Goal: Information Seeking & Learning: Learn about a topic

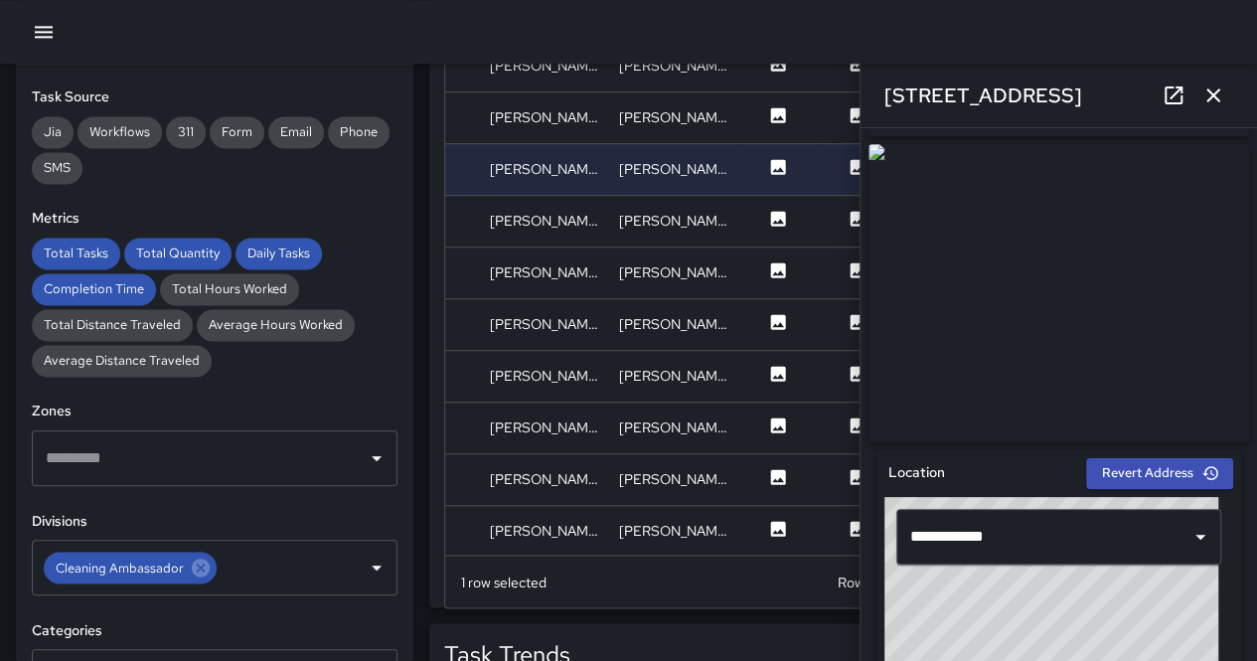
scroll to position [497, 0]
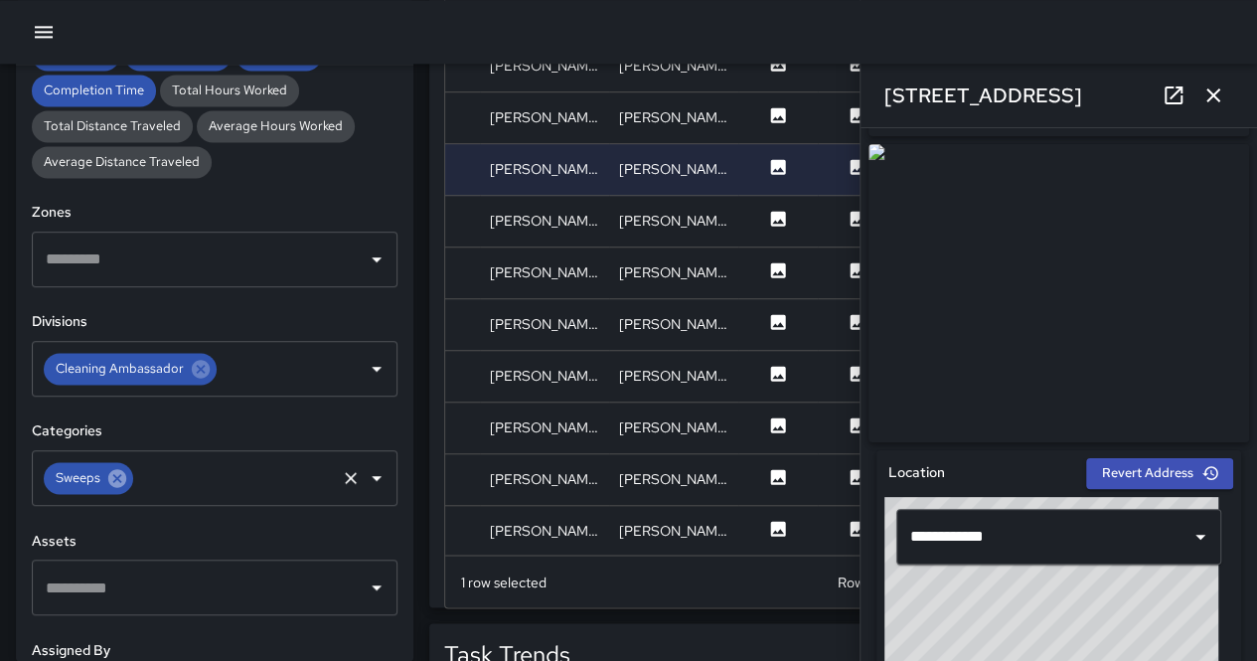
click at [121, 480] on icon at bounding box center [117, 478] width 18 height 18
click at [136, 480] on input "text" at bounding box center [234, 478] width 197 height 38
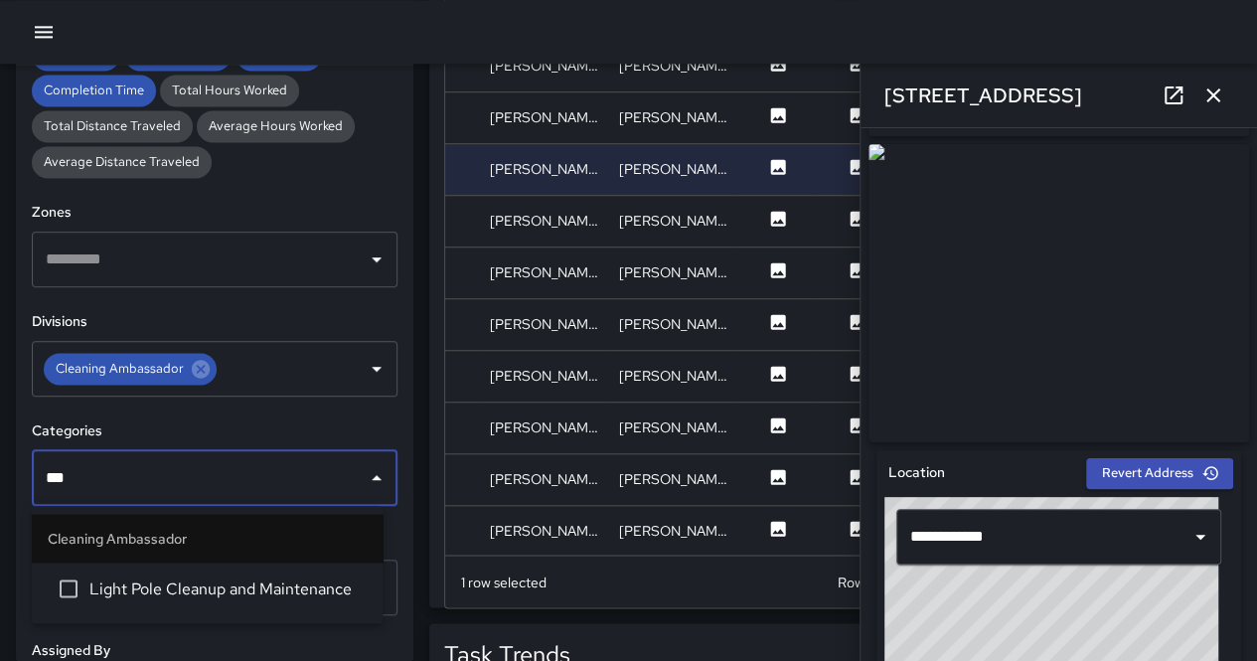
type input "****"
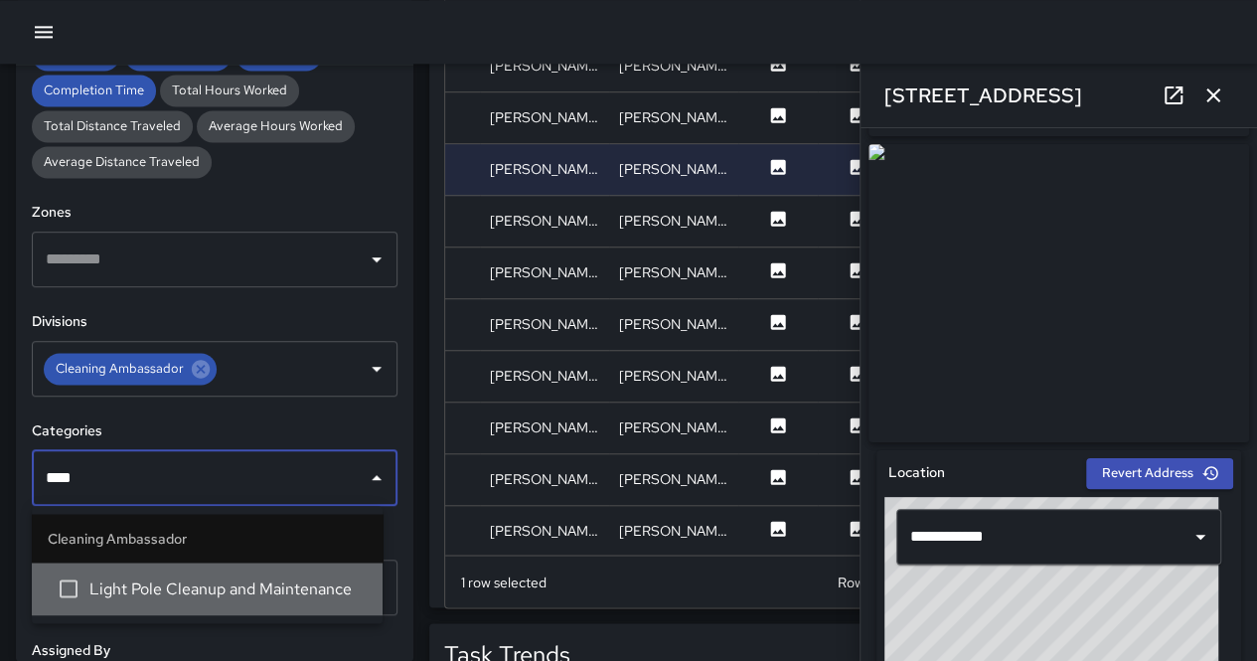
click at [152, 603] on li "Light Pole Cleanup and Maintenance" at bounding box center [207, 588] width 351 height 54
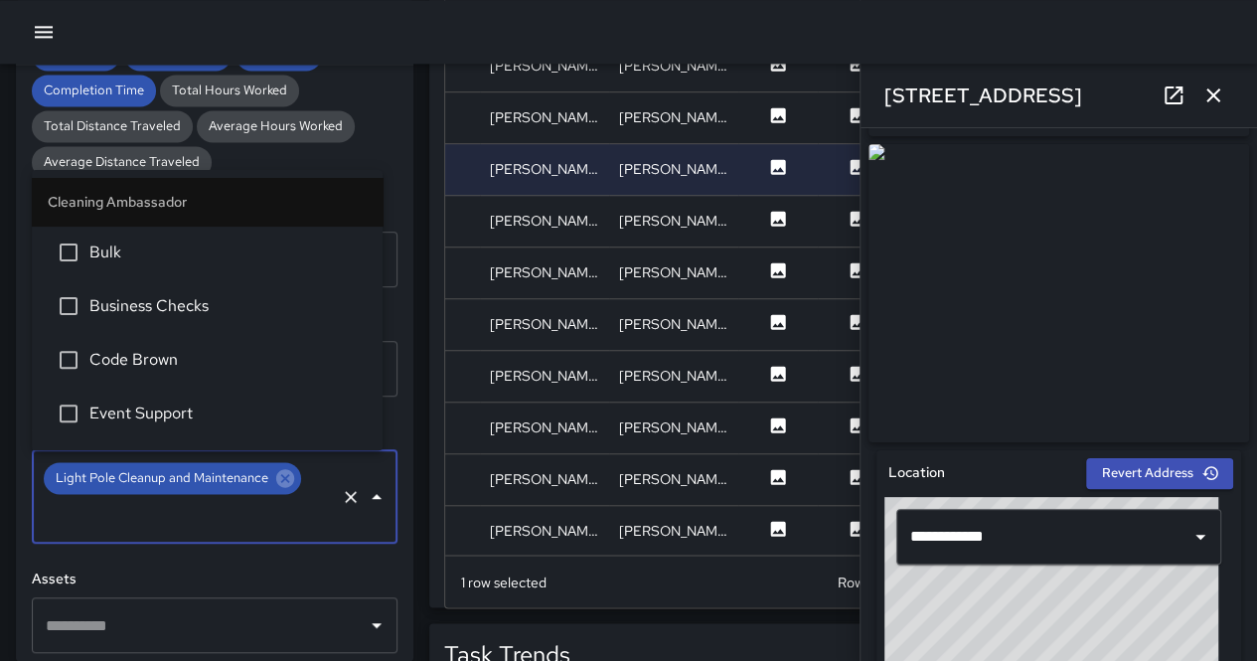
scroll to position [366, 0]
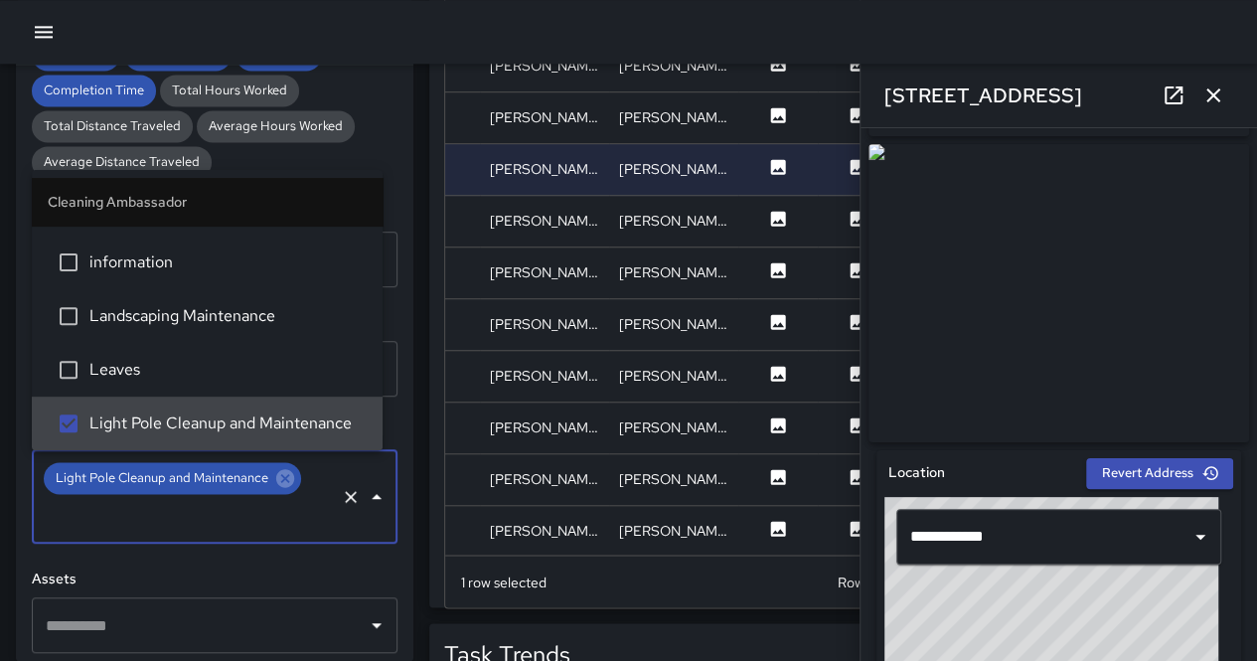
click at [370, 140] on div "Total Tasks Total Quantity Daily Tasks Completion Time Total Hours Worked Total…" at bounding box center [215, 108] width 366 height 139
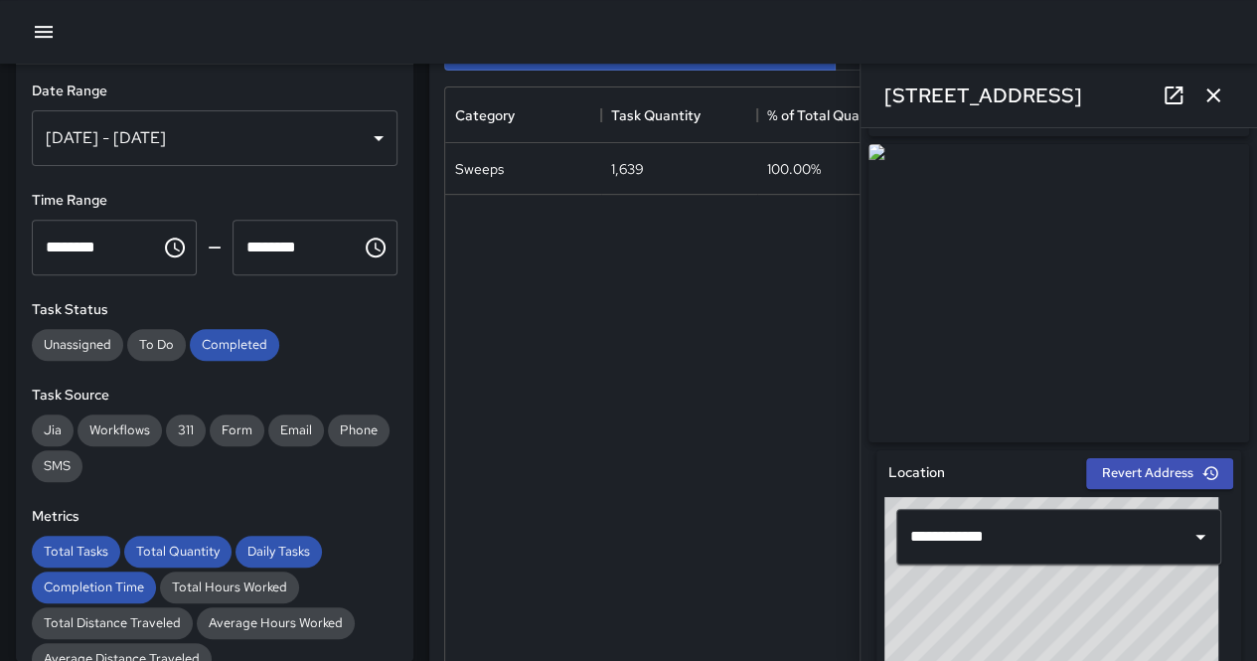
scroll to position [0, 0]
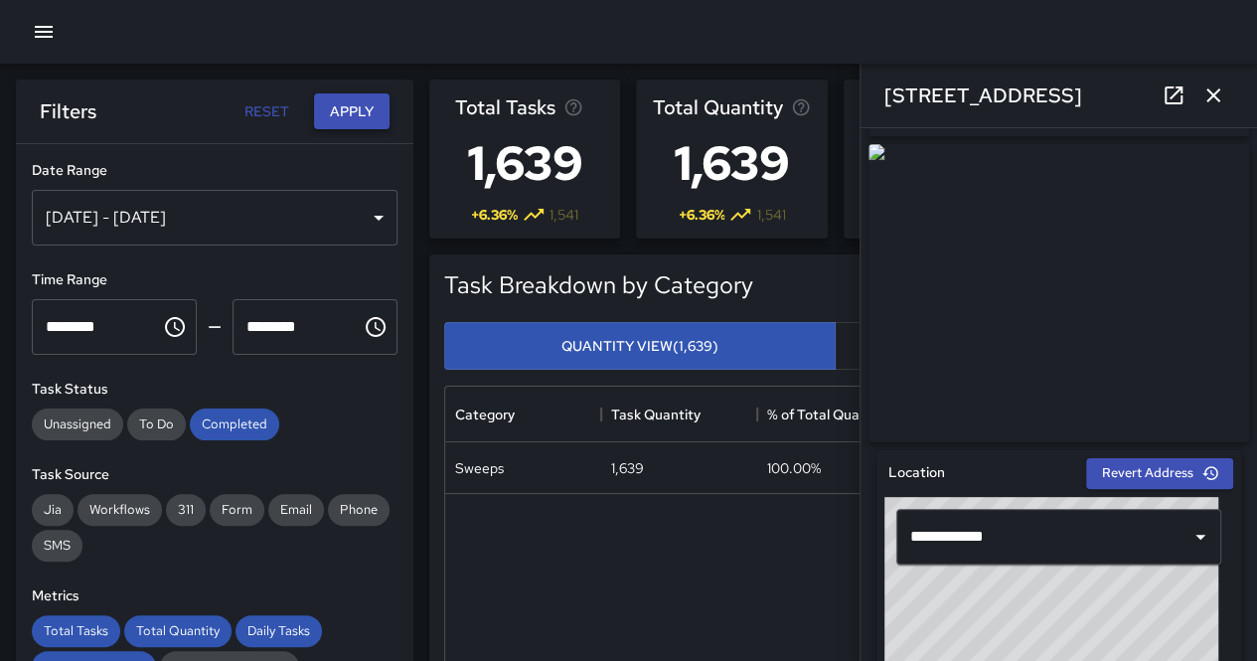
click at [351, 118] on button "Apply" at bounding box center [352, 111] width 76 height 37
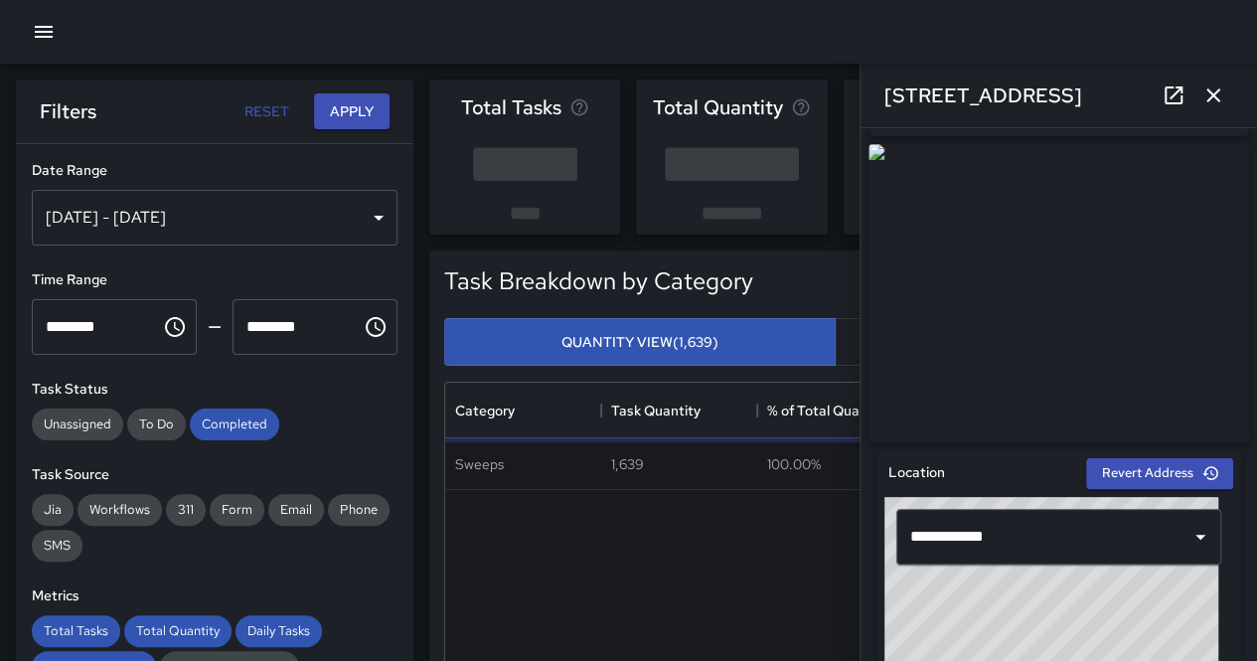
click at [1212, 102] on icon "button" at bounding box center [1213, 95] width 24 height 24
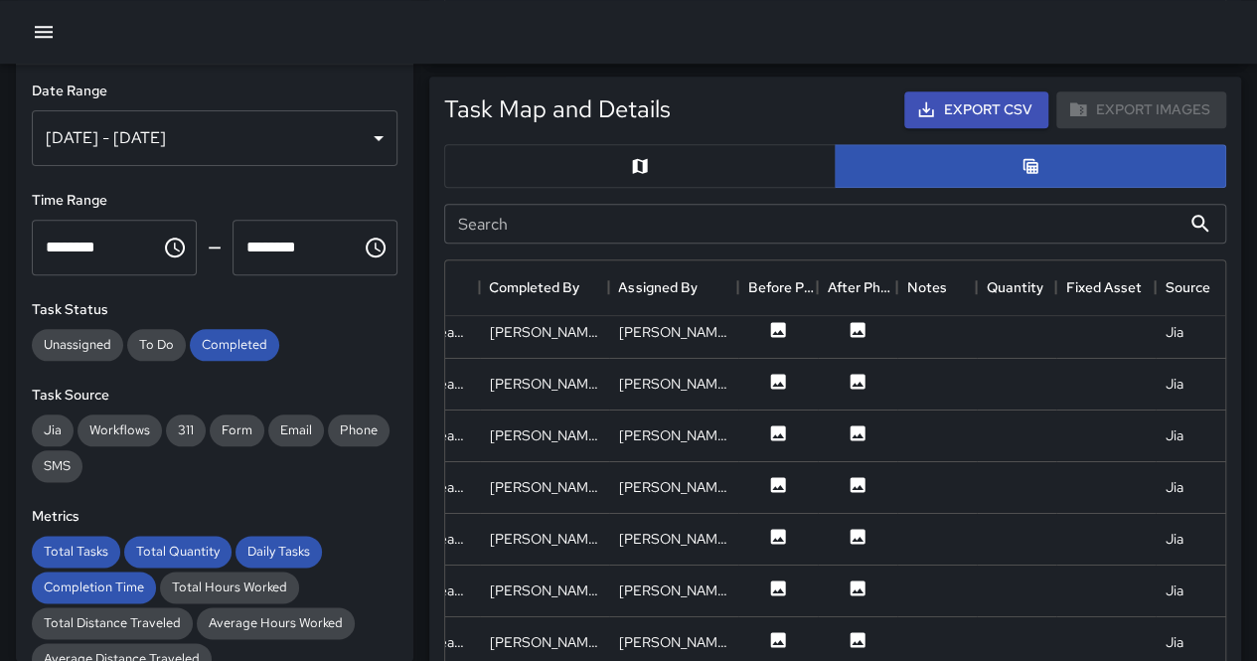
scroll to position [894, 0]
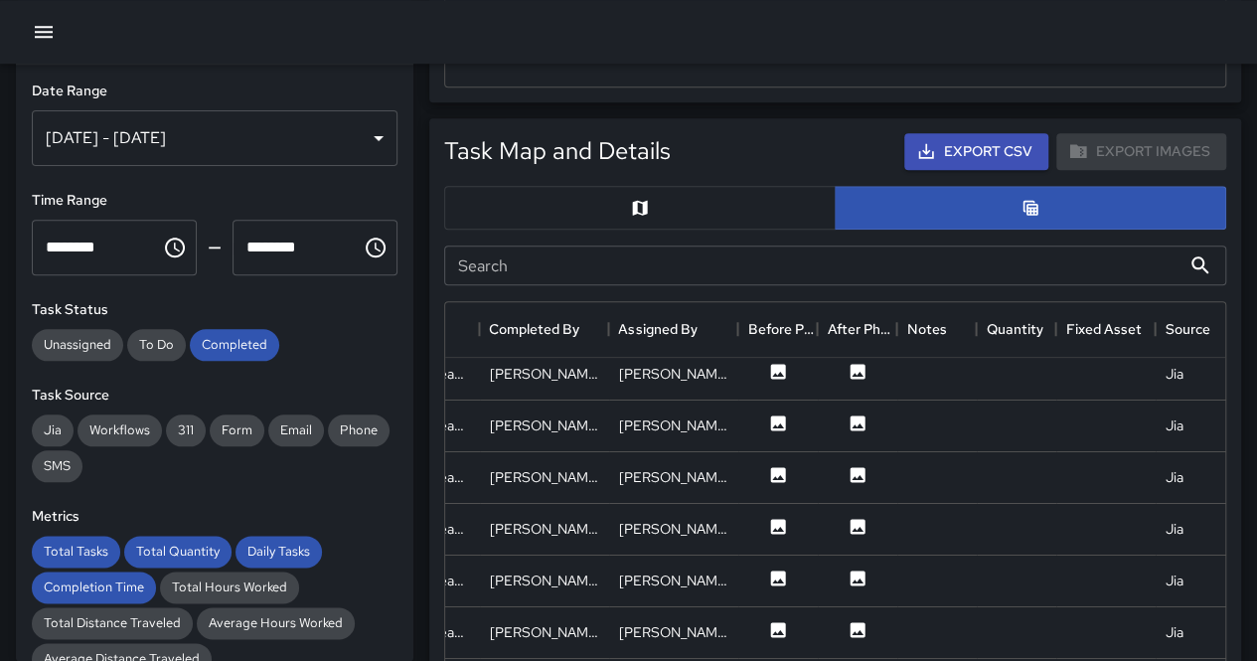
click at [545, 194] on button "button" at bounding box center [639, 208] width 391 height 44
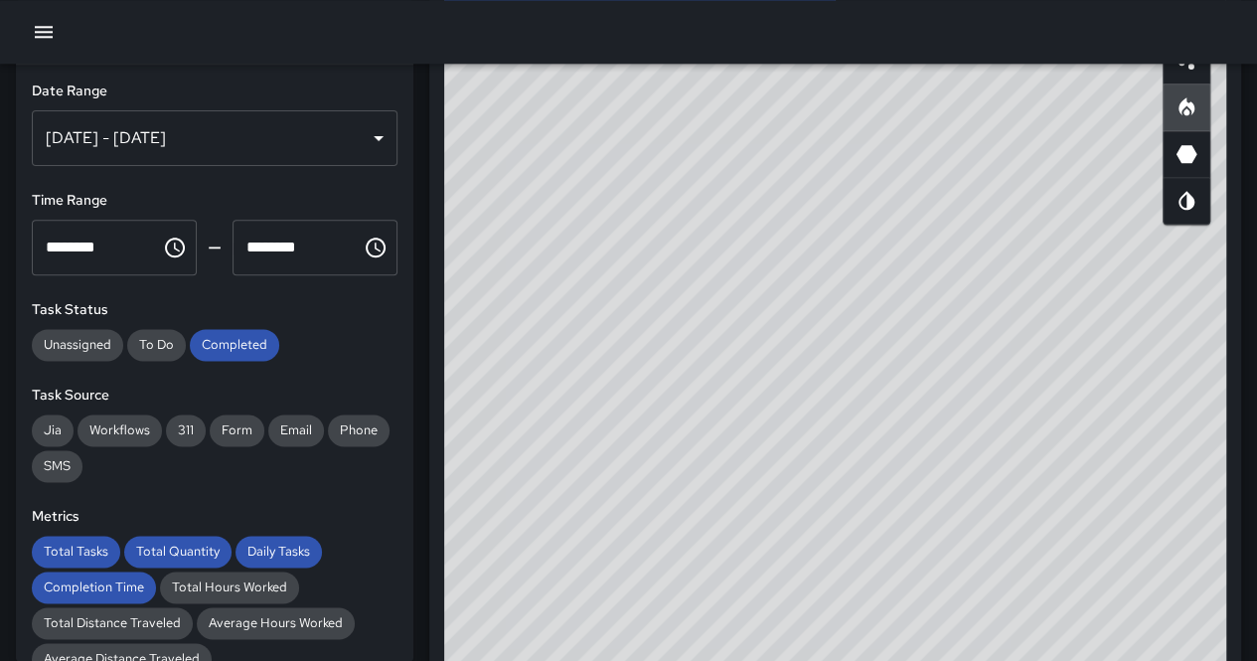
scroll to position [1101, 0]
click at [1192, 78] on icon "Scatterplot" at bounding box center [1186, 79] width 24 height 24
drag, startPoint x: 1114, startPoint y: 387, endPoint x: 1083, endPoint y: 243, distance: 147.3
click at [1083, 243] on div "© Mapbox © OpenStreetMap Improve this map" at bounding box center [835, 436] width 782 height 795
click at [725, 535] on div "© Mapbox © OpenStreetMap Improve this map" at bounding box center [835, 436] width 782 height 795
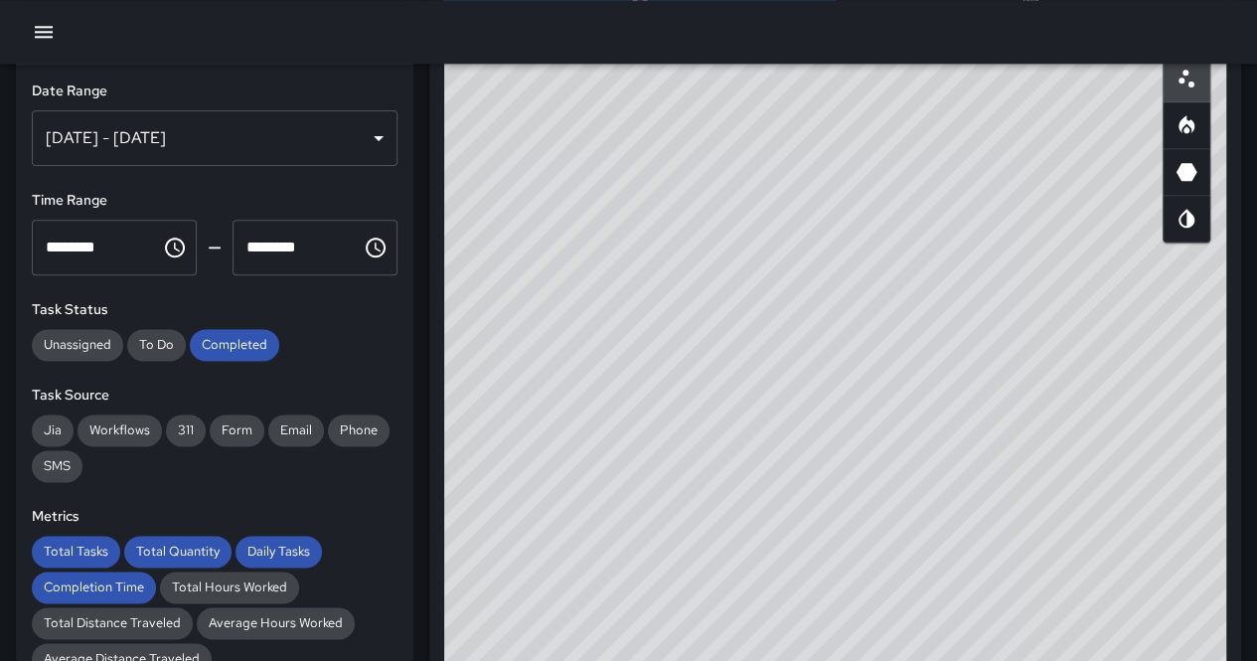
click at [1188, 135] on button "button" at bounding box center [1186, 125] width 48 height 48
click at [680, 557] on div "© Mapbox © OpenStreetMap Improve this map" at bounding box center [835, 436] width 782 height 795
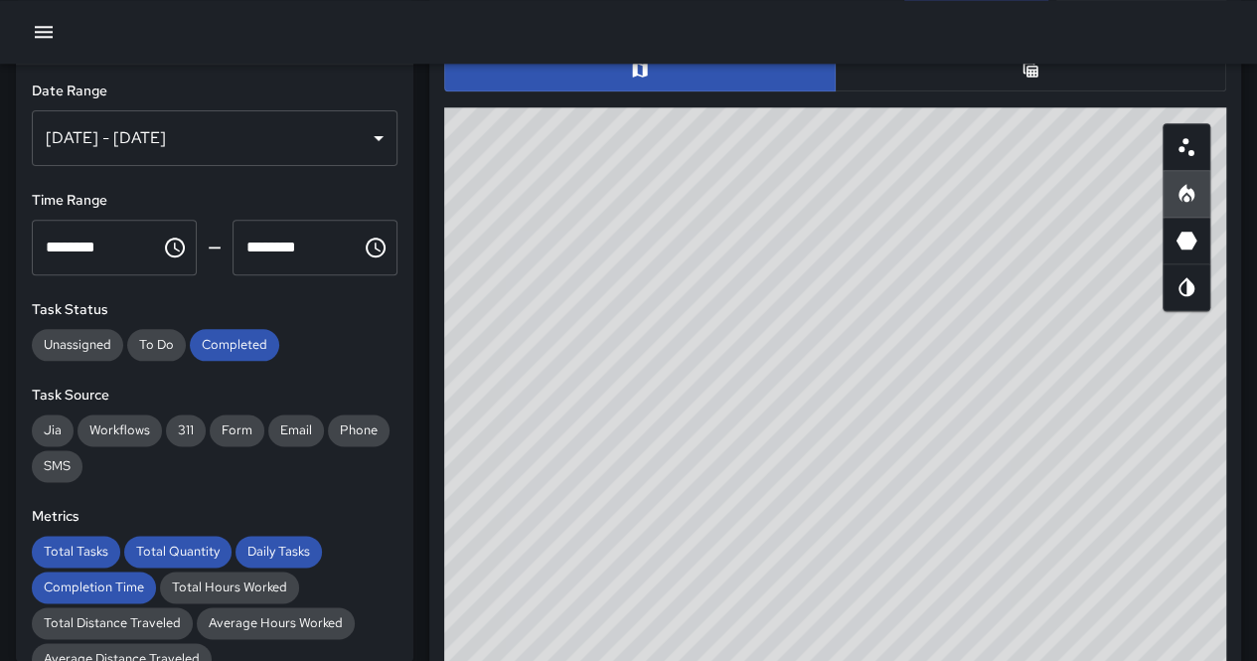
scroll to position [1001, 0]
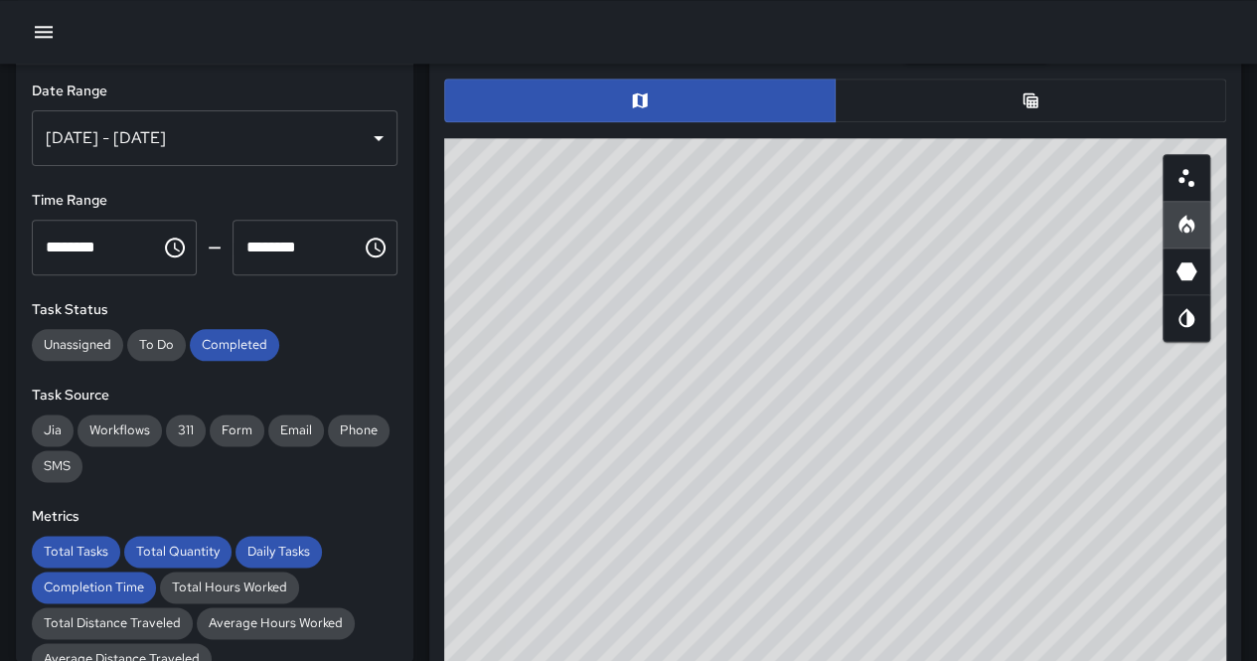
click at [919, 122] on div at bounding box center [835, 101] width 798 height 60
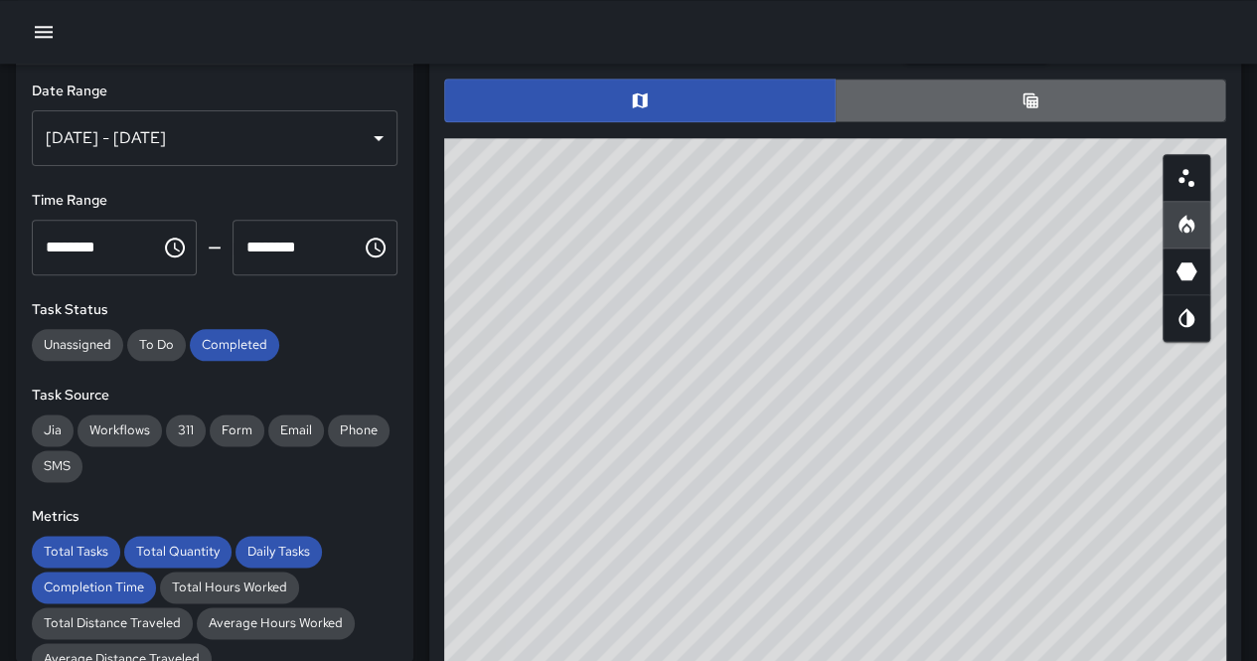
click at [919, 112] on button "button" at bounding box center [1030, 100] width 391 height 44
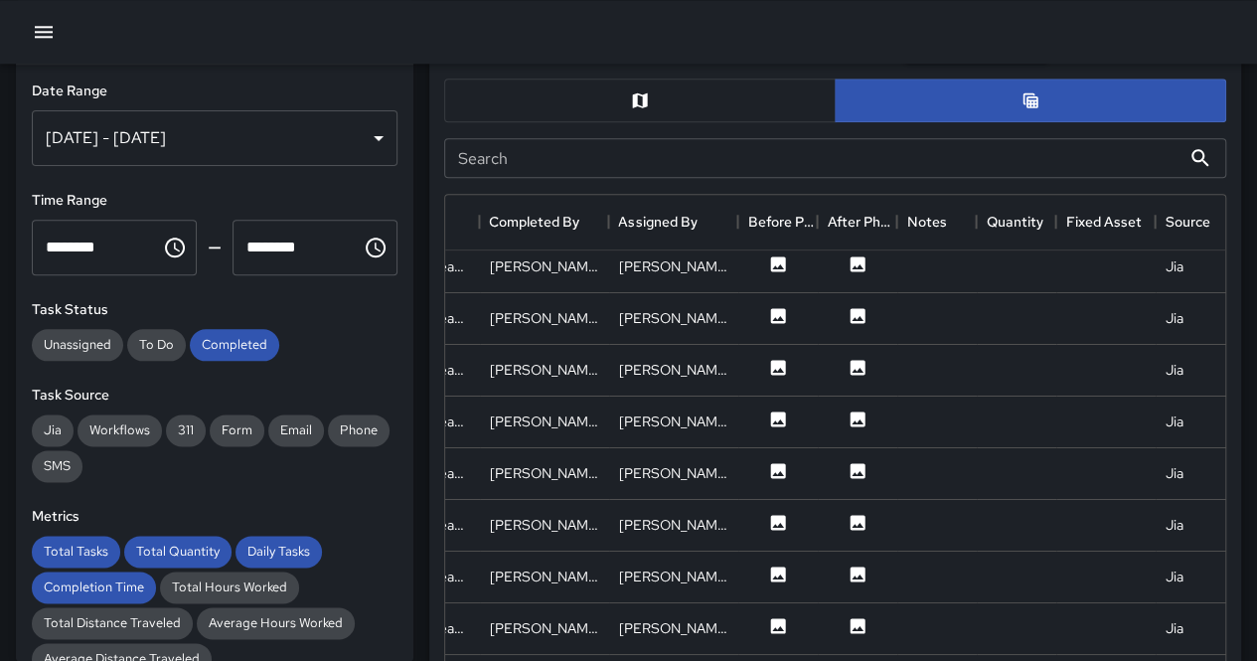
scroll to position [1101, 0]
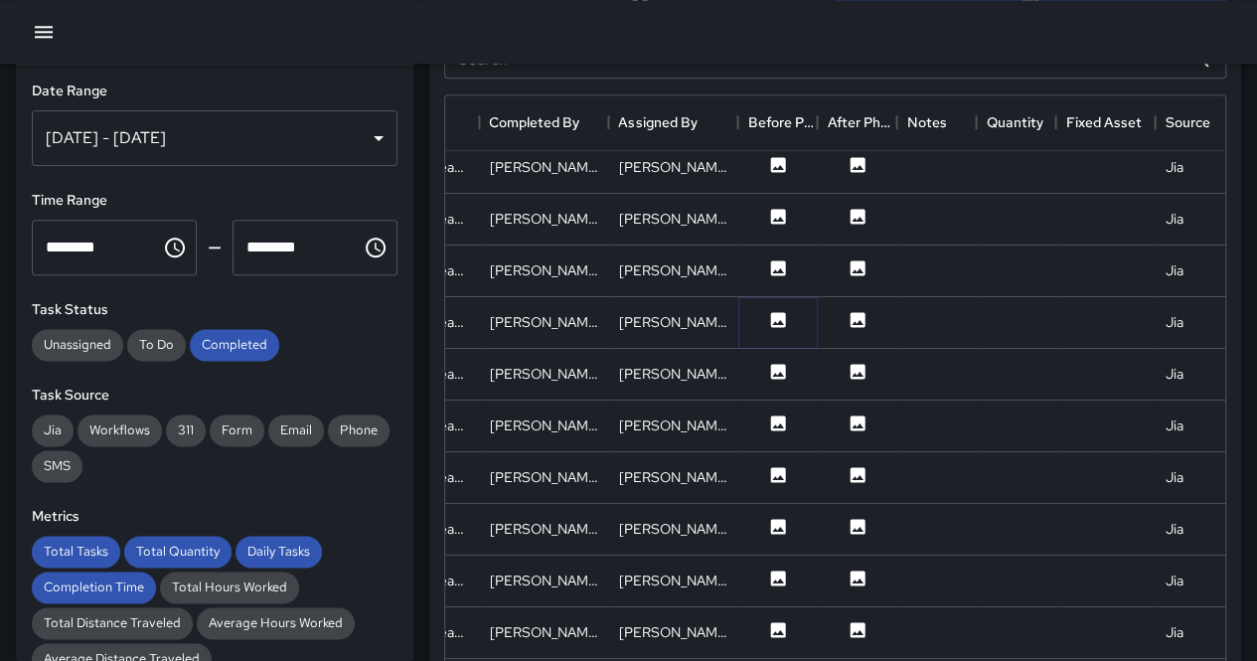
drag, startPoint x: 775, startPoint y: 314, endPoint x: 733, endPoint y: 316, distance: 41.8
click at [774, 313] on icon at bounding box center [778, 319] width 15 height 15
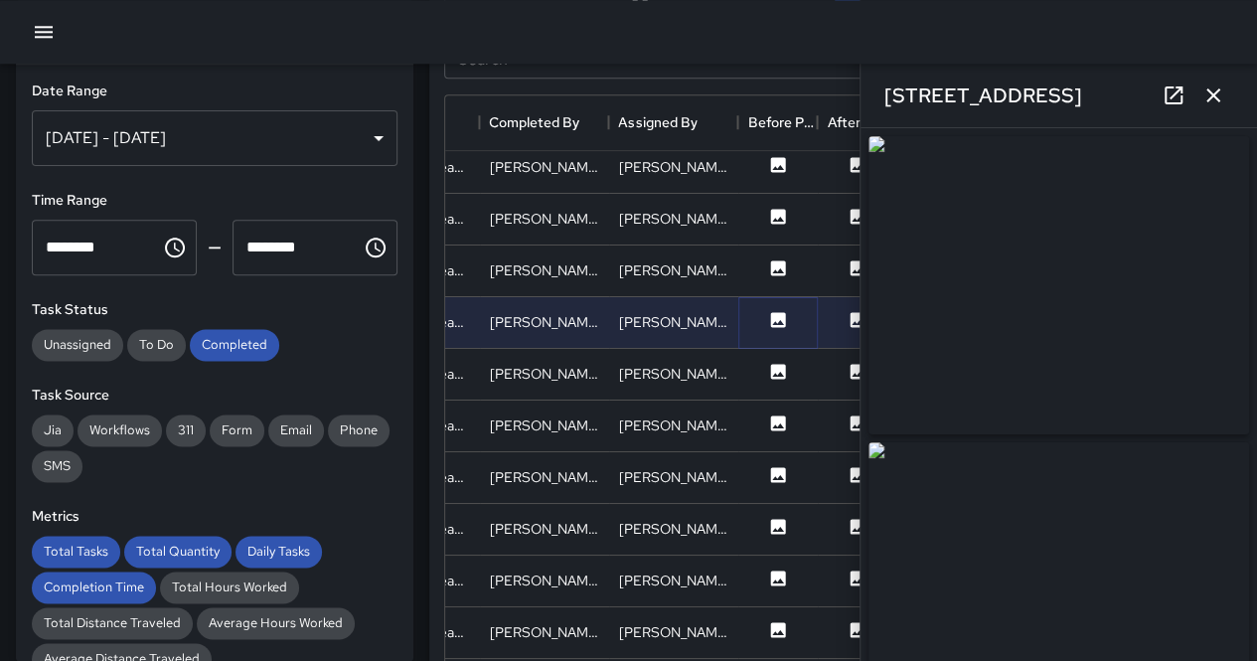
type input "**********"
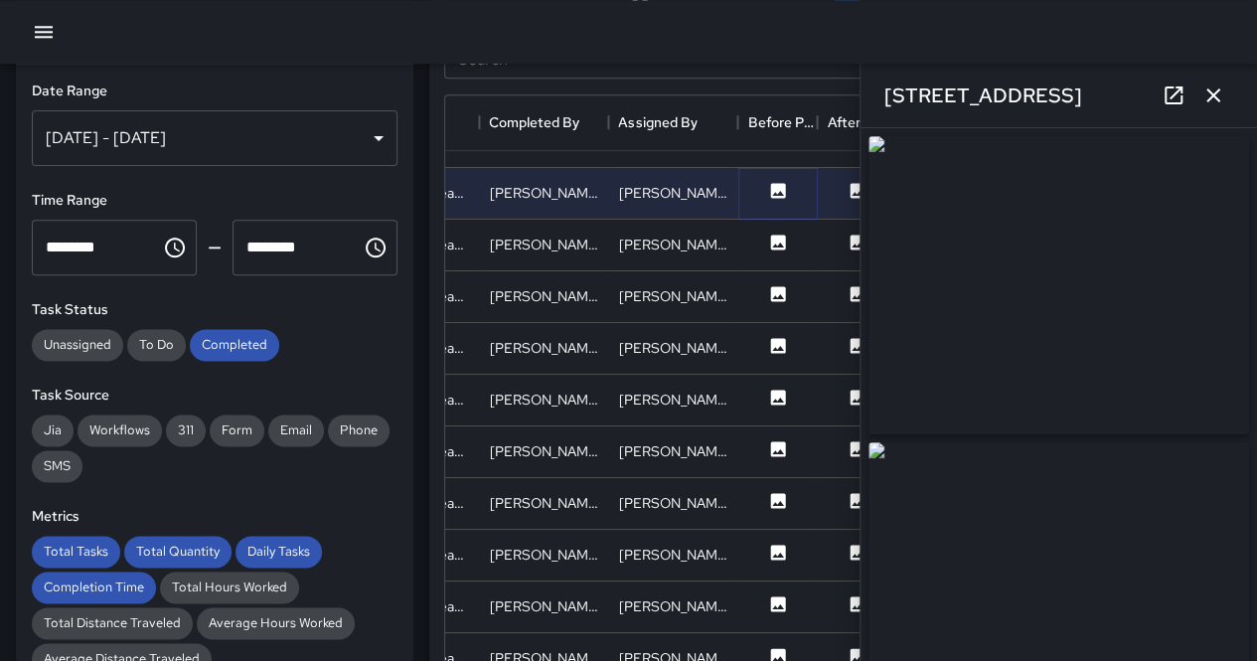
scroll to position [3824, 427]
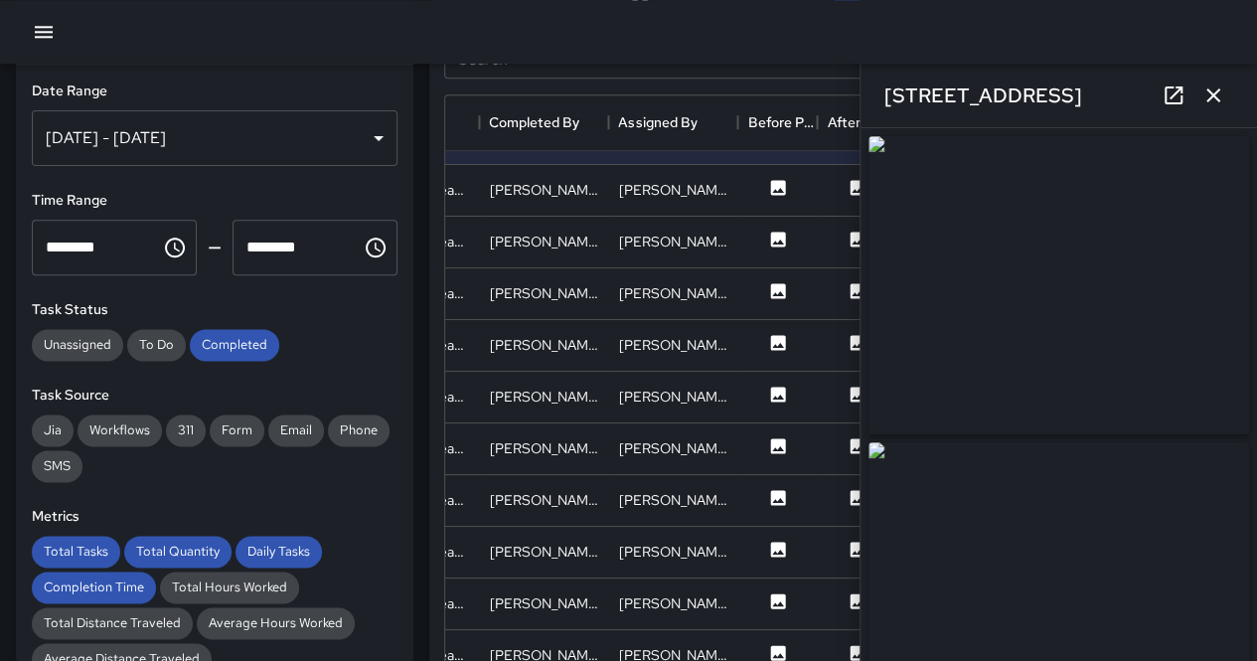
click at [999, 480] on img at bounding box center [1058, 591] width 380 height 298
click at [1126, 264] on img at bounding box center [1058, 285] width 380 height 298
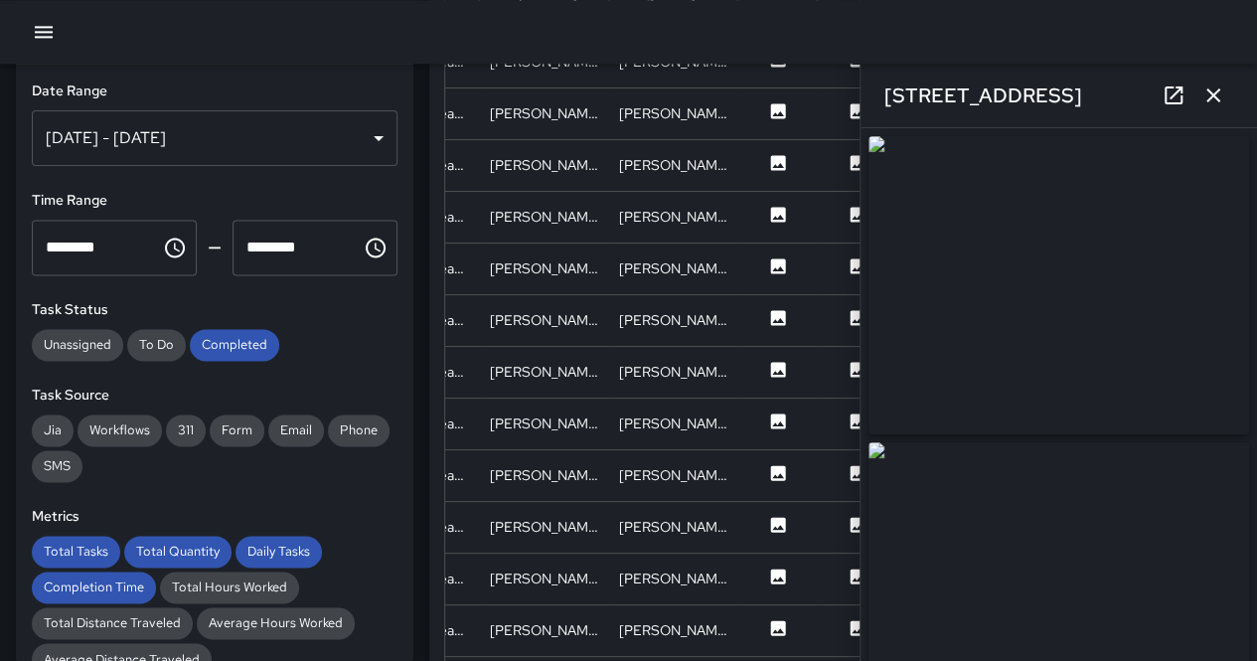
scroll to position [1299, 0]
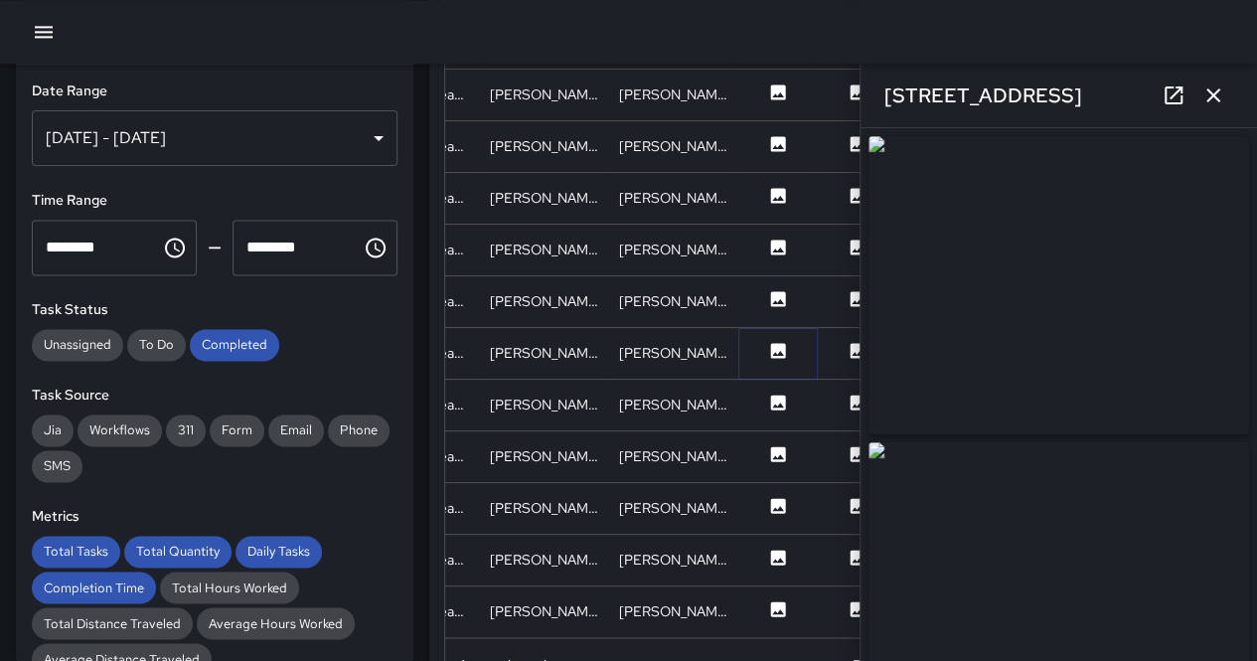
click at [775, 341] on icon at bounding box center [778, 351] width 20 height 20
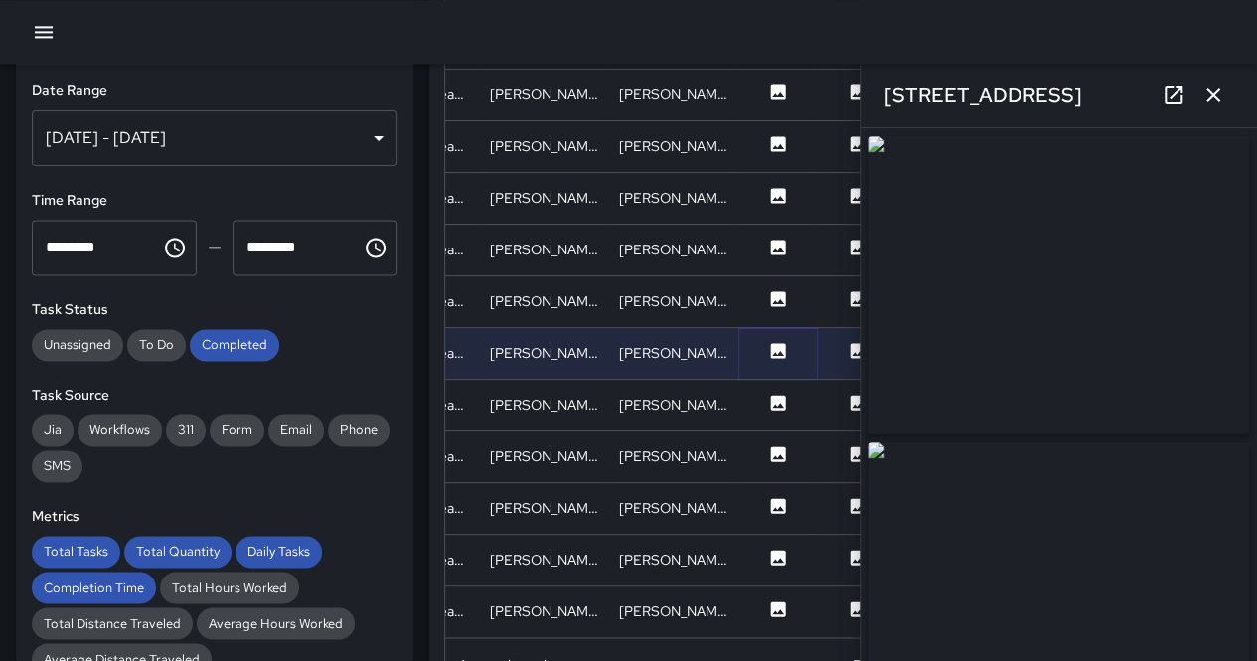
type input "**********"
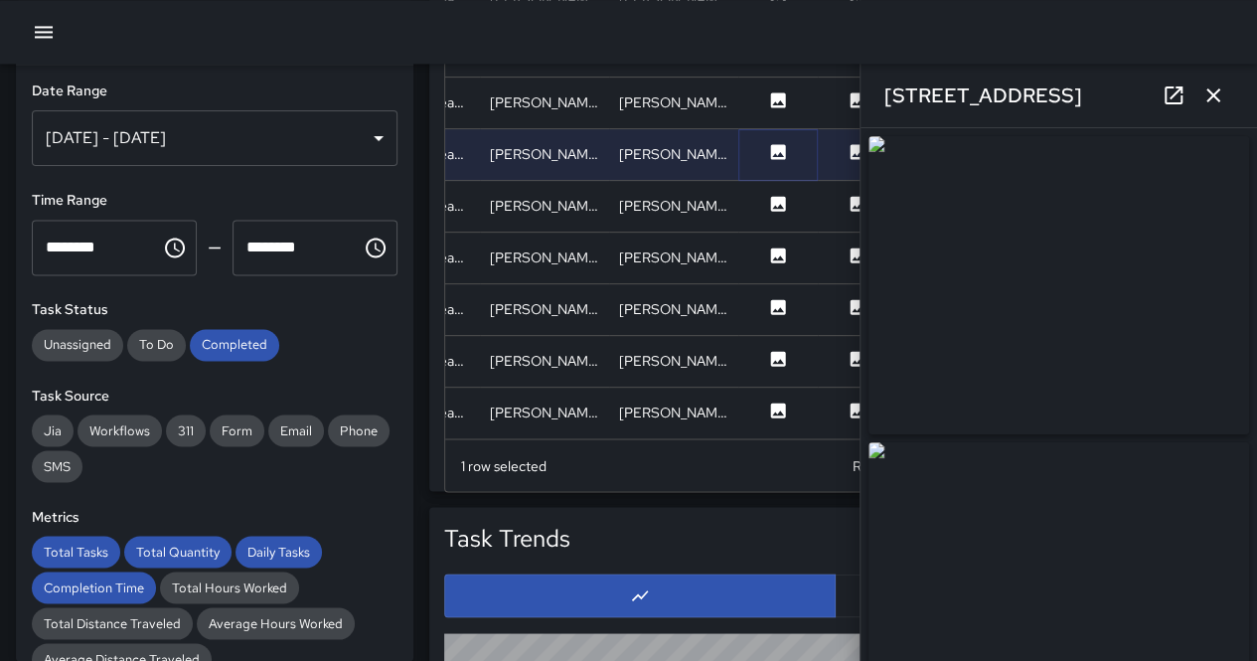
scroll to position [1399, 0]
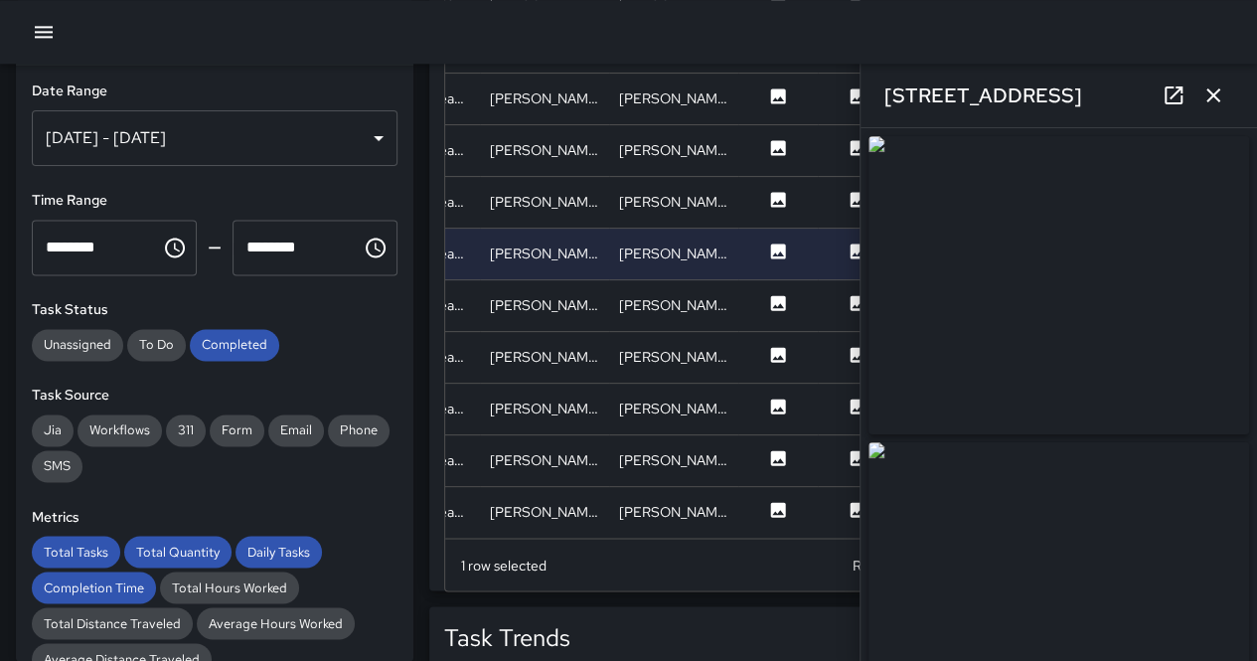
click at [990, 484] on img at bounding box center [1058, 591] width 380 height 298
click at [772, 332] on div at bounding box center [777, 358] width 79 height 52
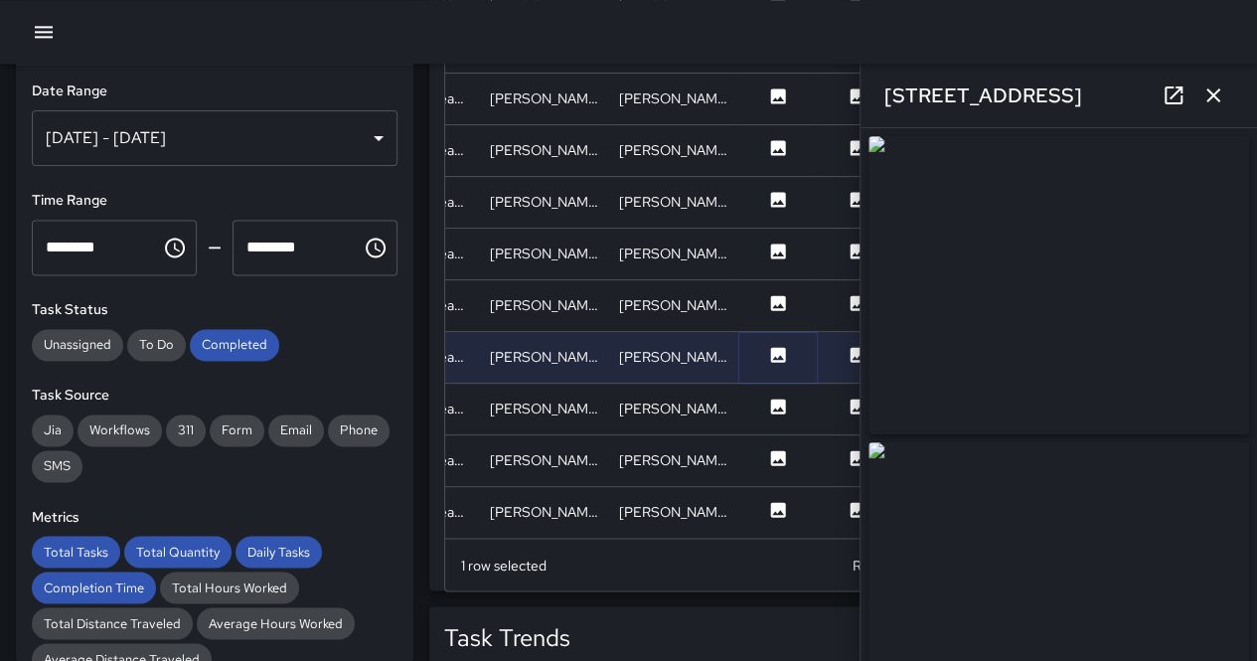
click at [772, 347] on icon at bounding box center [778, 354] width 15 height 15
type input "**********"
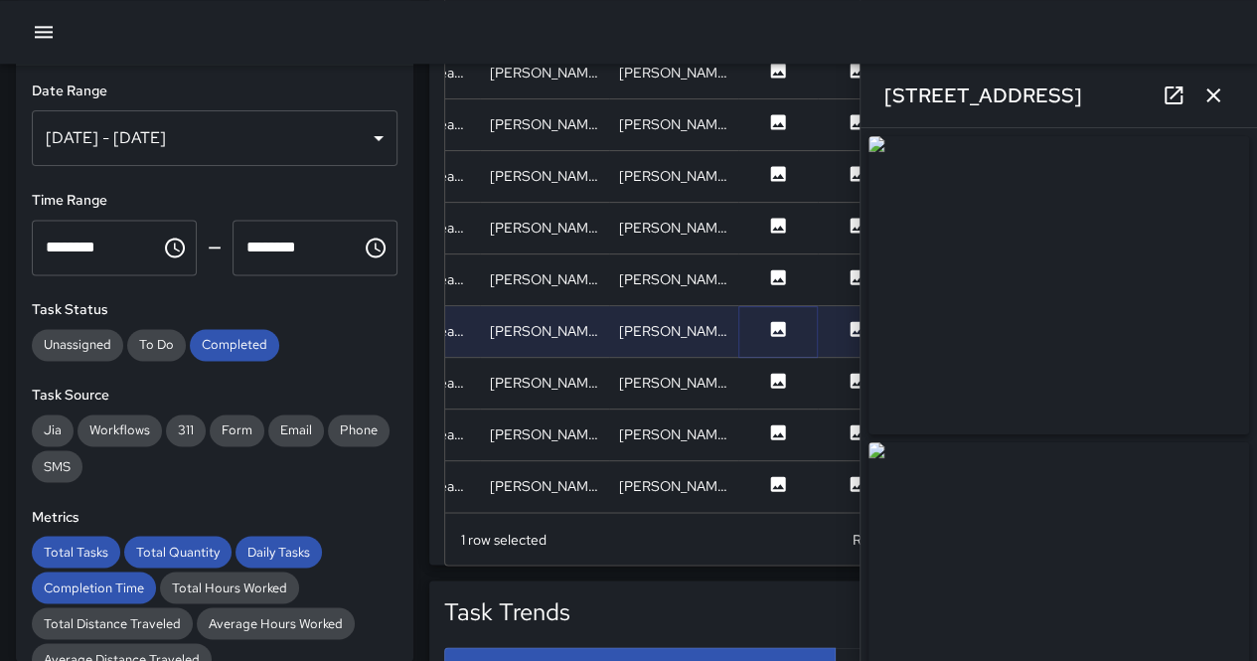
scroll to position [1498, 0]
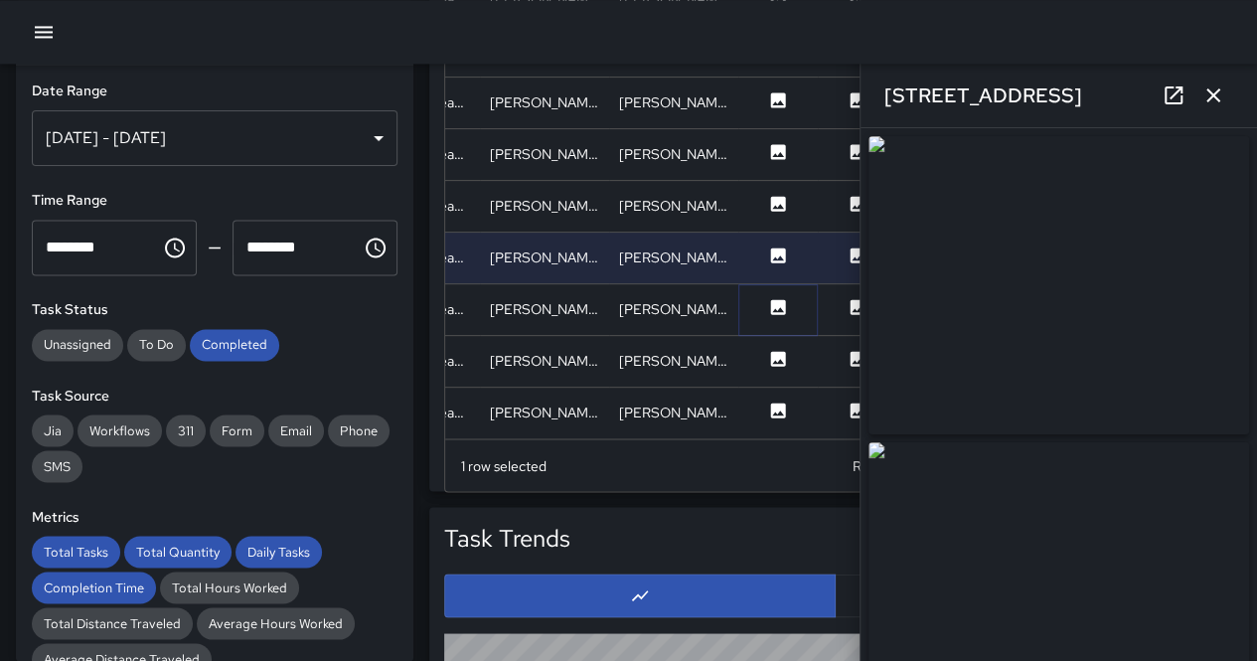
click at [777, 299] on icon at bounding box center [778, 306] width 15 height 15
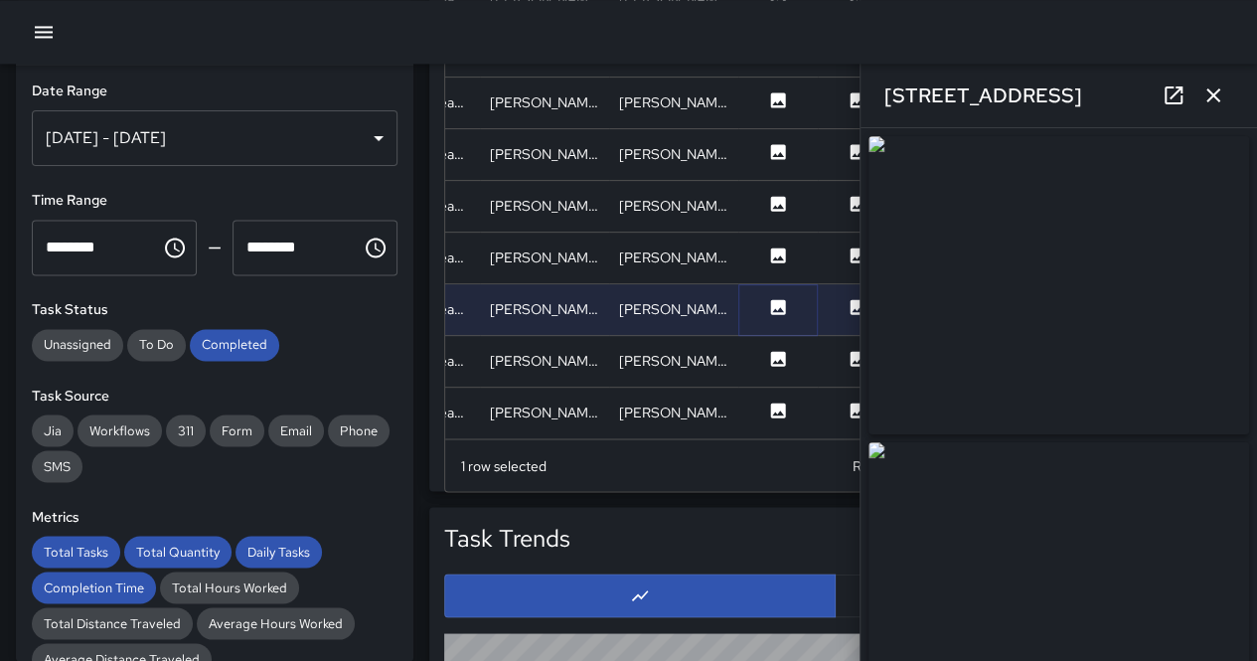
type input "**********"
drag, startPoint x: 1117, startPoint y: 299, endPoint x: 972, endPoint y: 208, distance: 171.4
click at [1117, 299] on img at bounding box center [1058, 285] width 380 height 298
click at [1184, 259] on img at bounding box center [1058, 186] width 380 height 298
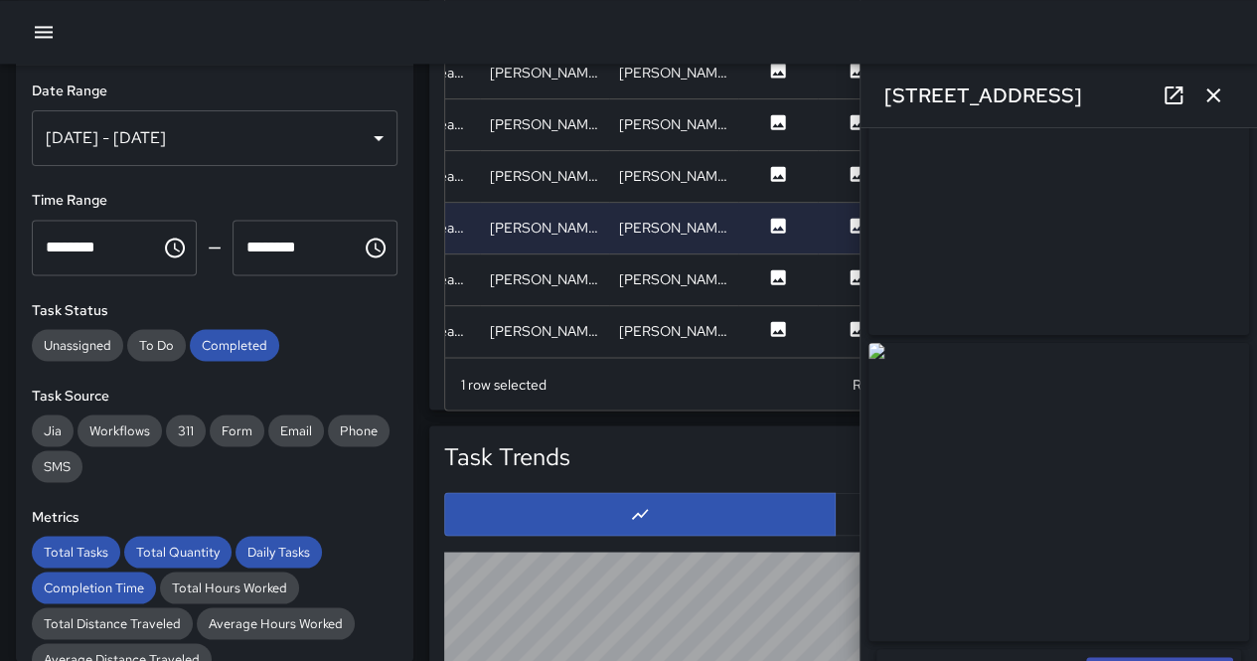
scroll to position [1597, 0]
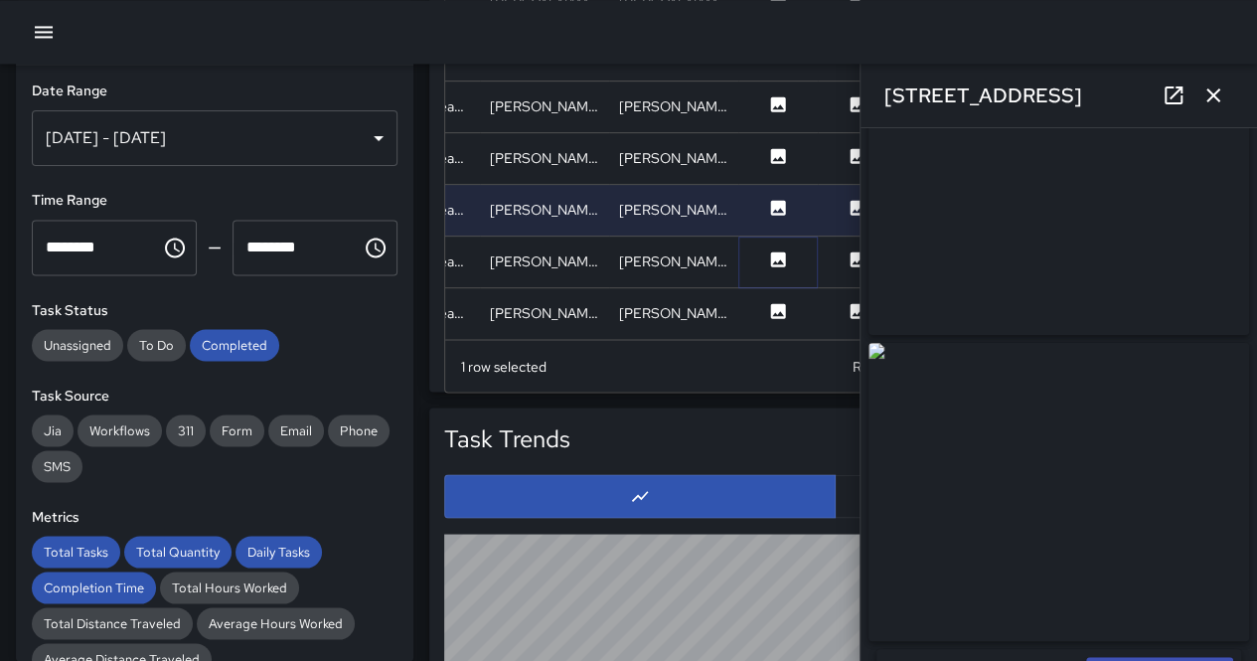
click at [774, 251] on icon at bounding box center [778, 258] width 15 height 15
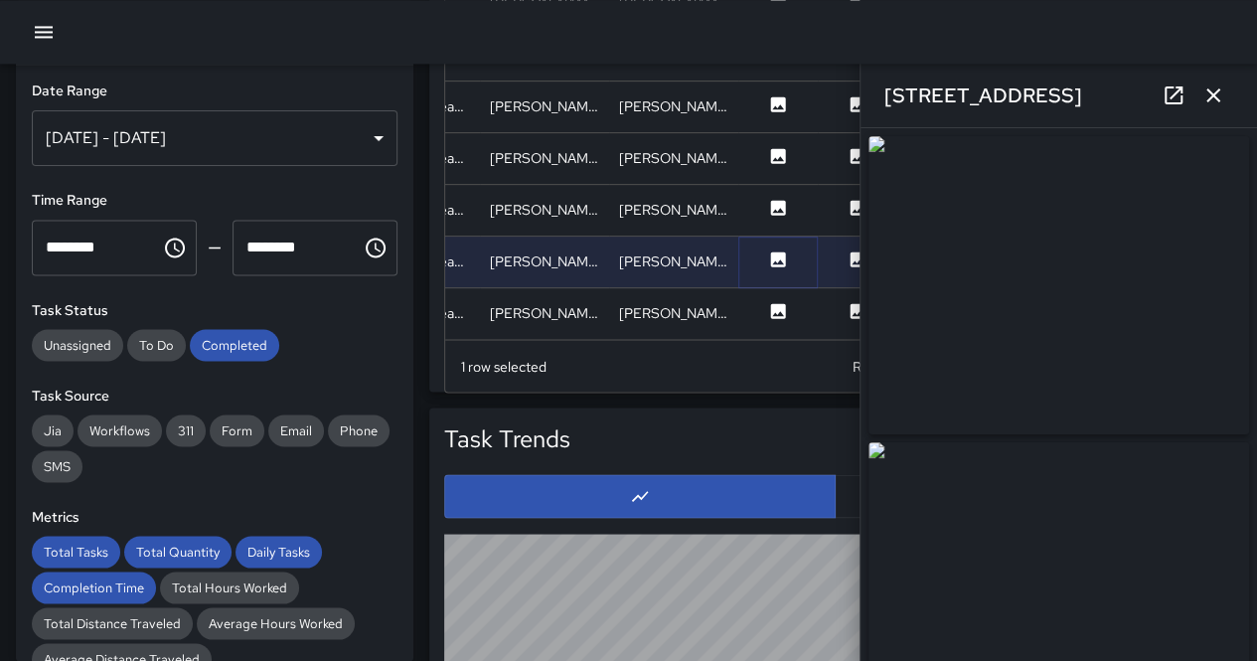
type input "**********"
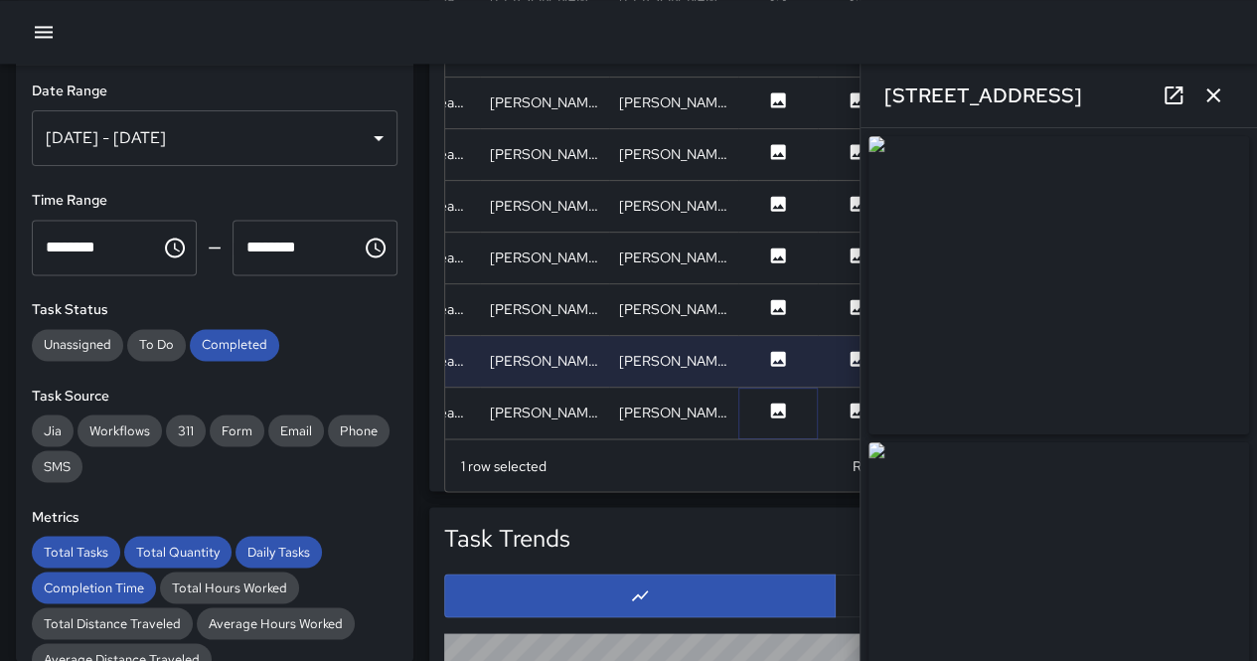
click at [781, 400] on icon at bounding box center [778, 410] width 20 height 20
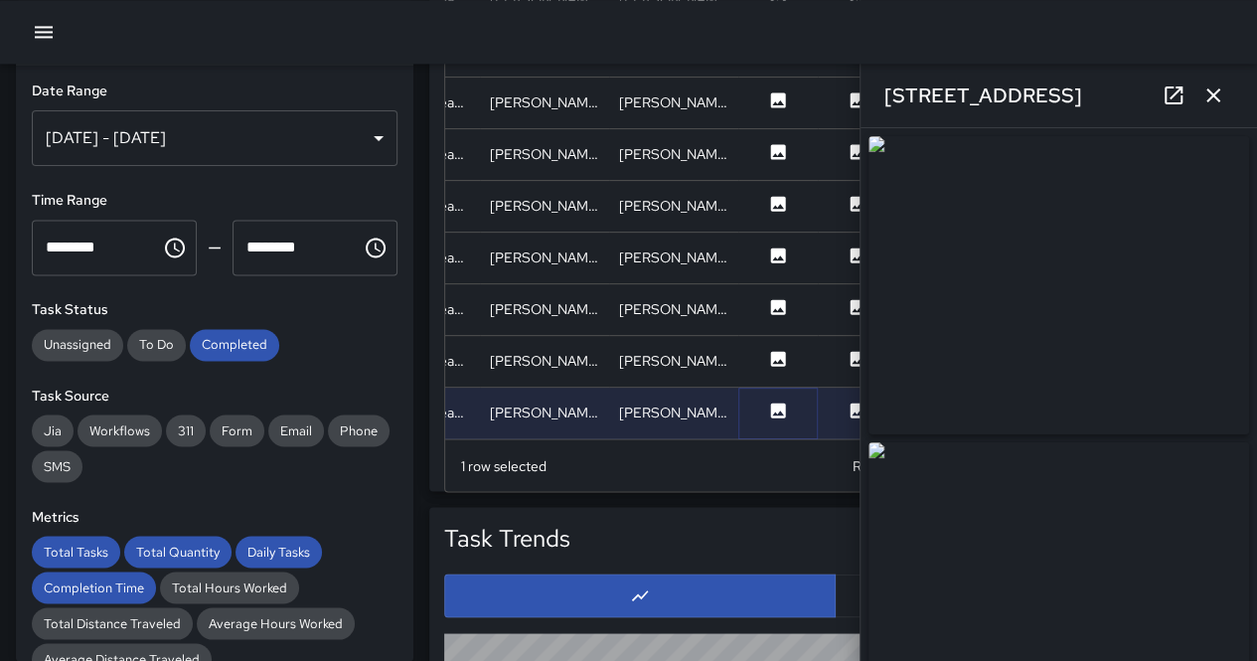
type input "**********"
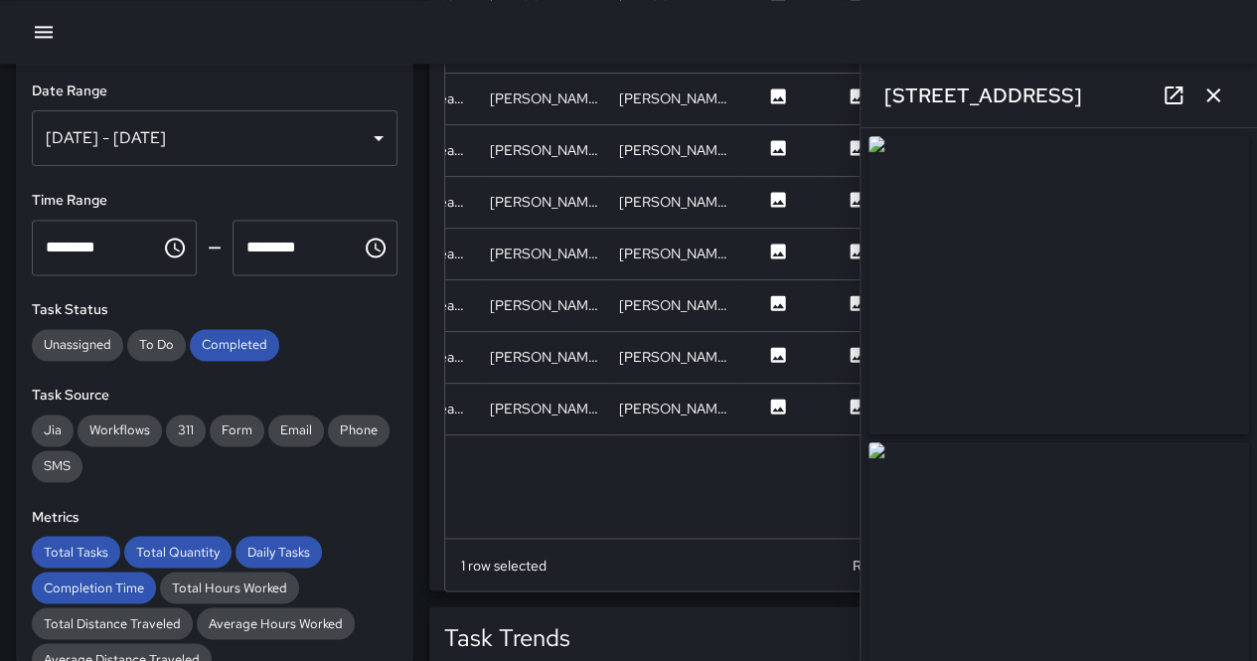
scroll to position [3402, 427]
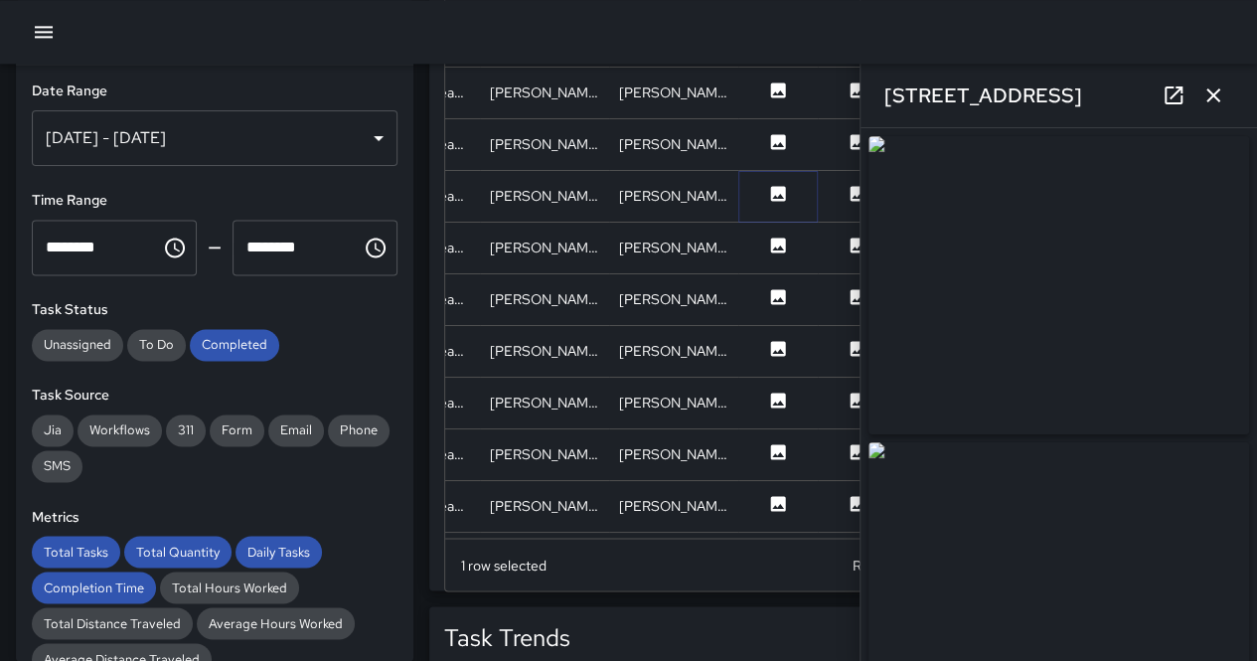
click at [779, 191] on icon at bounding box center [778, 194] width 20 height 20
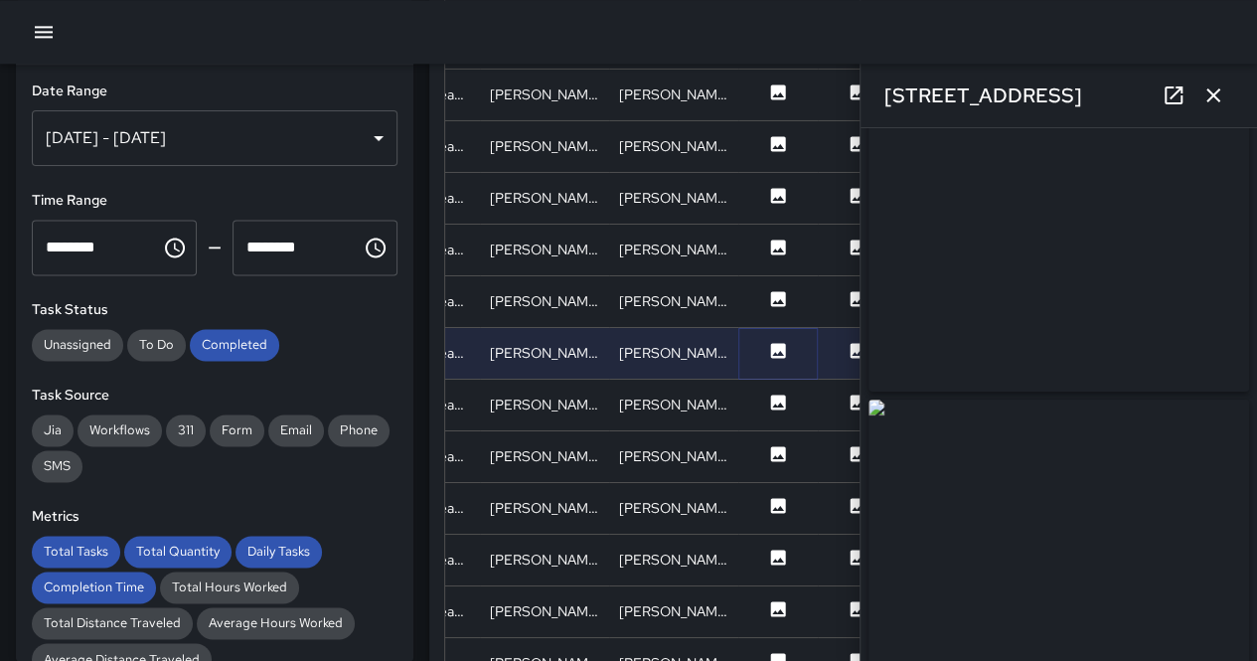
scroll to position [0, 0]
drag, startPoint x: 1172, startPoint y: 314, endPoint x: 689, endPoint y: 114, distance: 522.5
click at [1172, 314] on img at bounding box center [1058, 285] width 380 height 298
drag, startPoint x: 1109, startPoint y: 305, endPoint x: 629, endPoint y: 100, distance: 521.7
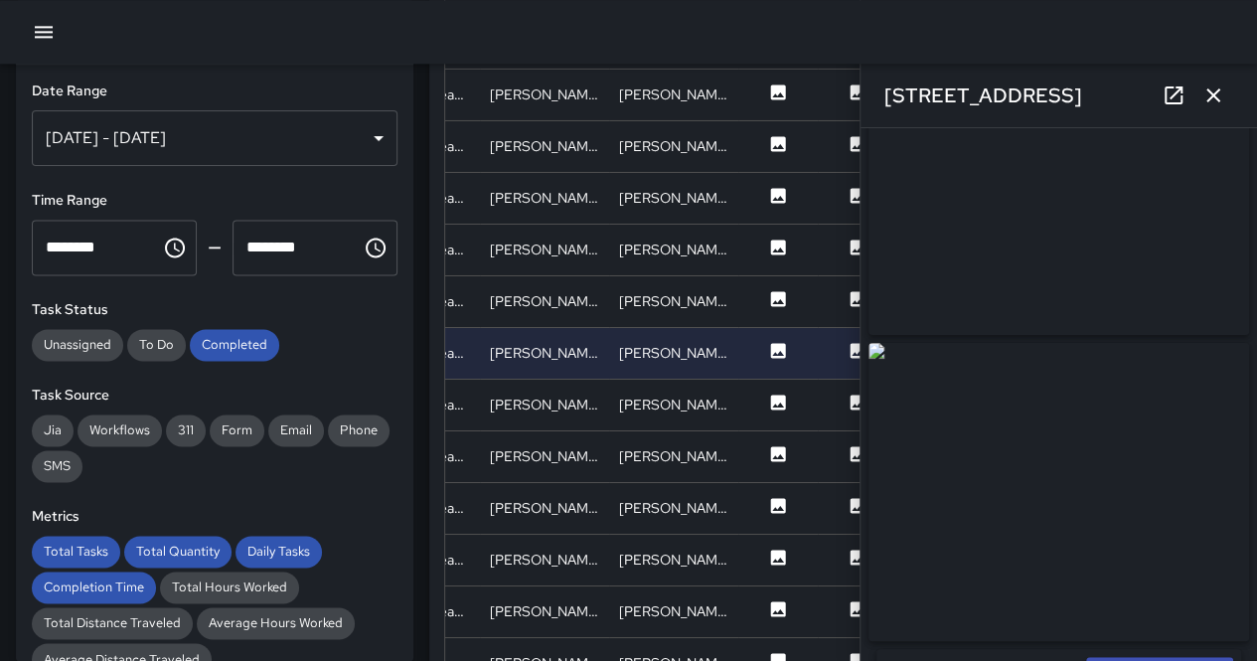
click at [1109, 305] on img at bounding box center [1058, 186] width 380 height 298
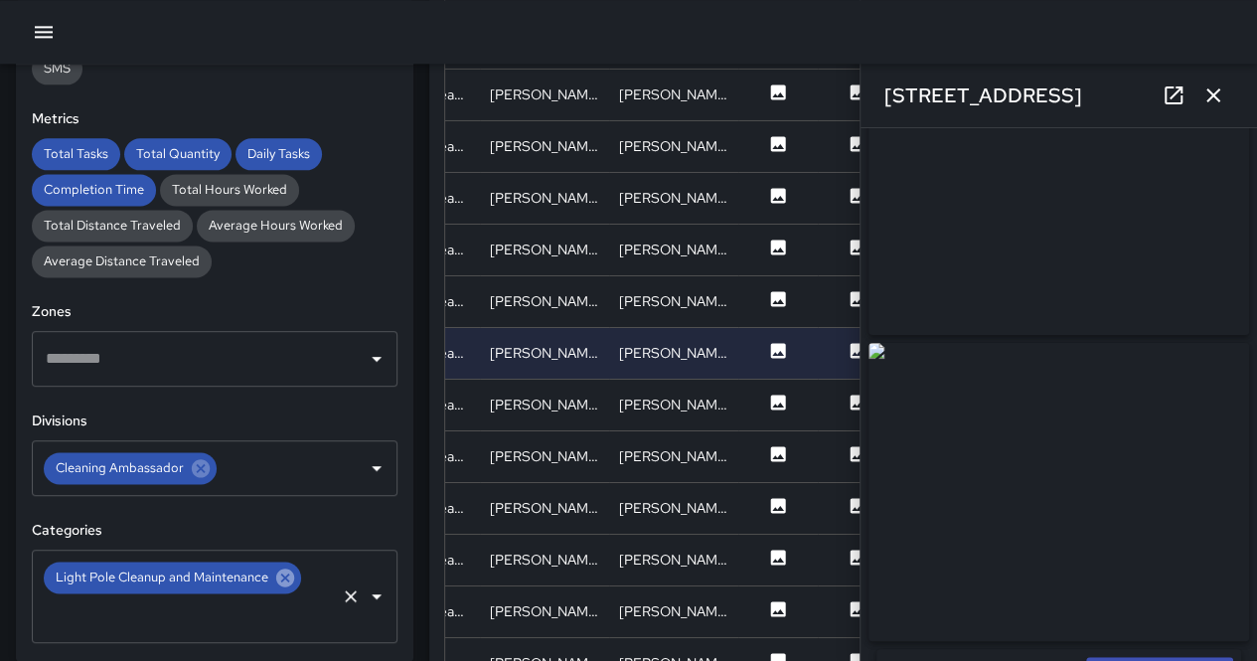
click at [290, 567] on icon at bounding box center [285, 577] width 22 height 22
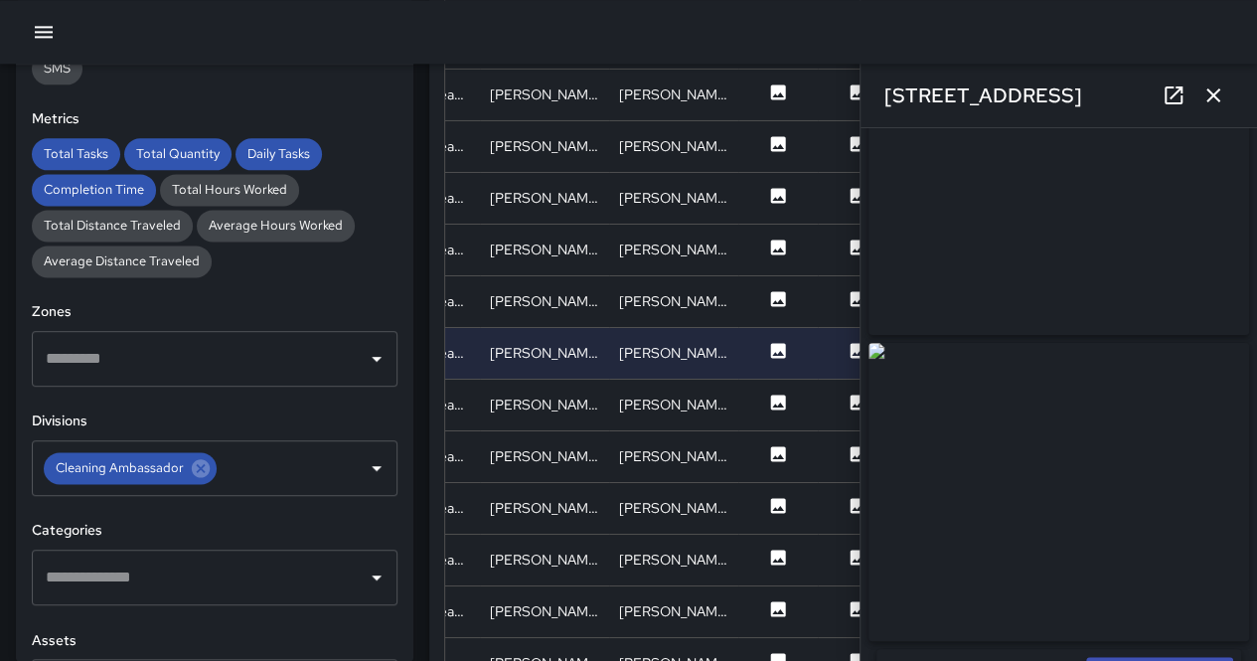
click at [291, 569] on input "text" at bounding box center [200, 577] width 318 height 38
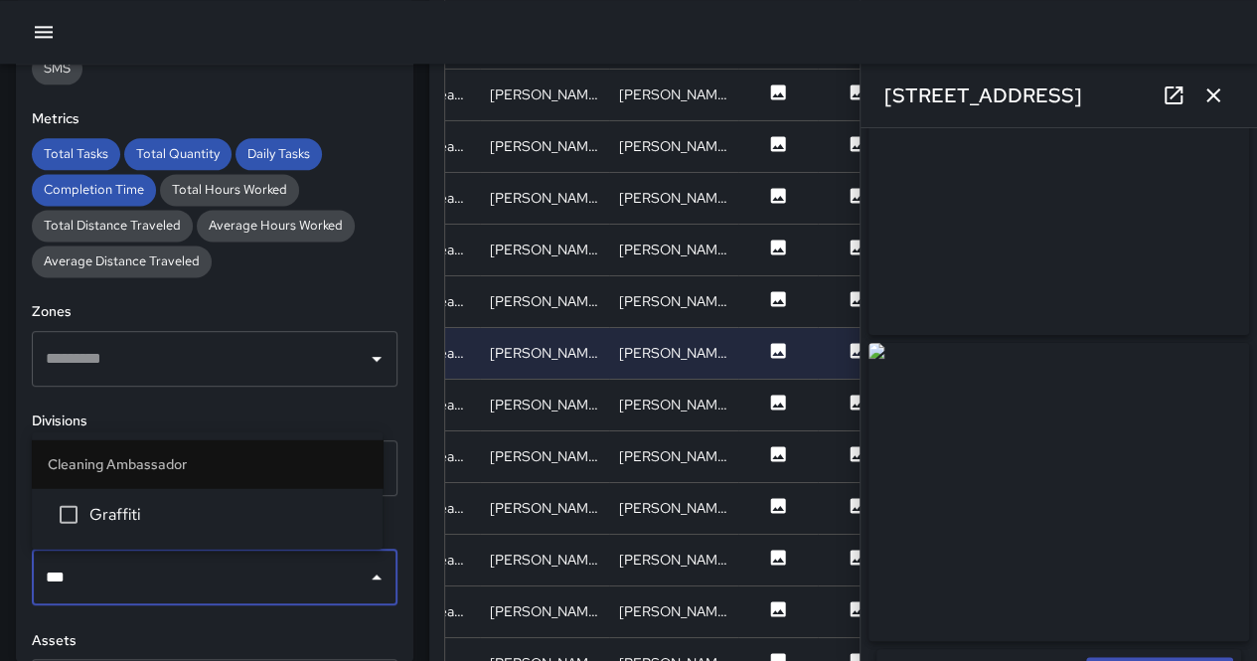
type input "****"
click at [239, 523] on span "Graffiti" at bounding box center [227, 514] width 277 height 24
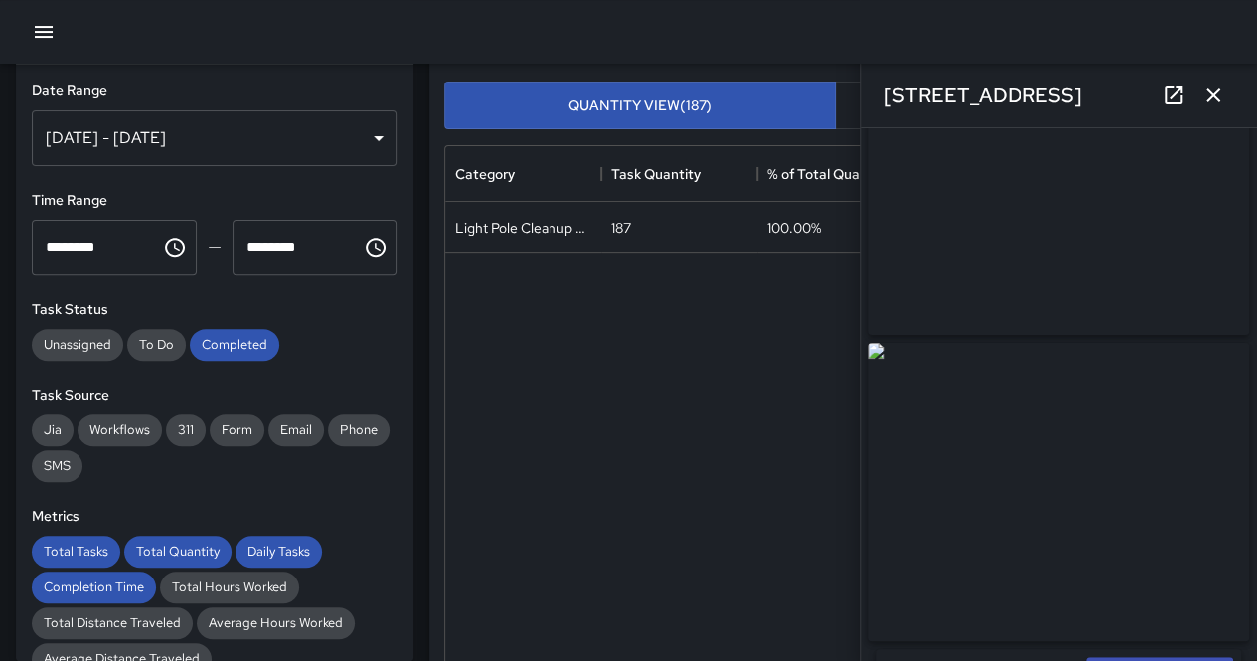
scroll to position [0, 0]
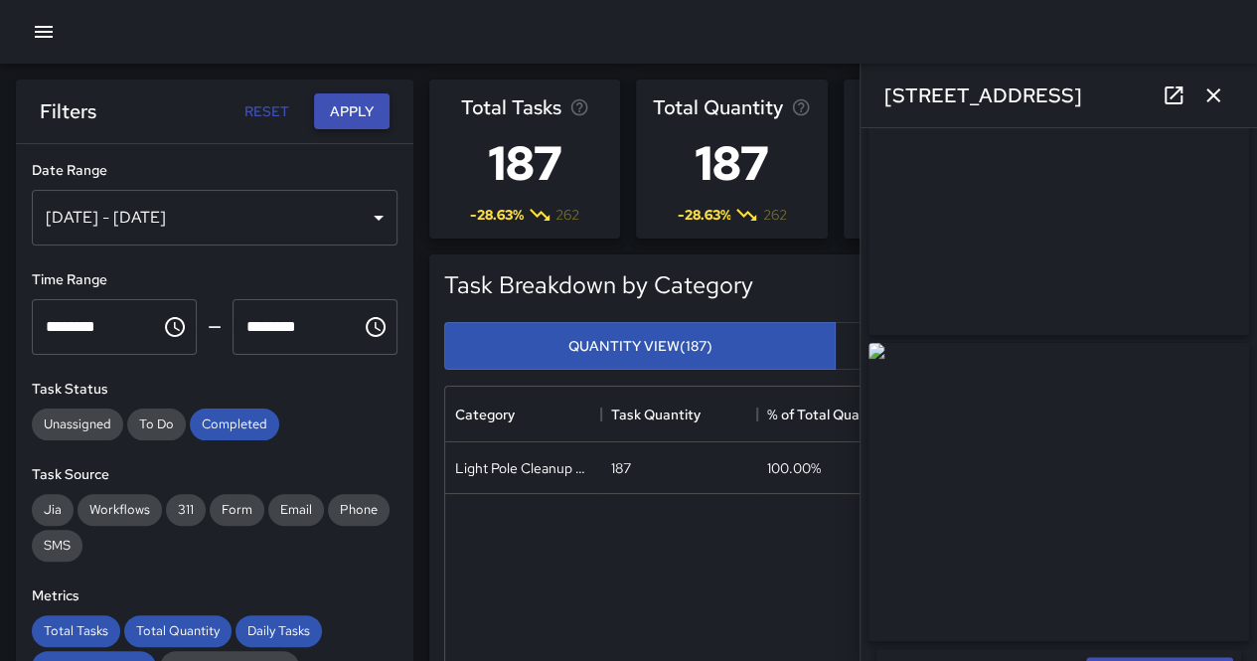
click at [361, 108] on button "Apply" at bounding box center [352, 111] width 76 height 37
click at [1226, 98] on button "button" at bounding box center [1213, 96] width 40 height 40
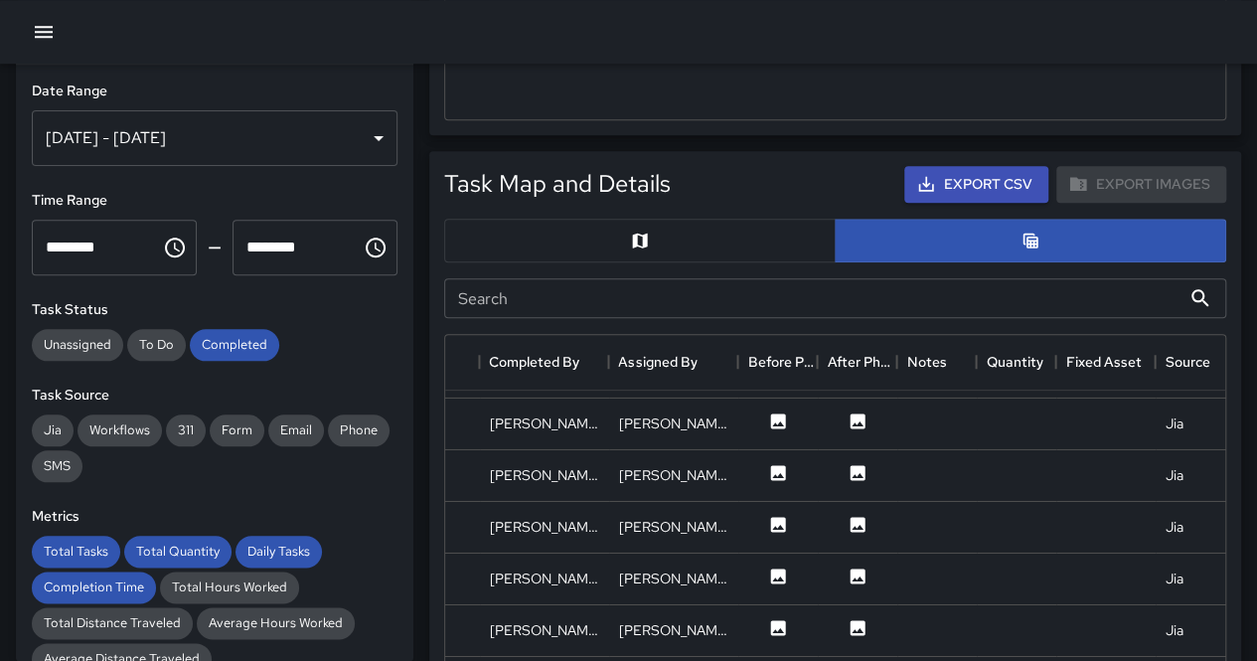
scroll to position [993, 0]
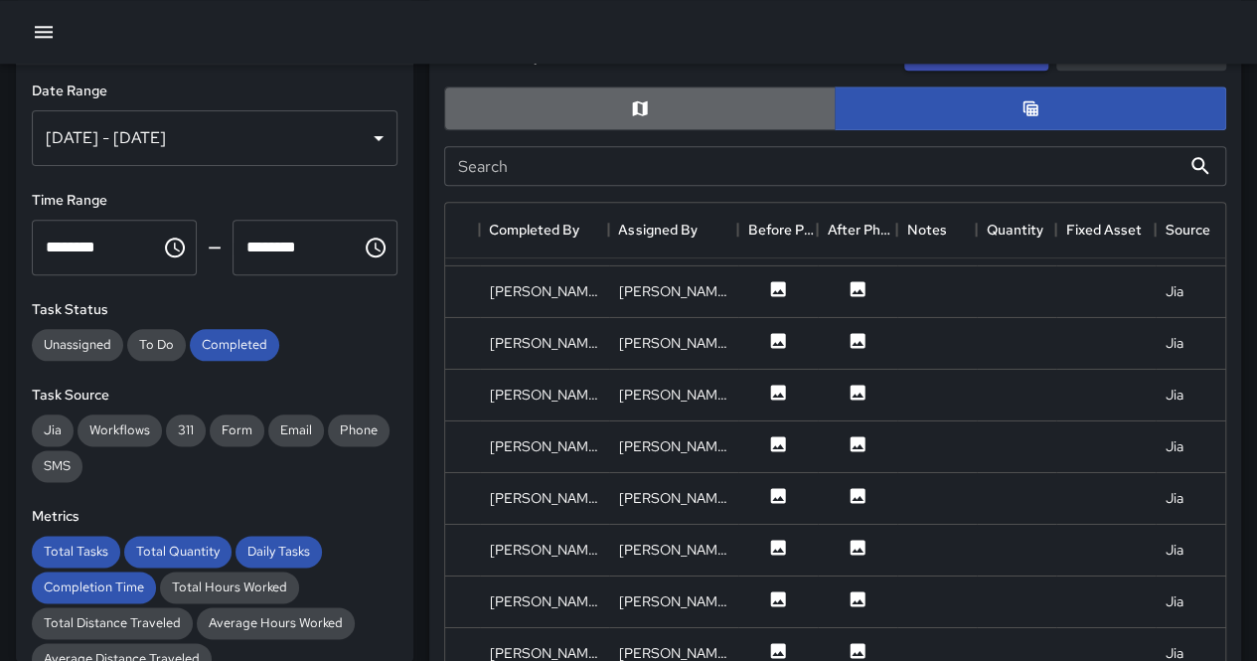
click at [602, 111] on button "button" at bounding box center [639, 108] width 391 height 44
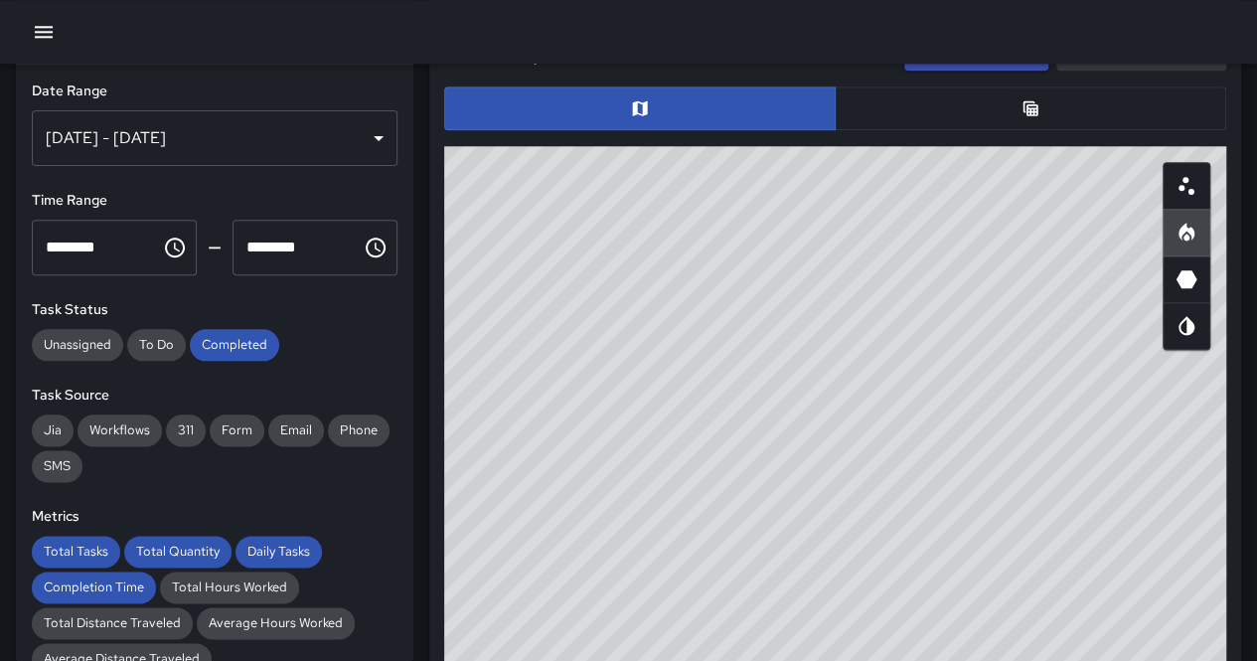
scroll to position [1093, 0]
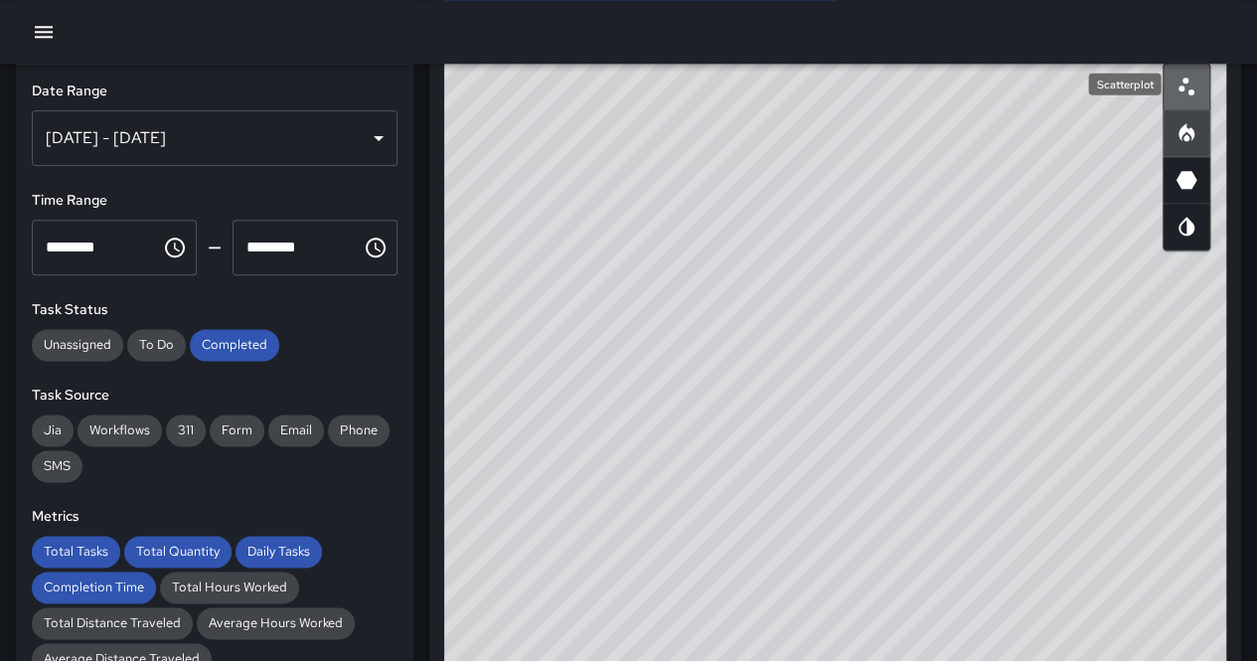
click at [1193, 91] on icon "Scatterplot" at bounding box center [1186, 87] width 24 height 24
click at [803, 555] on div "© Mapbox © OpenStreetMap Improve this map" at bounding box center [835, 444] width 782 height 795
click at [1207, 142] on button "button" at bounding box center [1186, 133] width 48 height 48
click at [643, 541] on div "© Mapbox © OpenStreetMap Improve this map" at bounding box center [835, 444] width 782 height 795
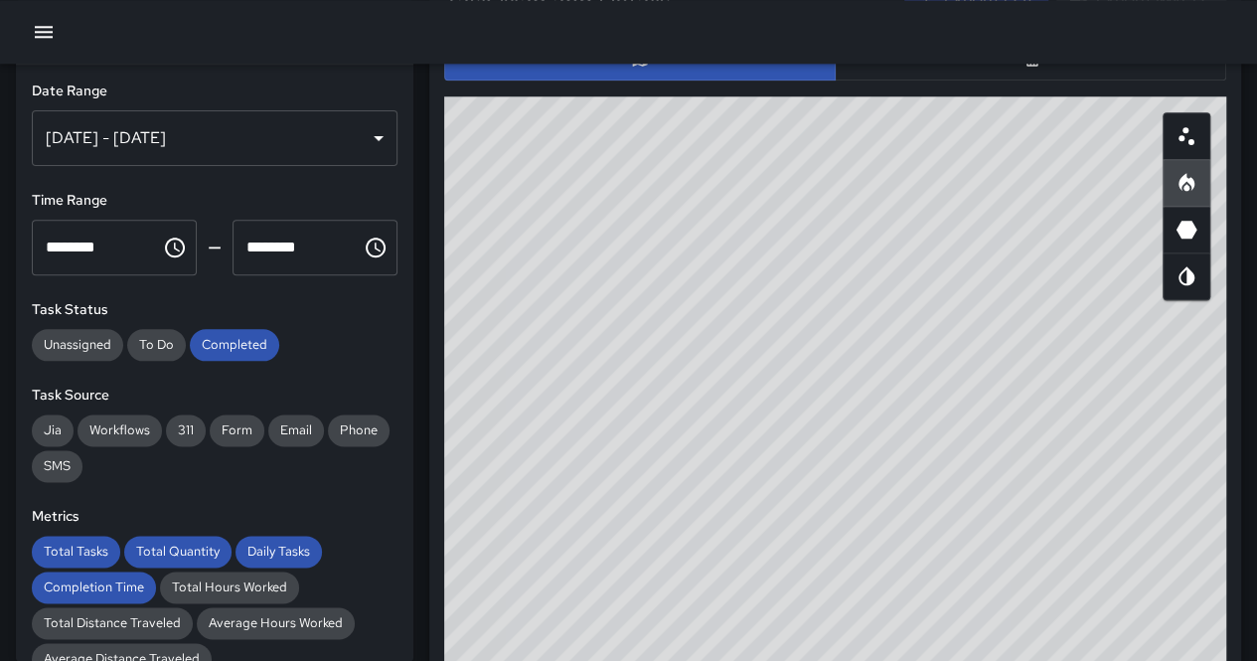
scroll to position [1034, 0]
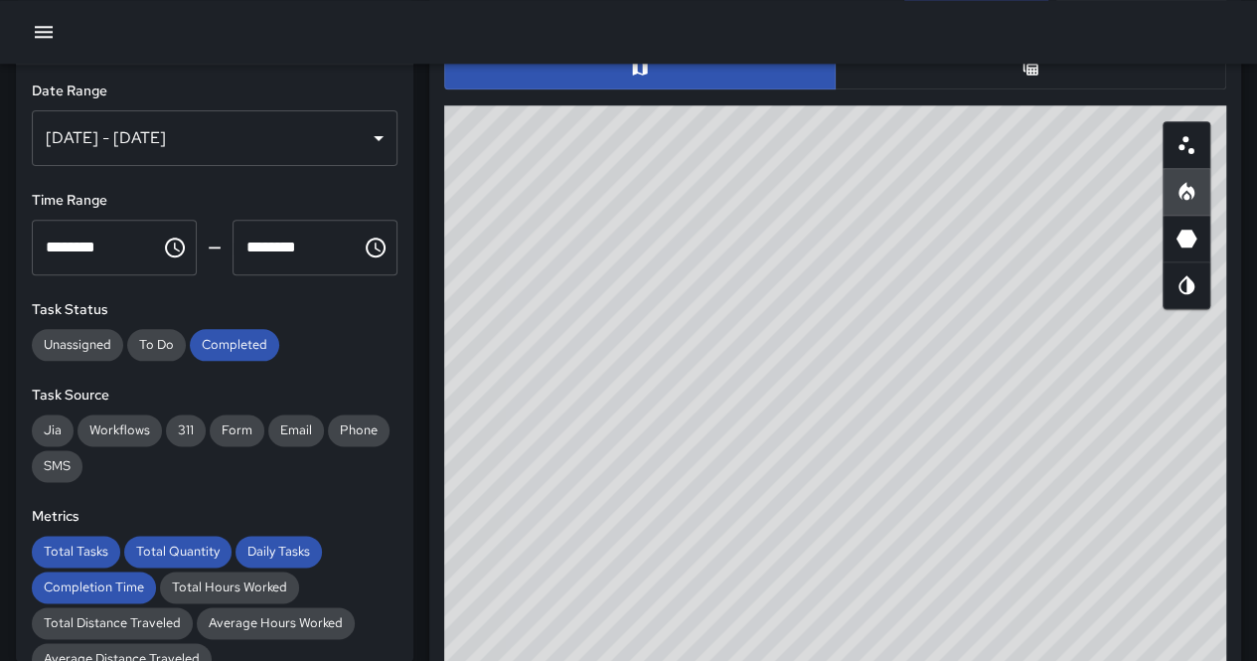
click at [922, 93] on div at bounding box center [835, 68] width 798 height 60
click at [923, 87] on div at bounding box center [835, 68] width 798 height 60
click at [926, 81] on button "button" at bounding box center [1030, 68] width 391 height 44
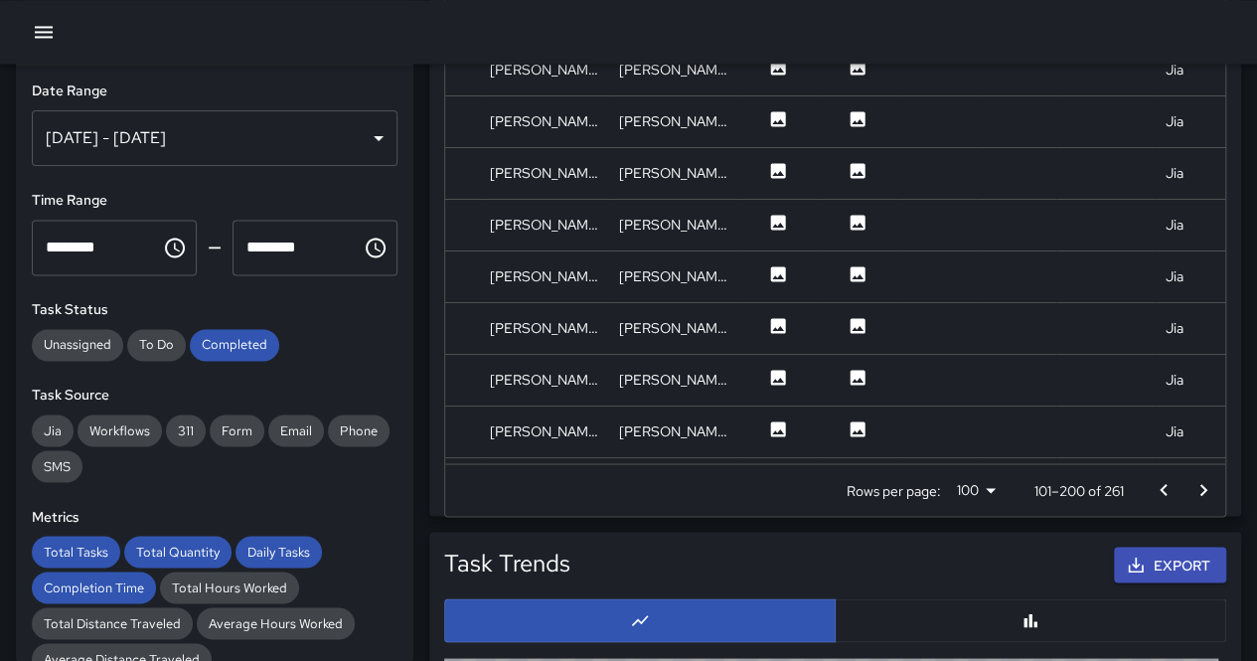
scroll to position [1432, 0]
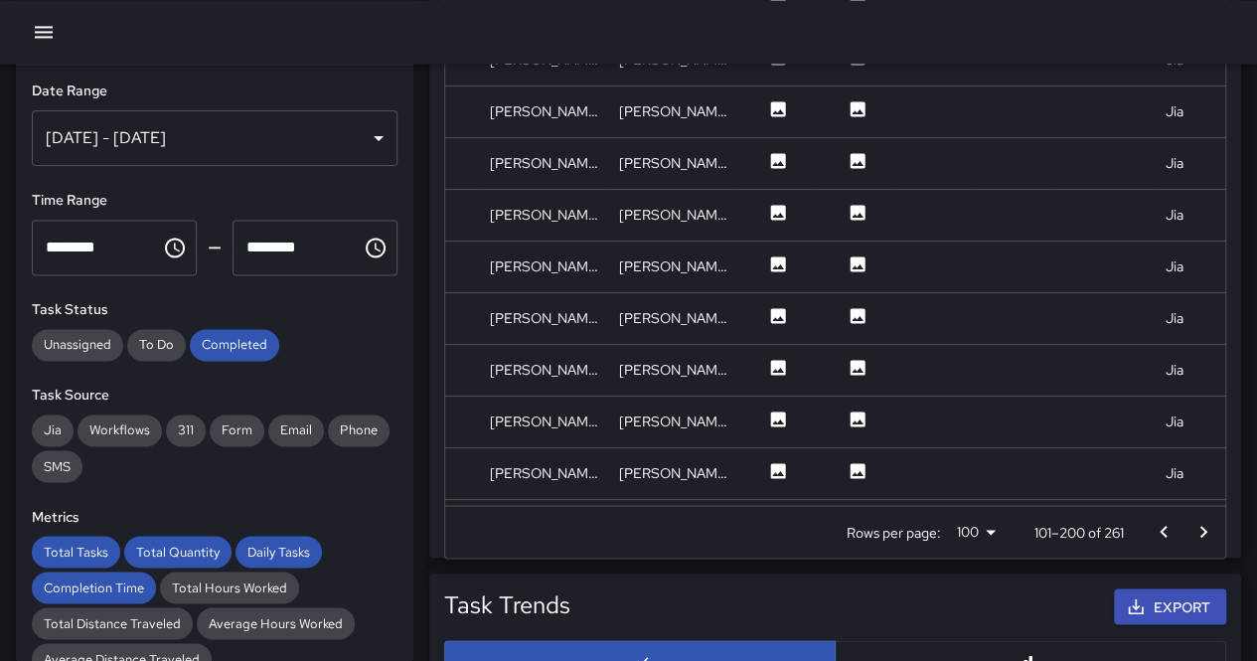
click at [1200, 544] on button "Go to next page" at bounding box center [1203, 532] width 40 height 40
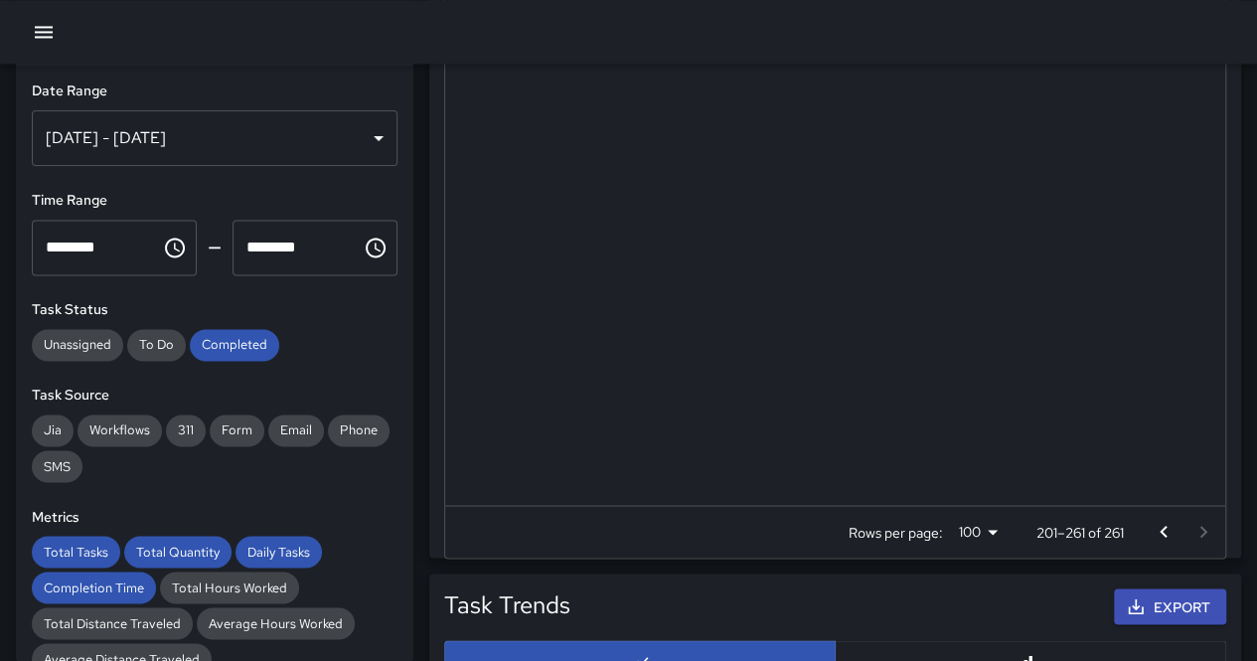
scroll to position [0, 427]
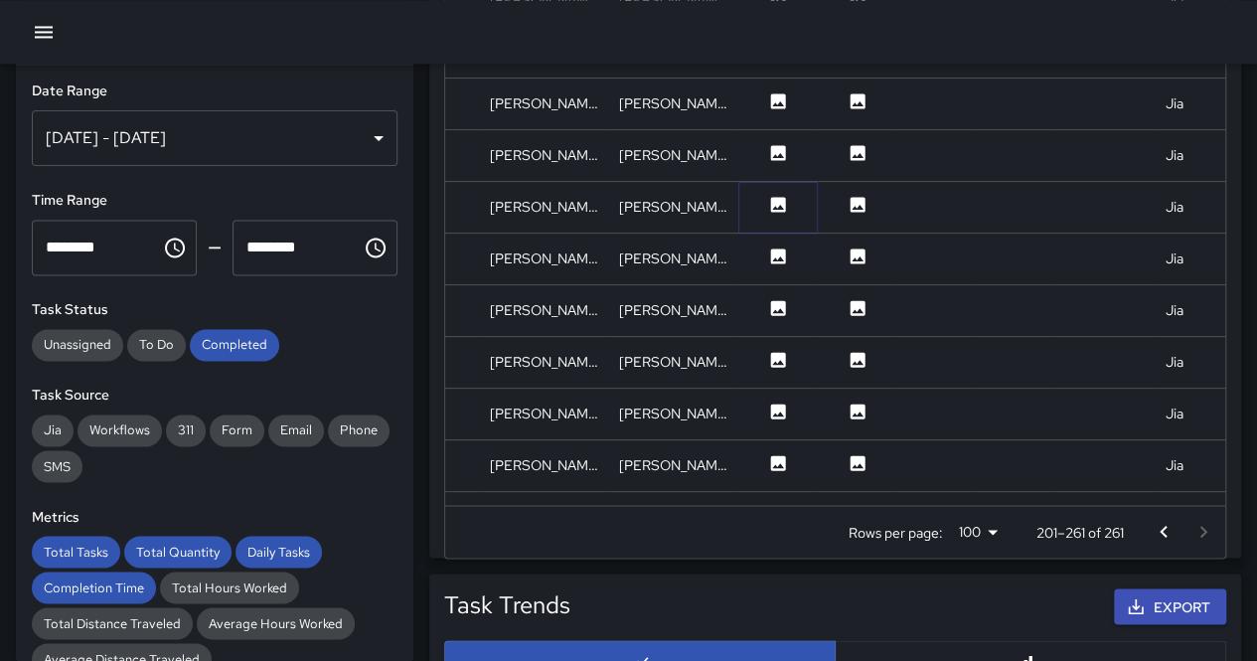
click at [793, 195] on button at bounding box center [778, 207] width 60 height 25
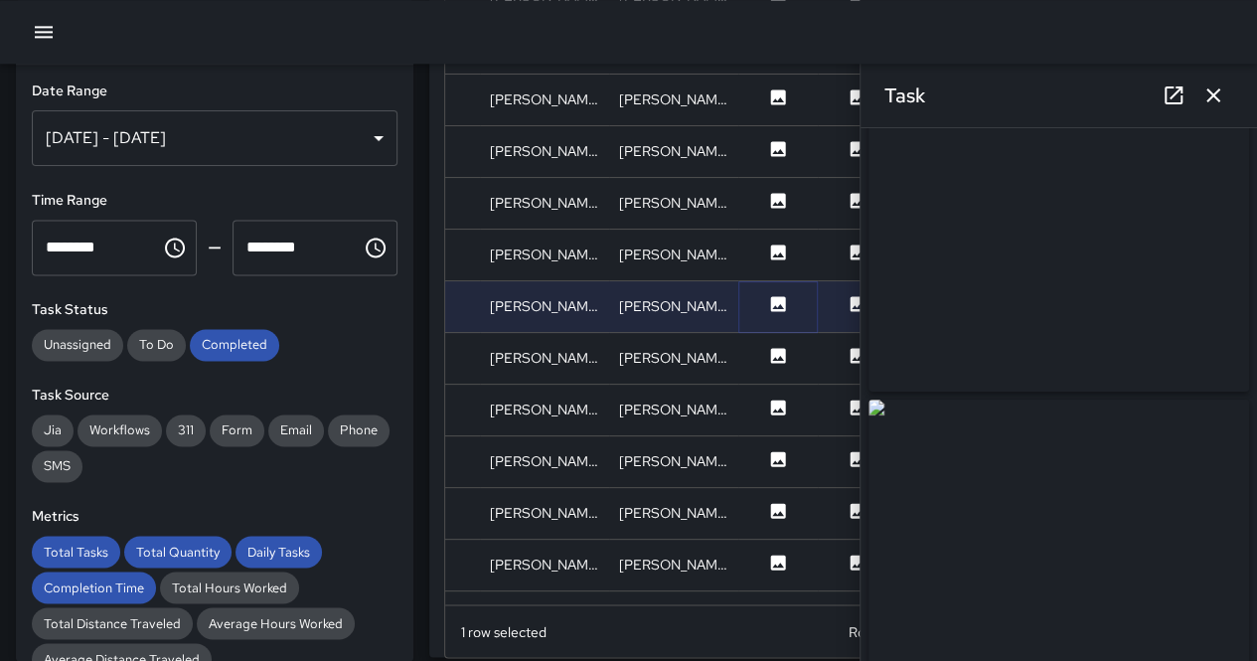
scroll to position [0, 0]
click at [777, 252] on icon at bounding box center [778, 252] width 20 height 20
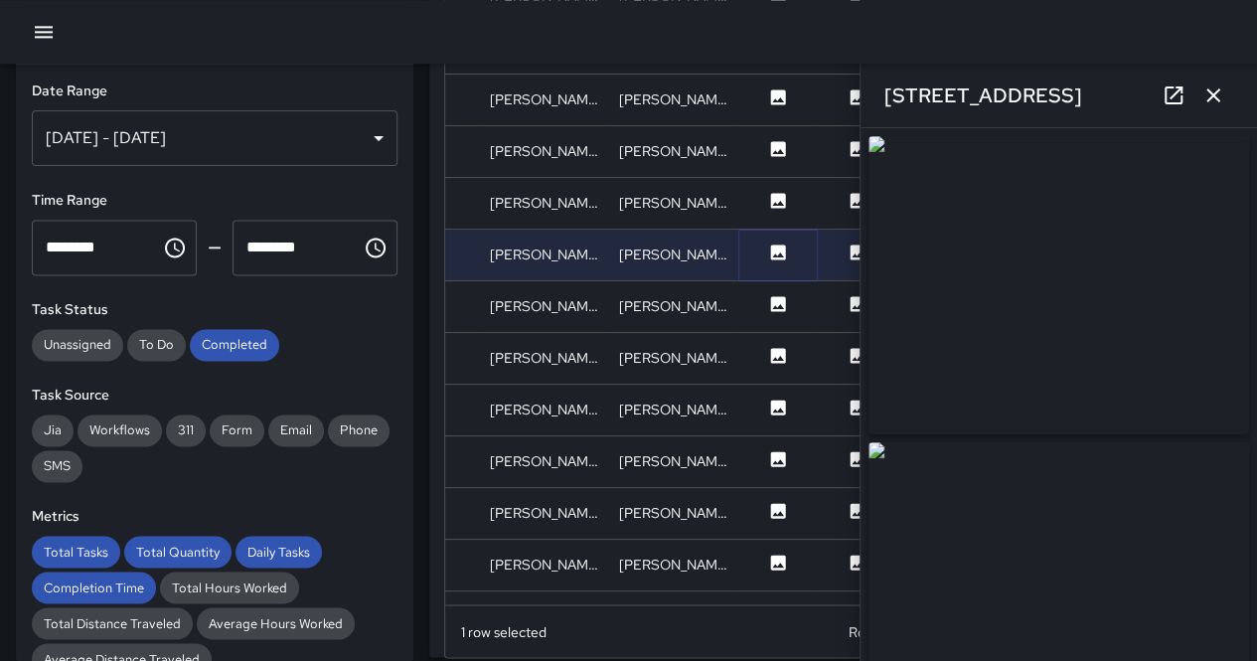
type input "**********"
drag, startPoint x: 1090, startPoint y: 279, endPoint x: 1057, endPoint y: 238, distance: 52.3
click at [1091, 277] on img at bounding box center [1058, 285] width 380 height 298
drag, startPoint x: 1035, startPoint y: 281, endPoint x: 904, endPoint y: 216, distance: 146.6
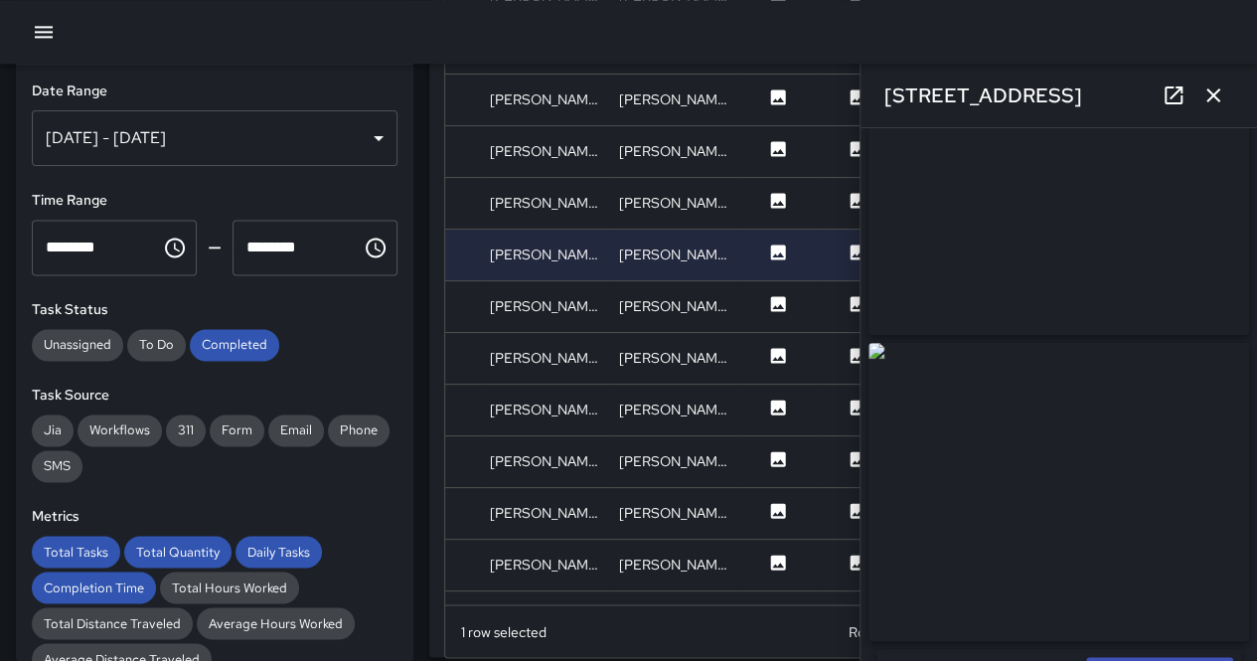
click at [1035, 281] on img at bounding box center [1058, 186] width 380 height 298
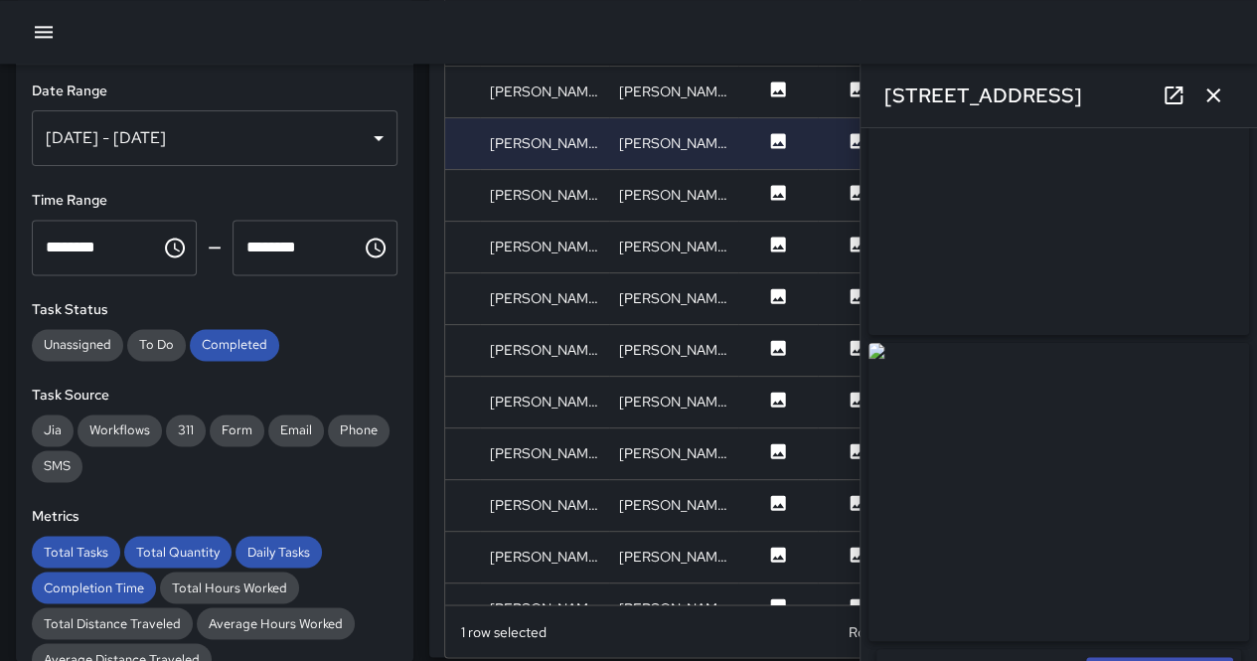
scroll to position [199, 427]
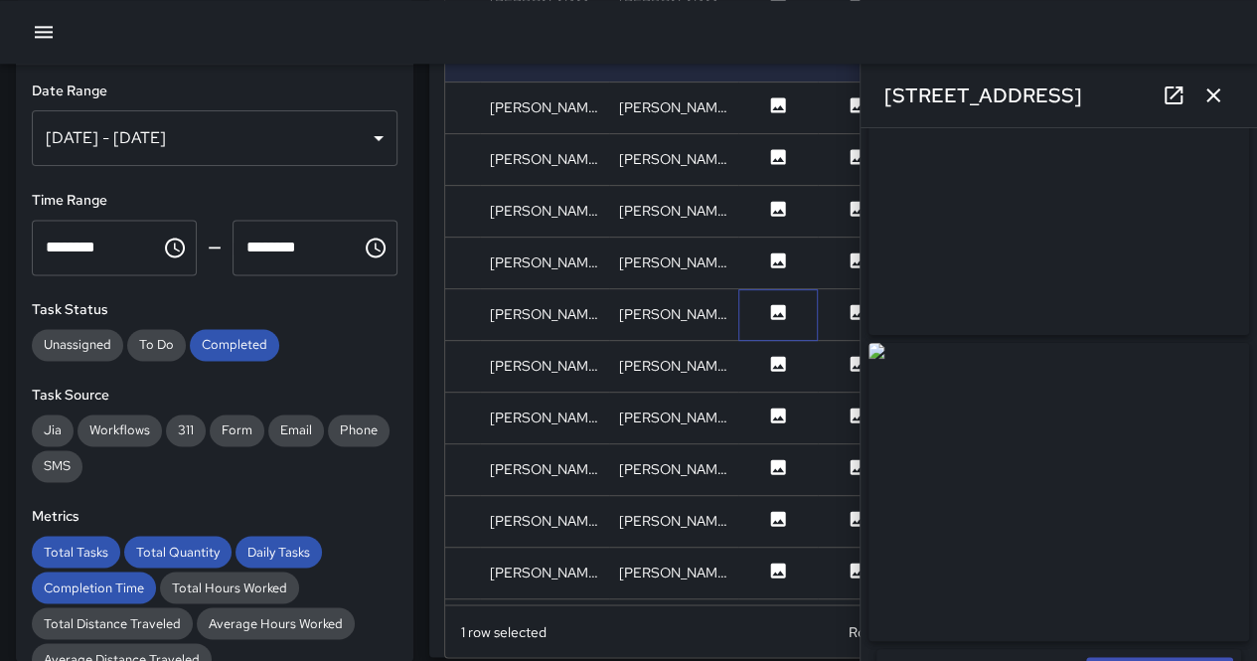
click at [775, 297] on div at bounding box center [777, 315] width 79 height 52
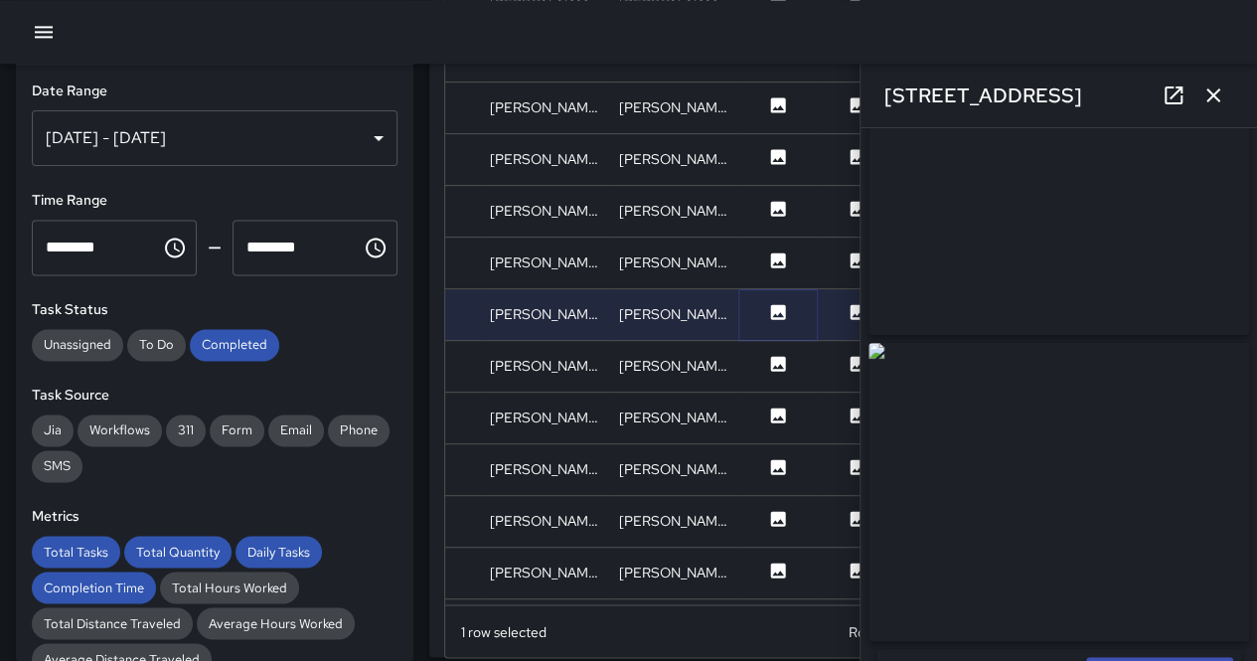
click at [777, 304] on icon at bounding box center [778, 311] width 15 height 15
type input "**********"
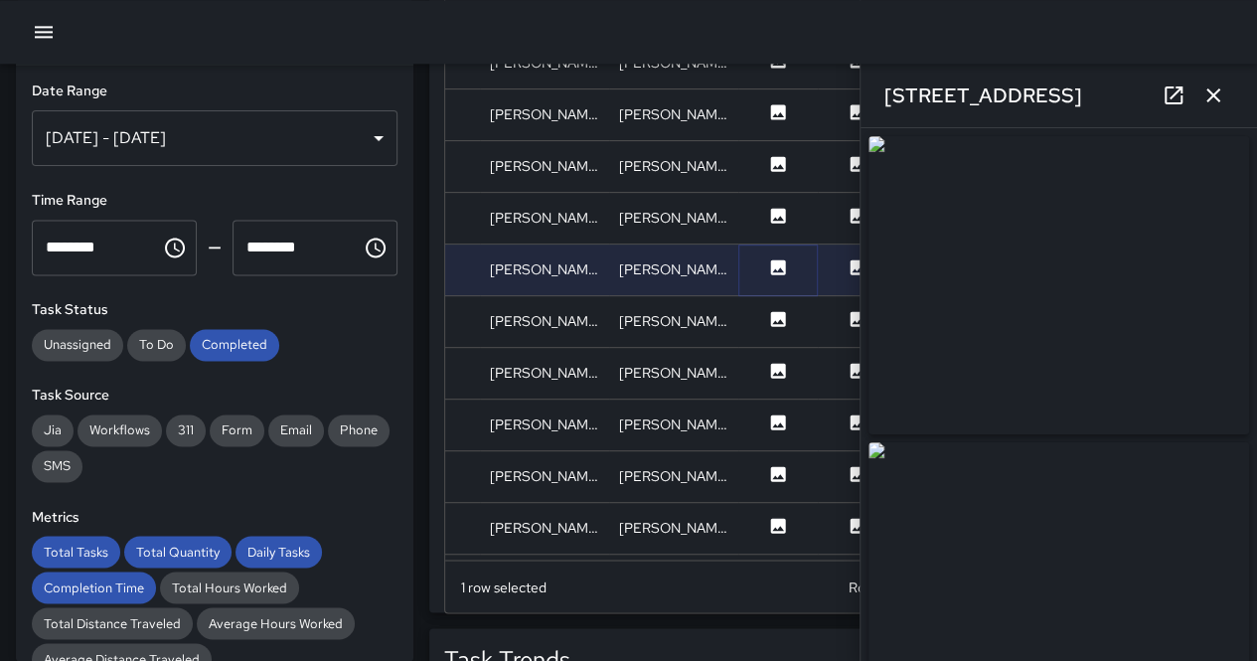
scroll to position [1387, 0]
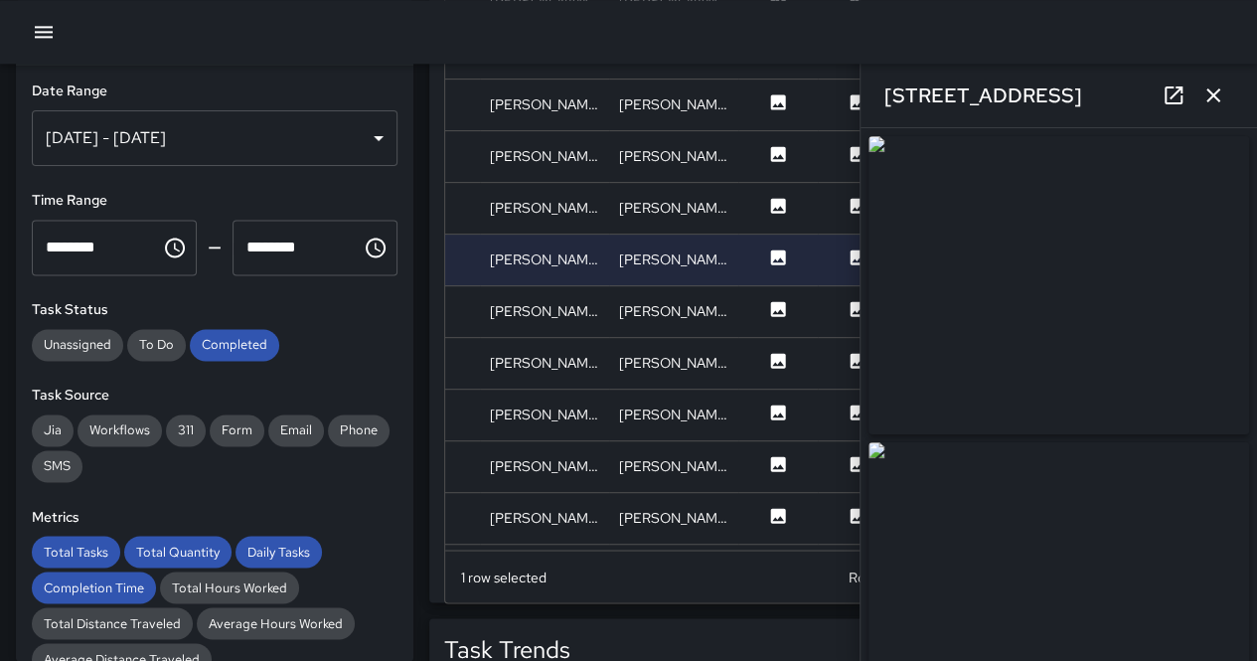
click at [1083, 289] on img at bounding box center [1058, 285] width 380 height 298
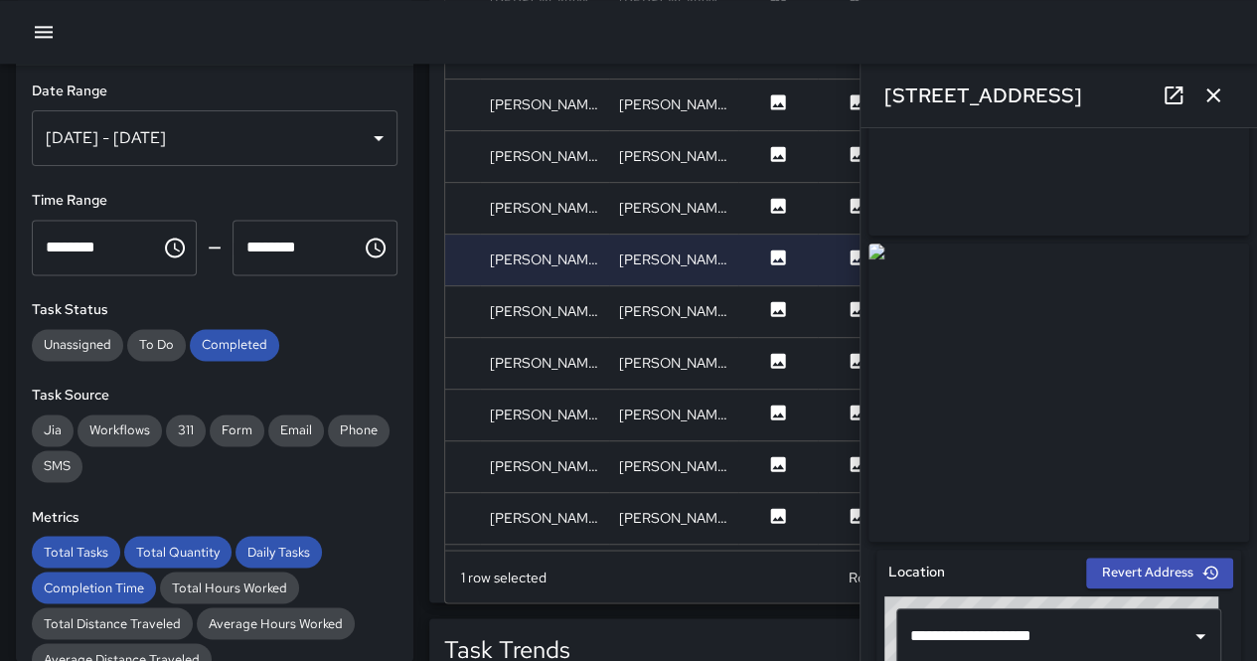
drag, startPoint x: 1035, startPoint y: 248, endPoint x: 522, endPoint y: 3, distance: 569.2
click at [1035, 248] on div at bounding box center [1058, 392] width 388 height 306
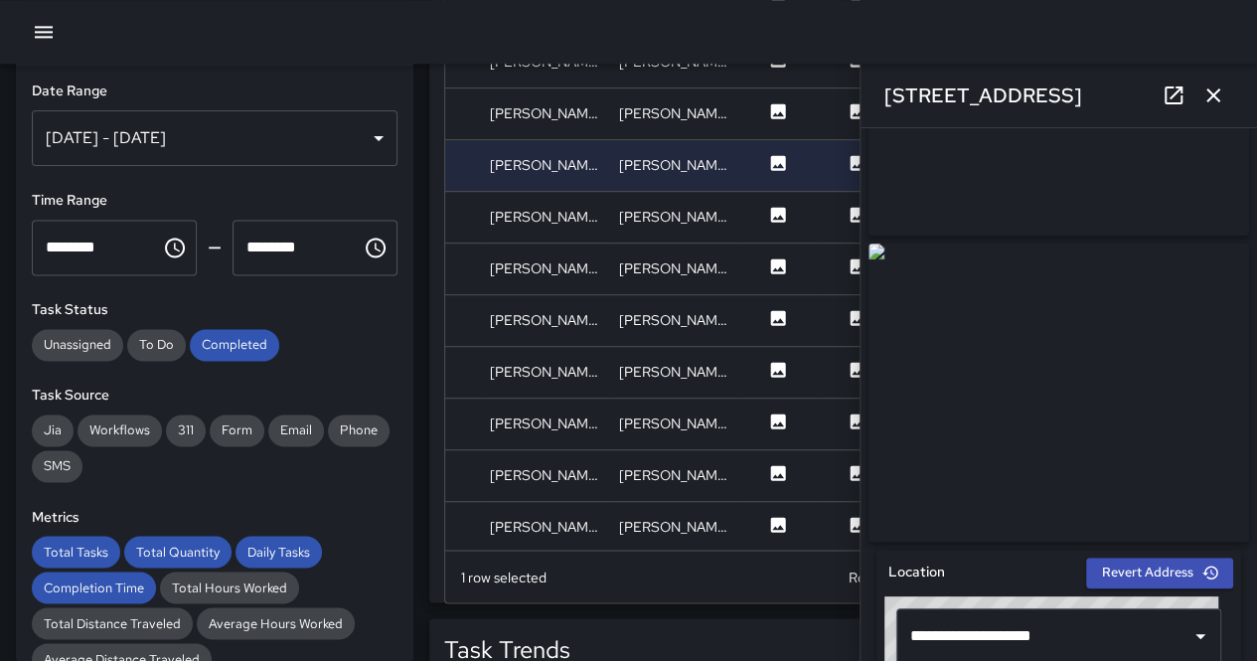
scroll to position [397, 427]
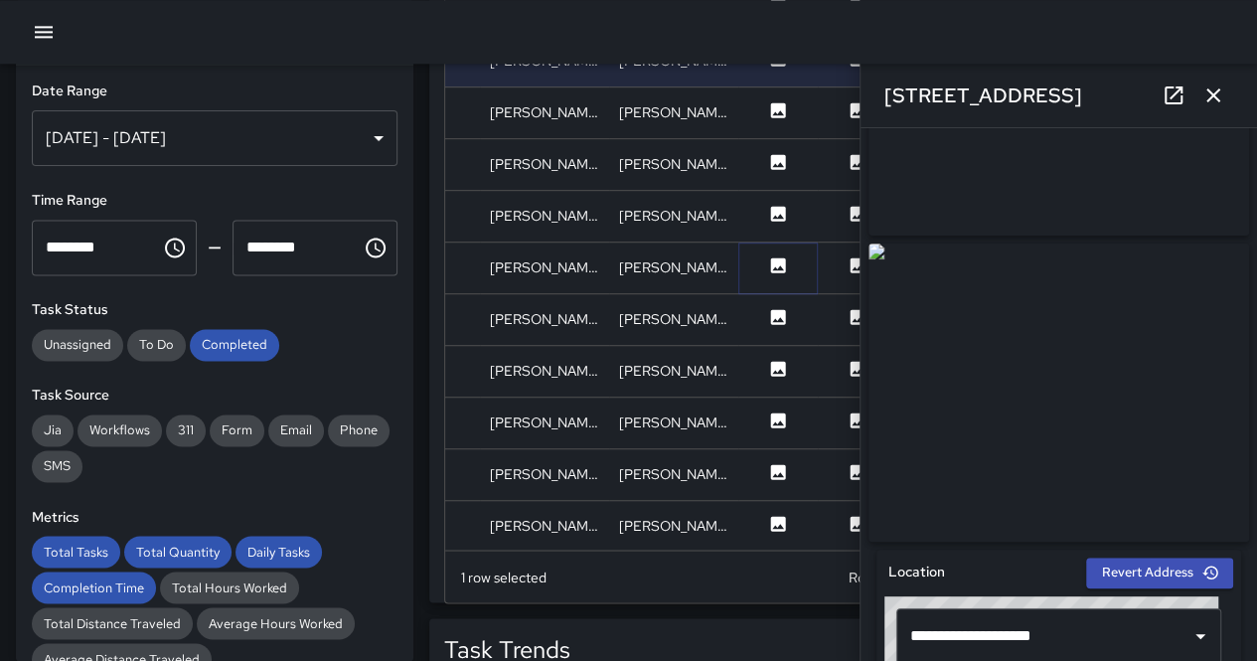
click at [769, 261] on icon at bounding box center [778, 265] width 20 height 20
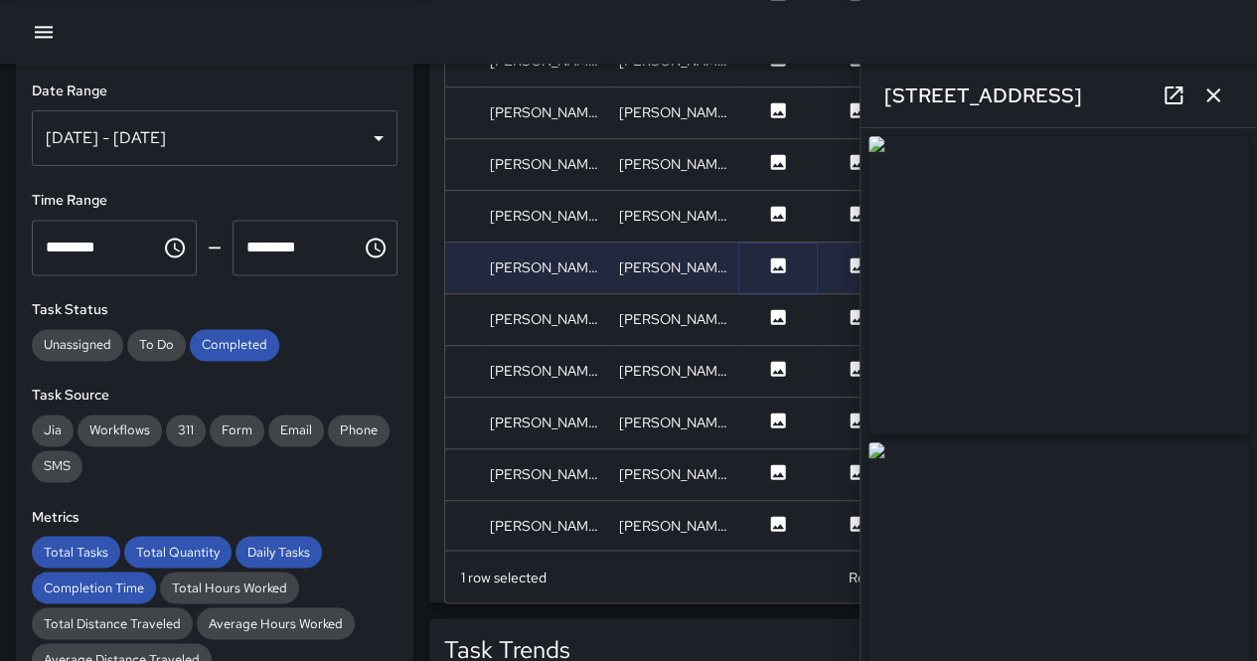
type input "**********"
click at [783, 321] on icon at bounding box center [778, 317] width 20 height 20
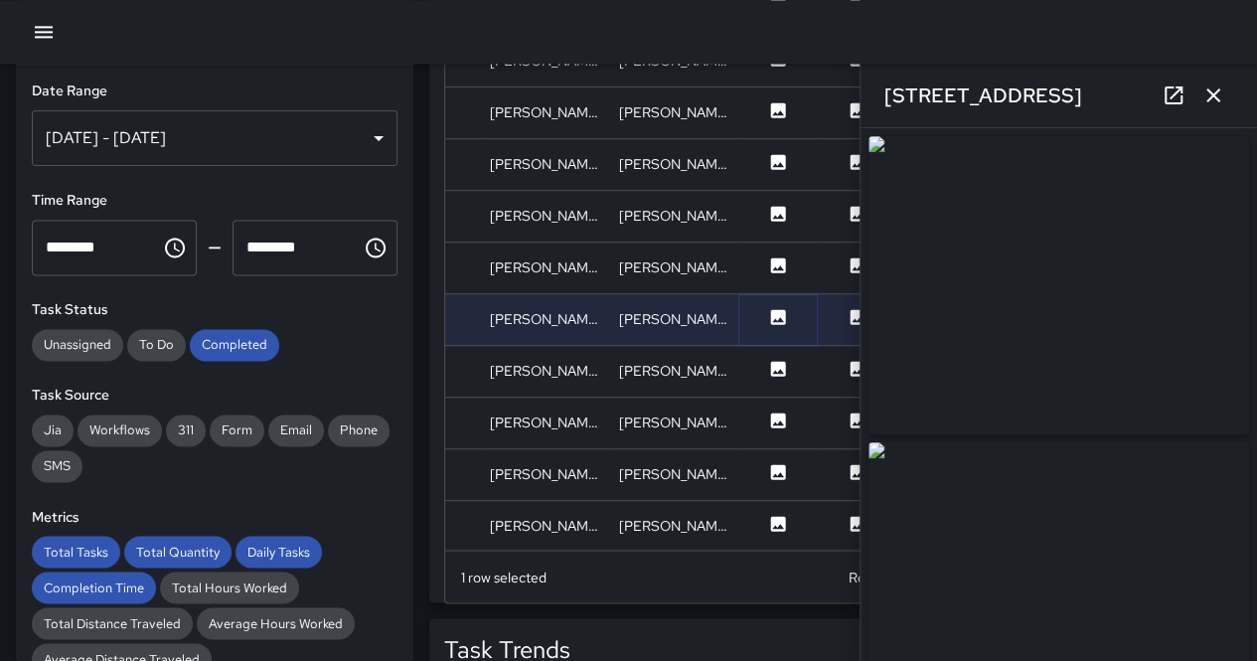
type input "**********"
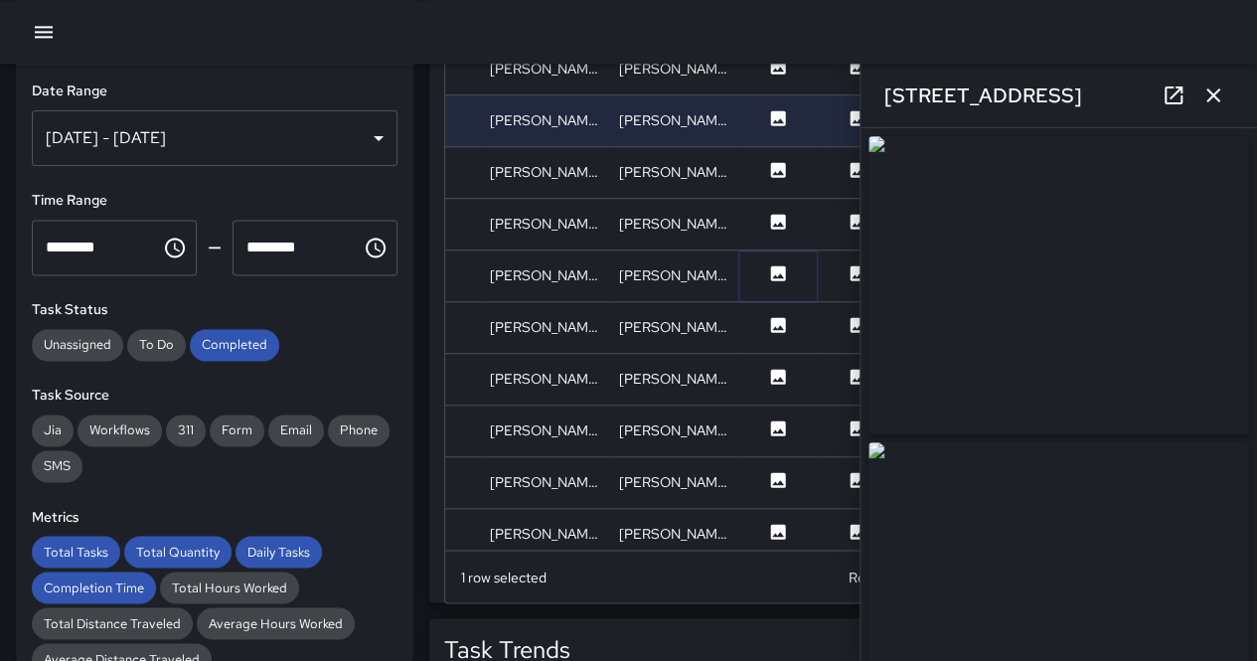
click at [781, 285] on button at bounding box center [778, 275] width 60 height 25
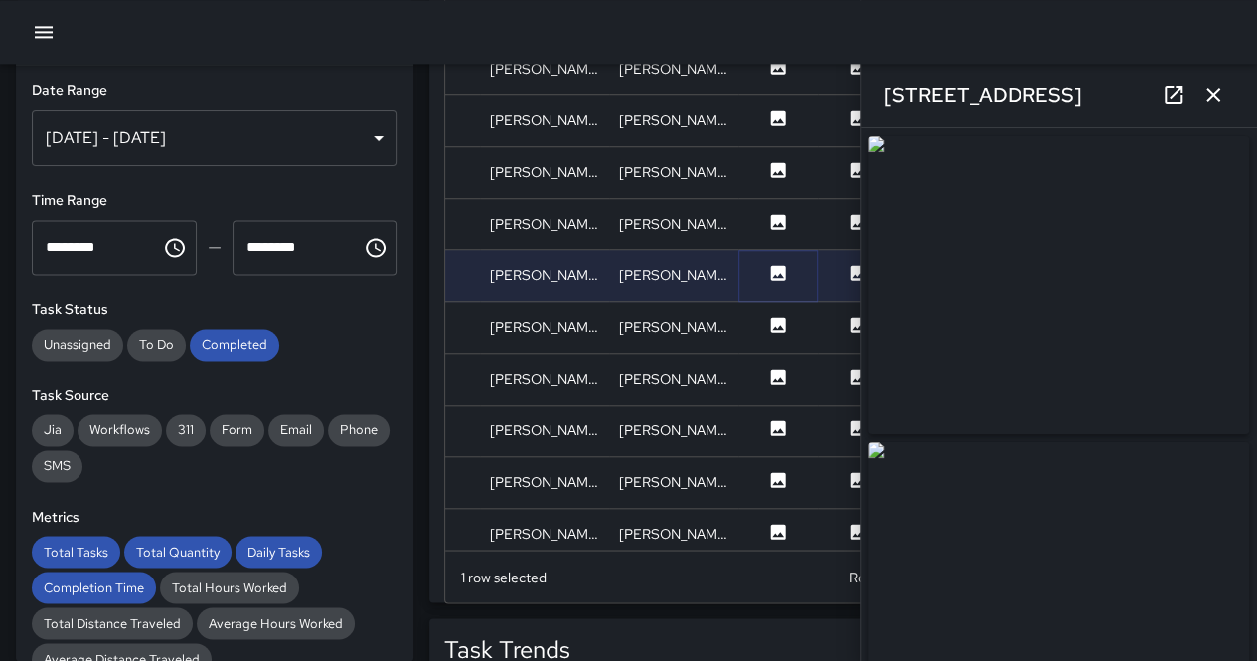
type input "**********"
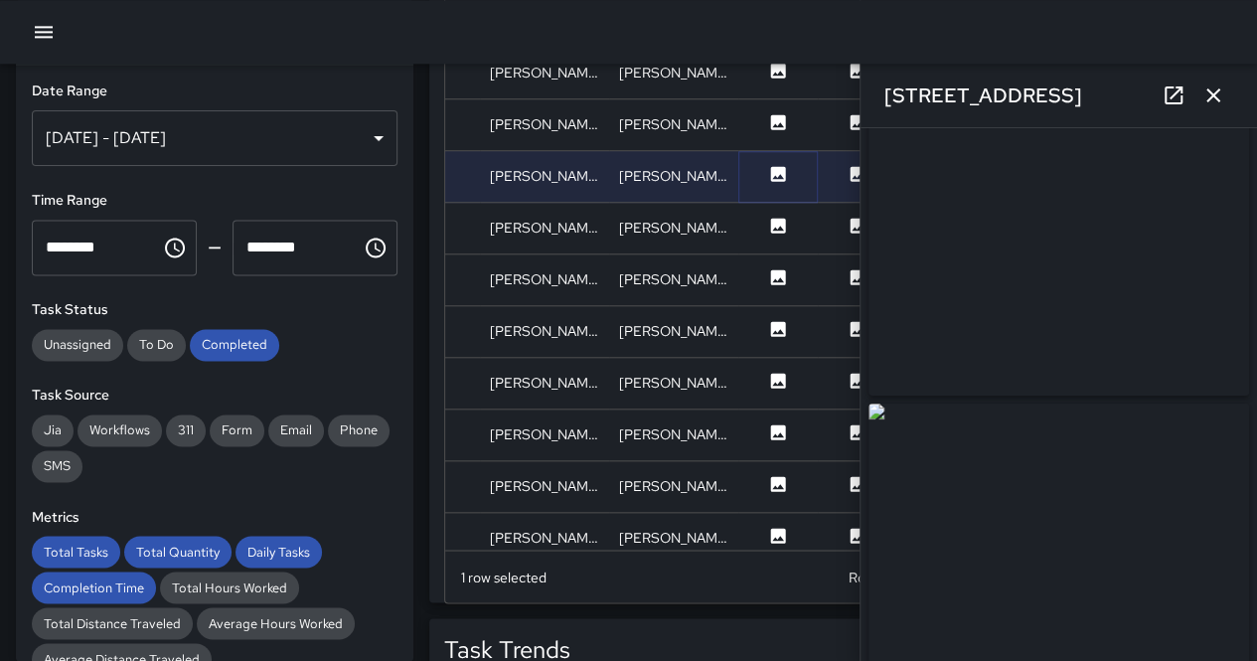
scroll to position [99, 0]
drag, startPoint x: 1052, startPoint y: 271, endPoint x: 765, endPoint y: 162, distance: 307.2
click at [1051, 271] on img at bounding box center [1058, 186] width 380 height 298
drag, startPoint x: 1087, startPoint y: 261, endPoint x: 457, endPoint y: 39, distance: 668.0
click at [1087, 261] on img at bounding box center [1058, 186] width 380 height 298
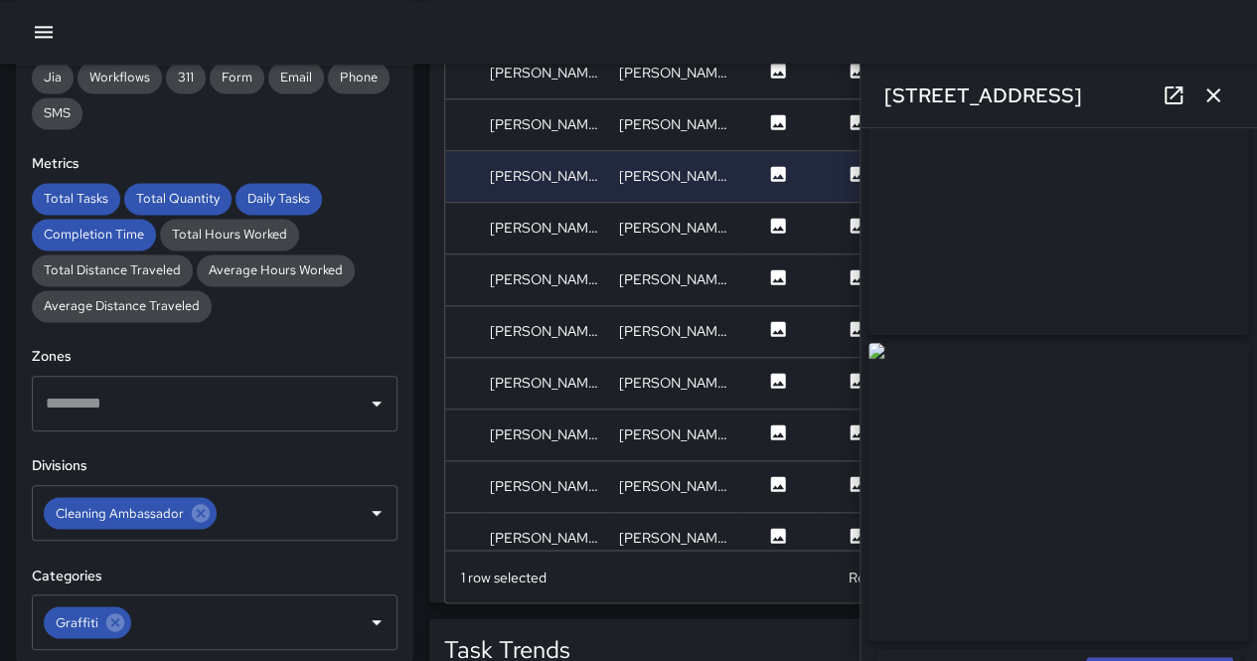
scroll to position [497, 0]
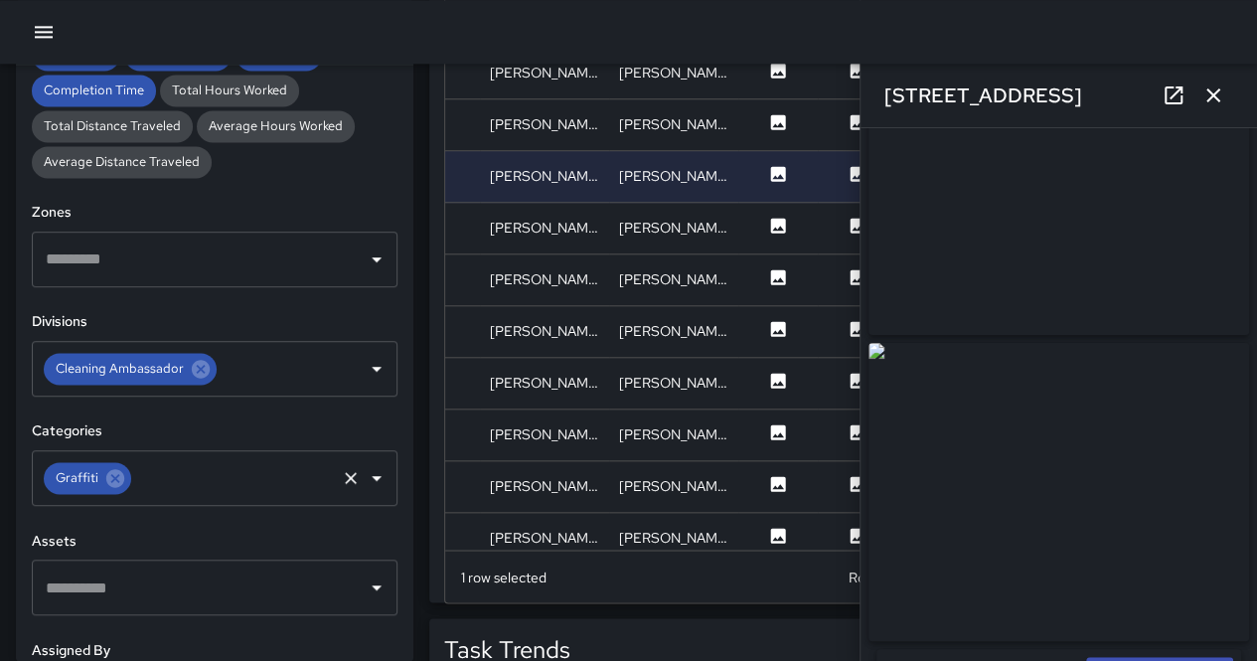
click at [123, 468] on icon at bounding box center [115, 478] width 22 height 22
click at [122, 469] on input "text" at bounding box center [200, 478] width 318 height 38
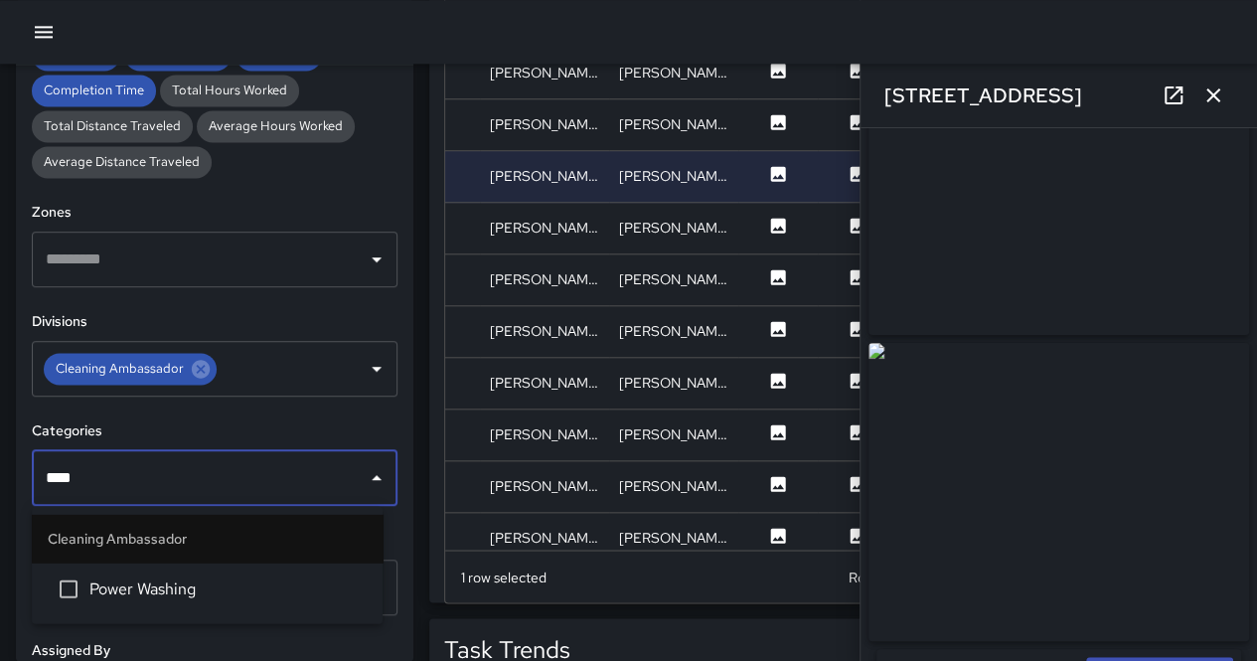
type input "*****"
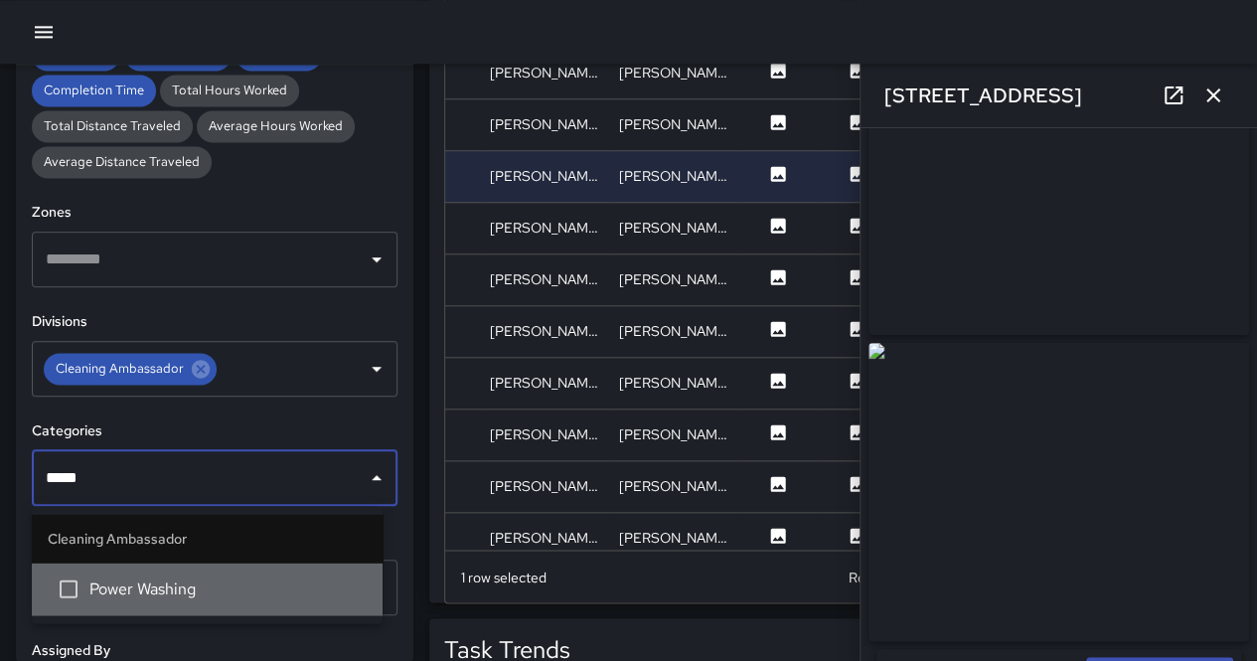
click at [143, 601] on li "Power Washing" at bounding box center [207, 588] width 351 height 54
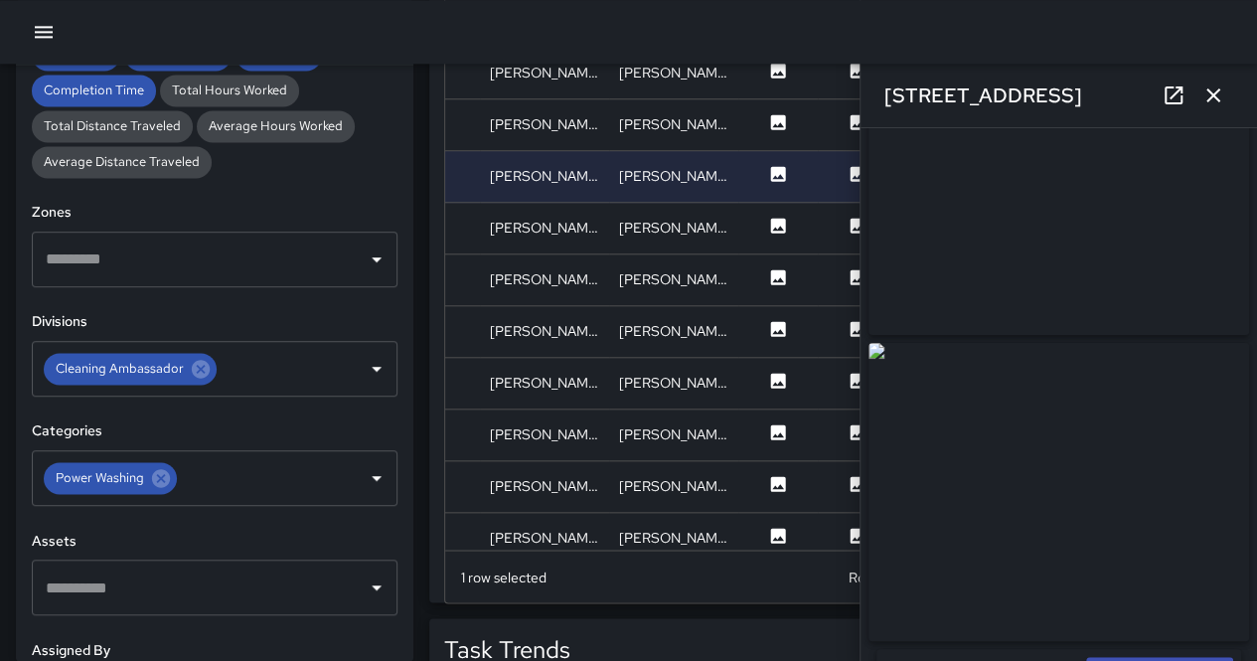
click at [376, 116] on div "Total Tasks Total Quantity Daily Tasks Completion Time Total Hours Worked Total…" at bounding box center [215, 108] width 366 height 139
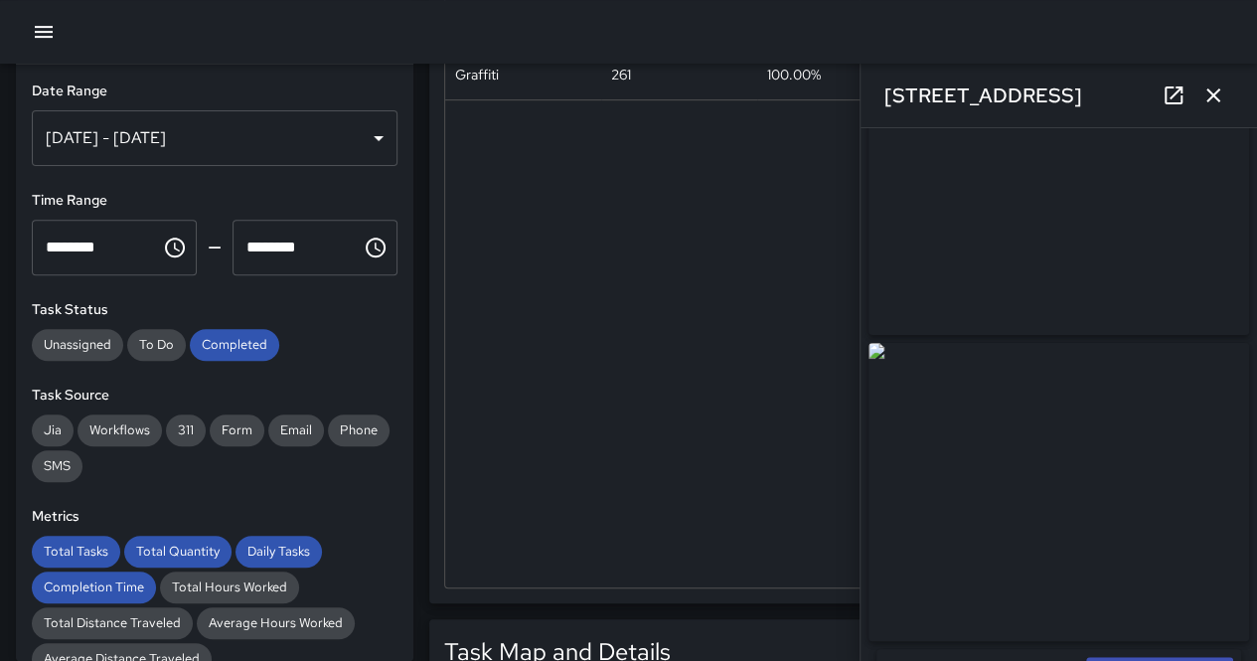
scroll to position [0, 0]
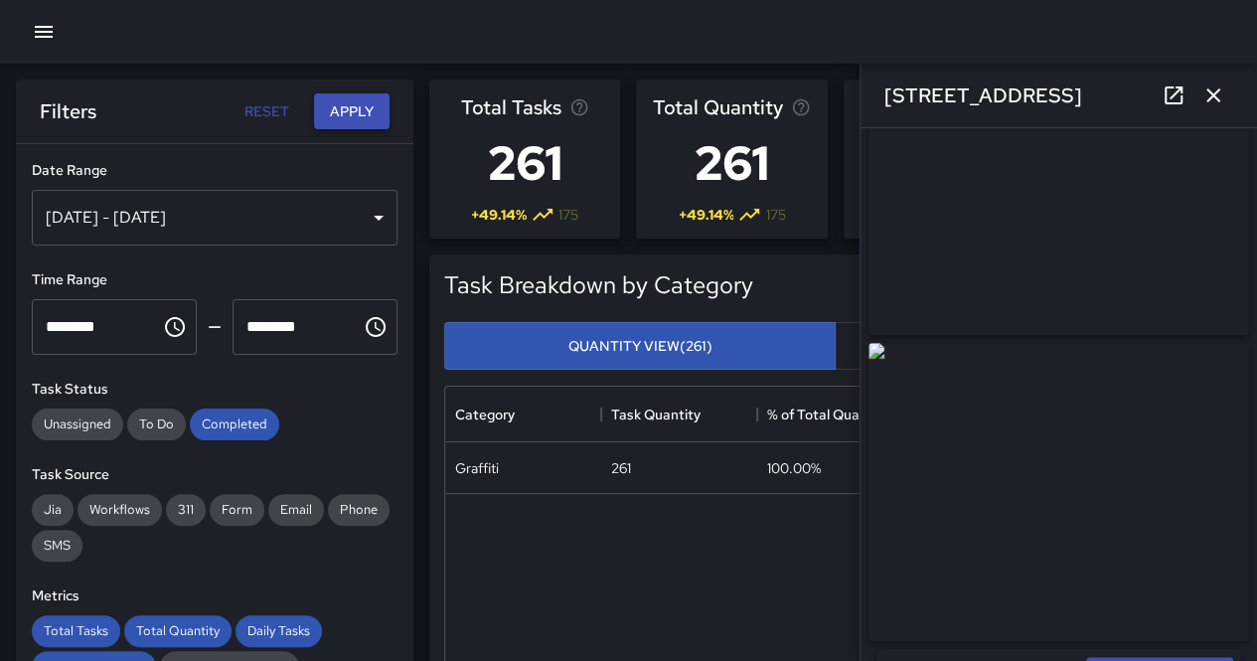
click at [360, 100] on button "Apply" at bounding box center [352, 111] width 76 height 37
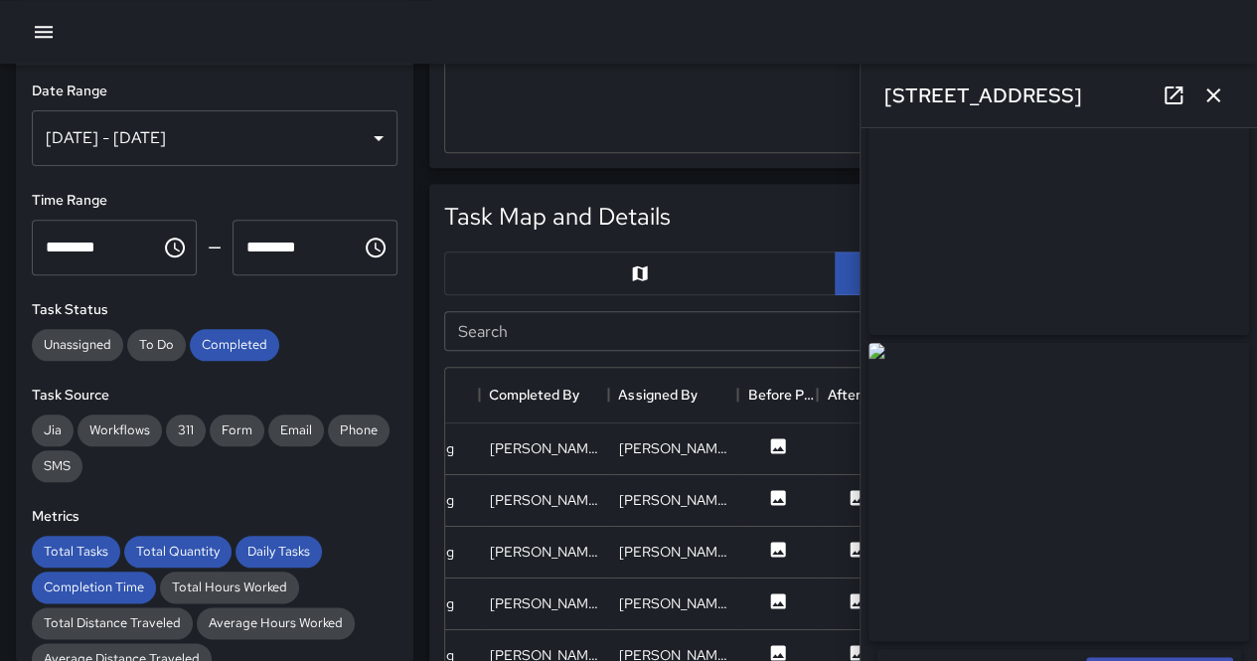
scroll to position [894, 0]
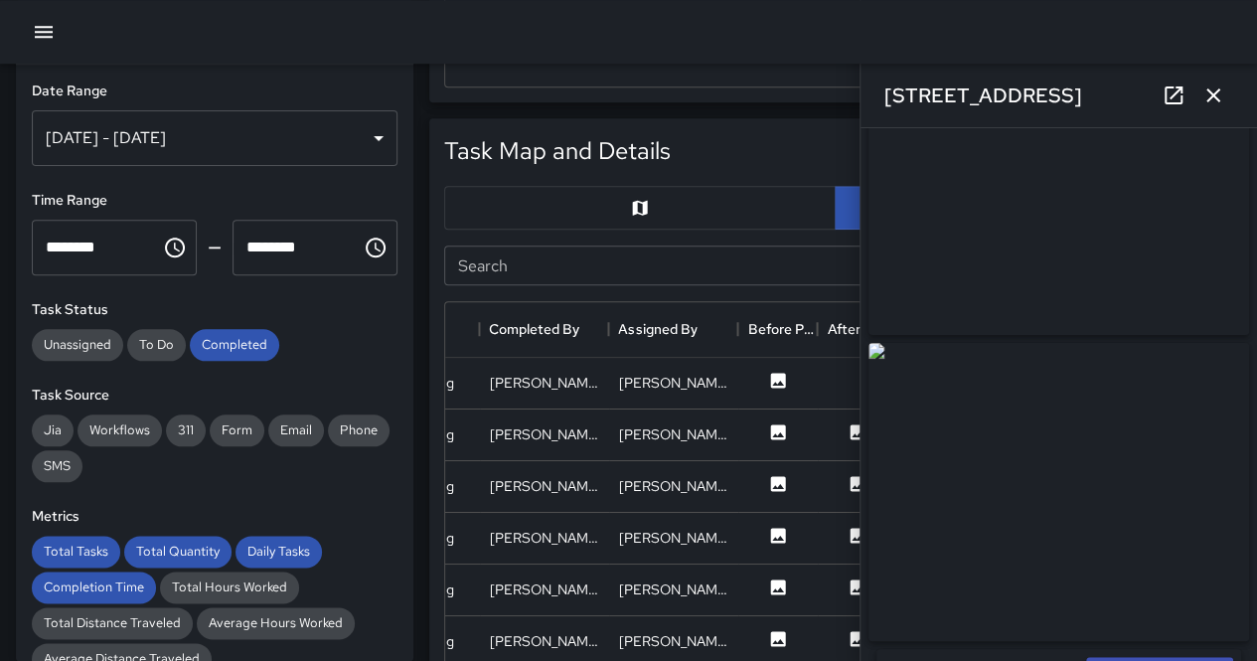
click at [731, 218] on button "button" at bounding box center [639, 208] width 391 height 44
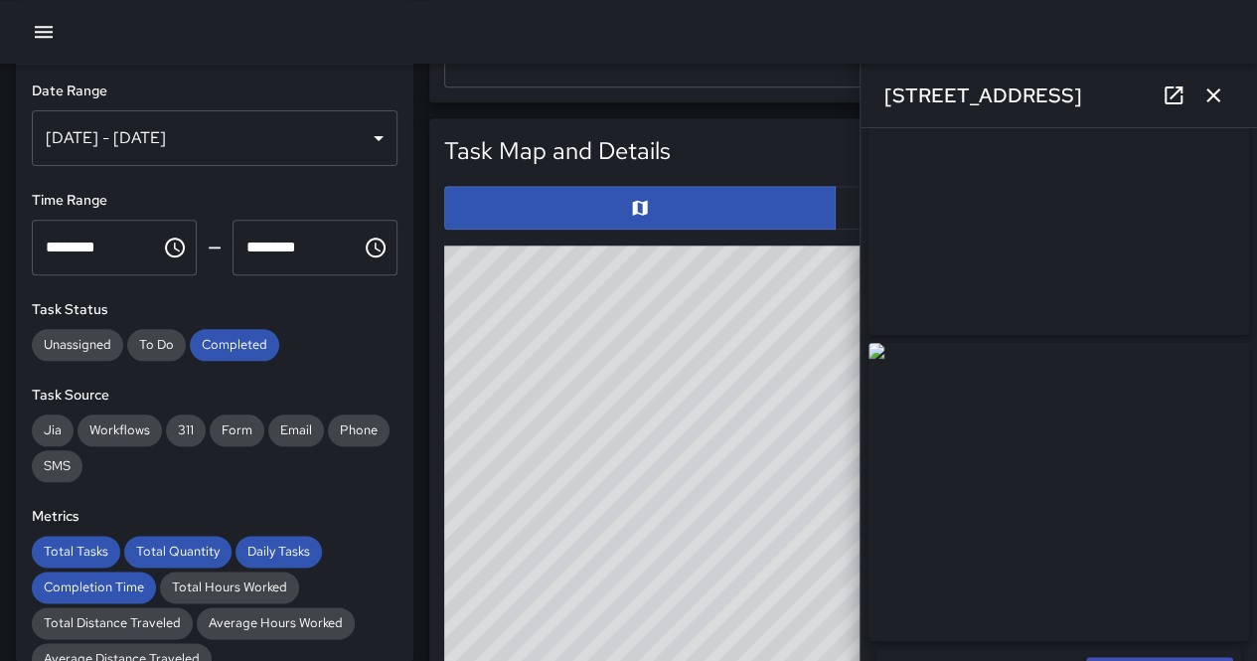
click at [1217, 106] on icon "button" at bounding box center [1213, 95] width 24 height 24
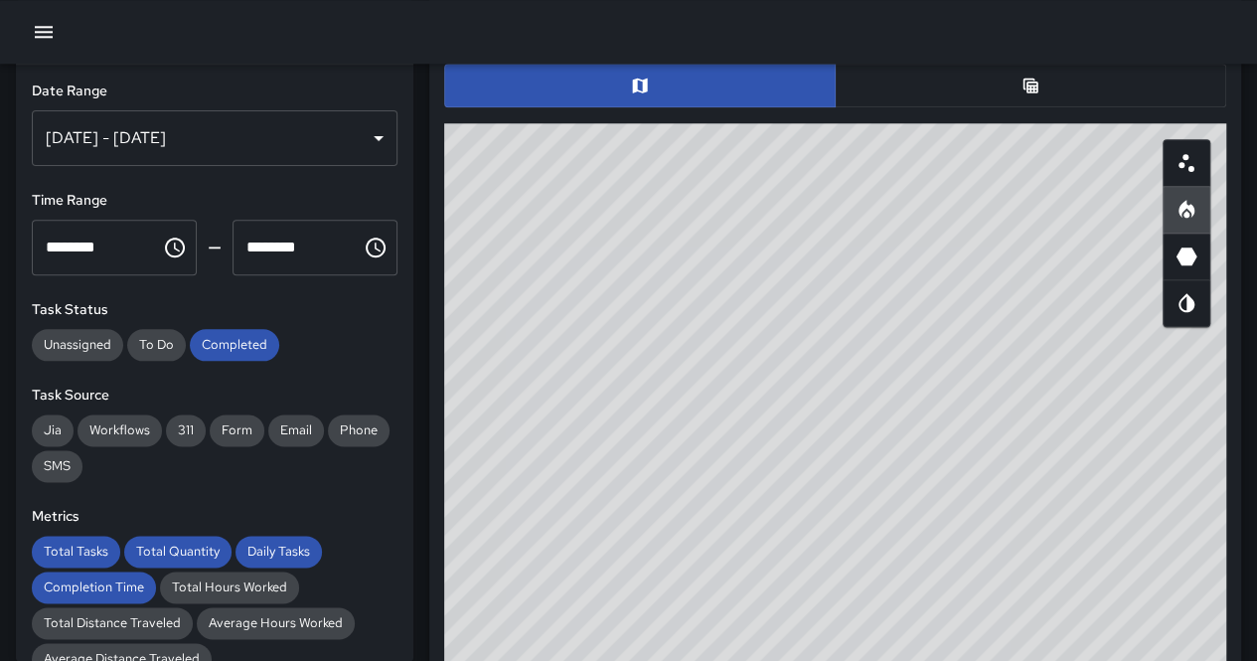
scroll to position [1019, 0]
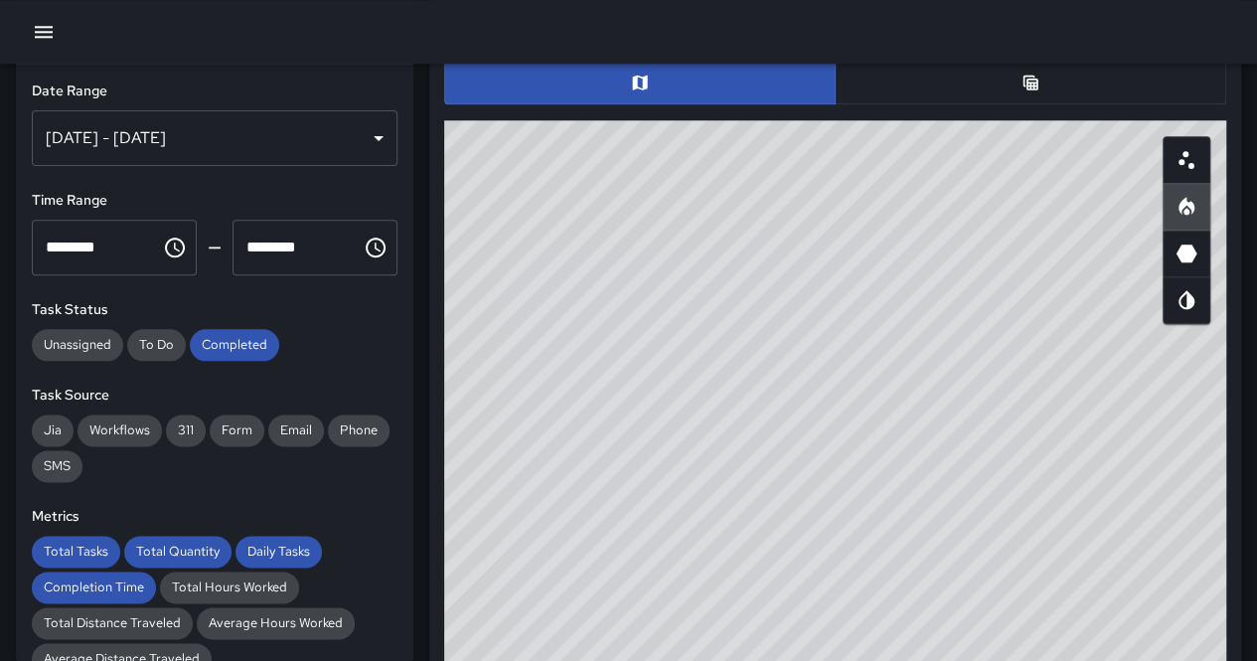
click at [1191, 163] on circle "Scatterplot" at bounding box center [1191, 165] width 6 height 6
click at [1187, 195] on icon "Heatmap" at bounding box center [1186, 207] width 24 height 24
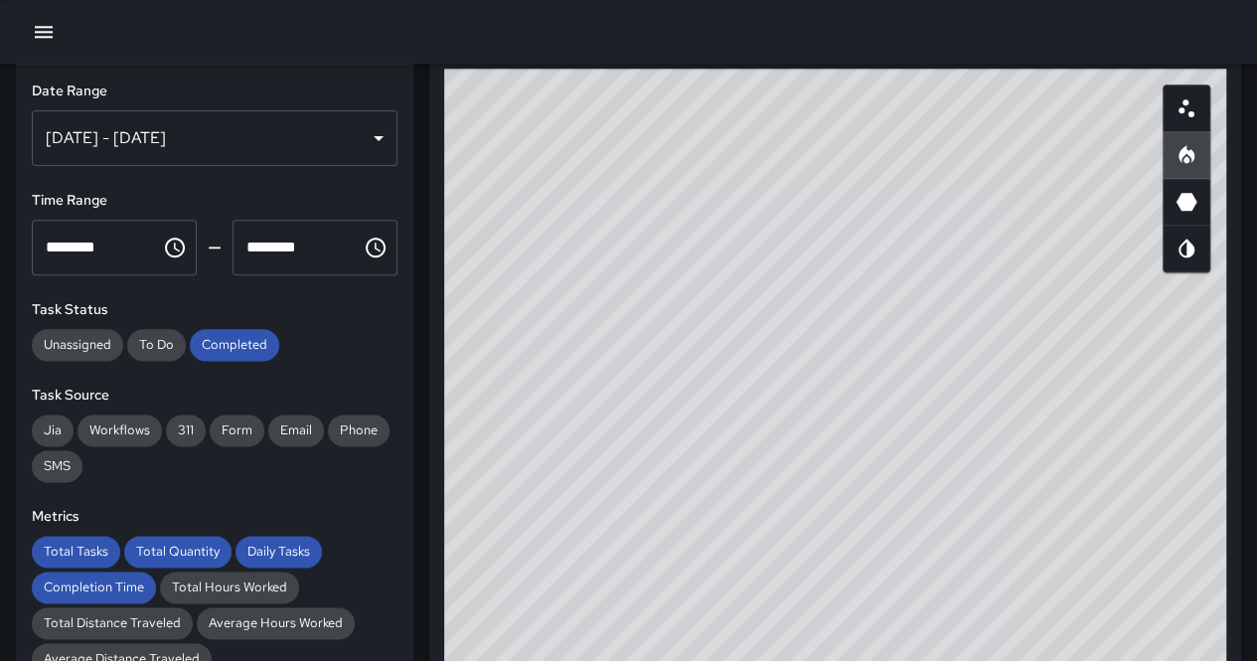
scroll to position [1124, 0]
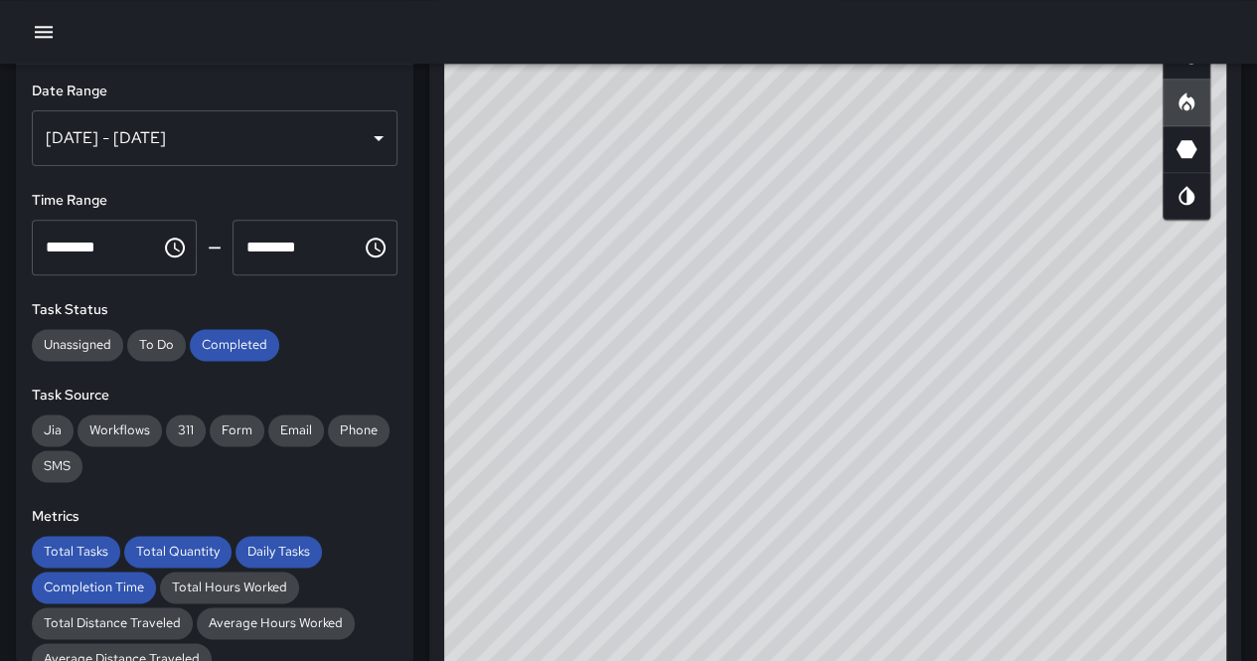
click at [1181, 71] on button "button" at bounding box center [1186, 56] width 48 height 48
click at [841, 529] on div "© Mapbox © OpenStreetMap Improve this map" at bounding box center [835, 413] width 782 height 795
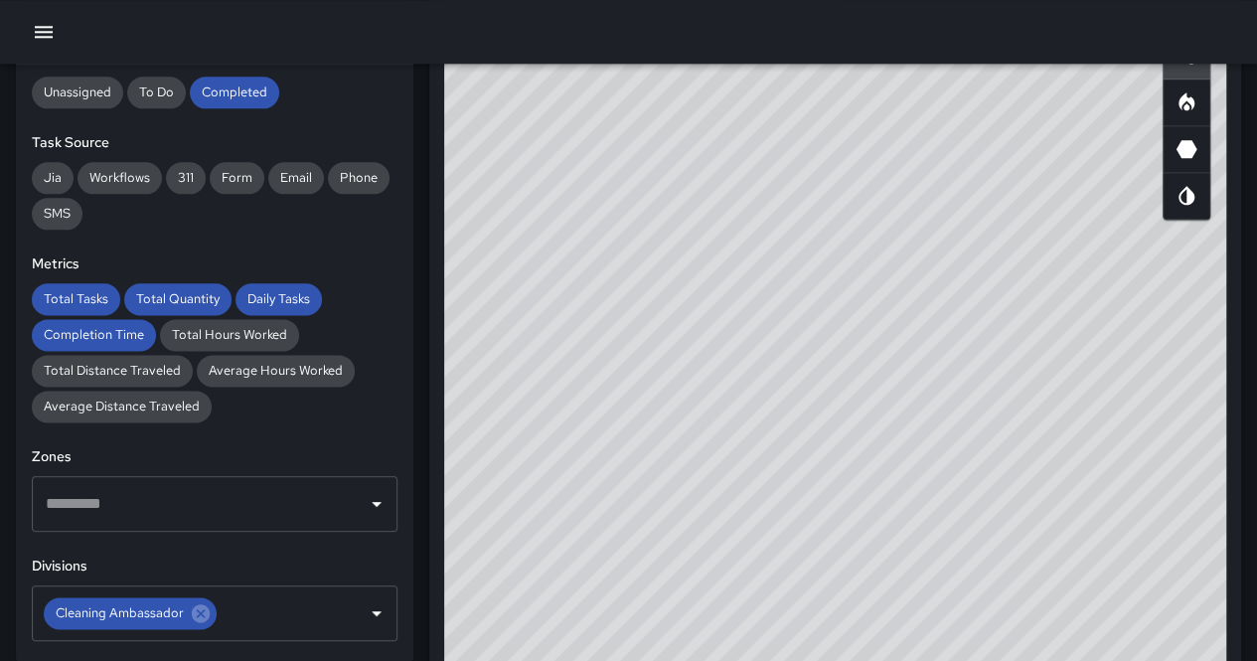
scroll to position [397, 0]
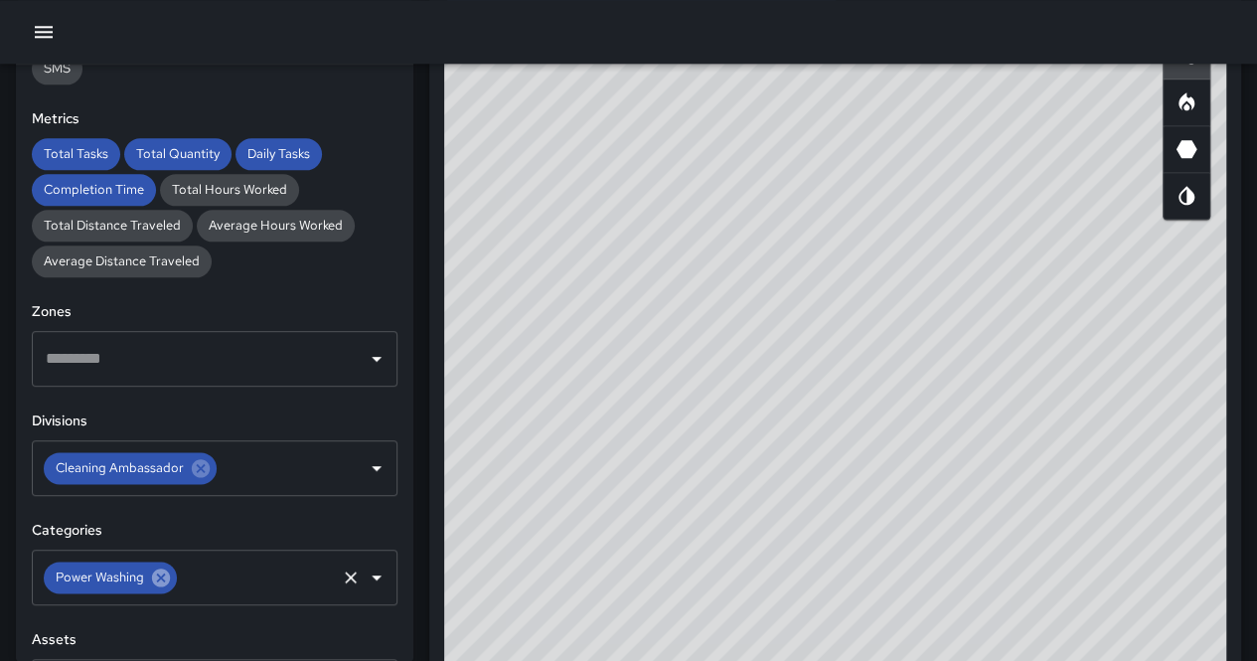
click at [167, 574] on icon at bounding box center [161, 577] width 18 height 18
click at [167, 574] on input "text" at bounding box center [200, 577] width 318 height 38
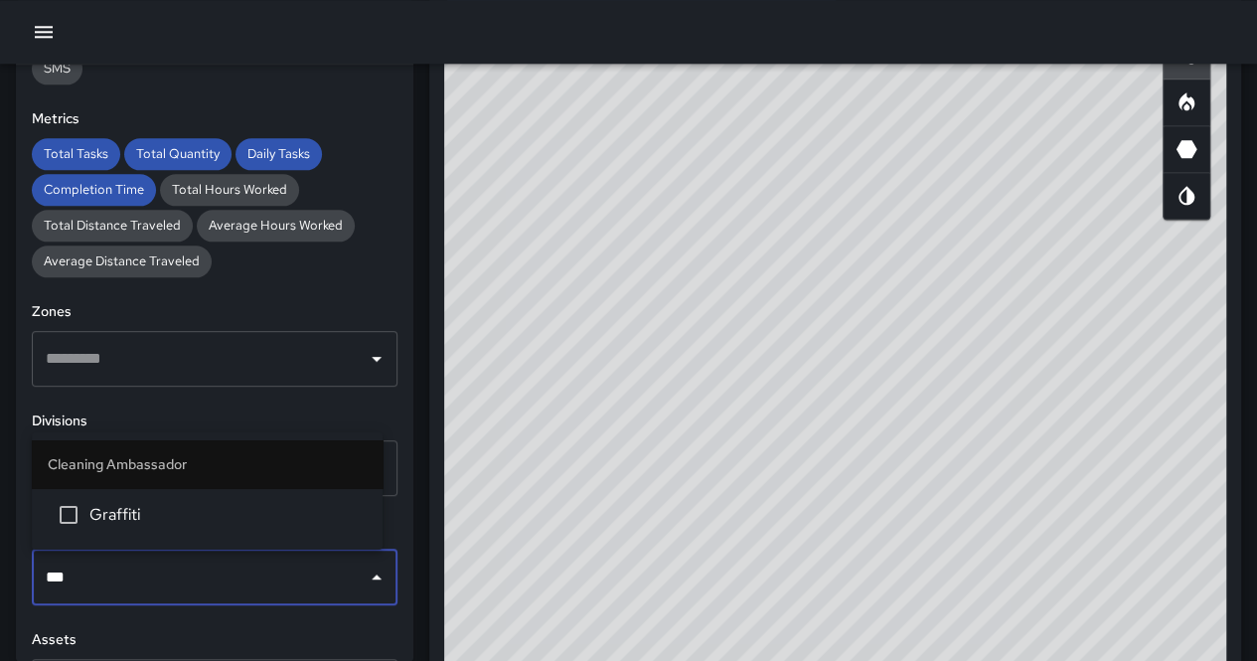
type input "****"
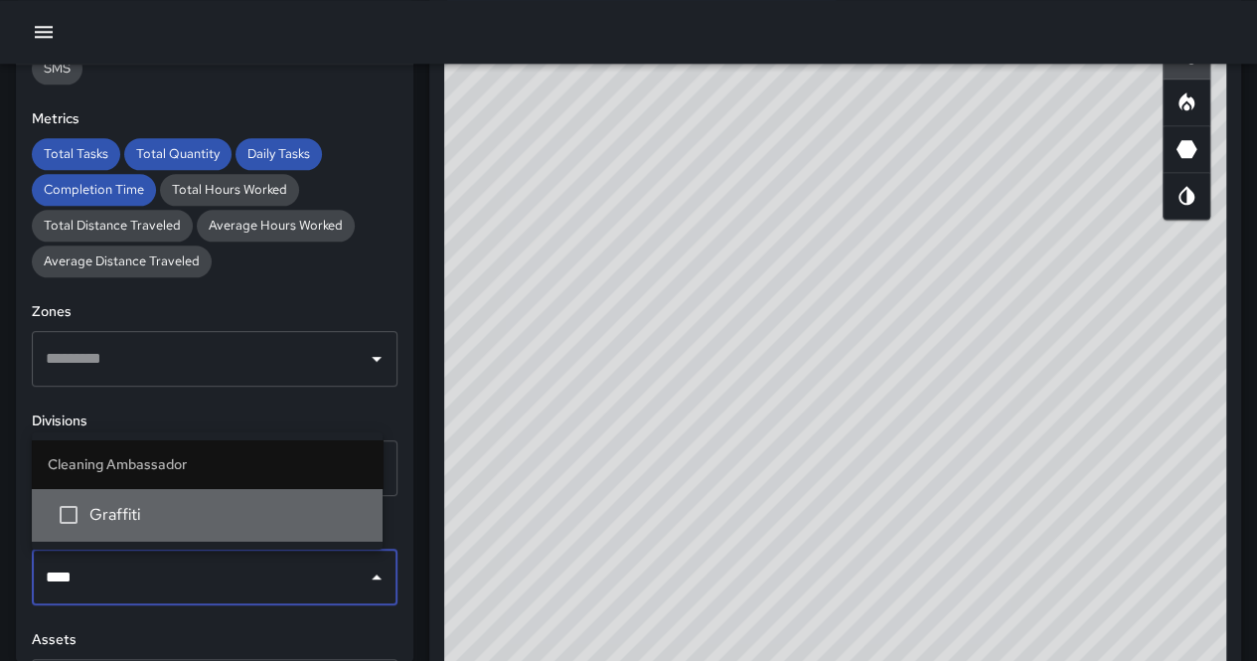
click at [226, 526] on span "Graffiti" at bounding box center [227, 515] width 277 height 24
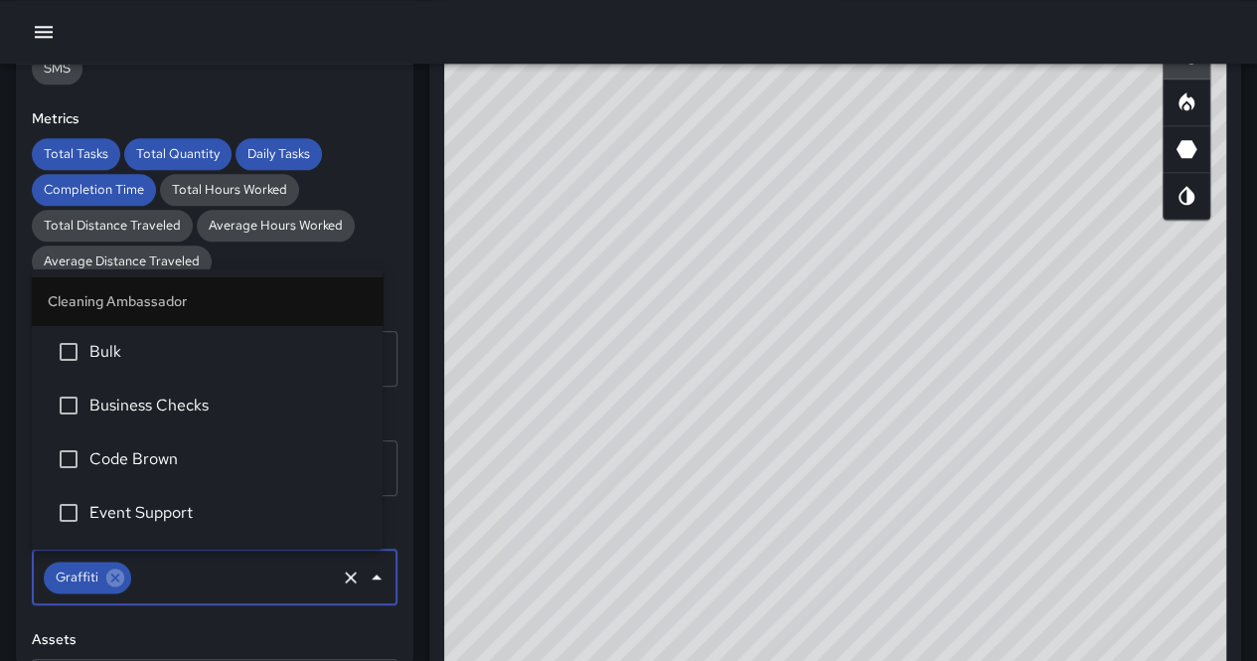
scroll to position [151, 0]
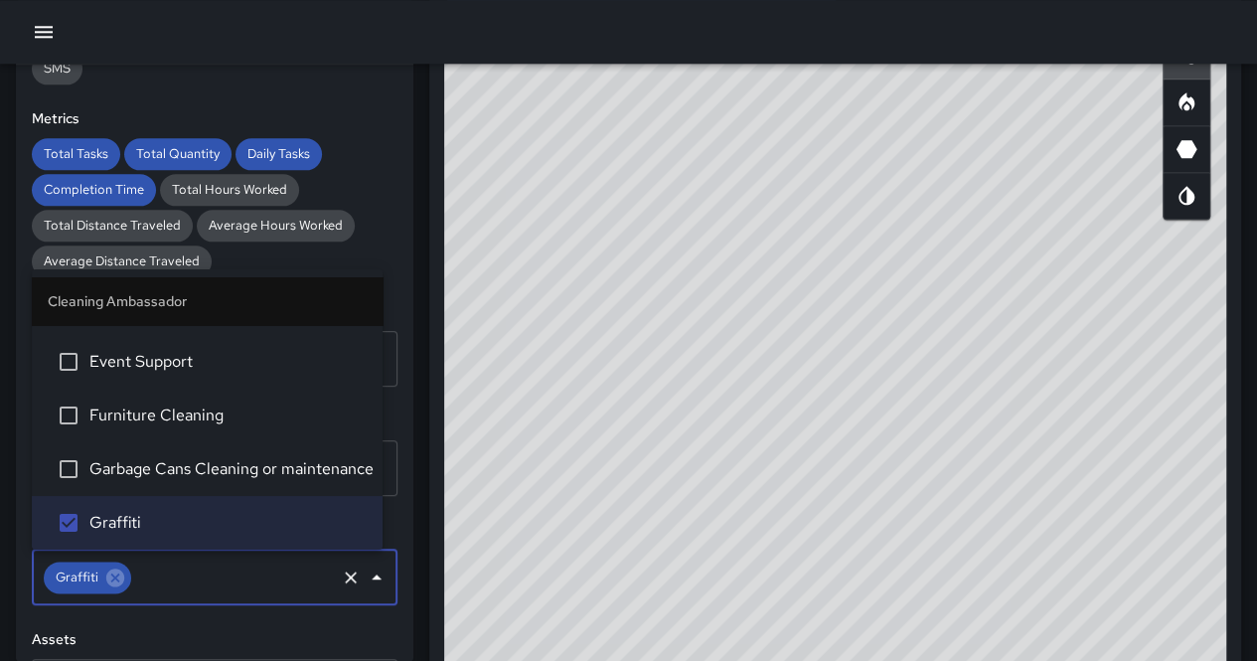
click at [387, 126] on div "**********" at bounding box center [214, 363] width 397 height 596
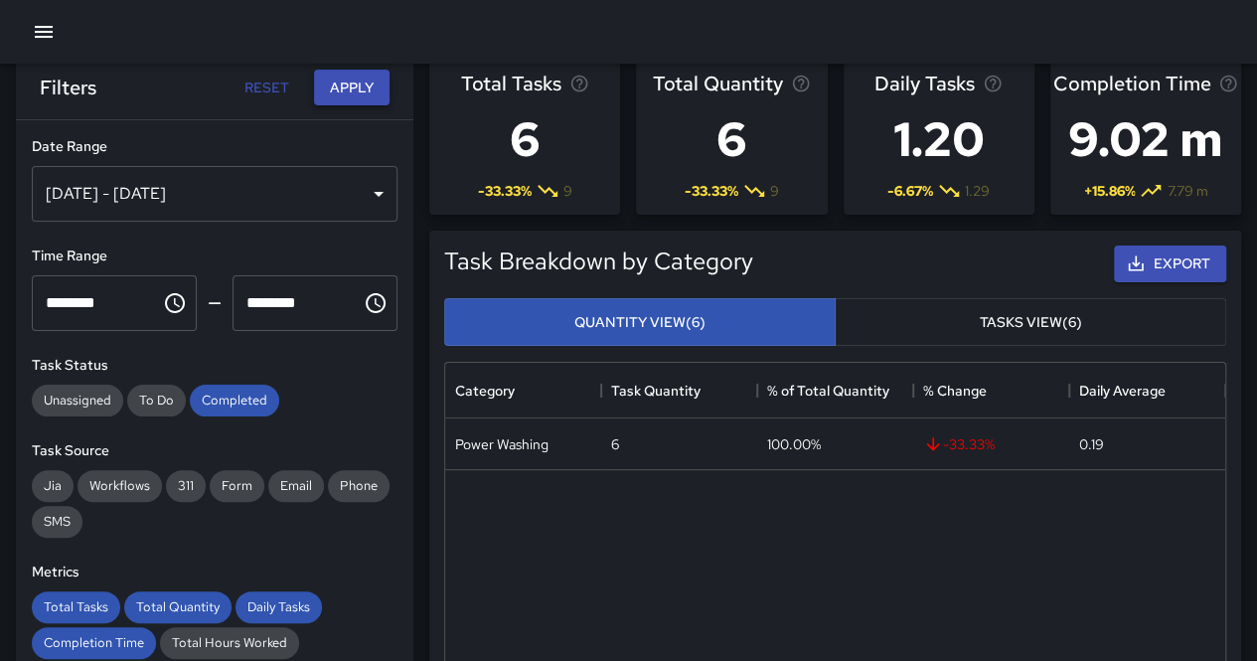
scroll to position [0, 0]
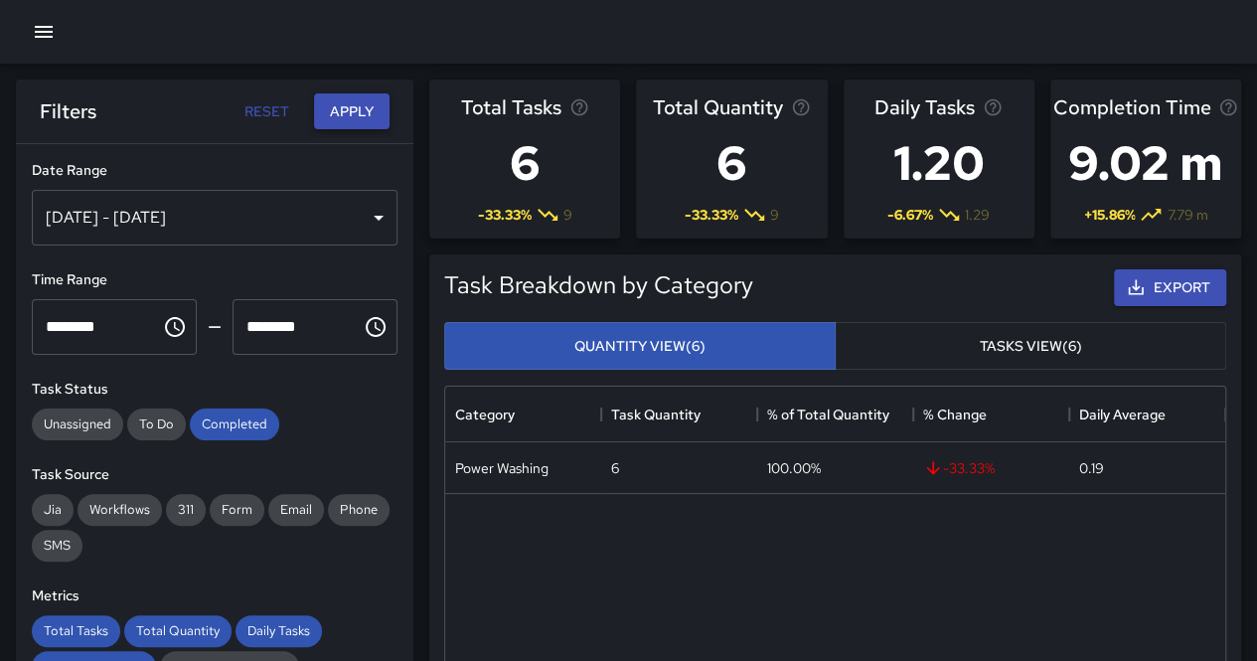
click at [366, 105] on button "Apply" at bounding box center [352, 111] width 76 height 37
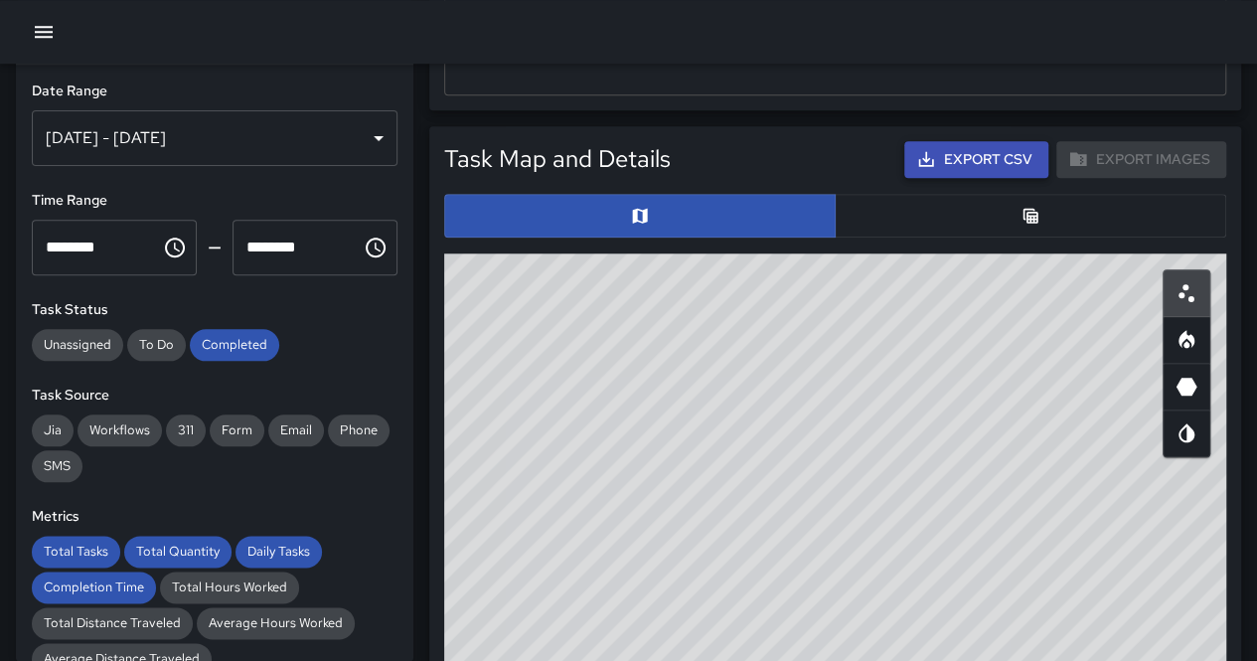
scroll to position [795, 0]
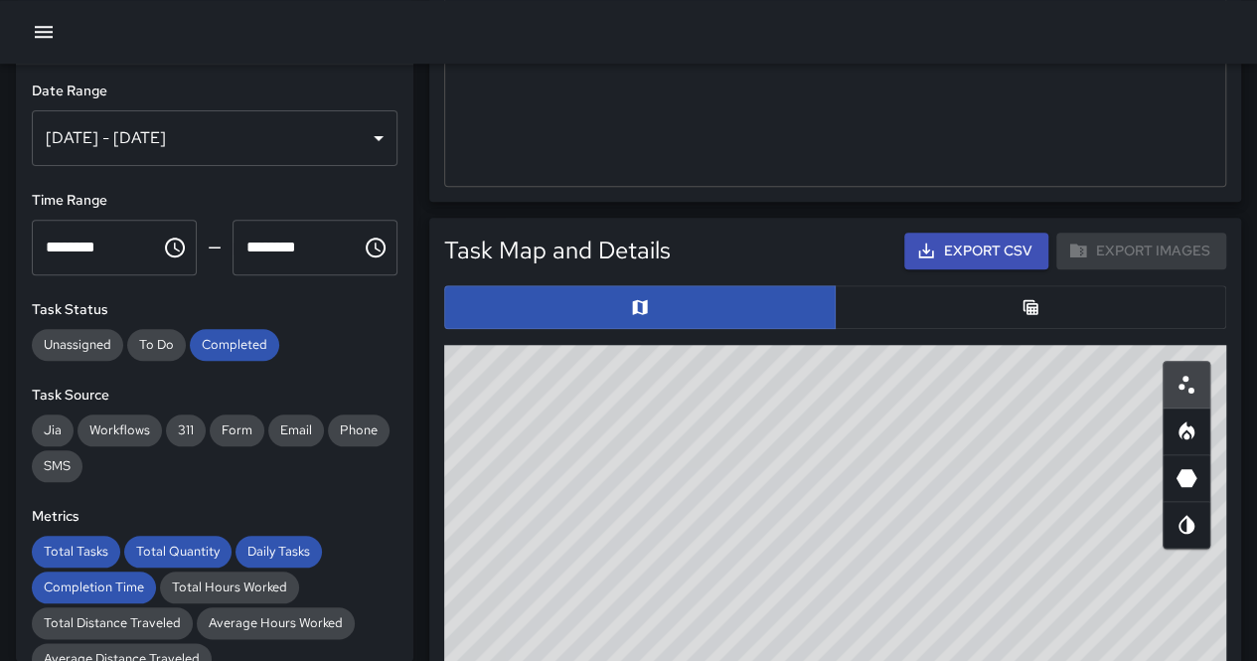
click at [926, 307] on button "button" at bounding box center [1030, 307] width 391 height 44
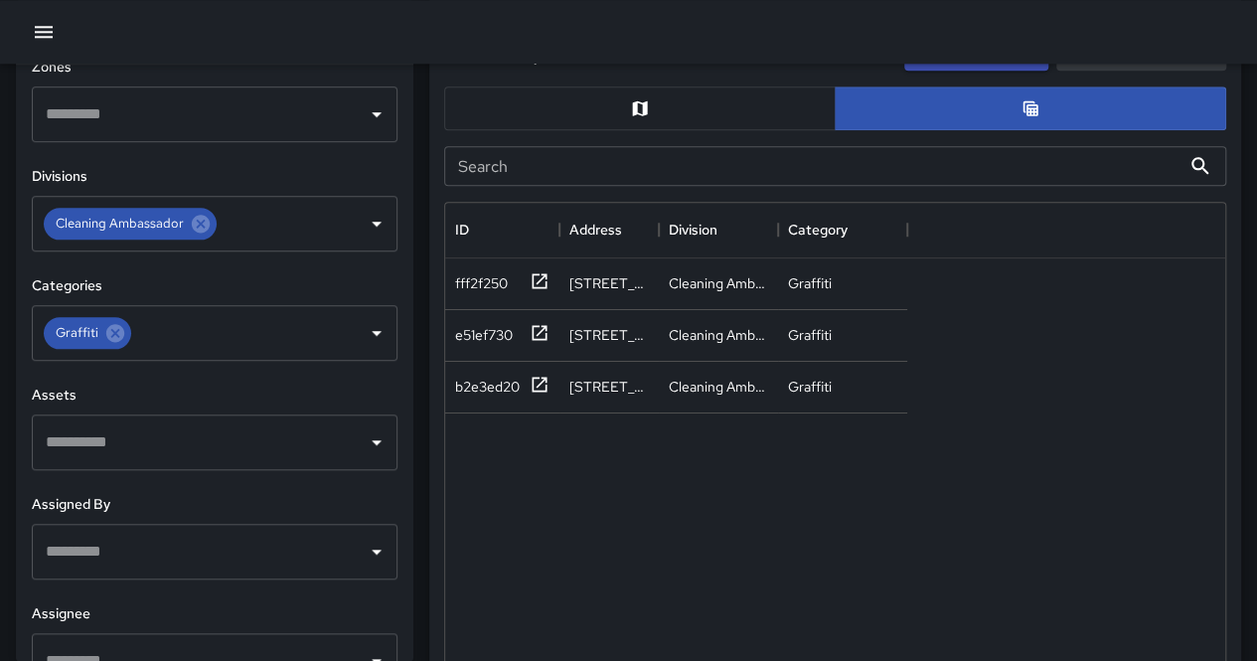
scroll to position [684, 0]
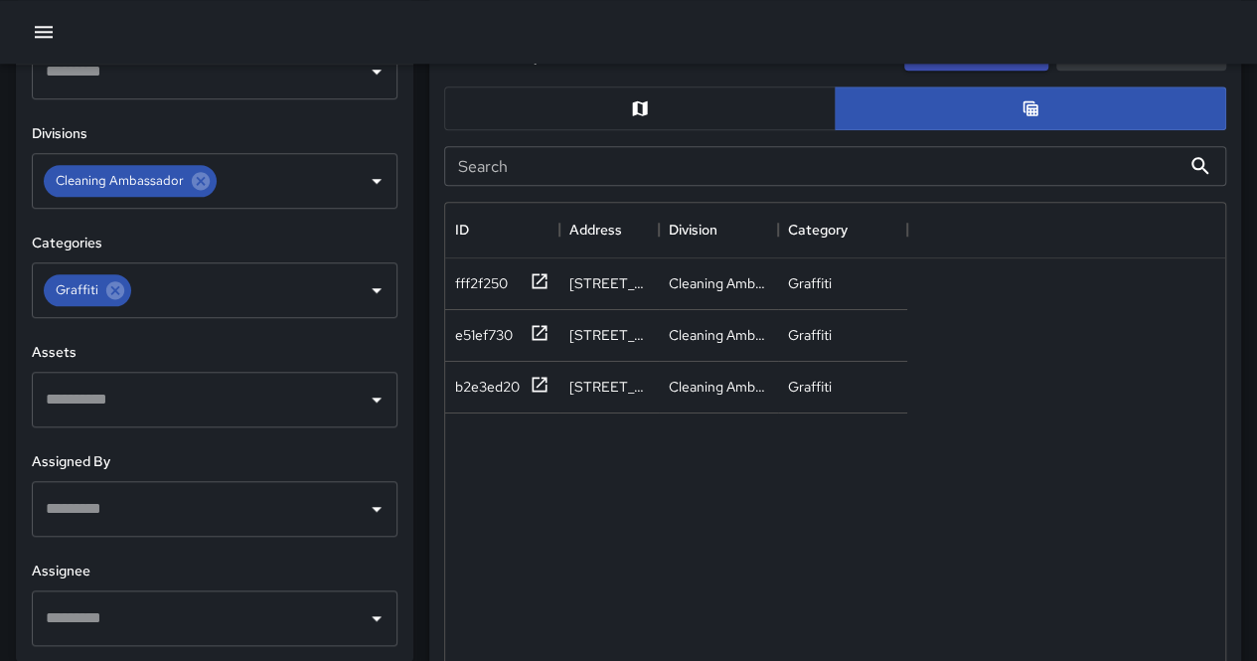
click at [236, 492] on input "text" at bounding box center [200, 509] width 318 height 38
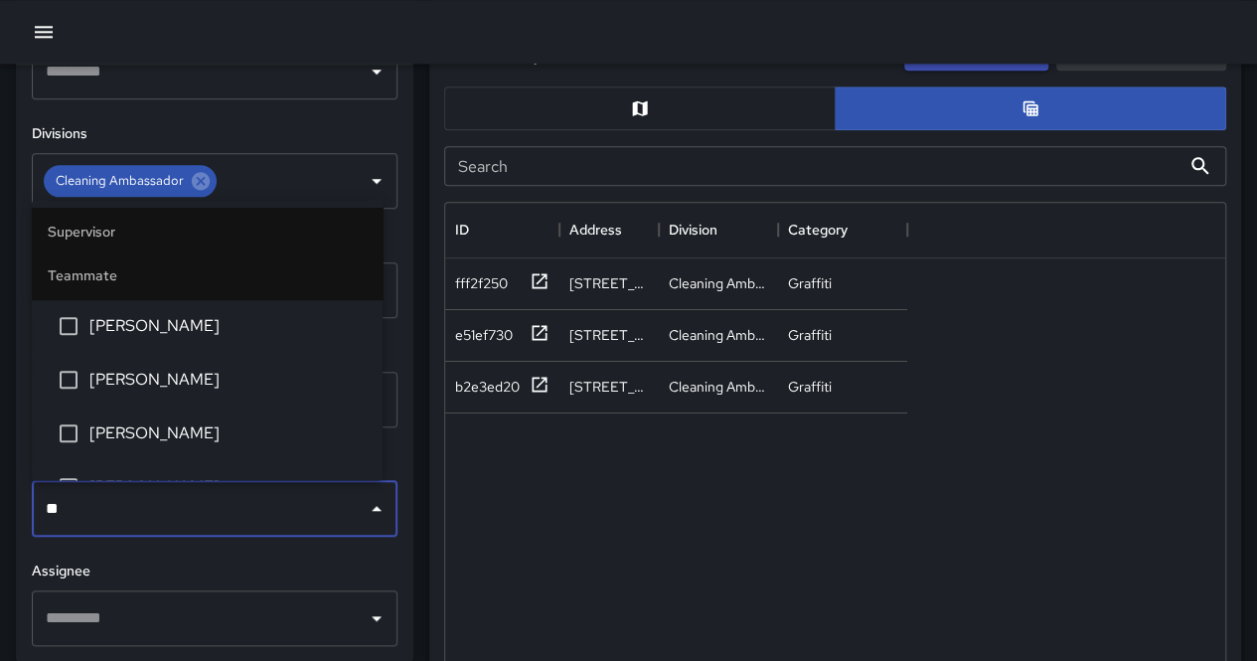
scroll to position [0, 0]
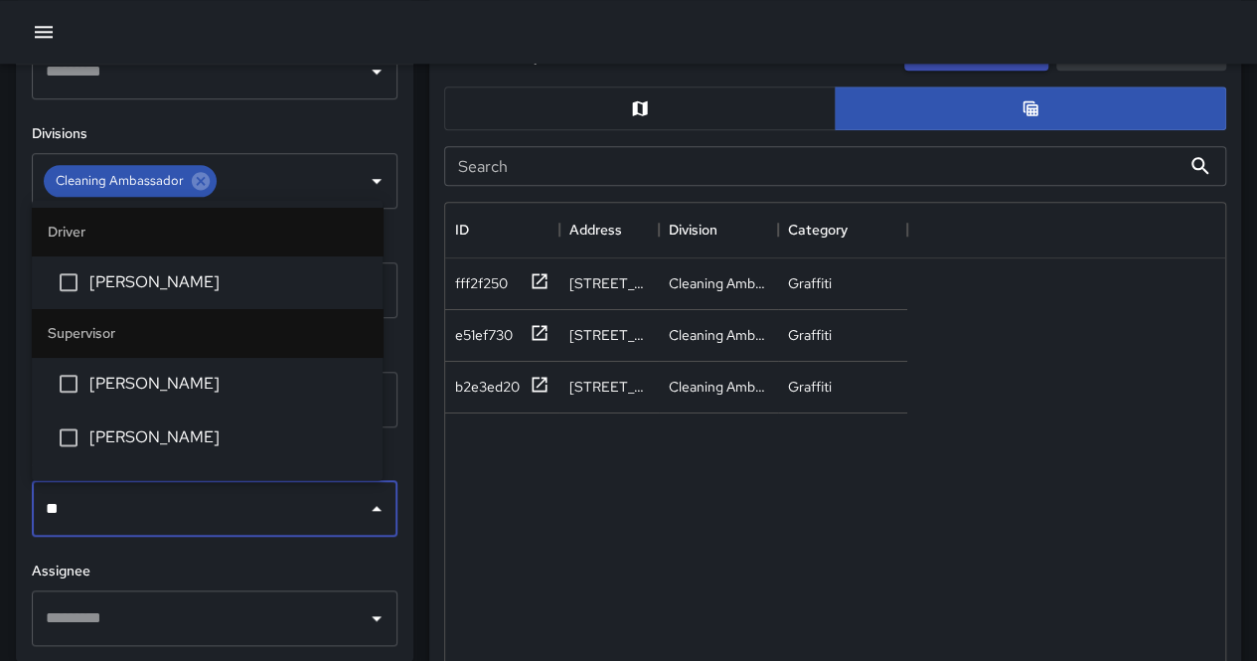
type input "***"
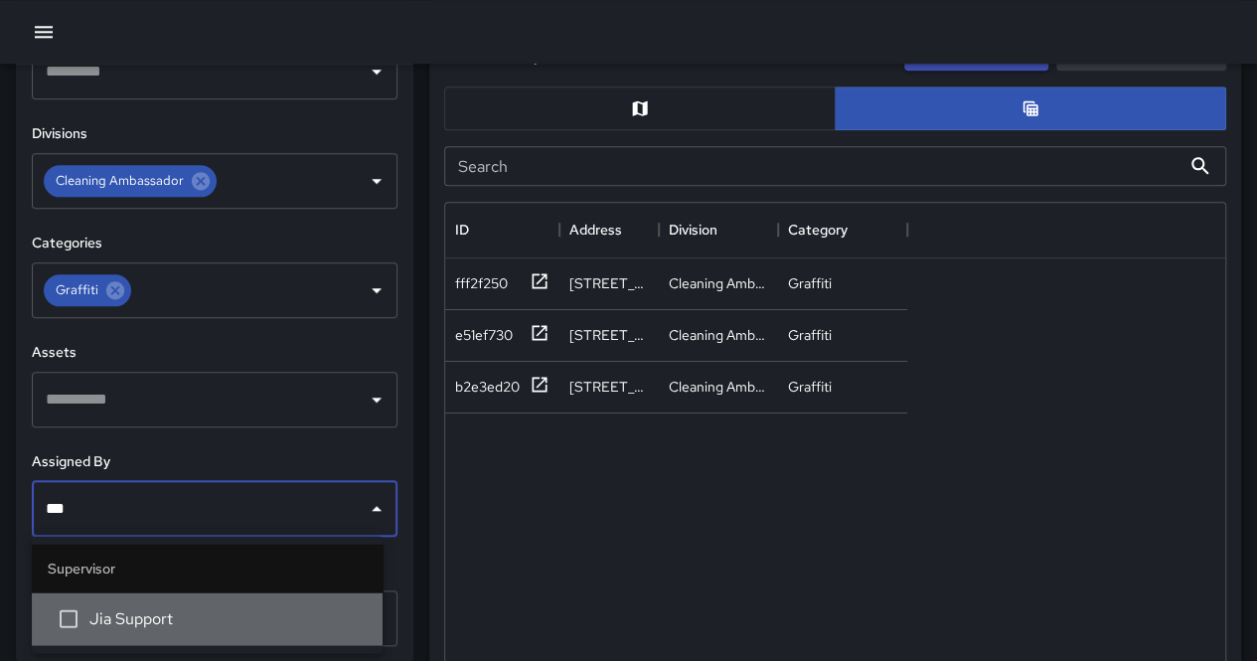
click at [226, 601] on li "Jia Support" at bounding box center [207, 618] width 351 height 54
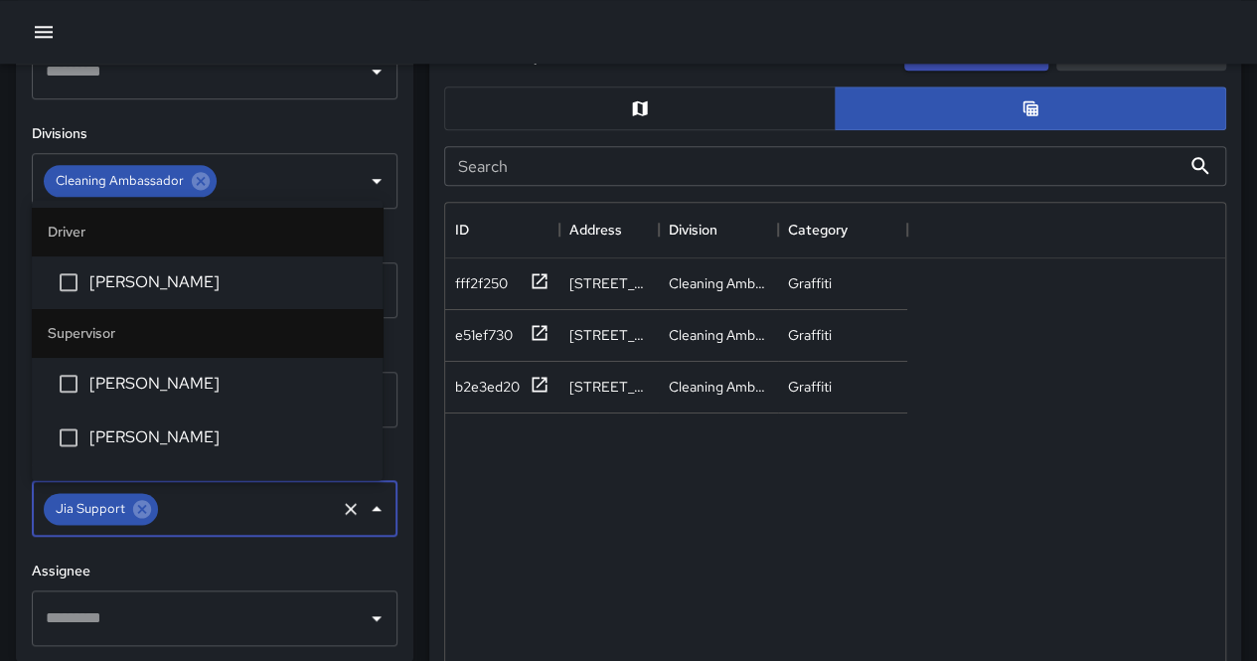
scroll to position [252, 0]
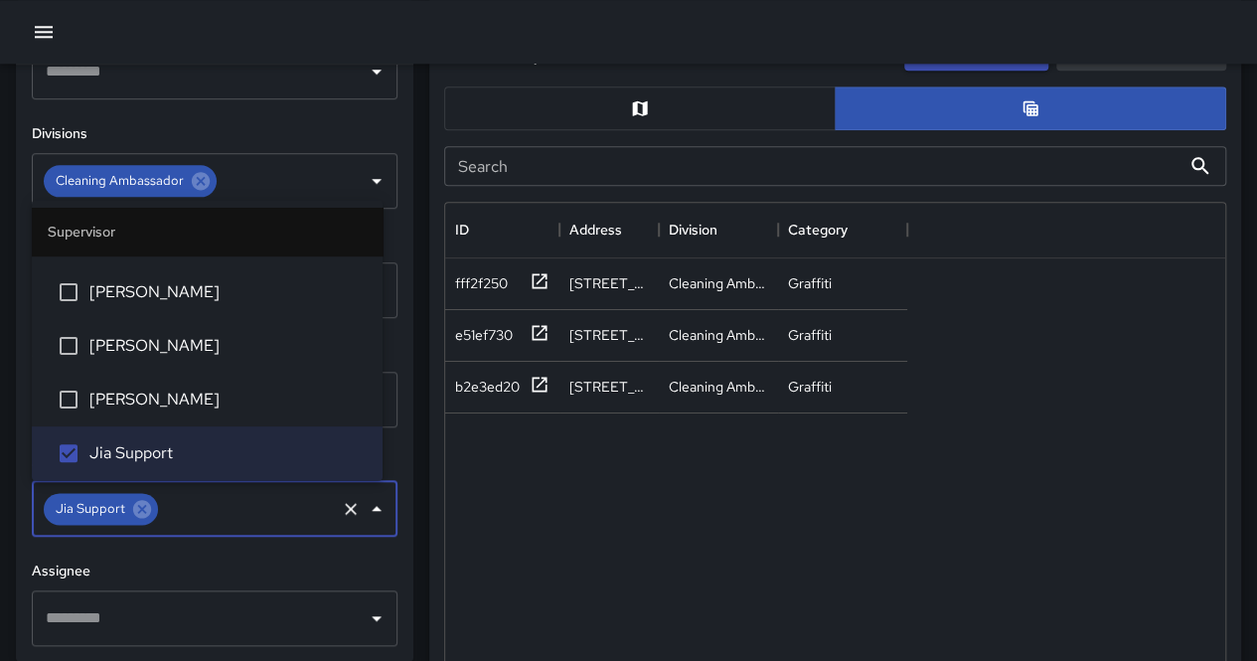
click at [383, 168] on div "**********" at bounding box center [214, 363] width 397 height 596
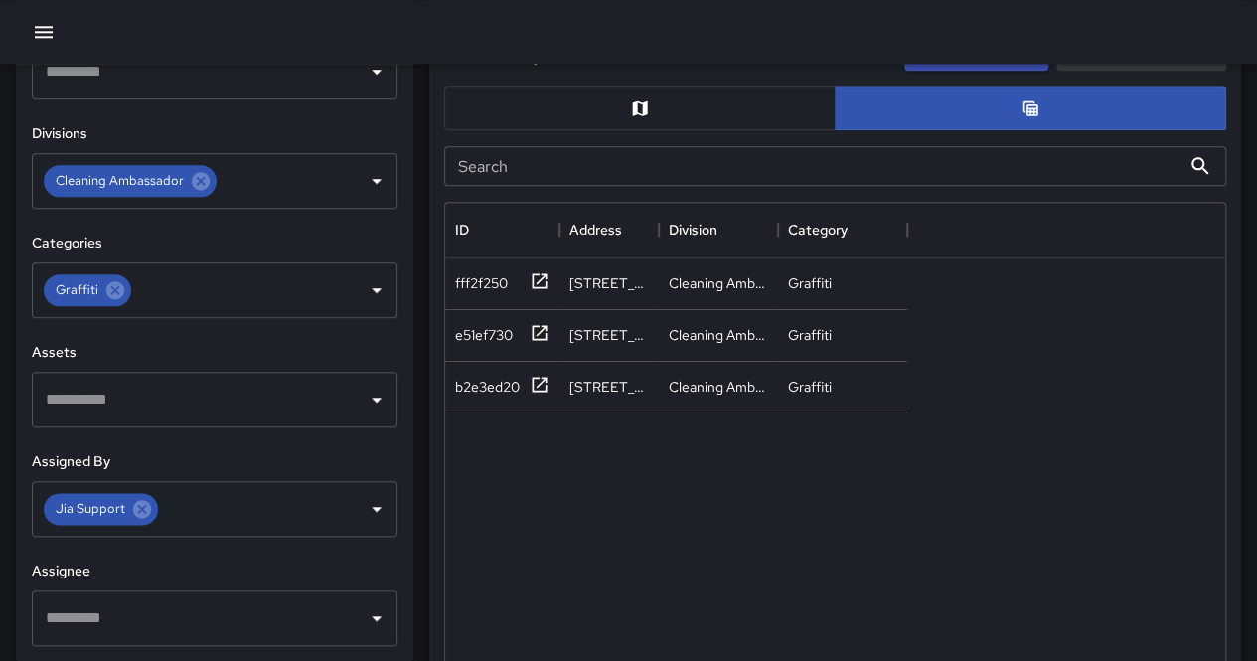
drag, startPoint x: 396, startPoint y: 175, endPoint x: 403, endPoint y: 156, distance: 20.1
click at [403, 156] on div "**********" at bounding box center [214, 363] width 397 height 596
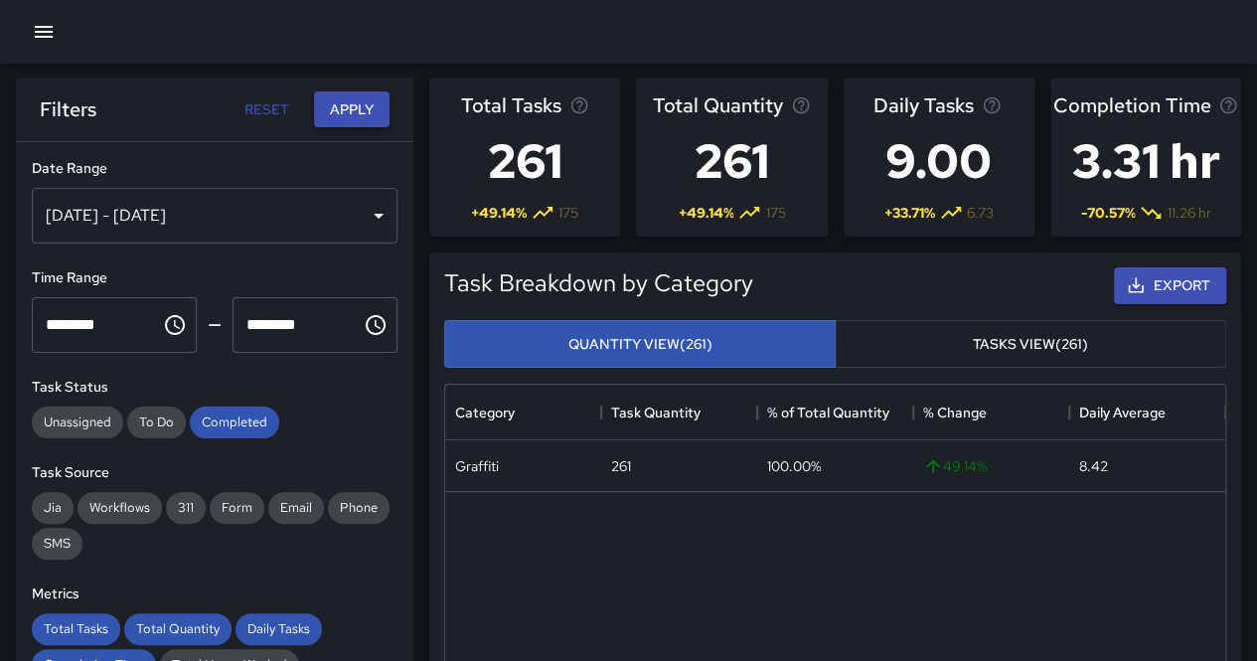
scroll to position [0, 0]
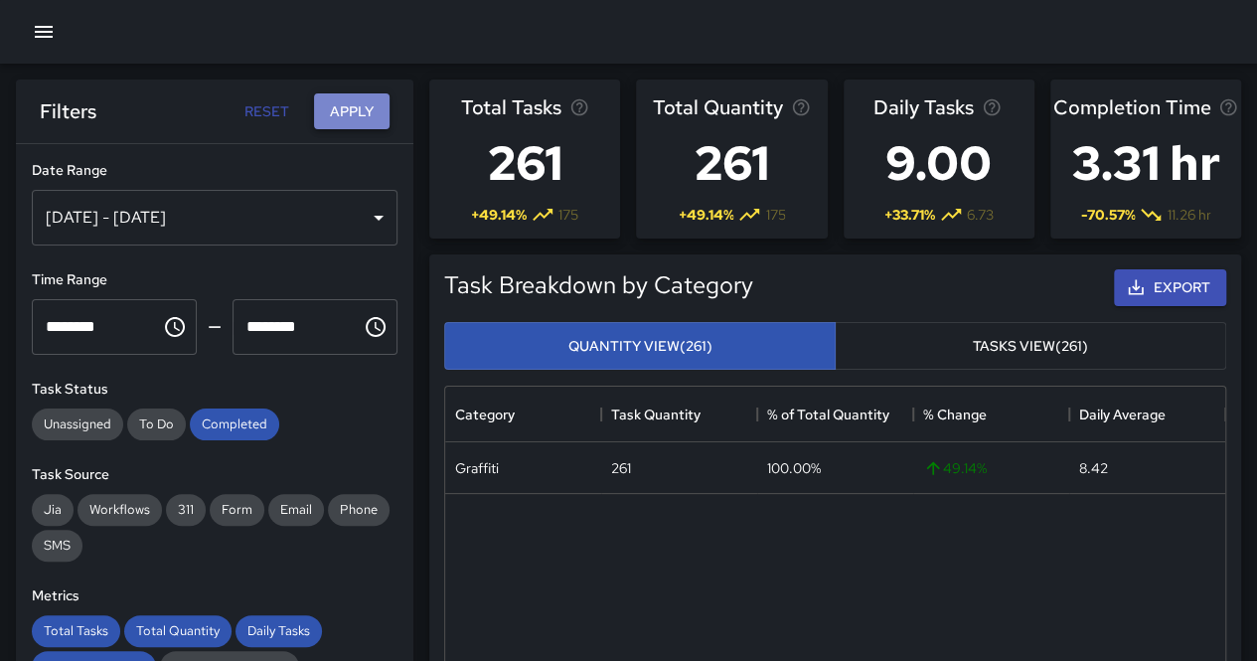
click at [346, 118] on button "Apply" at bounding box center [352, 111] width 76 height 37
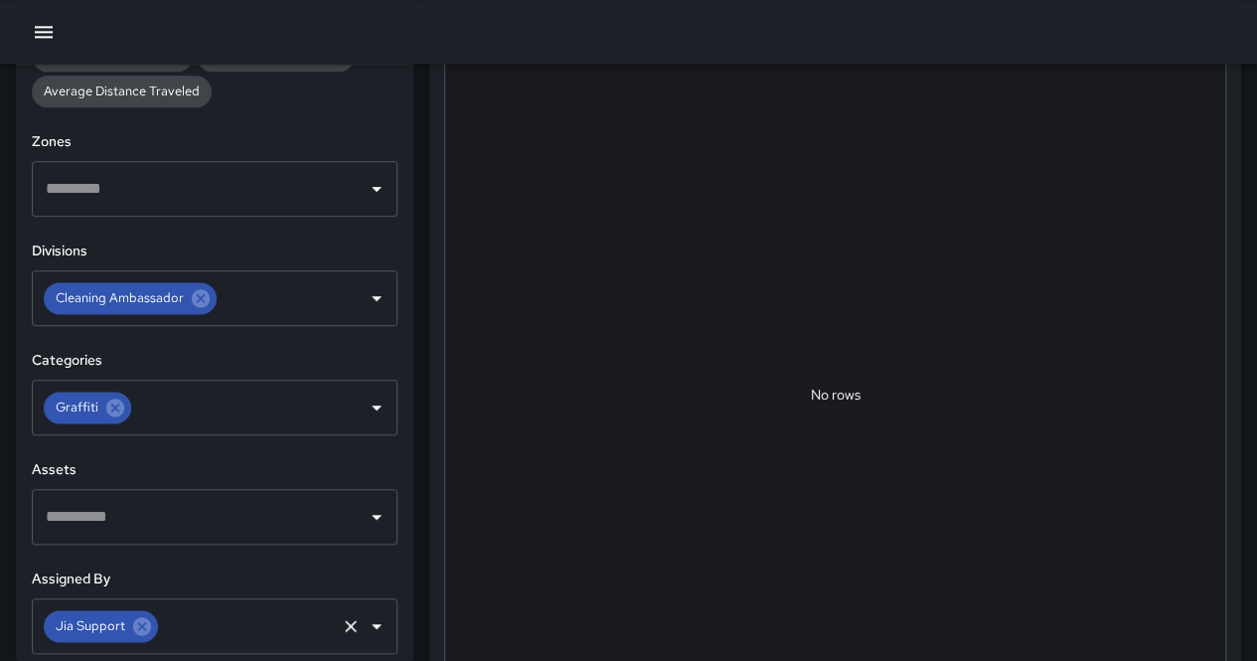
scroll to position [684, 0]
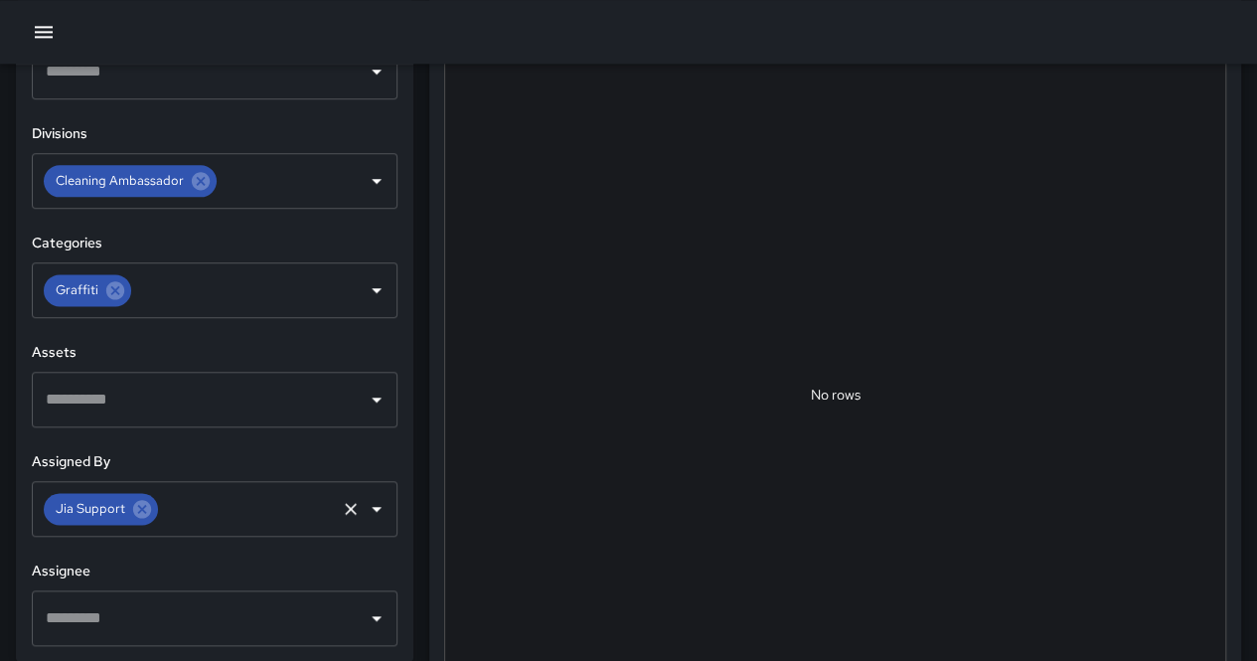
click at [147, 508] on icon at bounding box center [142, 509] width 18 height 18
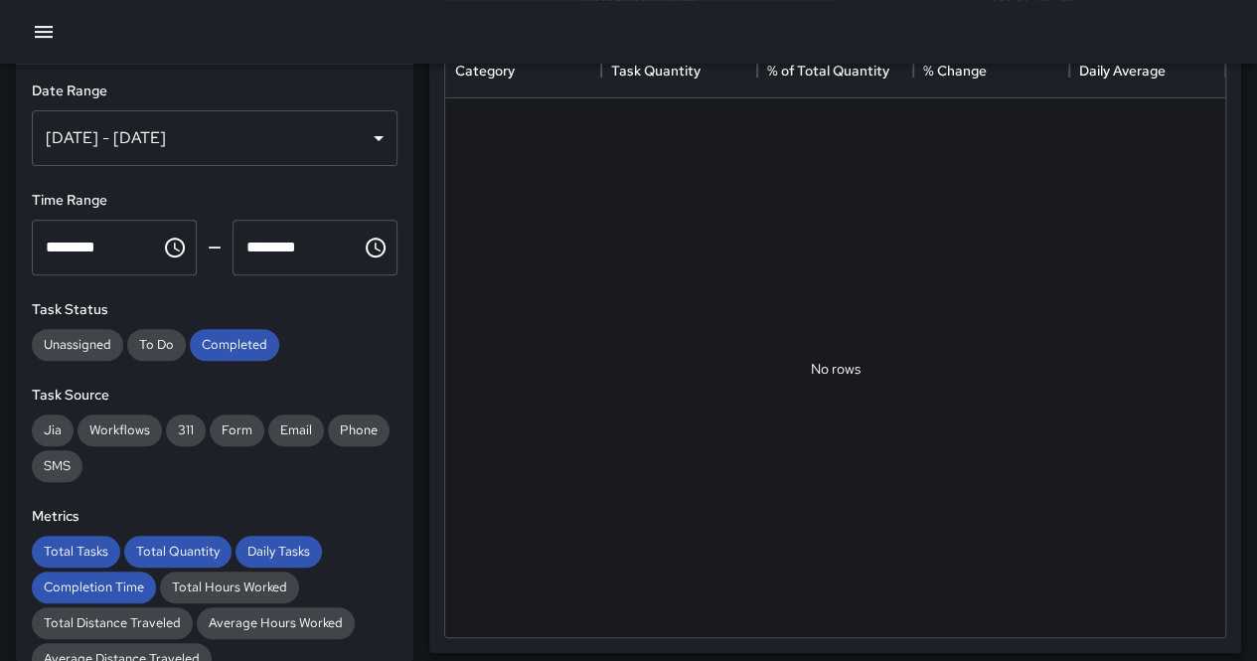
scroll to position [0, 0]
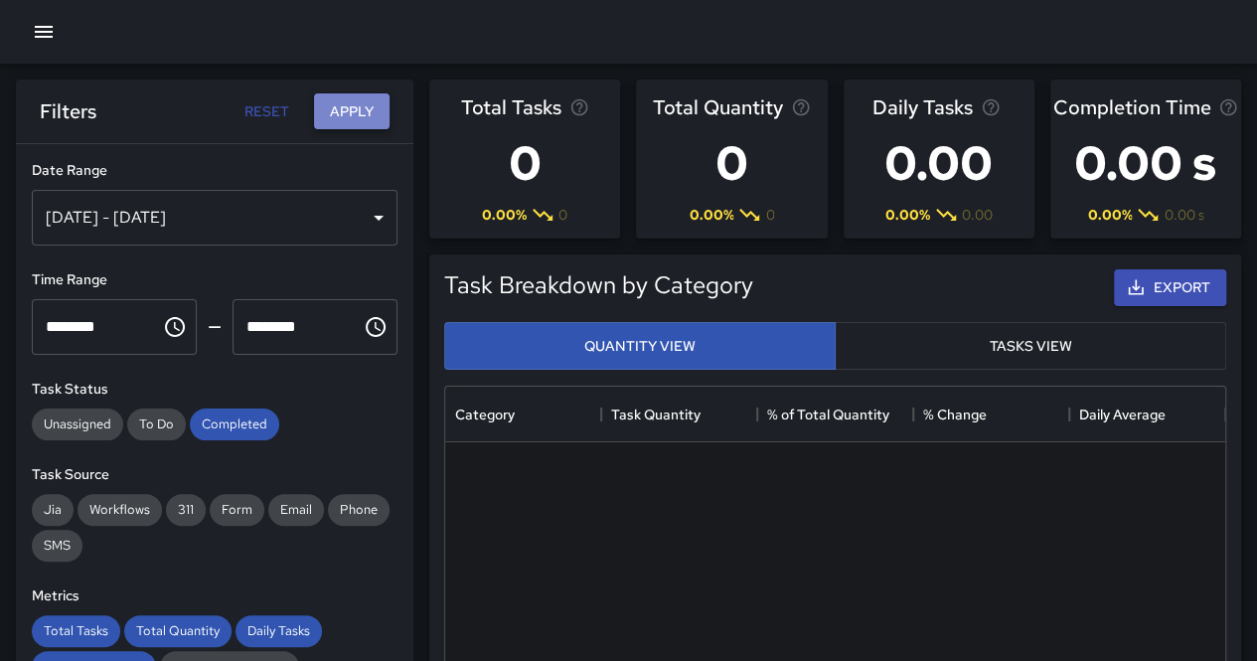
click at [361, 120] on button "Apply" at bounding box center [352, 111] width 76 height 37
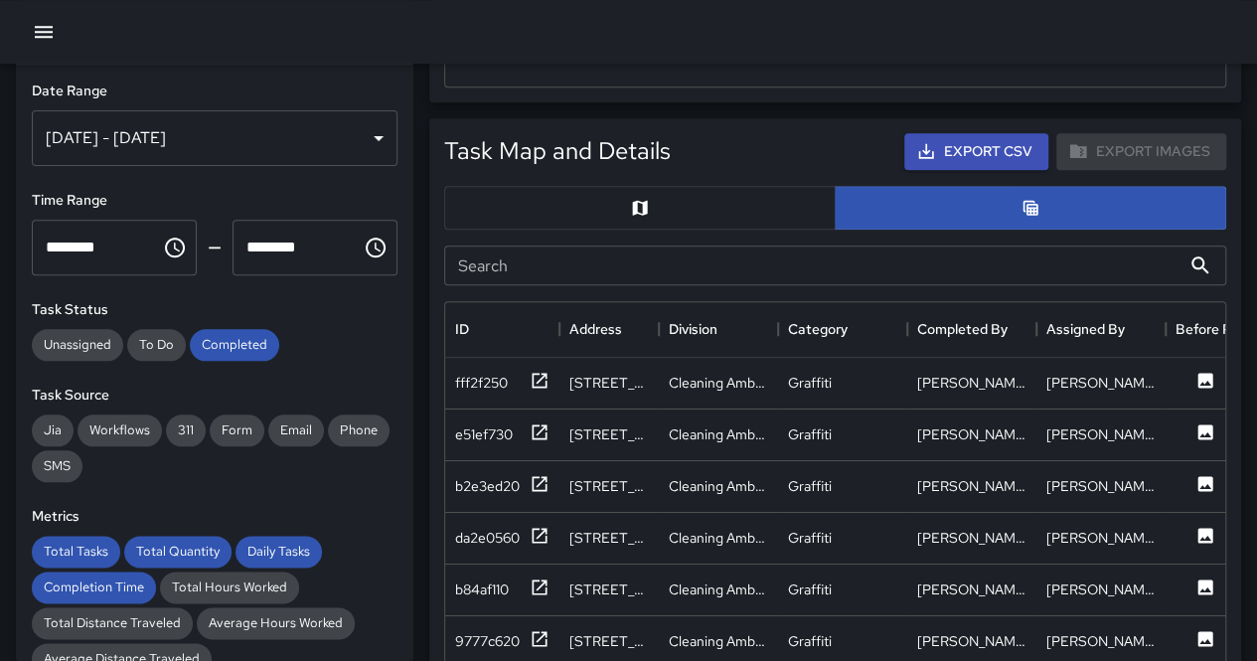
scroll to position [1093, 0]
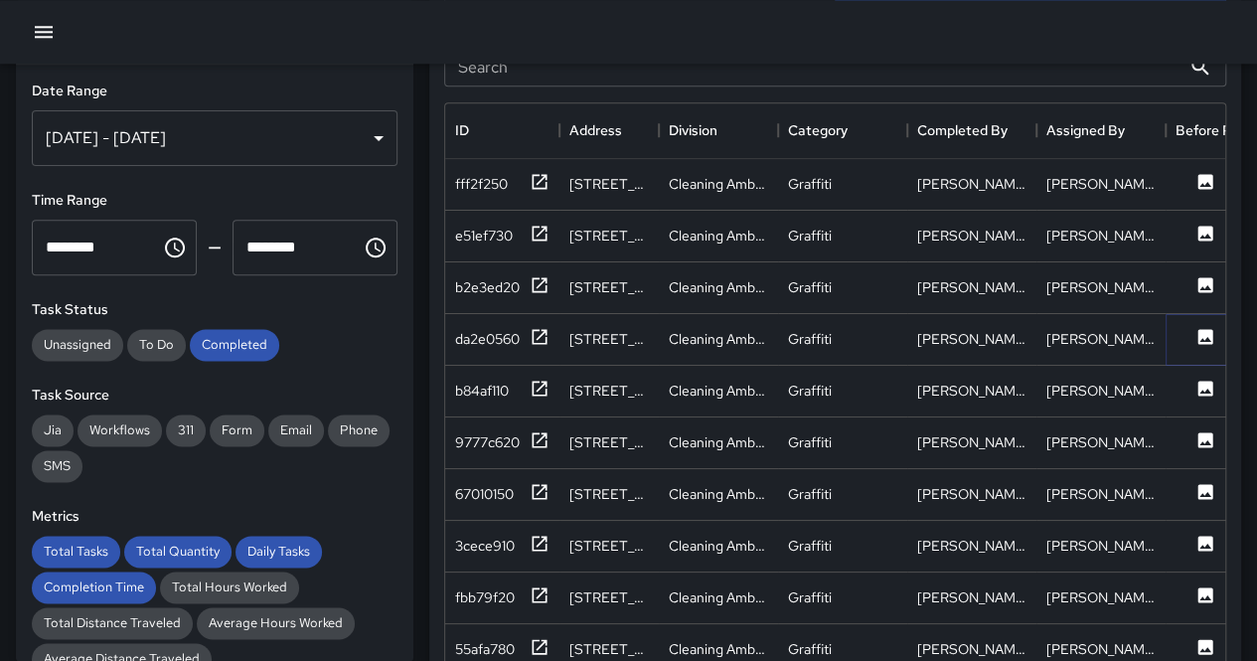
click at [1200, 327] on icon at bounding box center [1205, 337] width 20 height 20
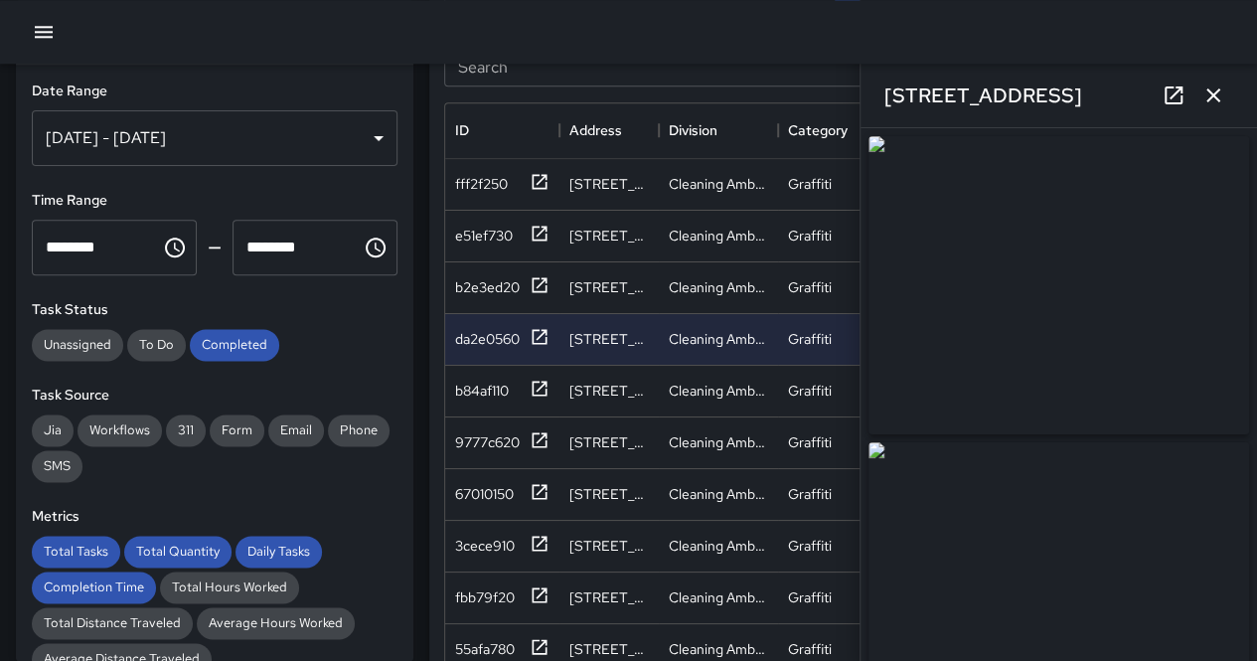
type input "**********"
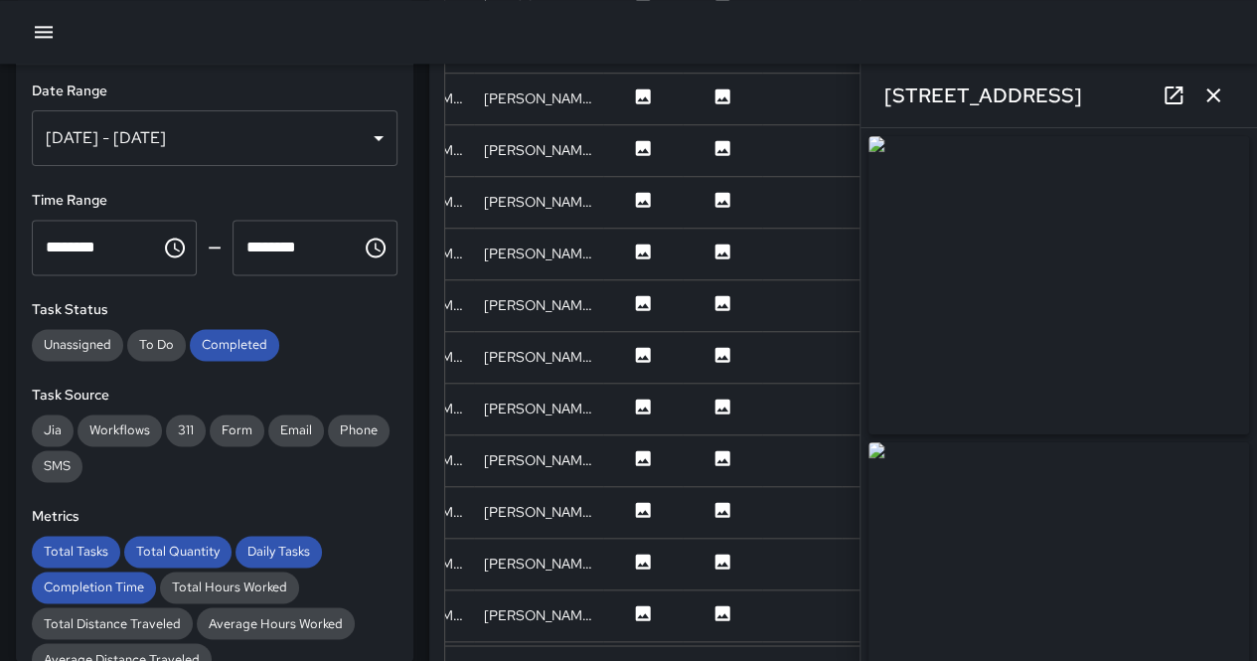
scroll to position [787, 562]
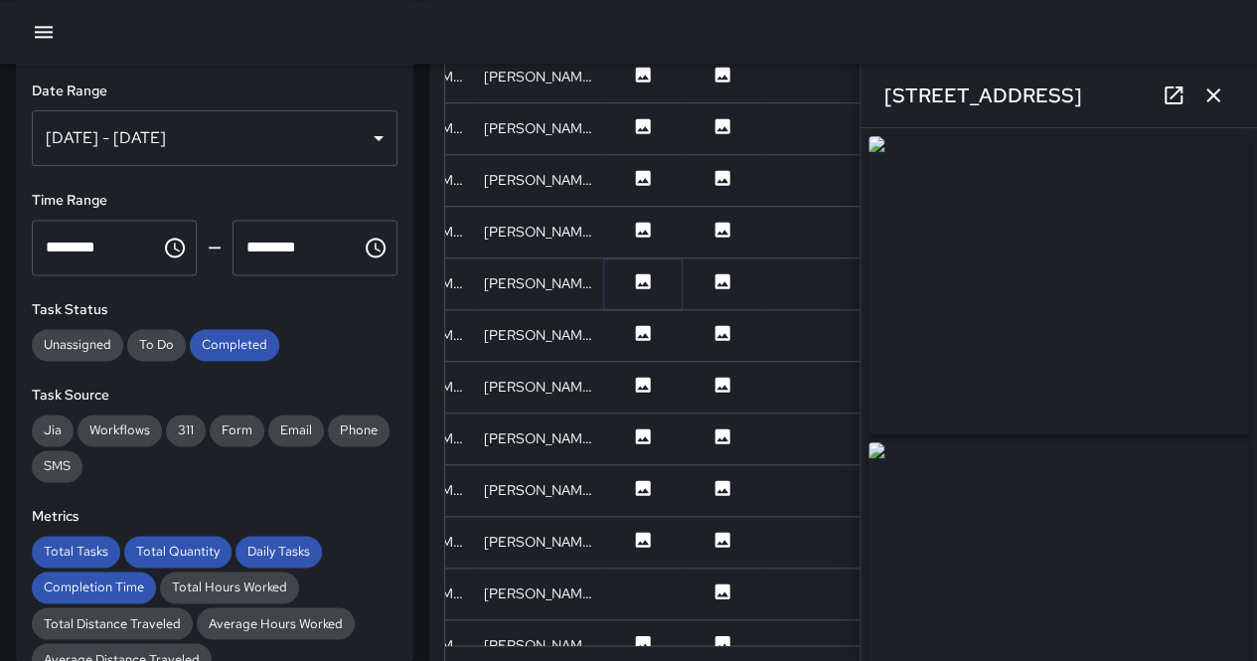
click at [639, 283] on icon at bounding box center [643, 281] width 20 height 20
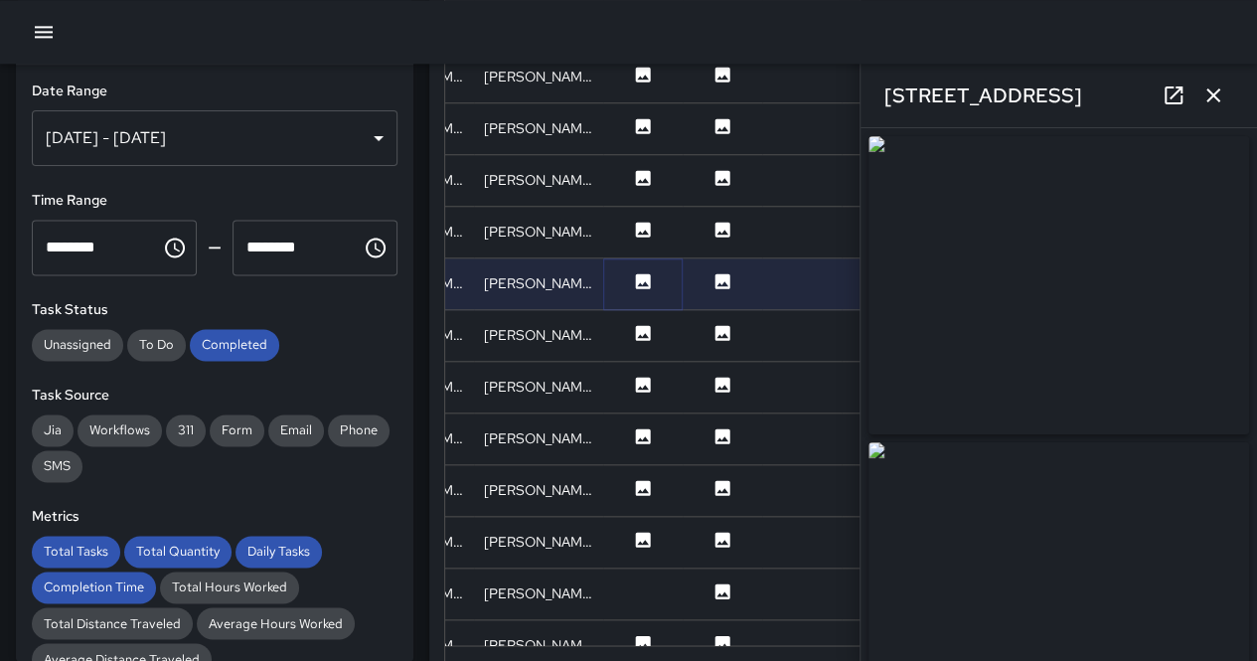
type input "**********"
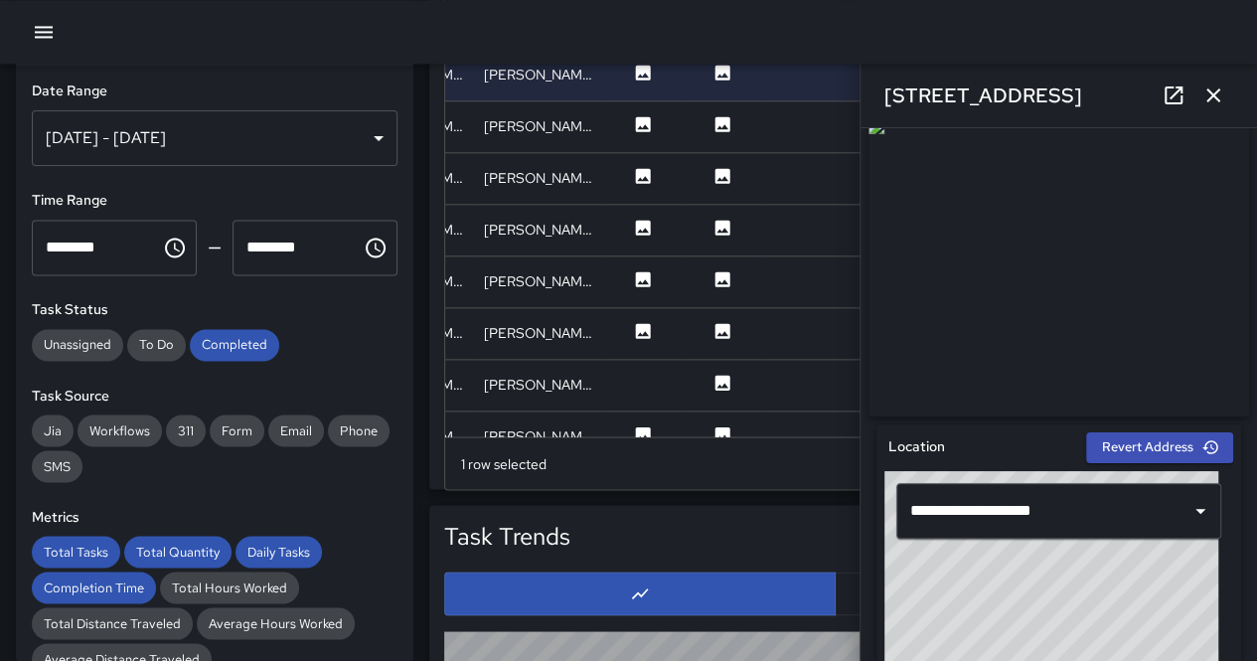
scroll to position [0, 0]
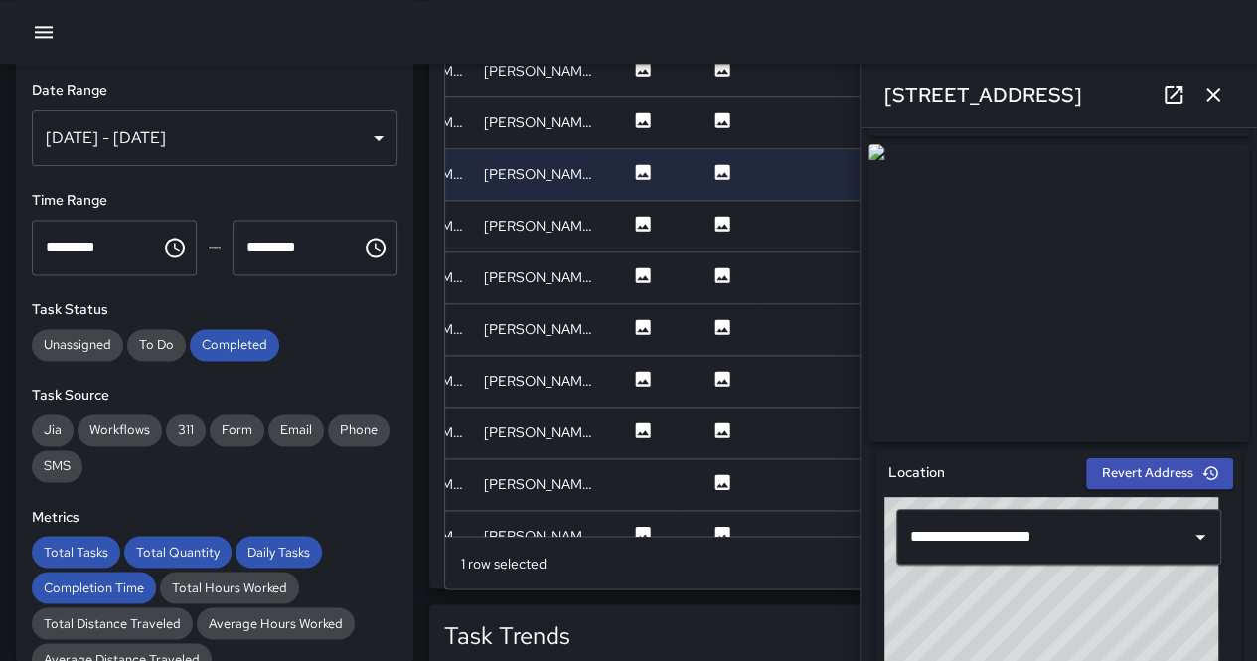
drag, startPoint x: 1087, startPoint y: 343, endPoint x: 1057, endPoint y: 329, distance: 32.9
click at [1087, 343] on img at bounding box center [1058, 293] width 380 height 298
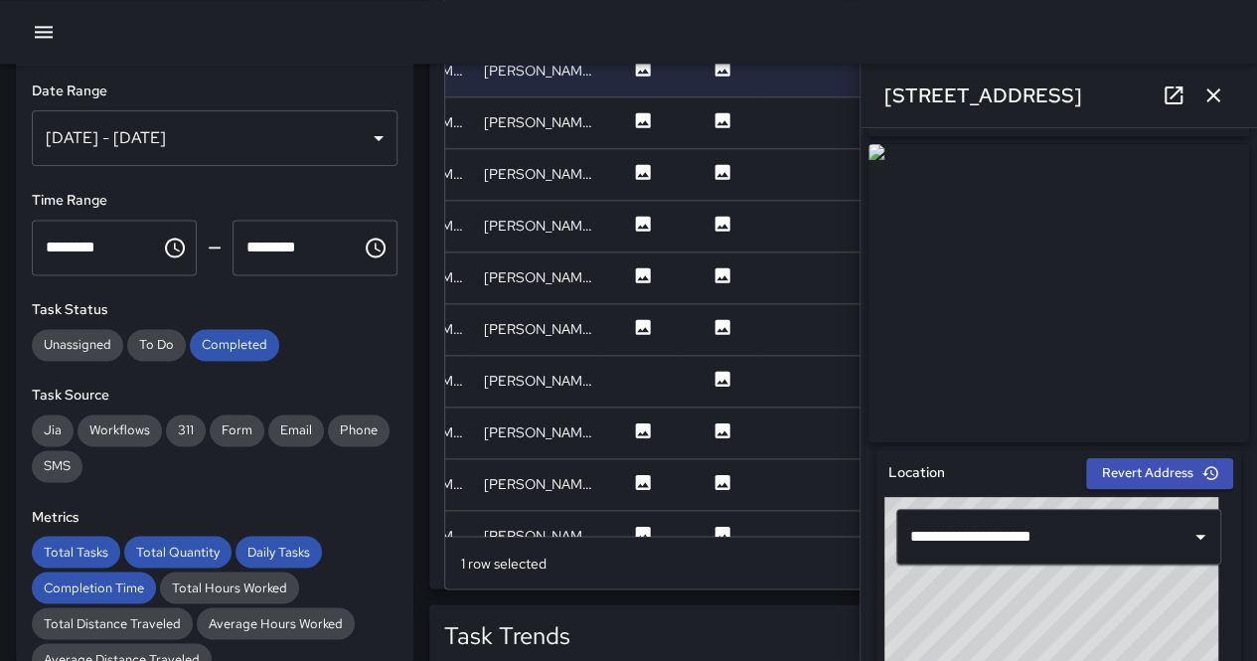
scroll to position [986, 562]
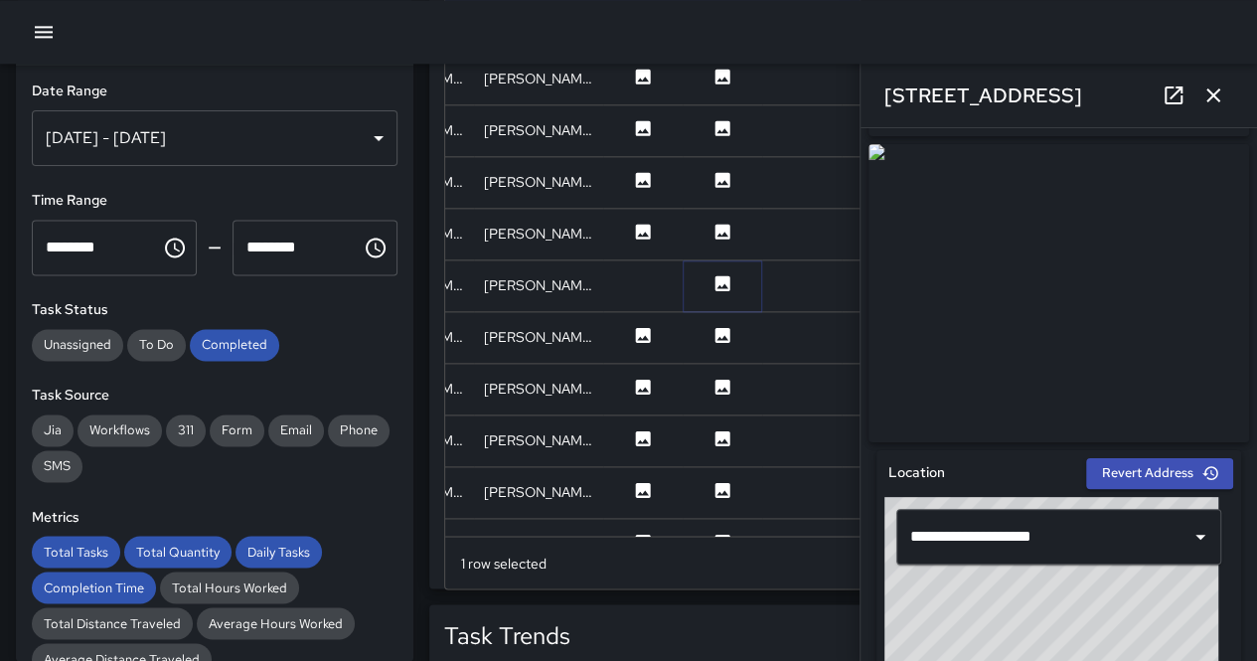
click at [717, 293] on button at bounding box center [722, 285] width 60 height 25
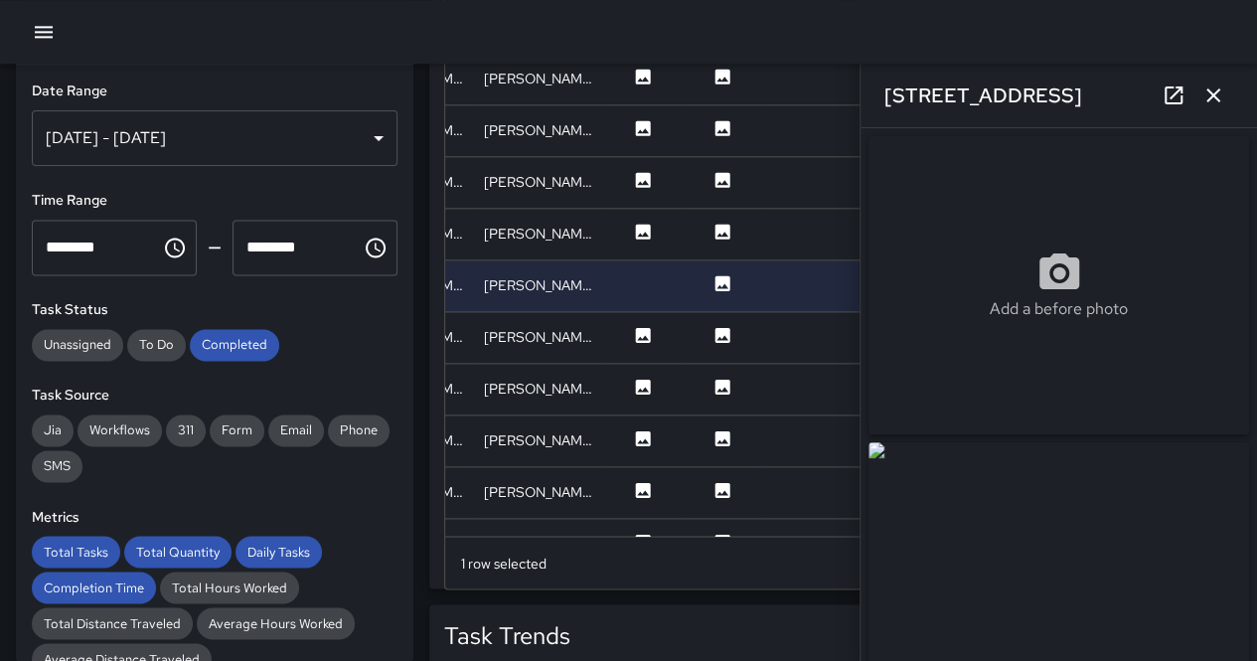
type input "**********"
drag, startPoint x: 731, startPoint y: 334, endPoint x: 716, endPoint y: 311, distance: 27.3
click at [731, 335] on button at bounding box center [722, 337] width 60 height 25
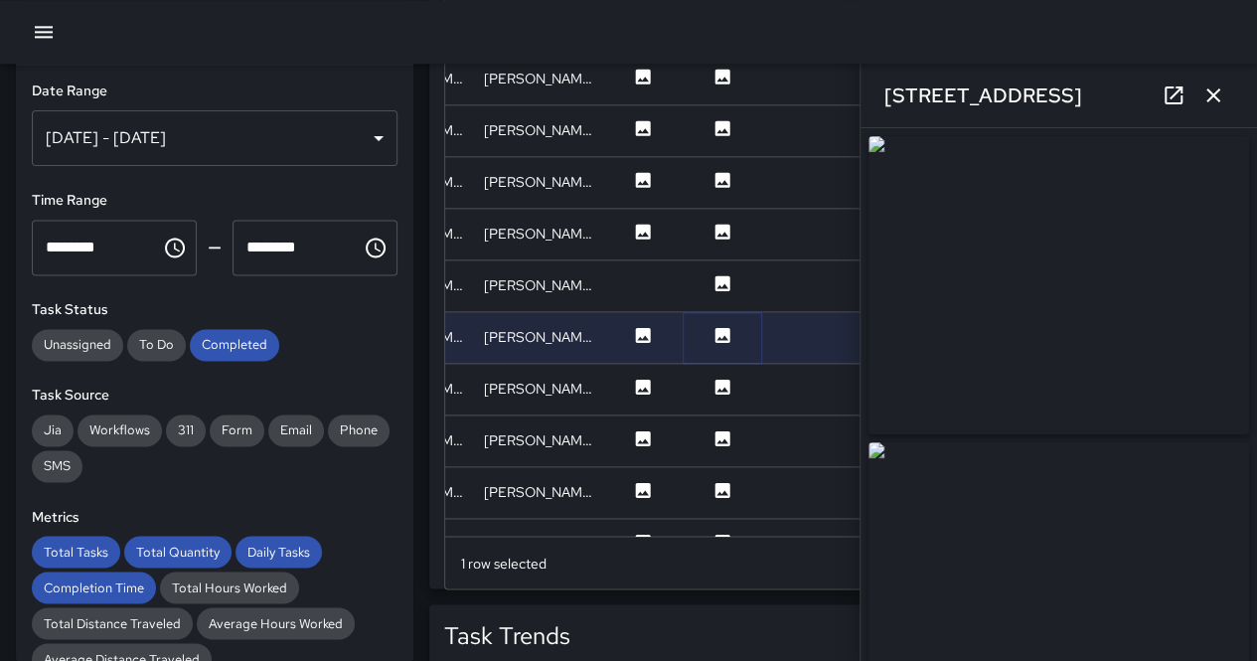
type input "**********"
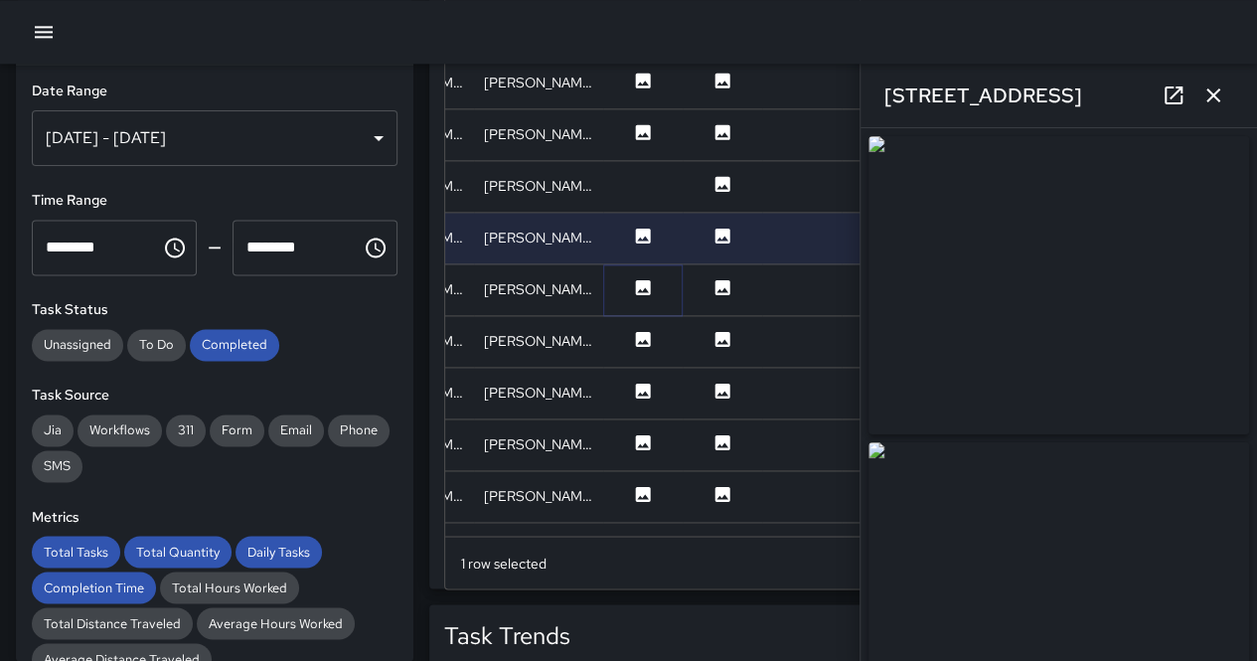
click at [639, 283] on icon at bounding box center [643, 286] width 15 height 15
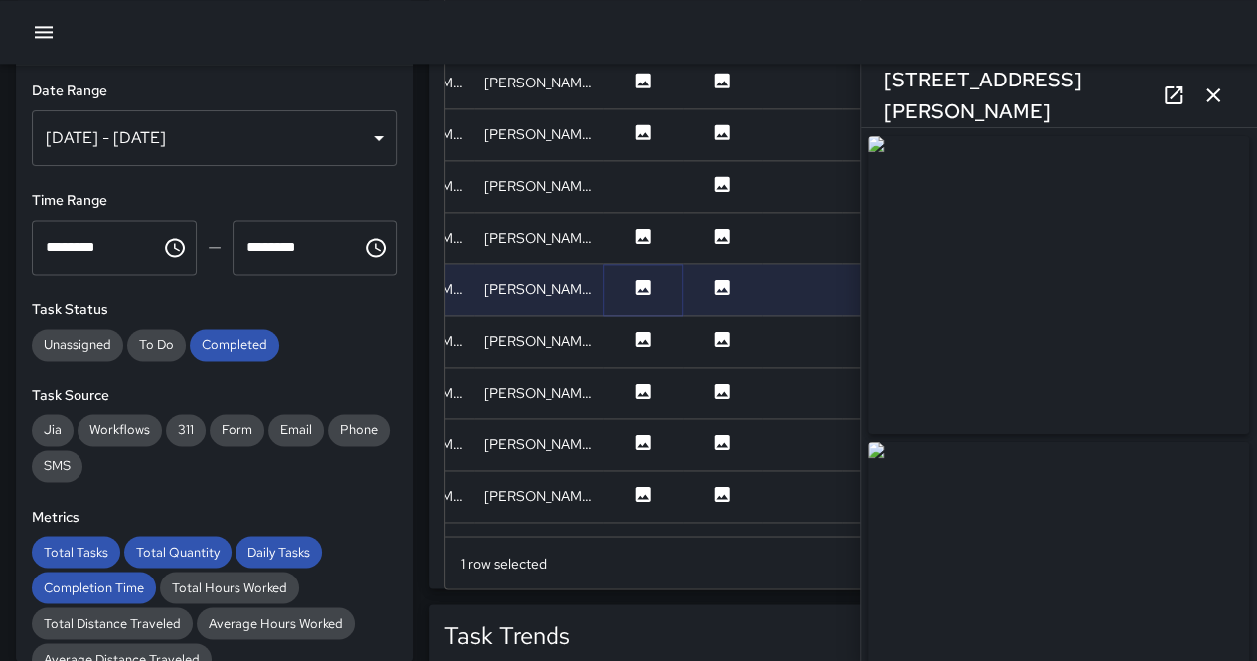
type input "**********"
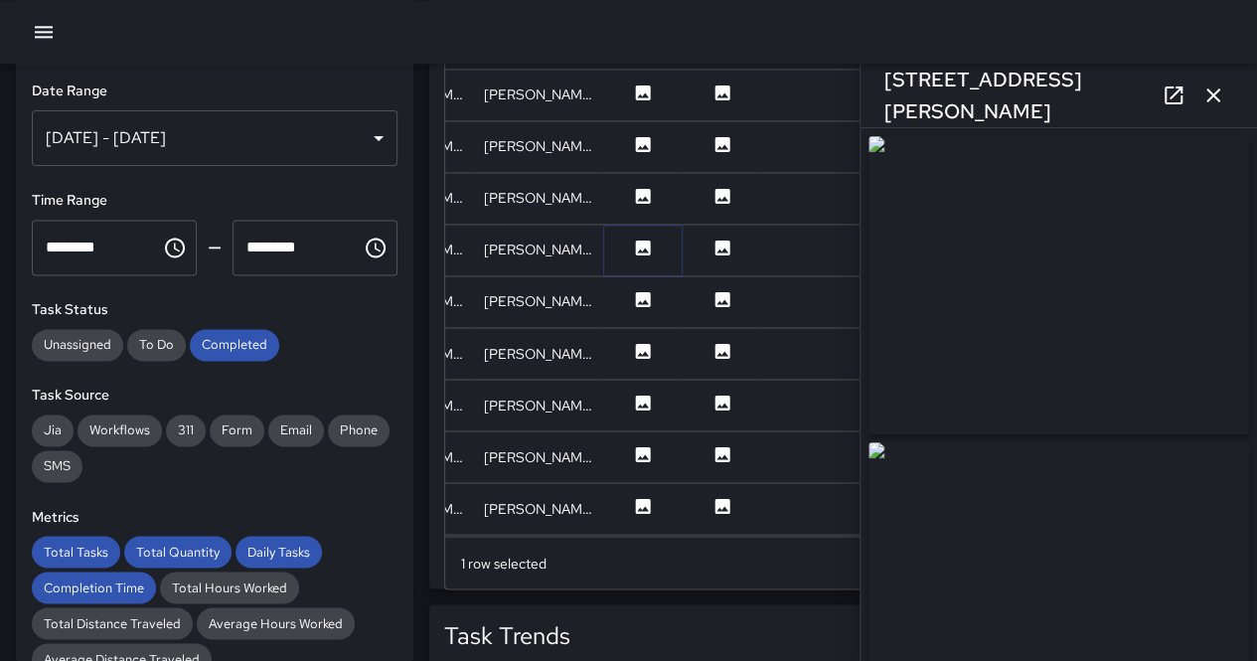
click at [647, 245] on icon at bounding box center [643, 246] width 15 height 15
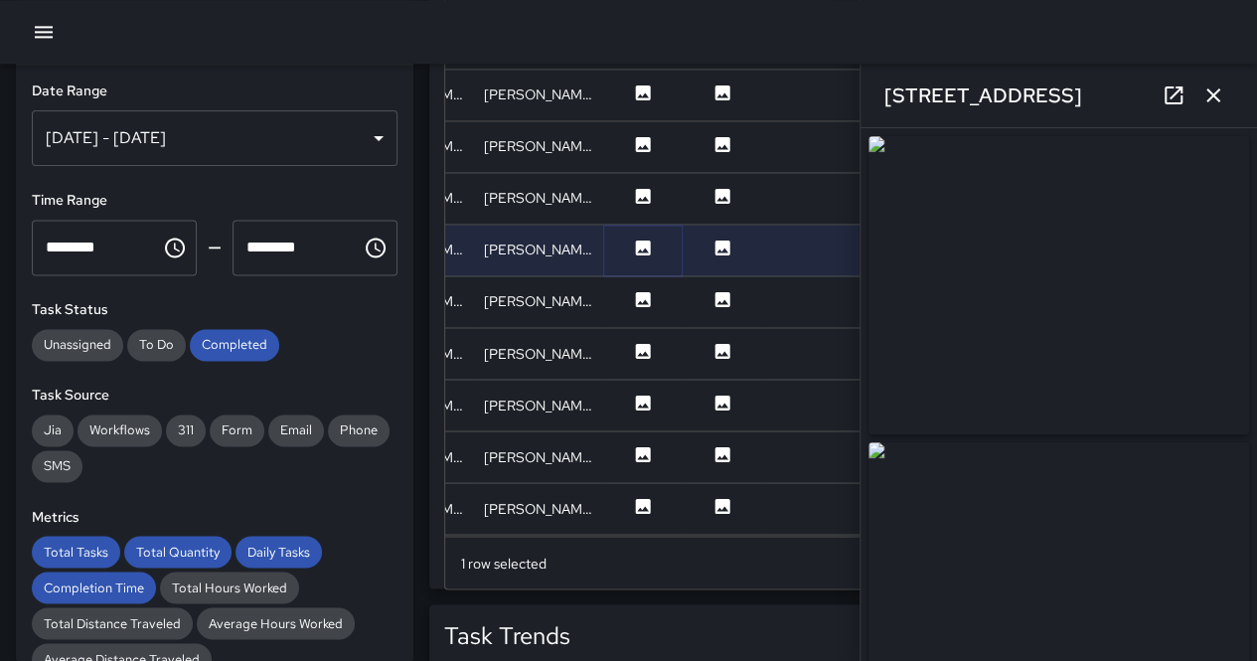
type input "**********"
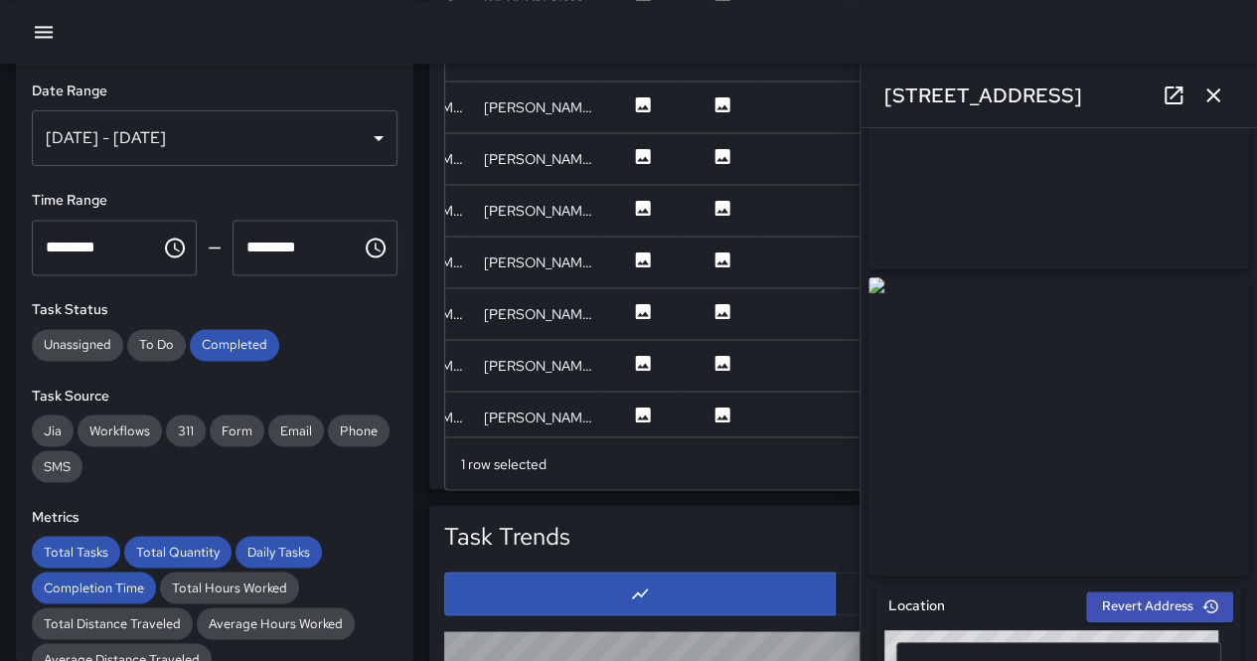
scroll to position [199, 0]
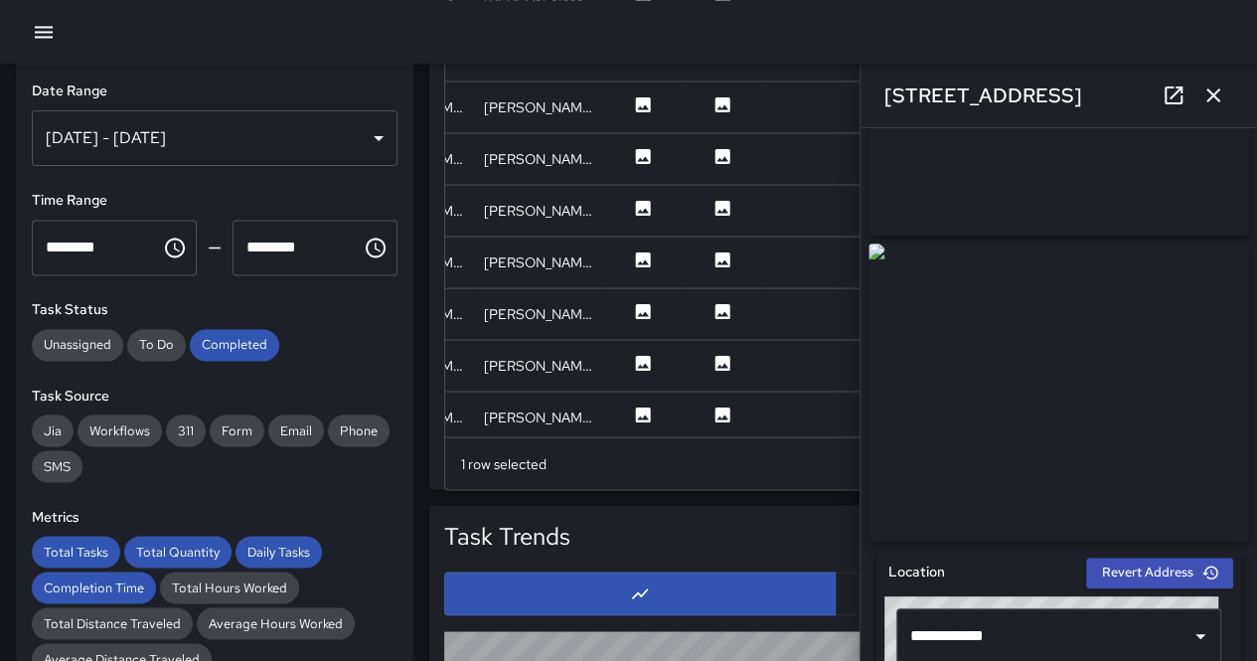
click at [1230, 96] on button "button" at bounding box center [1213, 96] width 40 height 40
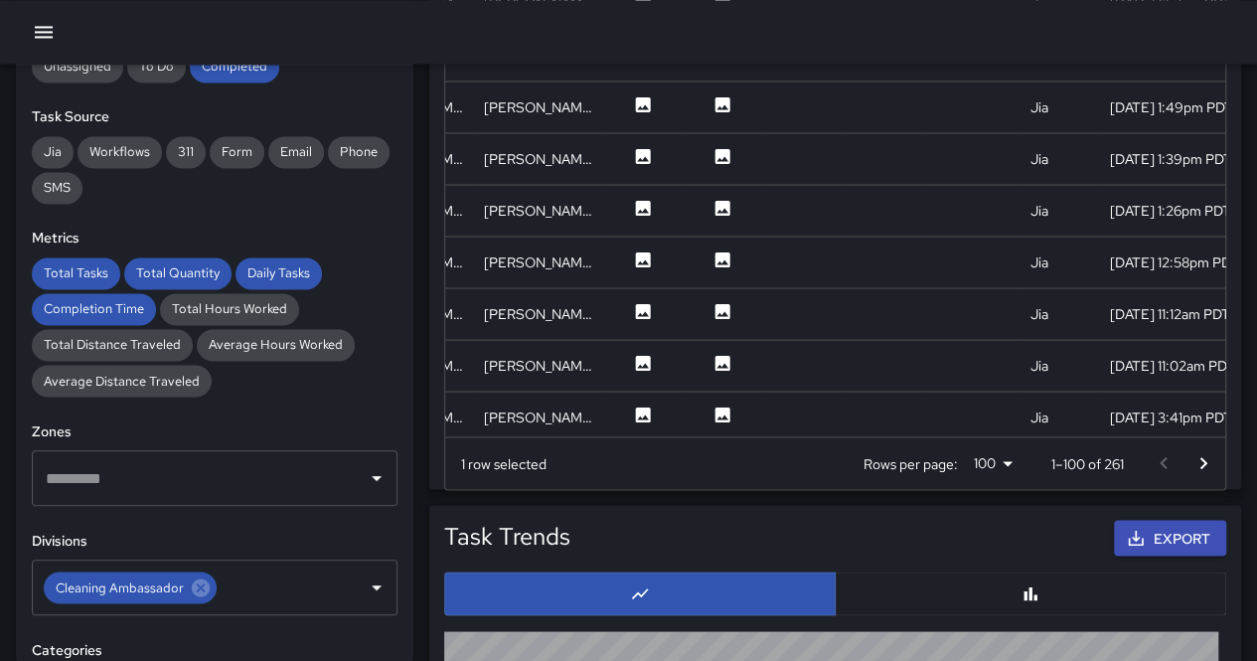
scroll to position [497, 0]
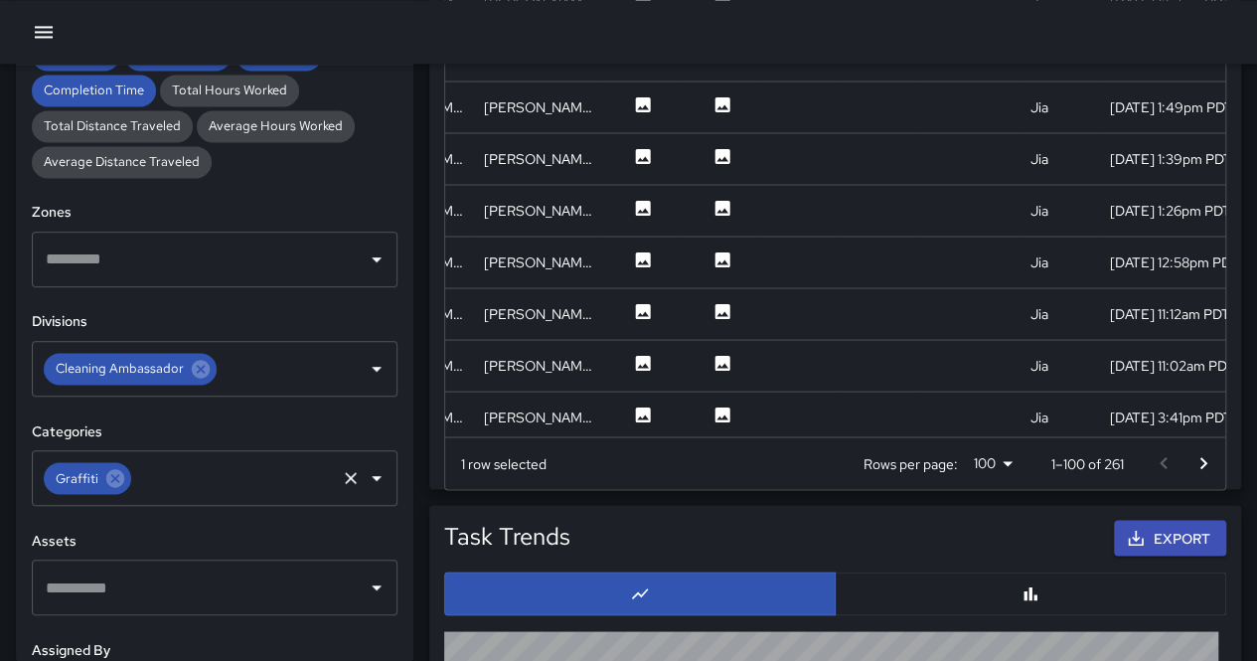
click at [131, 465] on div "Graffiti ​" at bounding box center [215, 478] width 366 height 56
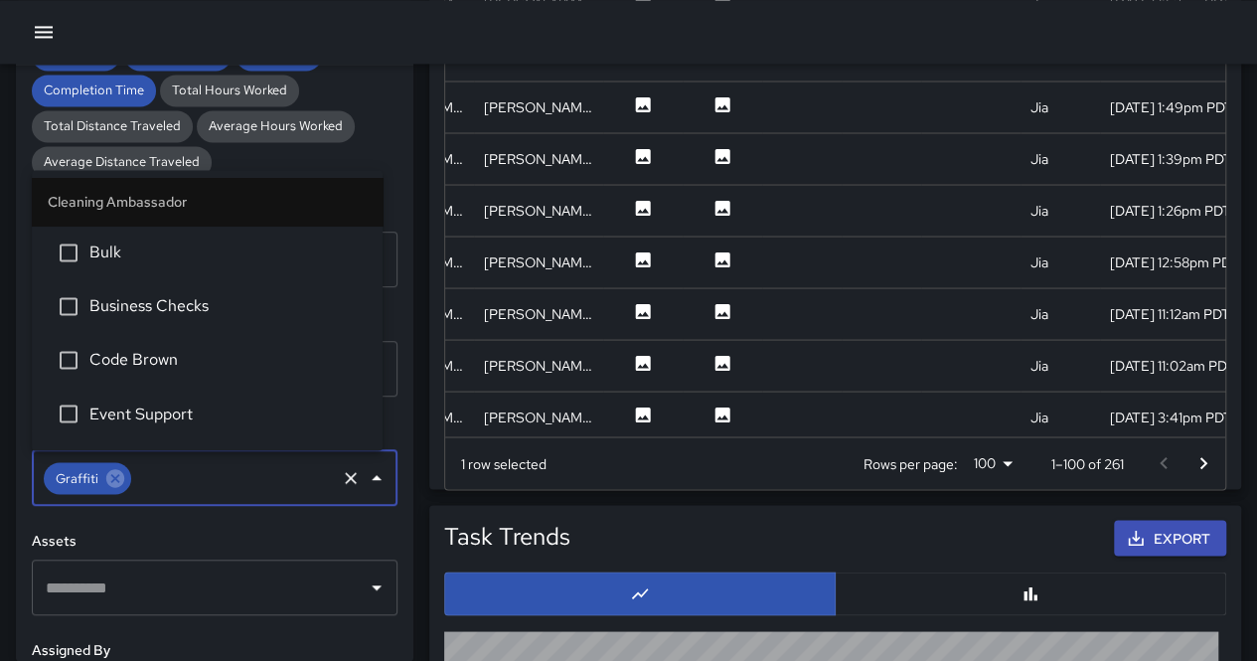
click at [129, 468] on div "Graffiti ​" at bounding box center [215, 478] width 366 height 56
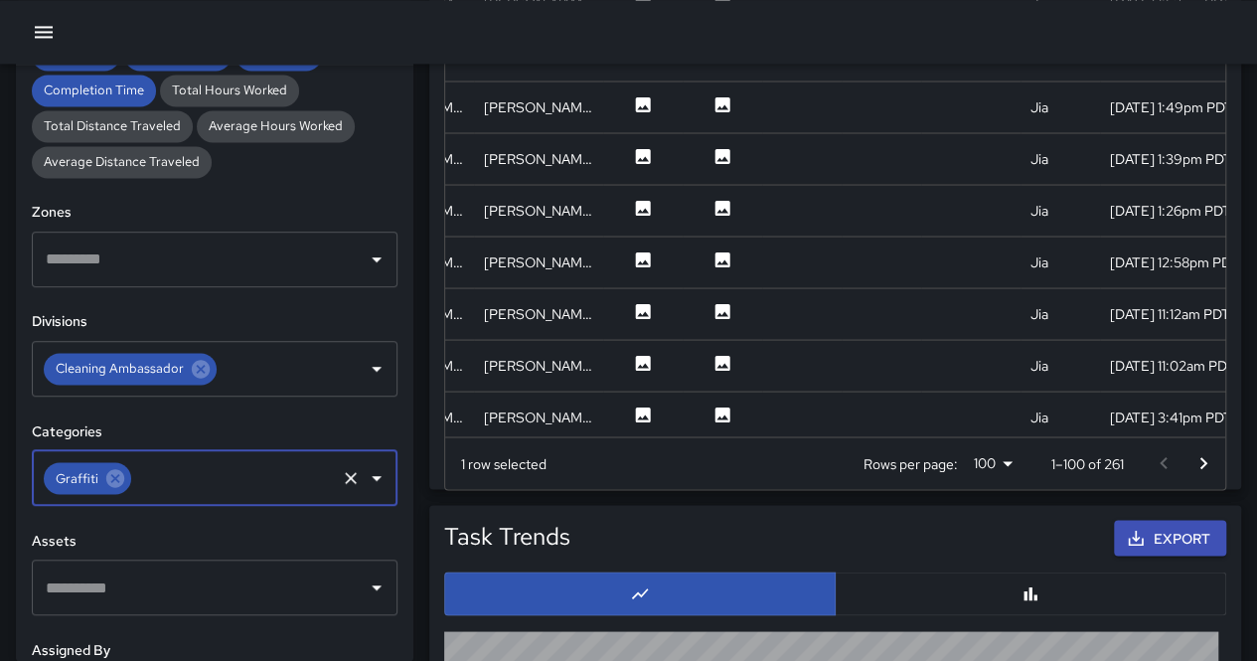
click at [127, 470] on div "Graffiti" at bounding box center [87, 478] width 87 height 32
click at [119, 472] on icon at bounding box center [115, 478] width 18 height 18
click at [126, 476] on input "text" at bounding box center [200, 478] width 318 height 38
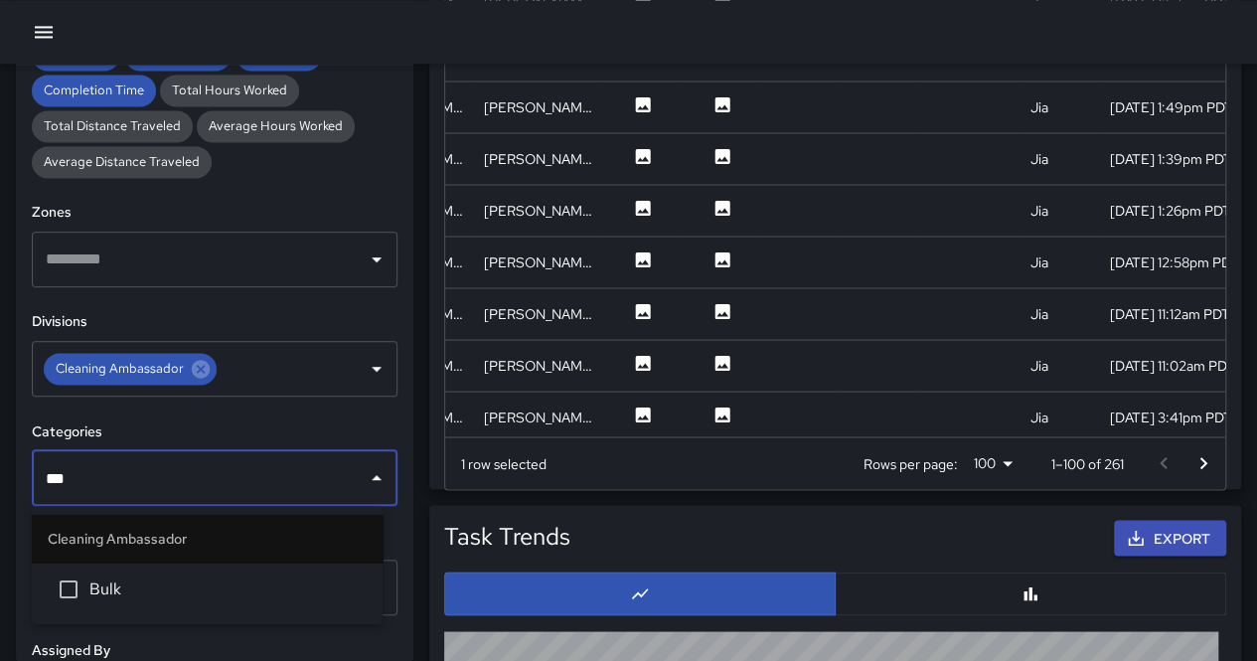
type input "****"
click at [163, 572] on li "Bulk" at bounding box center [207, 588] width 351 height 54
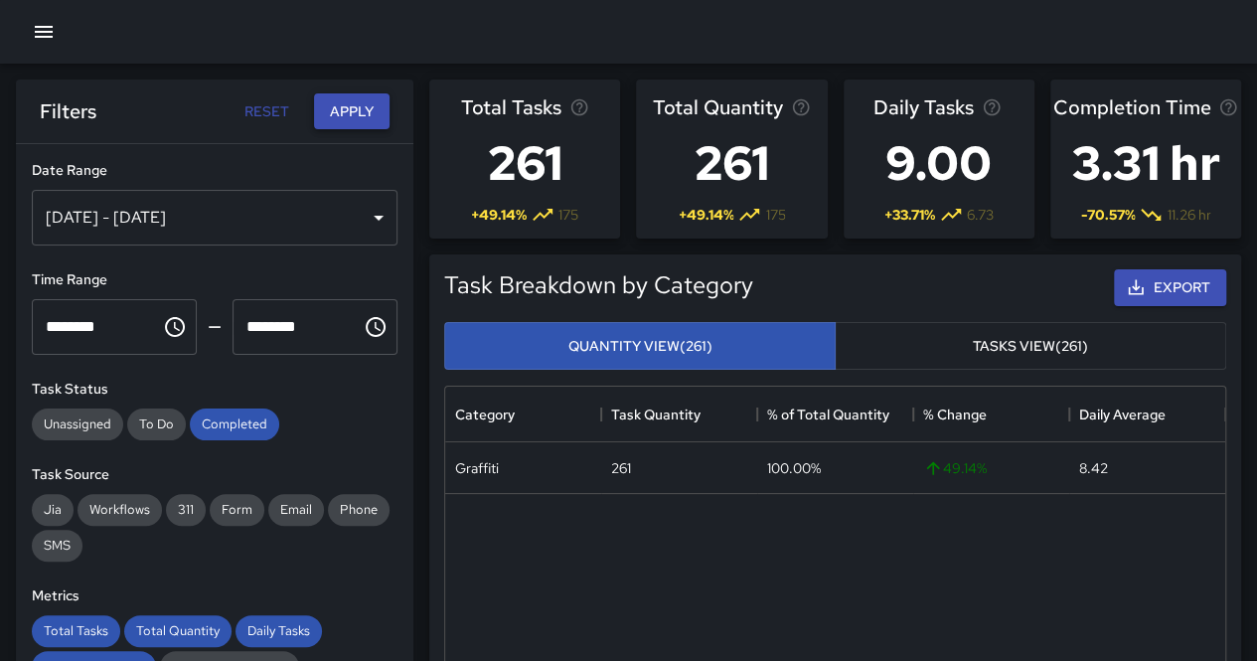
click at [354, 118] on button "Apply" at bounding box center [352, 111] width 76 height 37
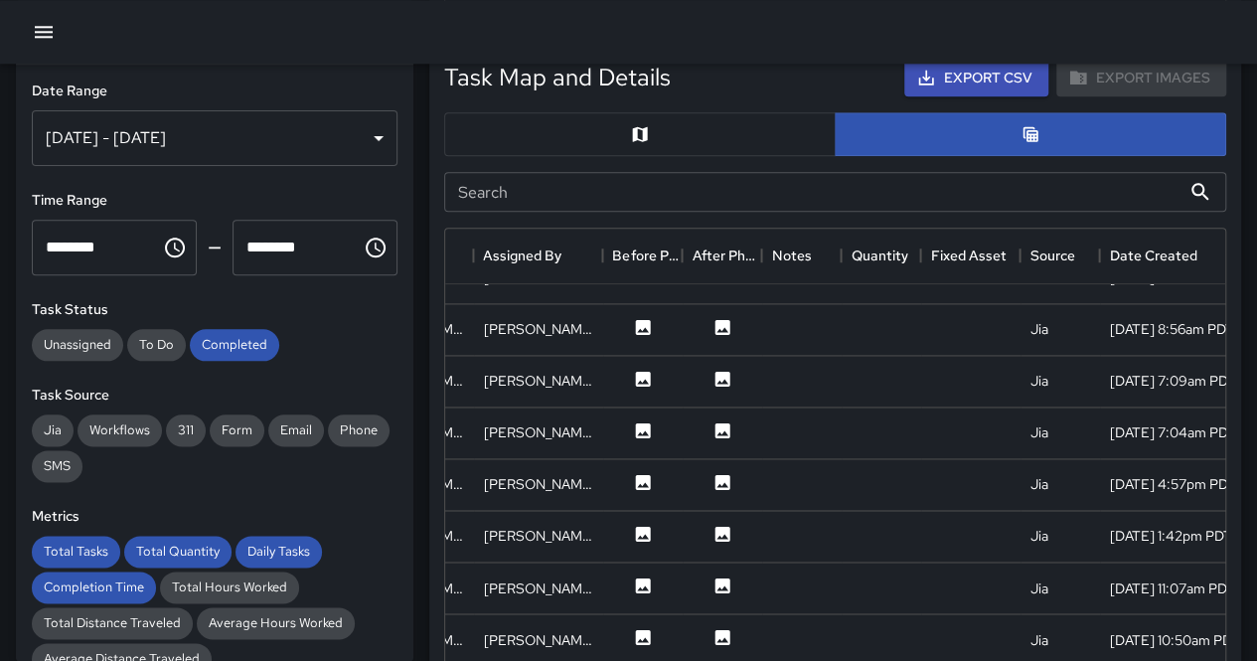
scroll to position [1093, 0]
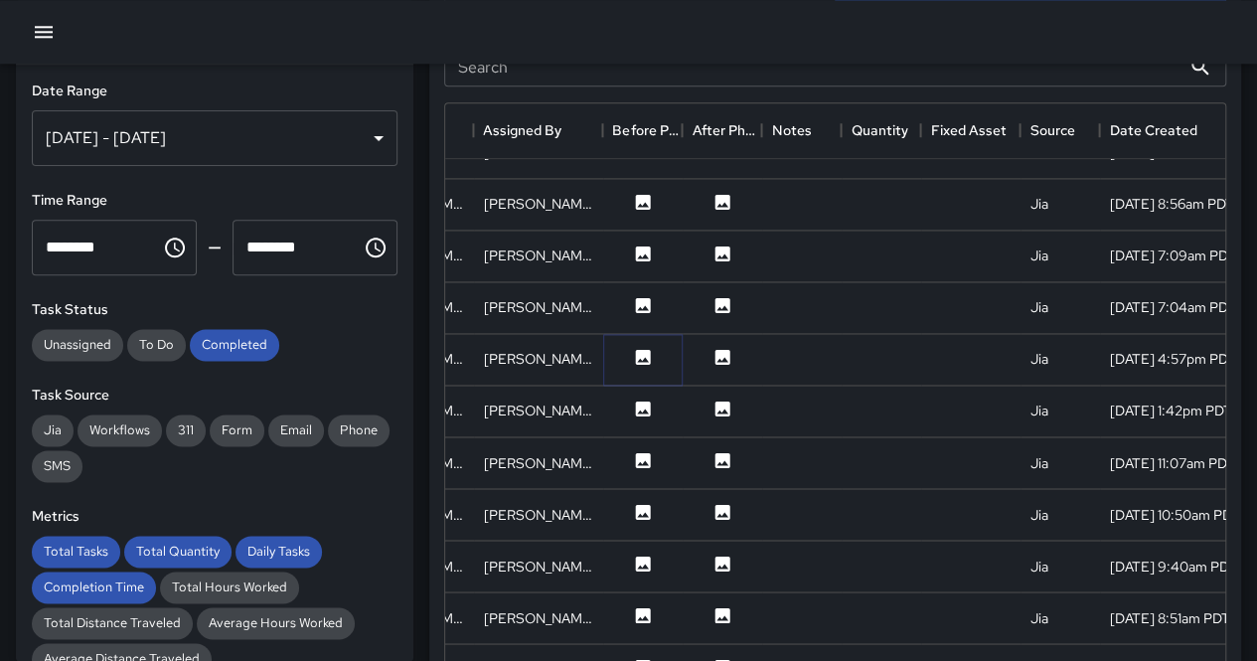
click at [648, 357] on icon at bounding box center [643, 356] width 15 height 15
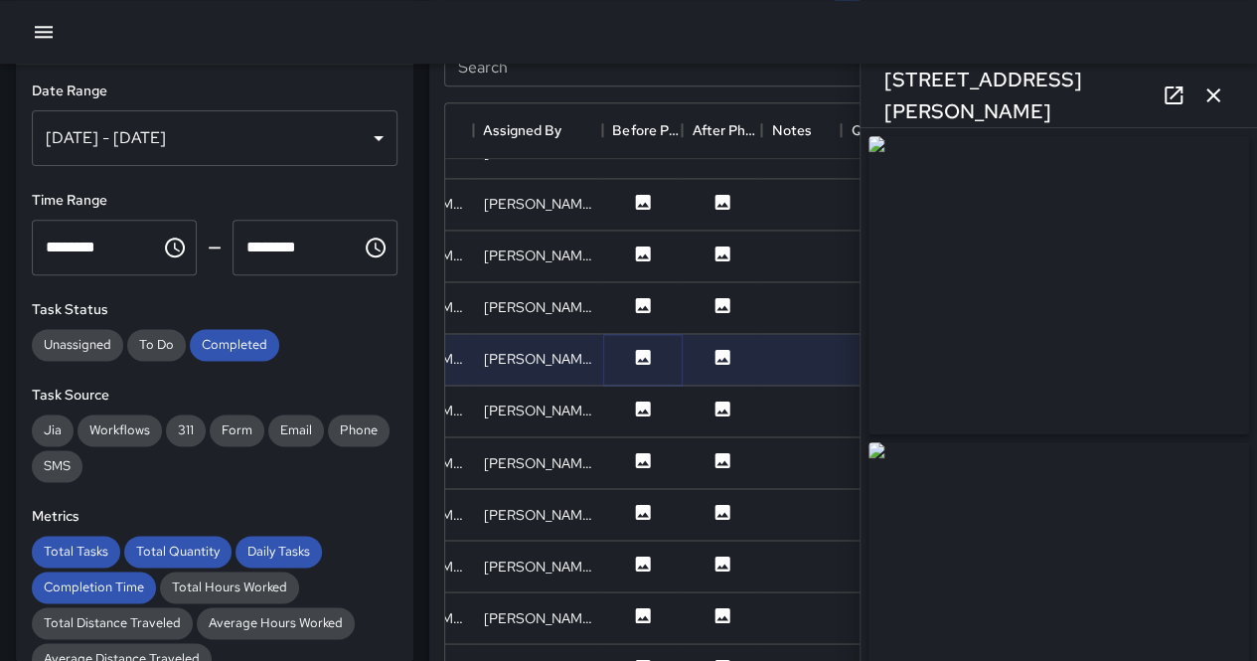
type input "**********"
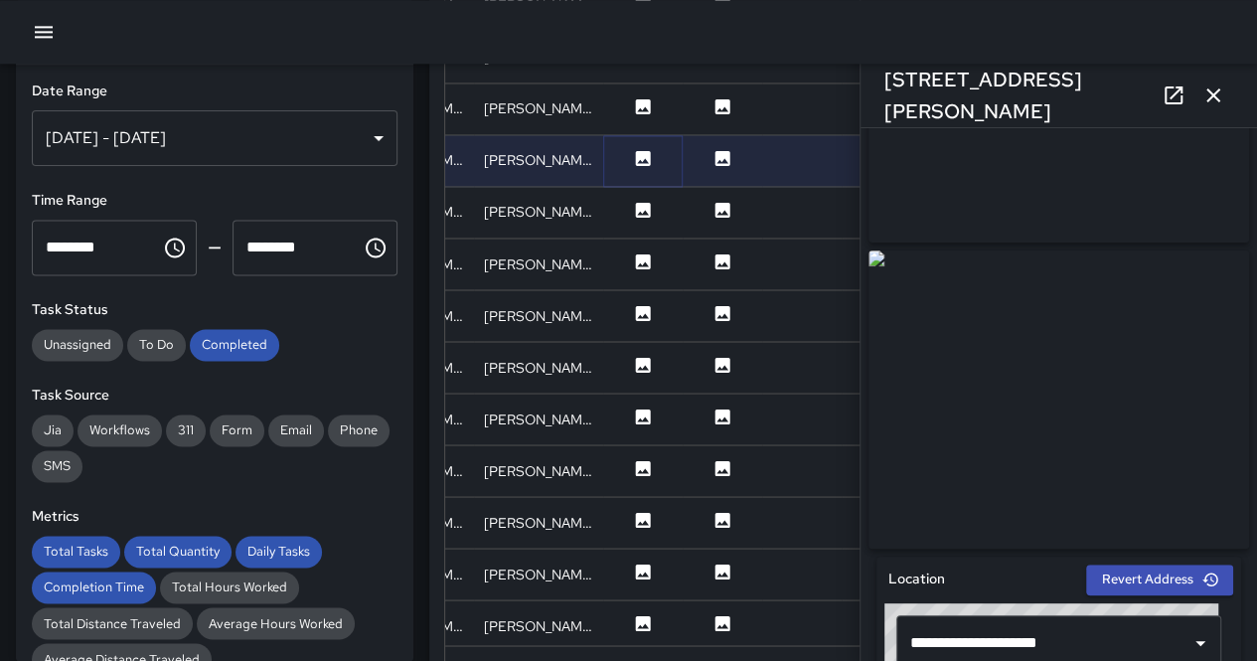
scroll to position [199, 0]
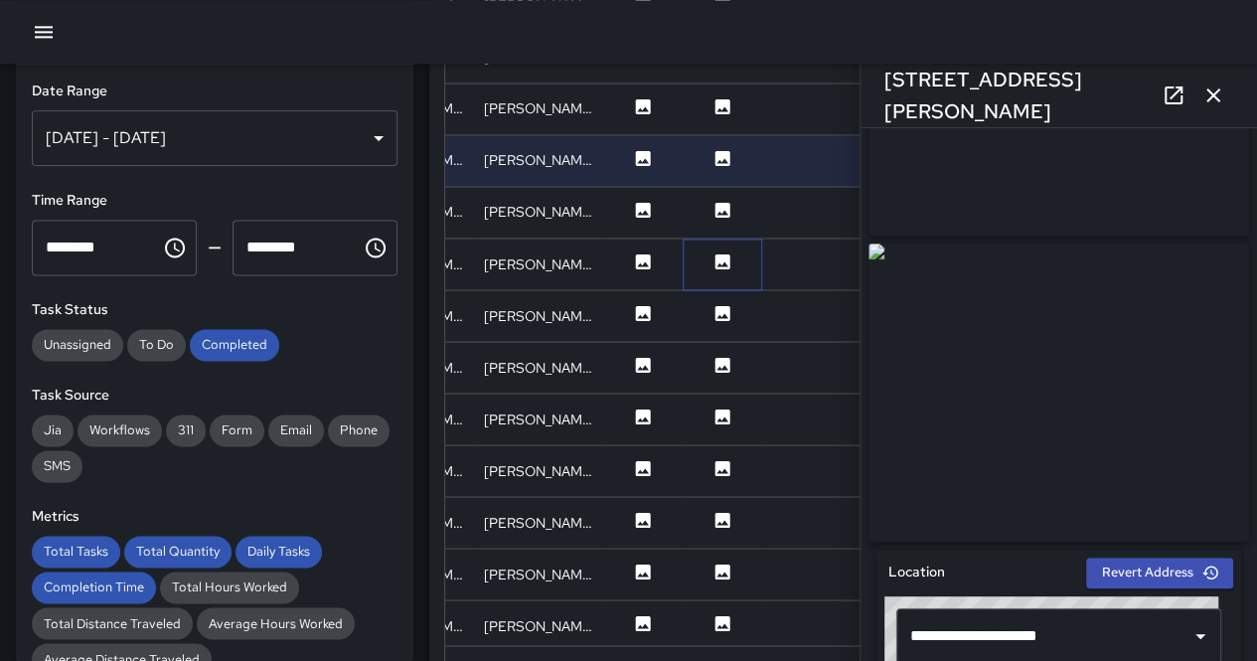
click at [711, 243] on div at bounding box center [722, 264] width 79 height 52
click at [717, 261] on icon at bounding box center [722, 261] width 20 height 20
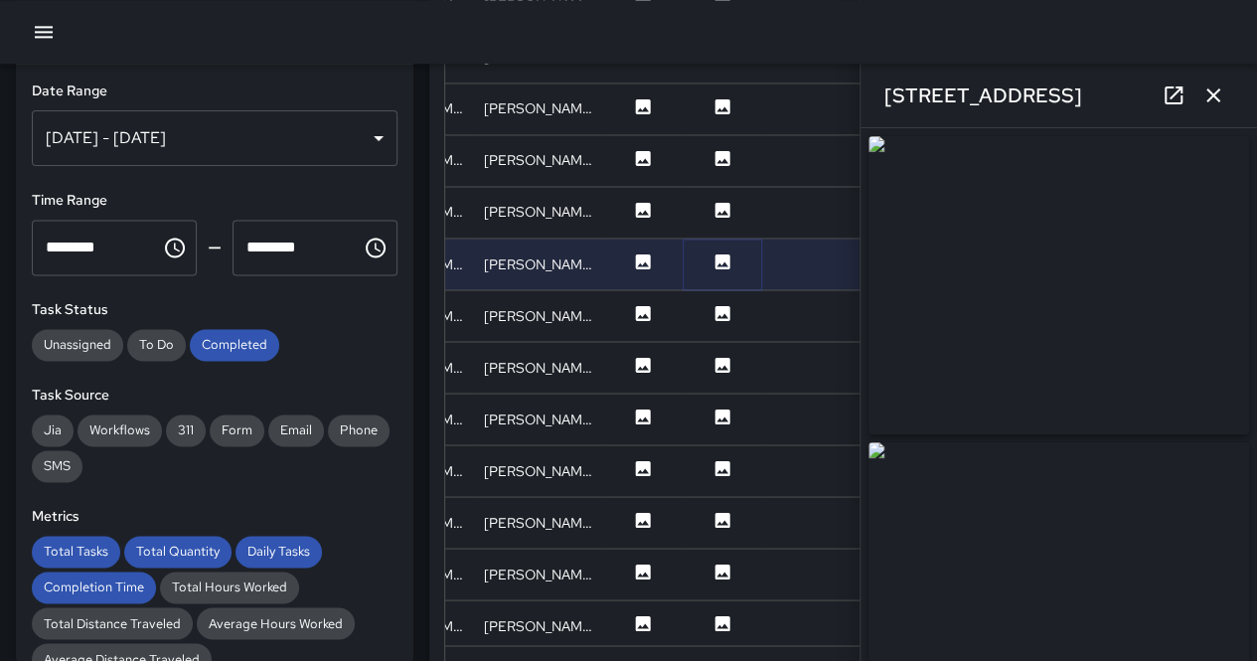
type input "**********"
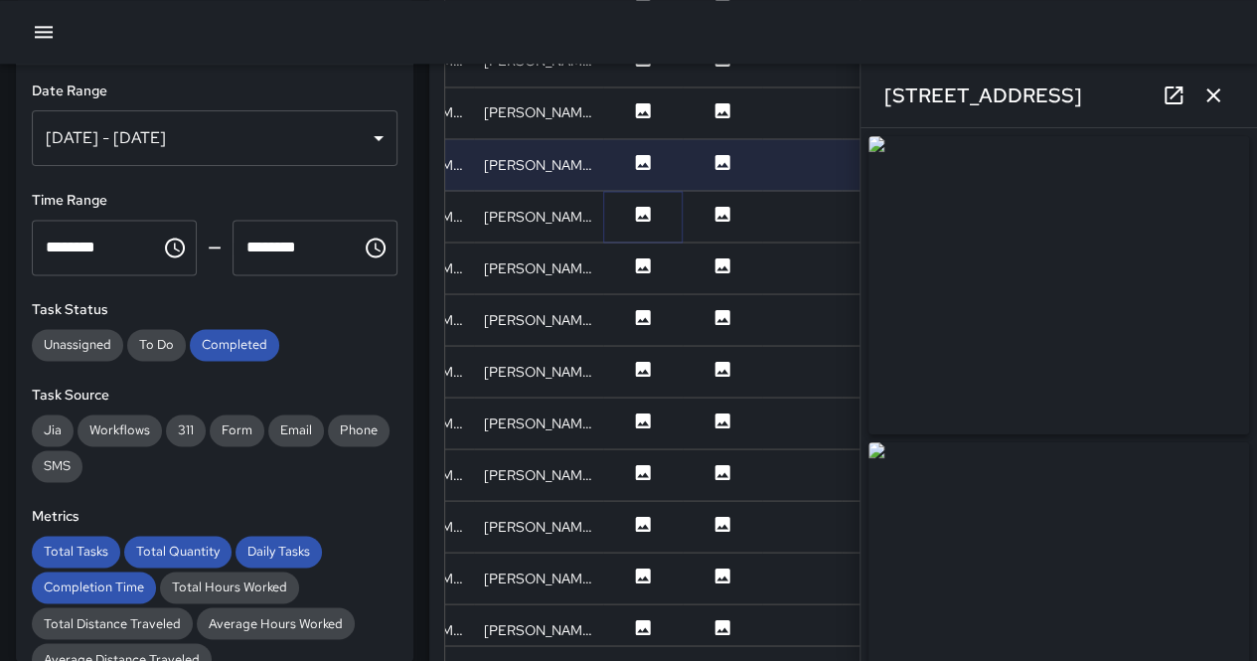
click at [642, 209] on icon at bounding box center [643, 213] width 15 height 15
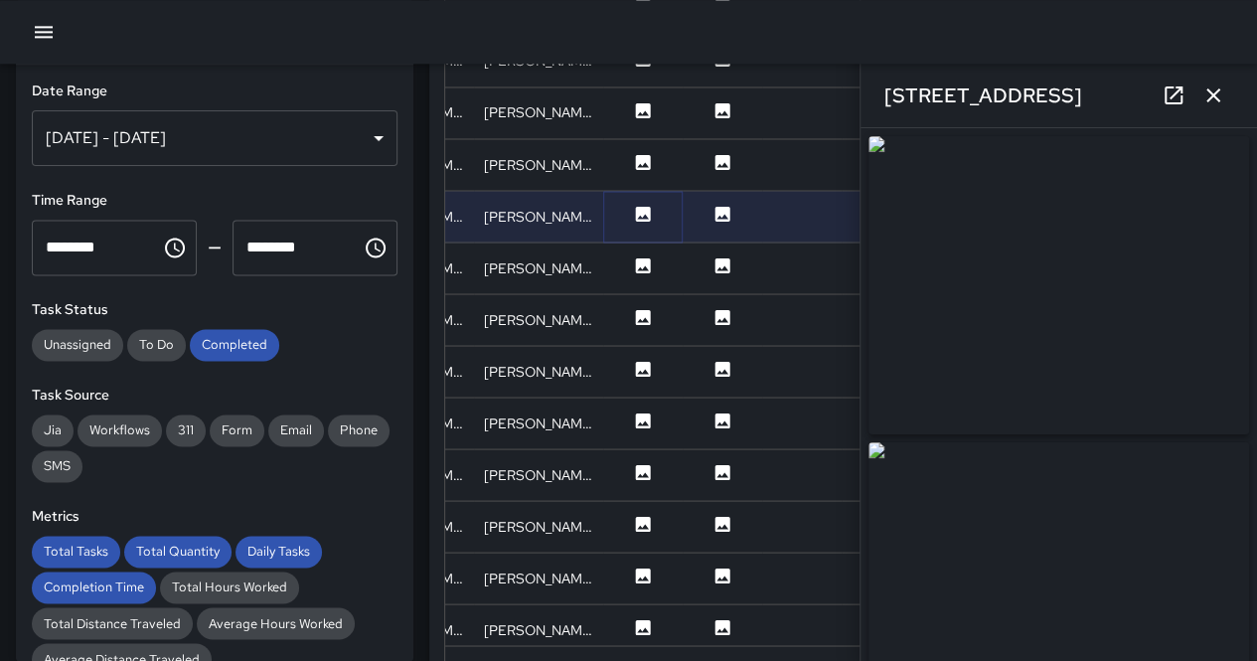
type input "**********"
click at [640, 261] on icon at bounding box center [643, 264] width 15 height 15
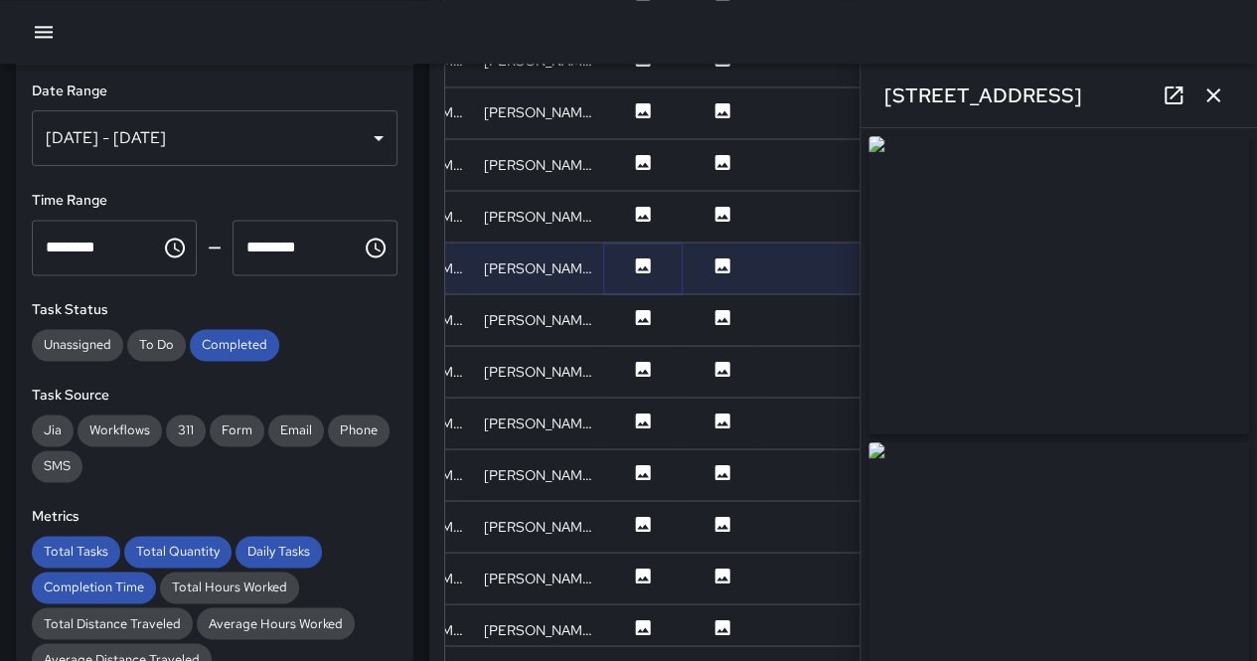
type input "**********"
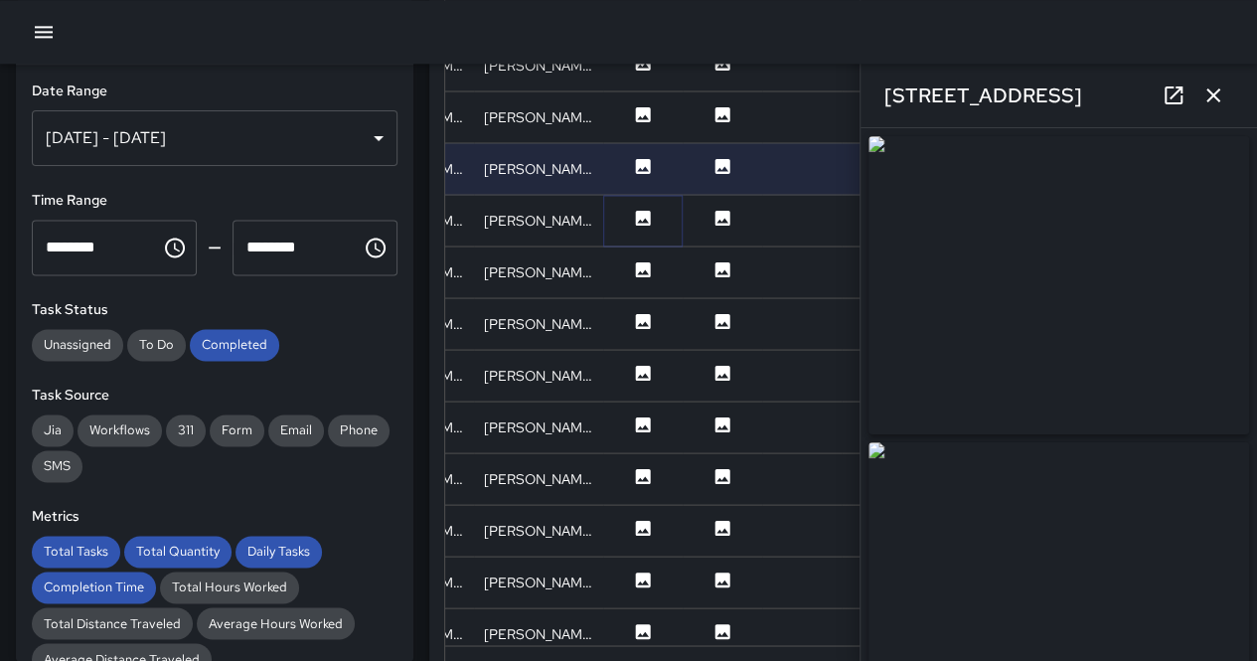
click at [643, 208] on icon at bounding box center [643, 218] width 20 height 20
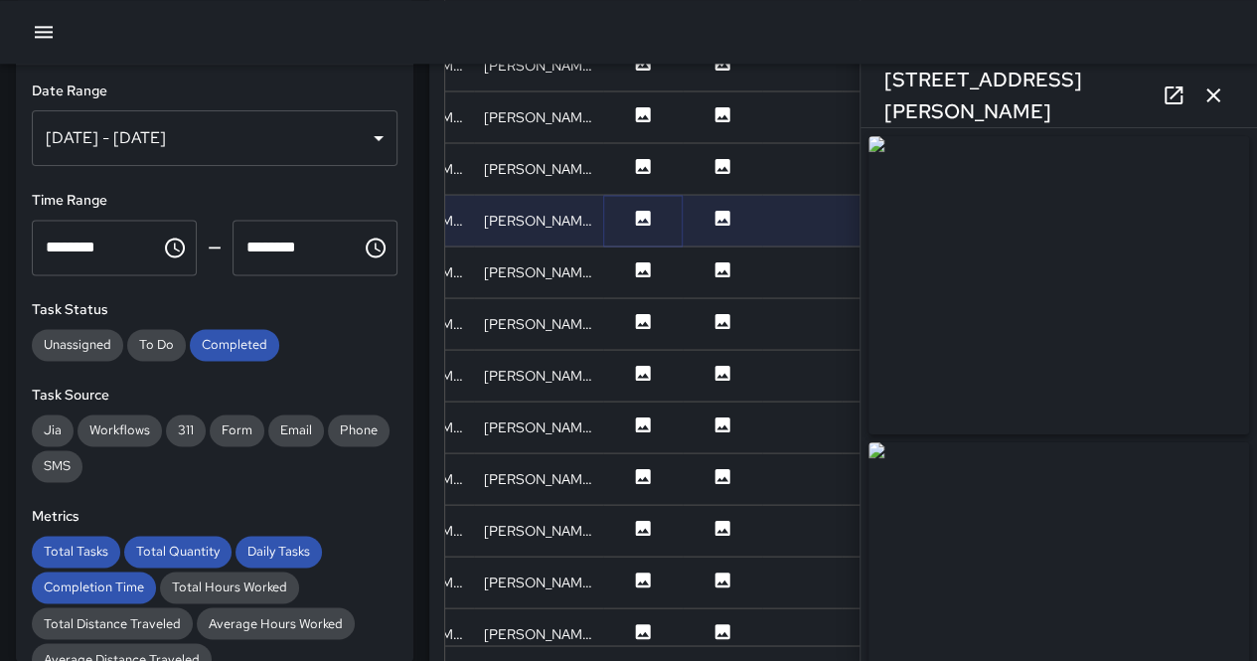
type input "**********"
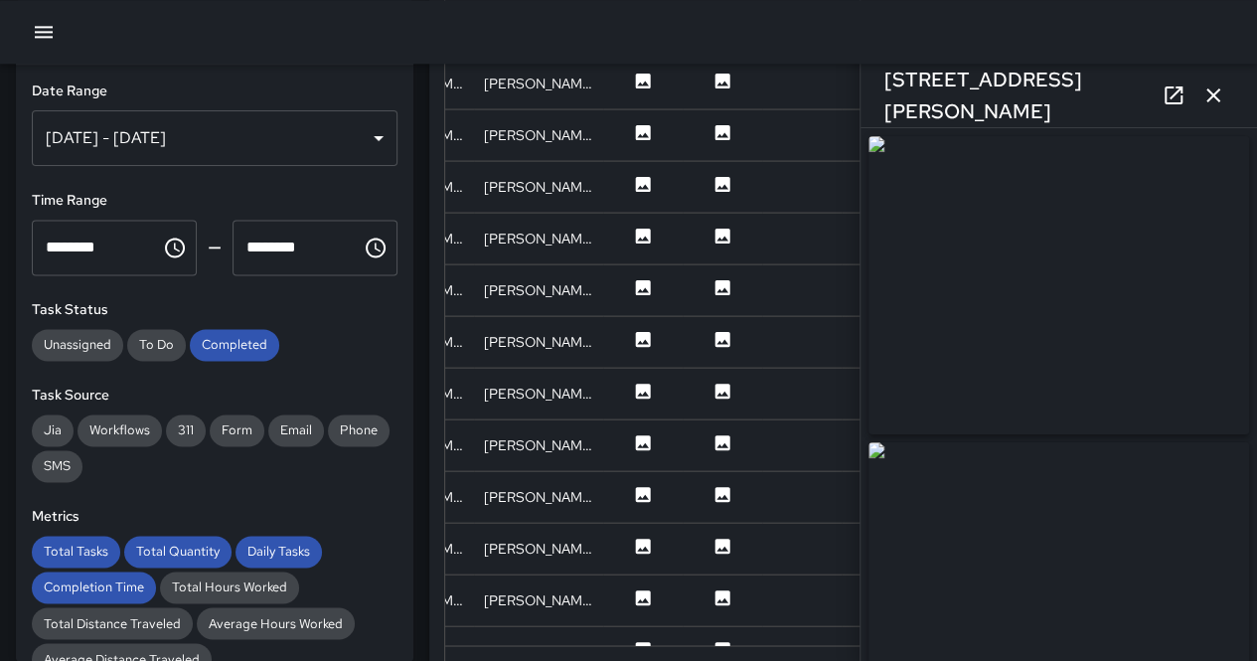
scroll to position [1979, 562]
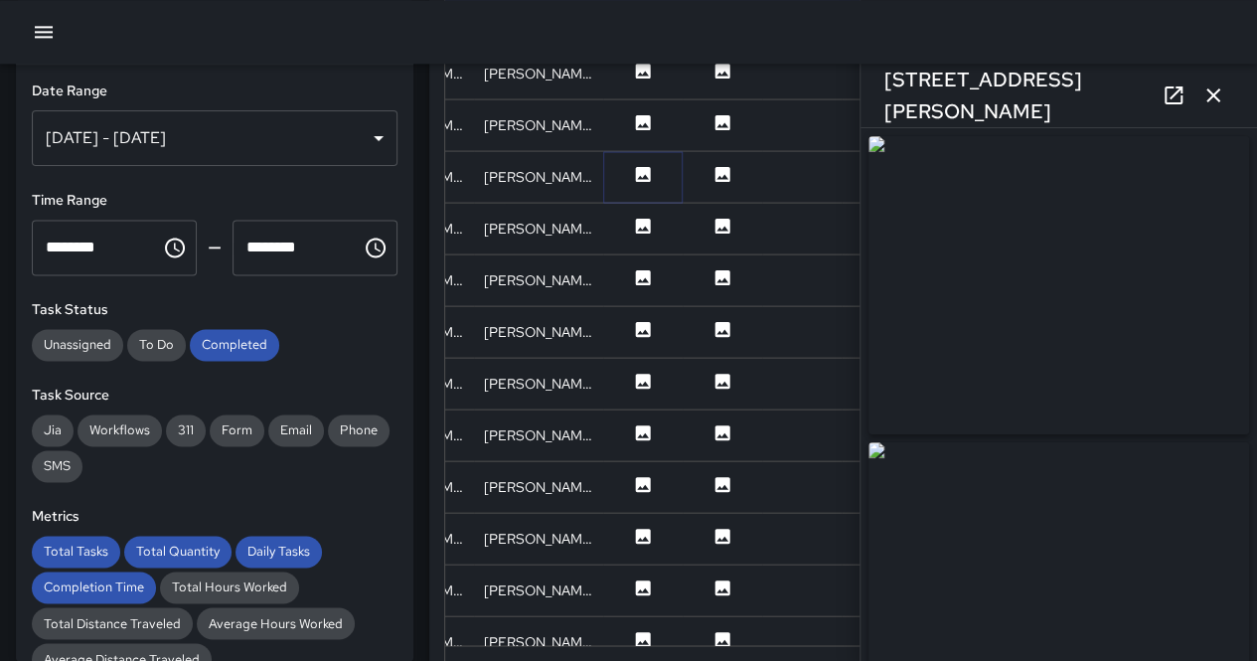
click at [642, 170] on icon at bounding box center [643, 173] width 15 height 15
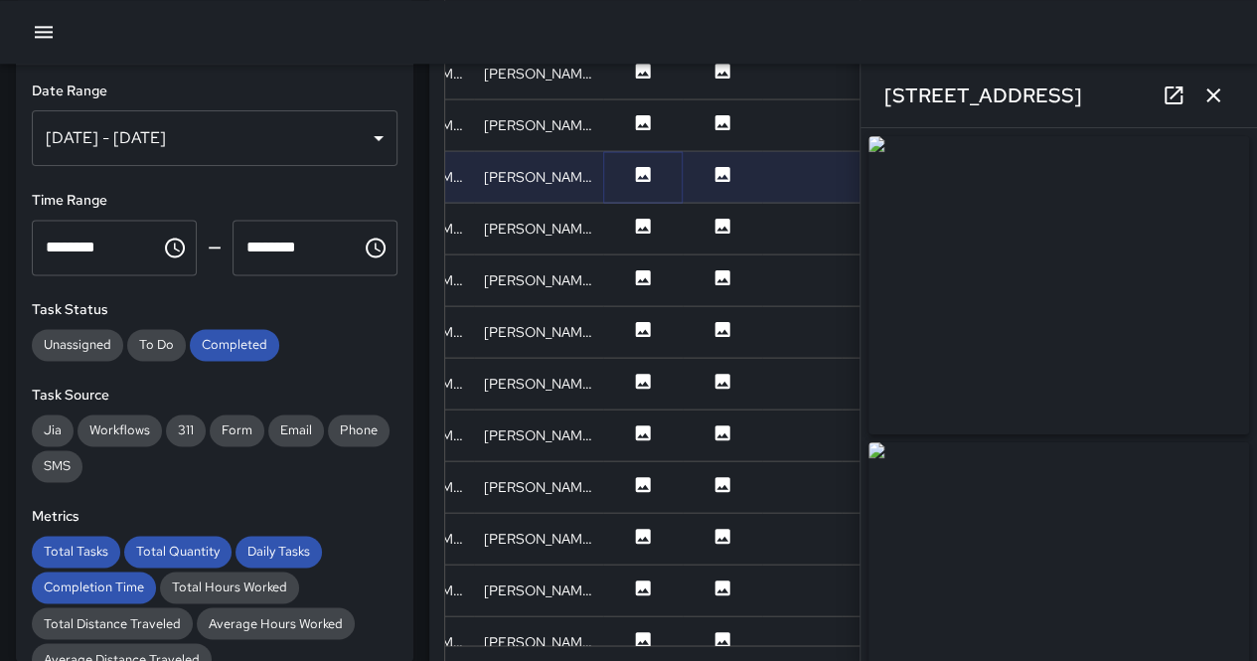
type input "**********"
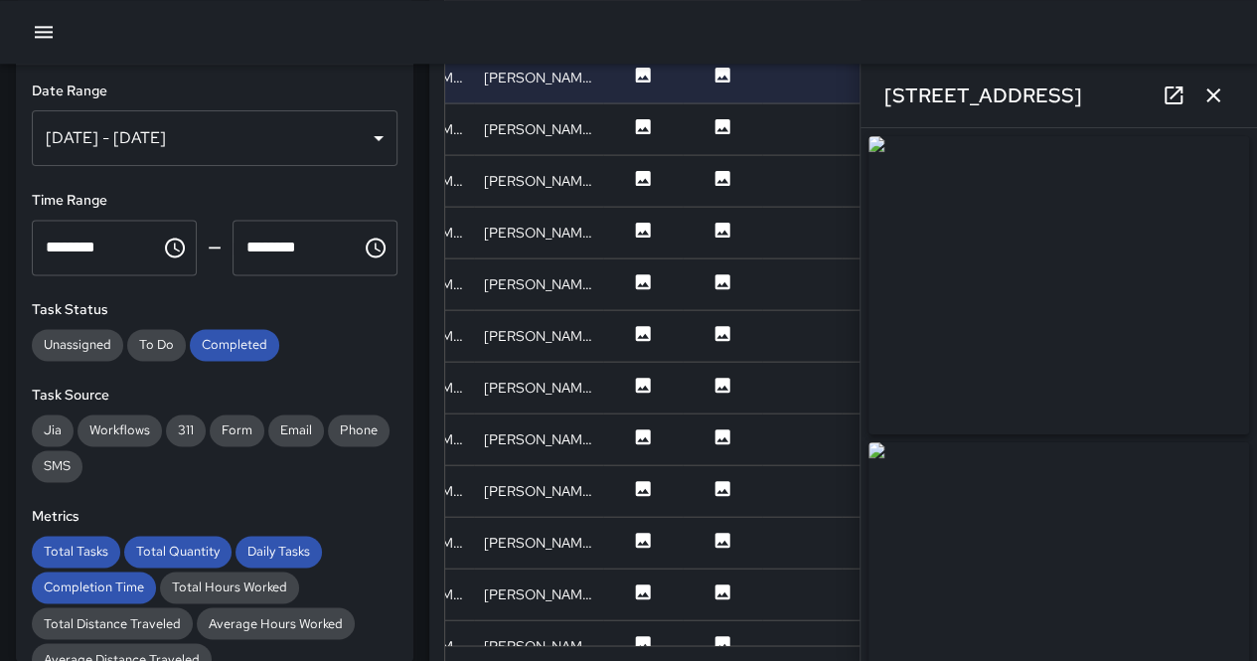
drag, startPoint x: 1063, startPoint y: 305, endPoint x: 730, endPoint y: 154, distance: 365.5
click at [1063, 305] on img at bounding box center [1058, 285] width 380 height 298
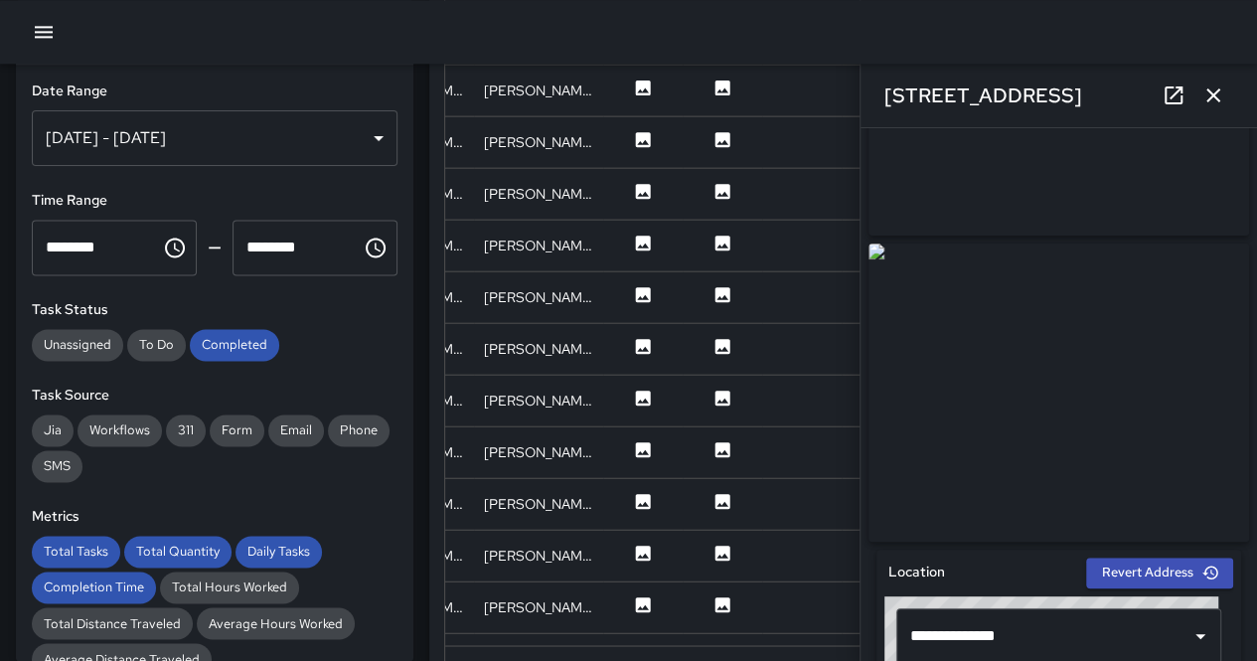
scroll to position [2277, 562]
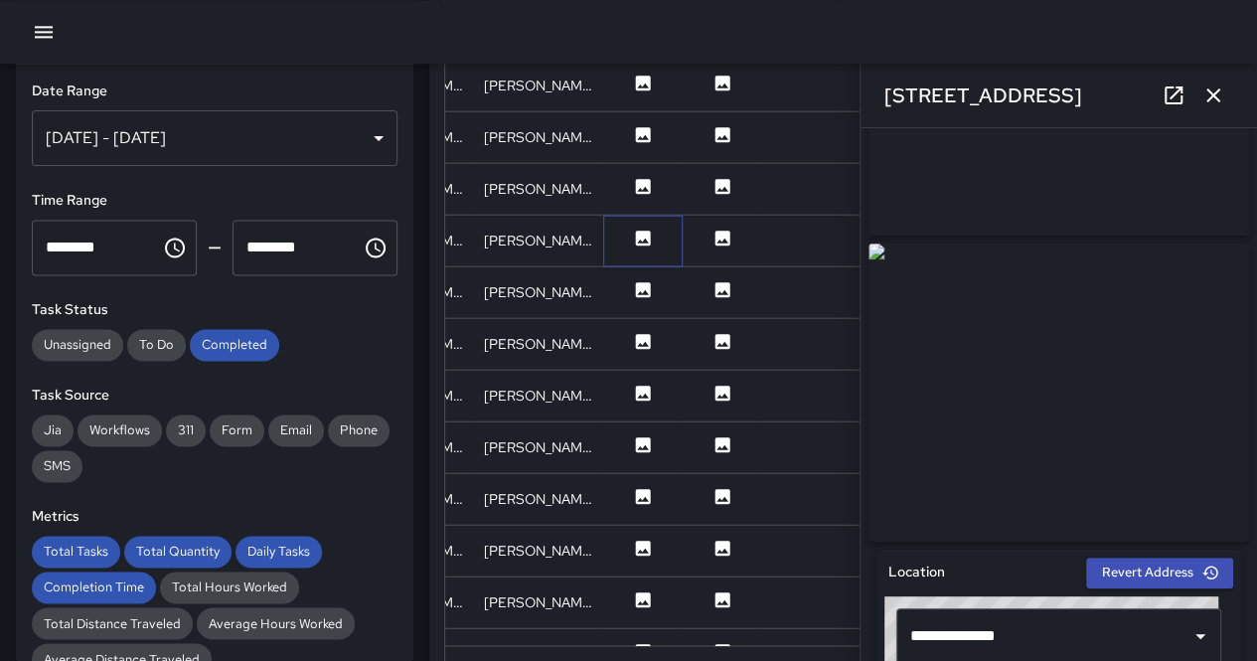
click at [650, 224] on div at bounding box center [642, 241] width 79 height 52
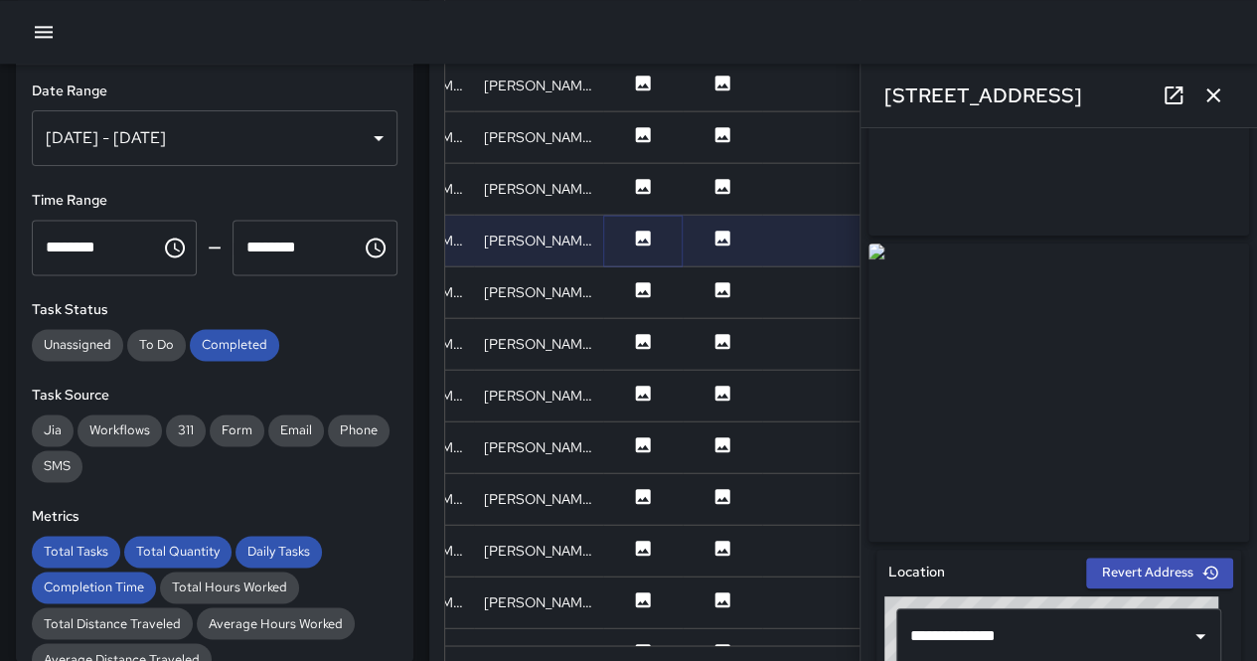
click at [647, 235] on icon at bounding box center [643, 236] width 15 height 15
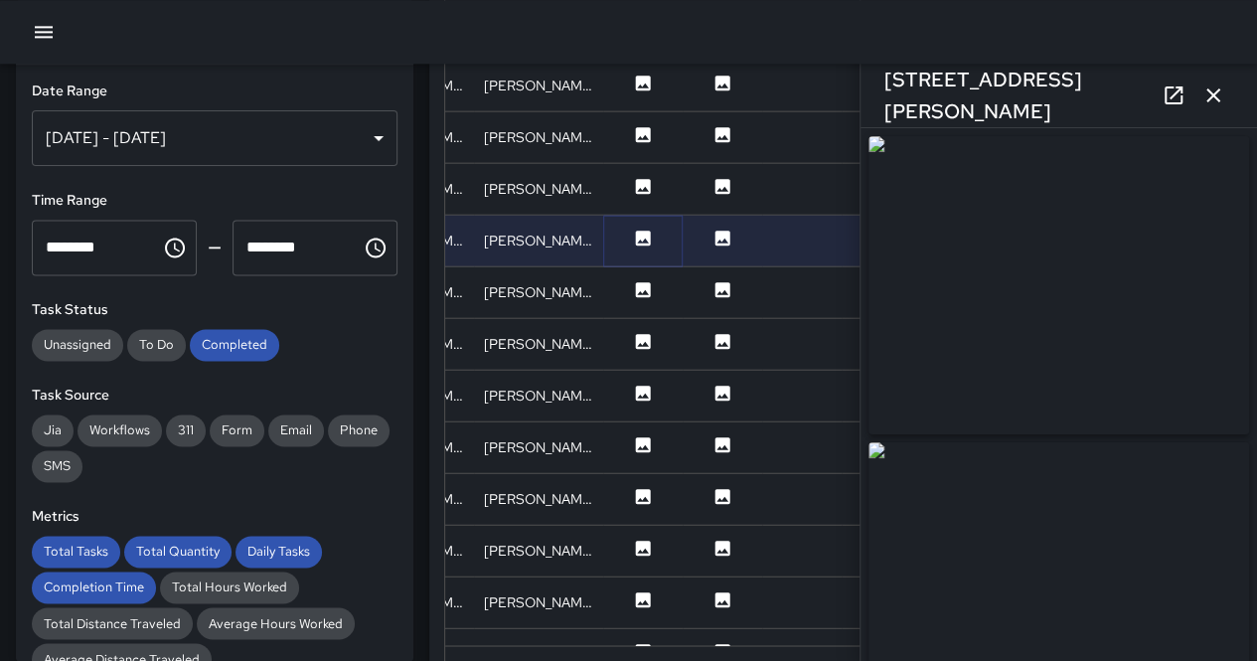
type input "**********"
click at [646, 286] on icon at bounding box center [643, 288] width 15 height 15
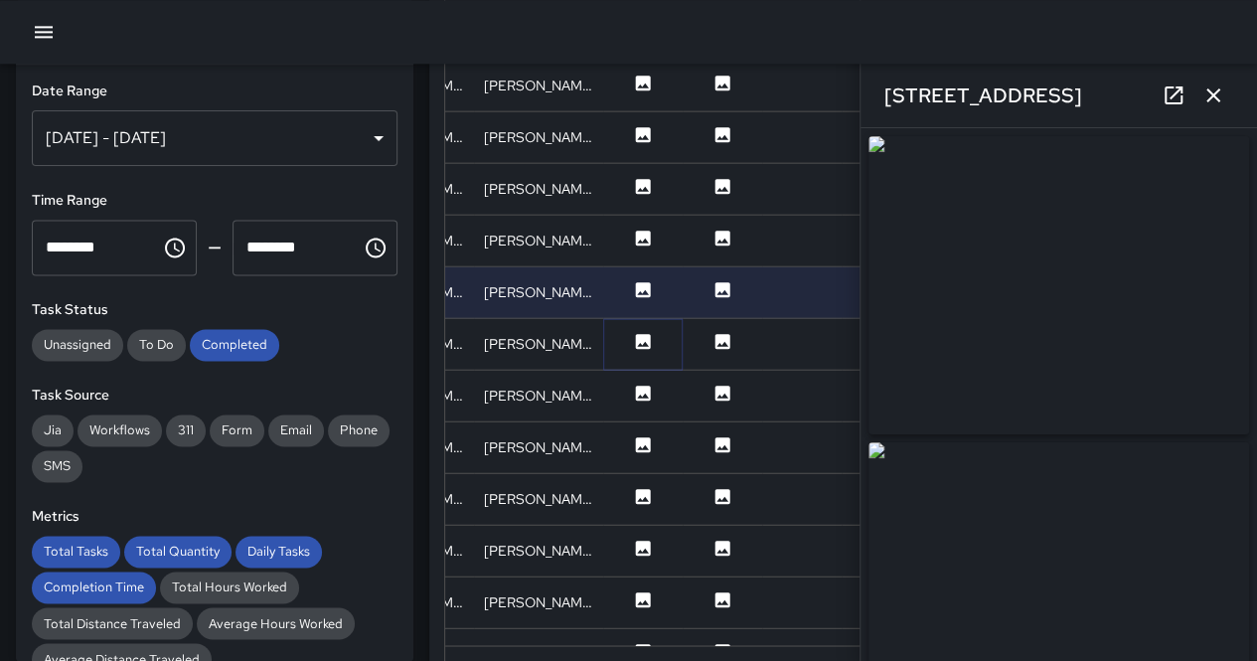
click at [641, 348] on icon at bounding box center [643, 341] width 20 height 20
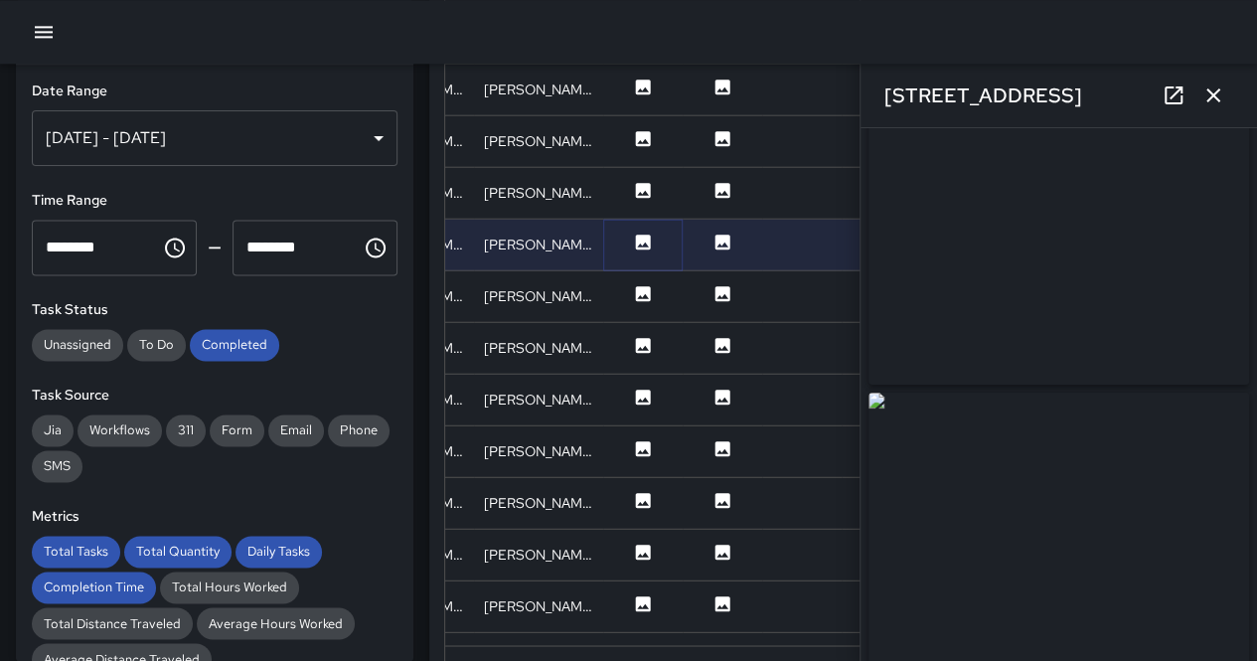
scroll to position [87, 0]
click at [643, 291] on icon at bounding box center [643, 292] width 15 height 15
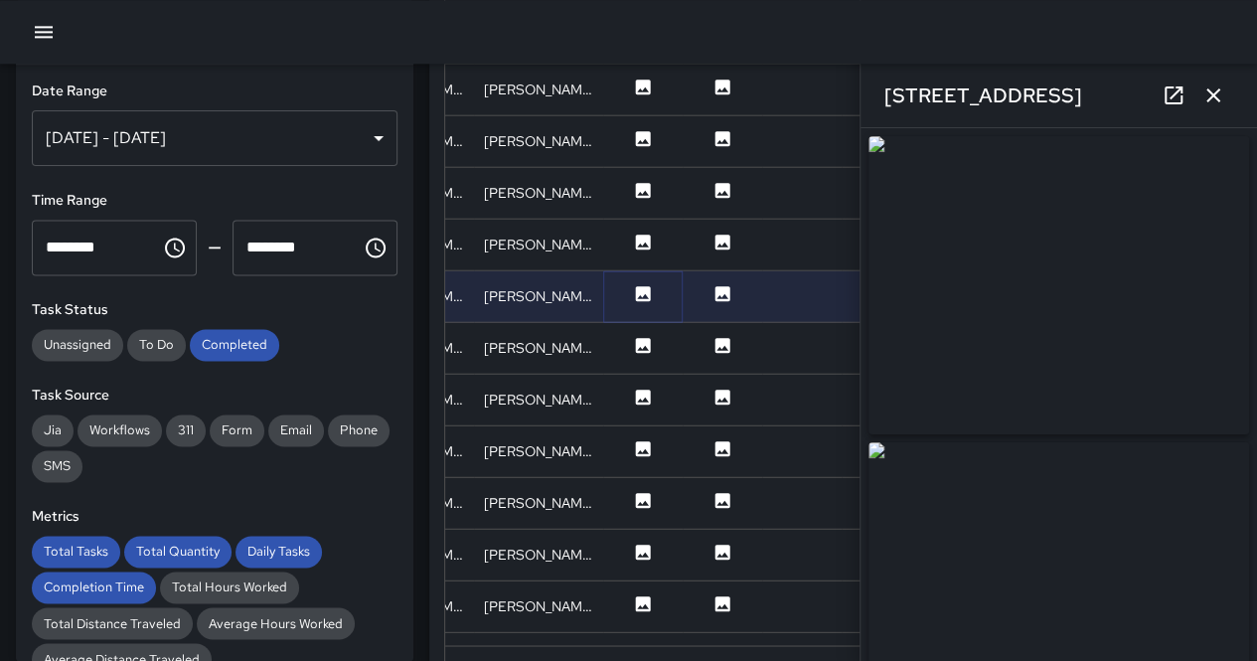
type input "**********"
click at [642, 344] on icon at bounding box center [643, 344] width 15 height 15
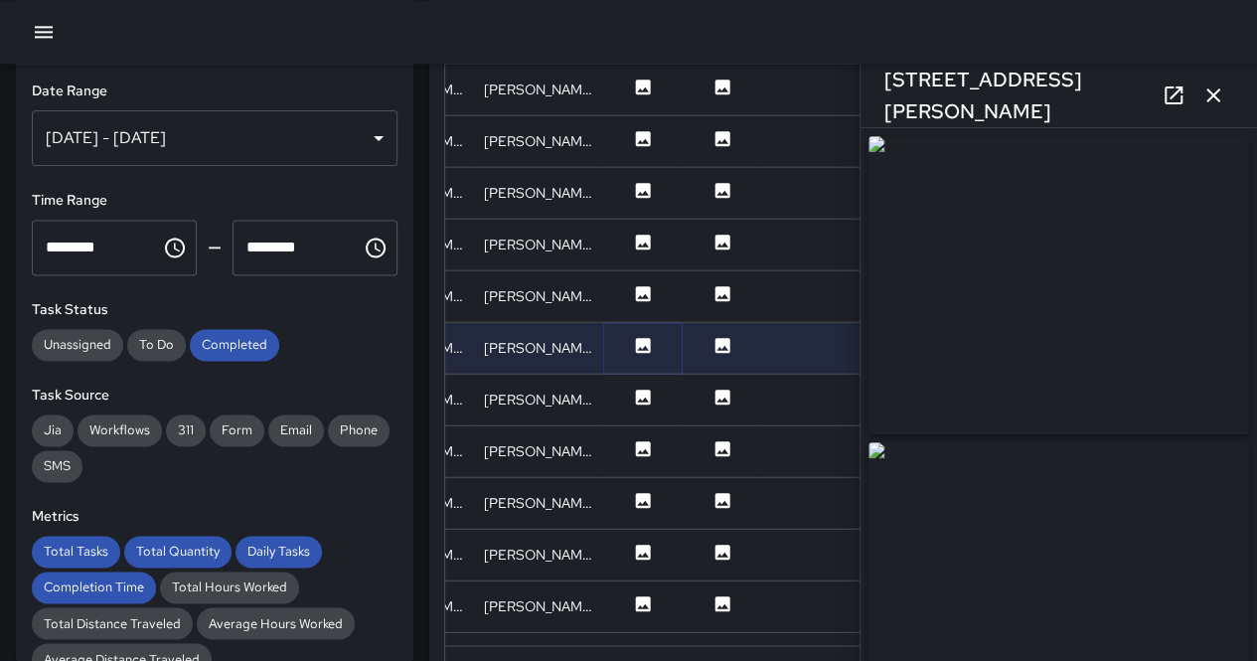
type input "**********"
click at [643, 396] on icon at bounding box center [643, 396] width 20 height 20
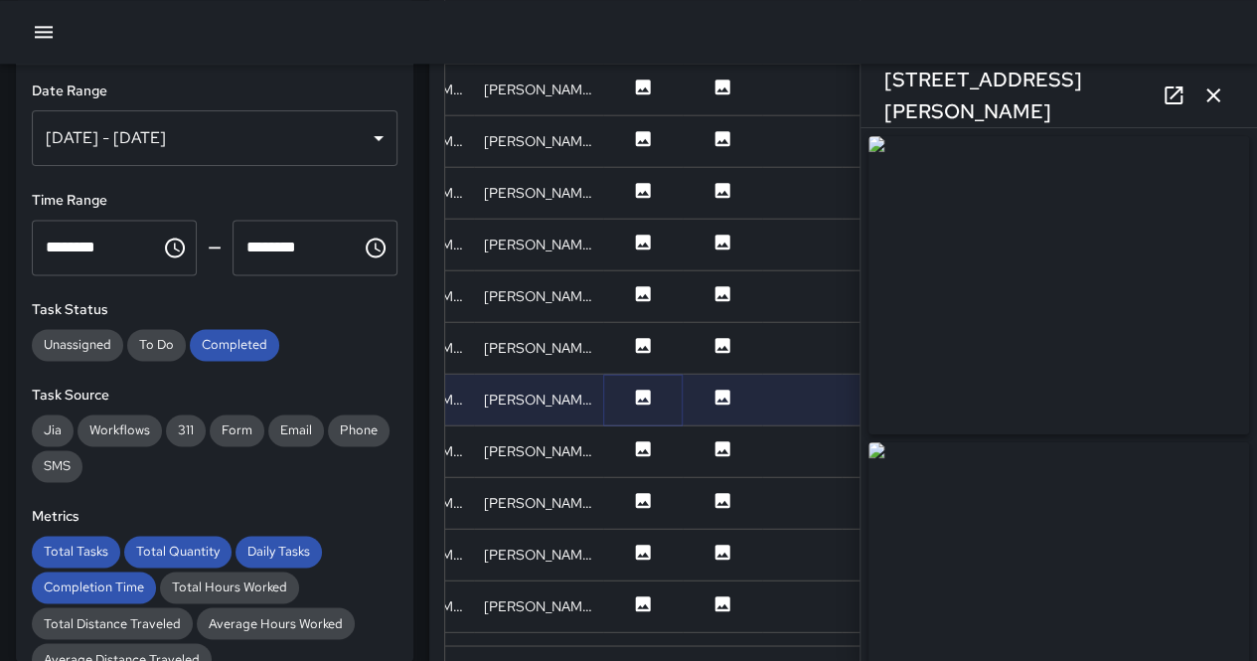
type input "**********"
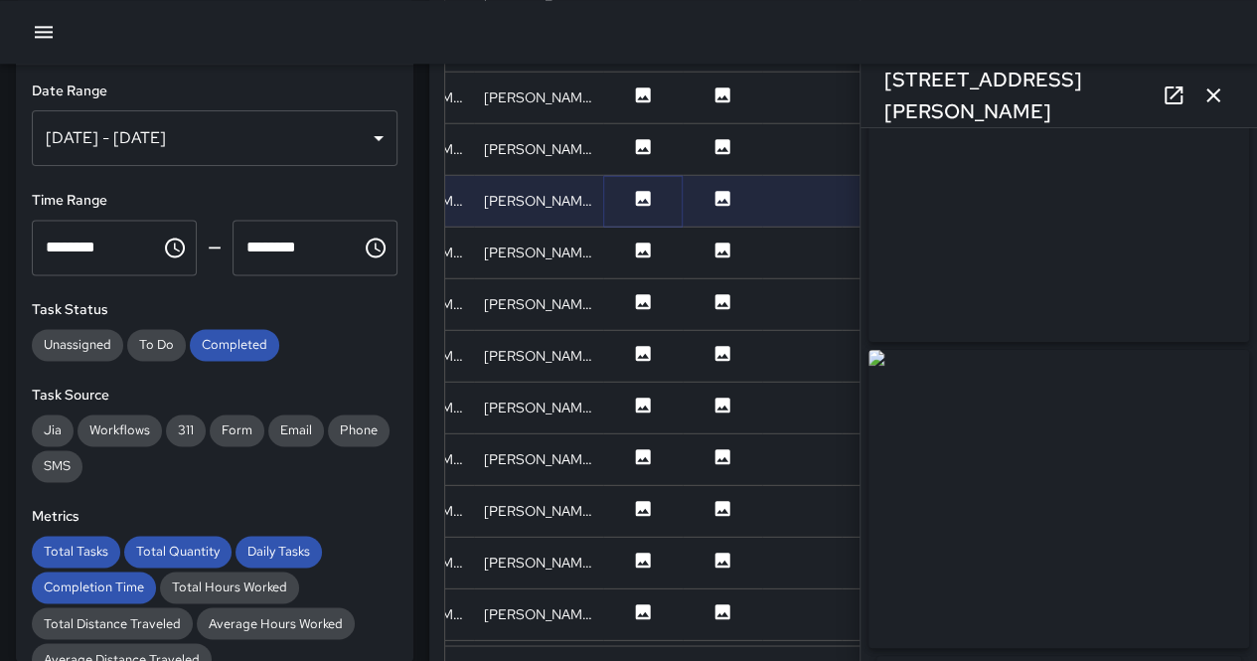
scroll to position [105, 0]
click at [641, 256] on icon at bounding box center [643, 249] width 20 height 20
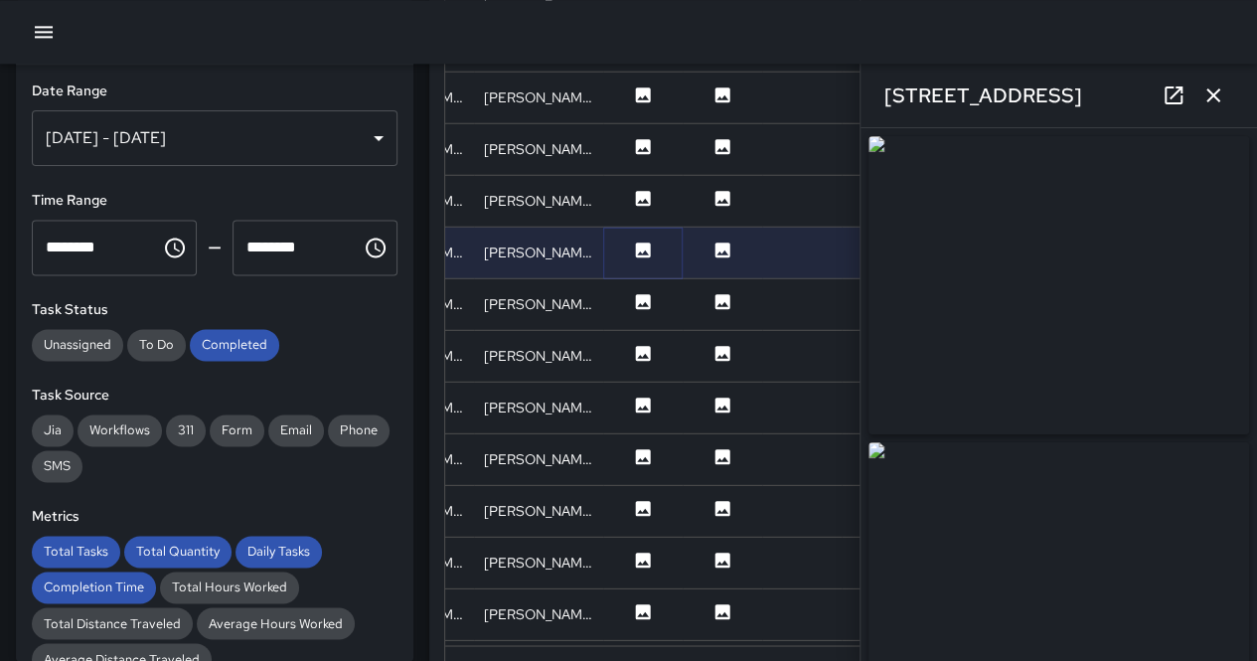
type input "**********"
drag, startPoint x: 1020, startPoint y: 275, endPoint x: 546, endPoint y: 51, distance: 524.4
click at [1020, 275] on img at bounding box center [1058, 285] width 380 height 298
drag, startPoint x: 978, startPoint y: 265, endPoint x: 628, endPoint y: 109, distance: 382.9
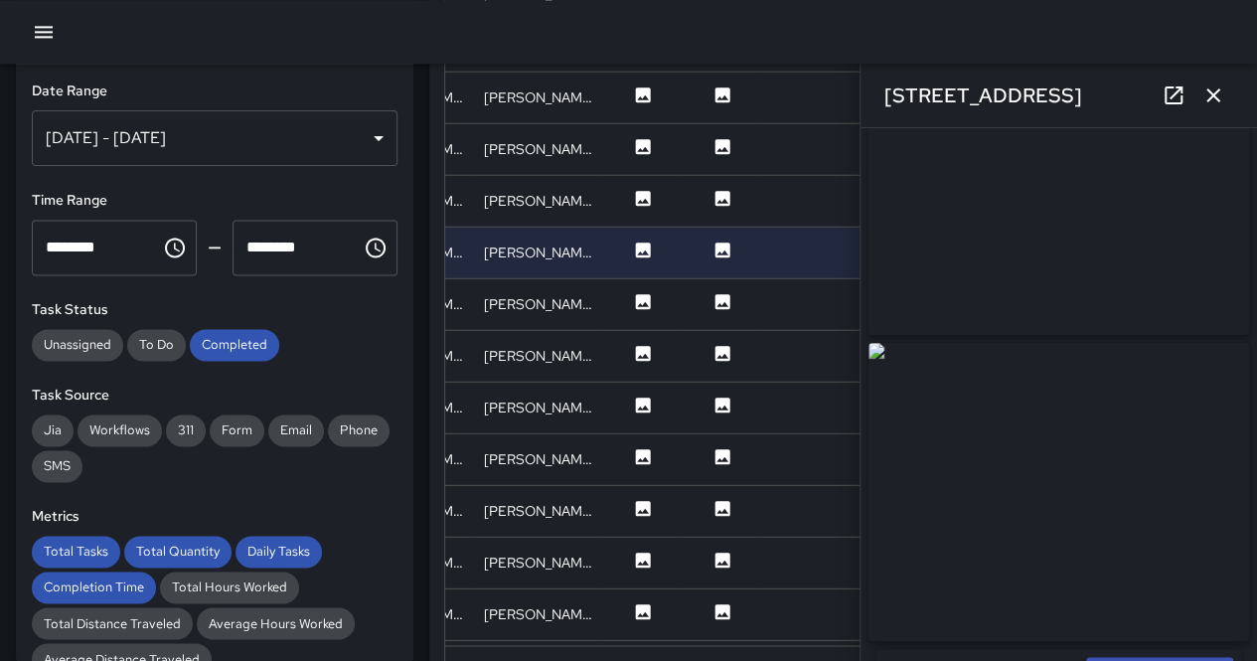
click at [978, 265] on img at bounding box center [1058, 186] width 380 height 298
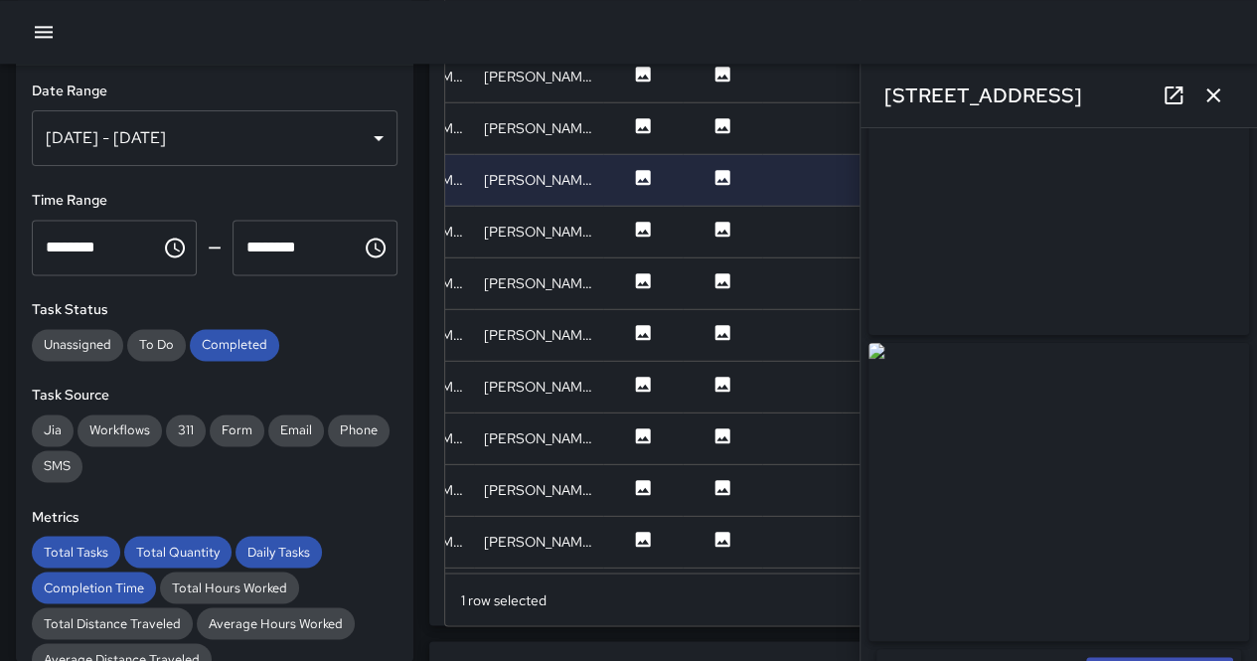
scroll to position [1590, 0]
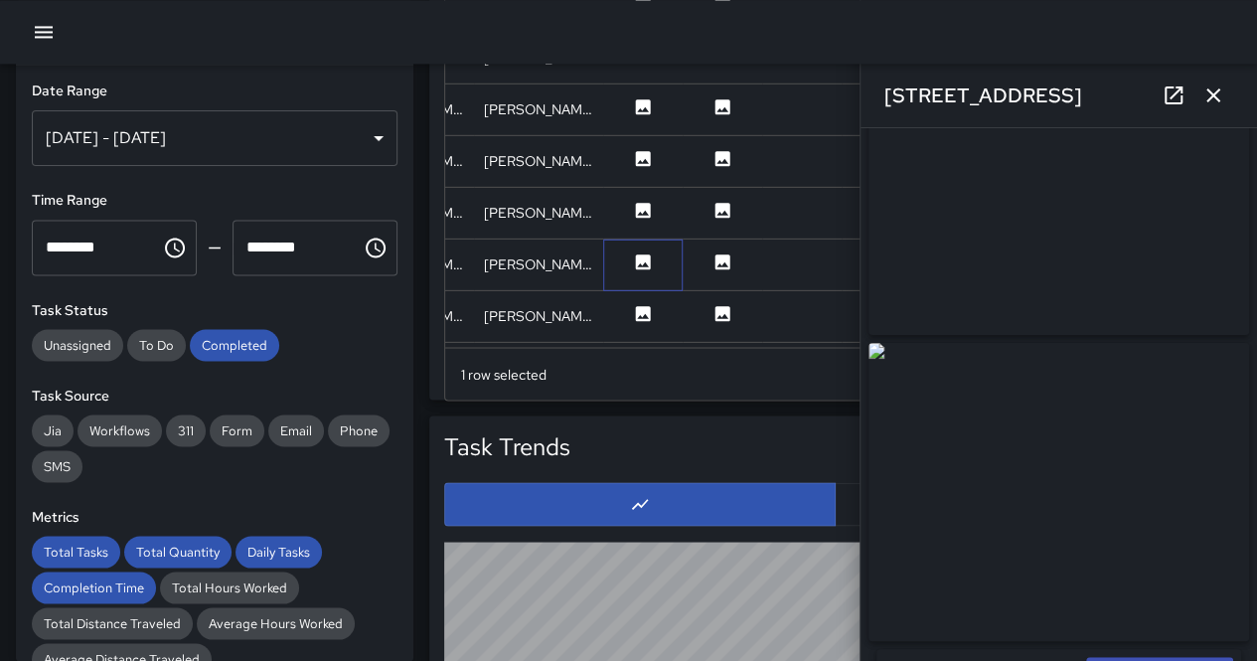
click at [644, 240] on div at bounding box center [642, 264] width 79 height 52
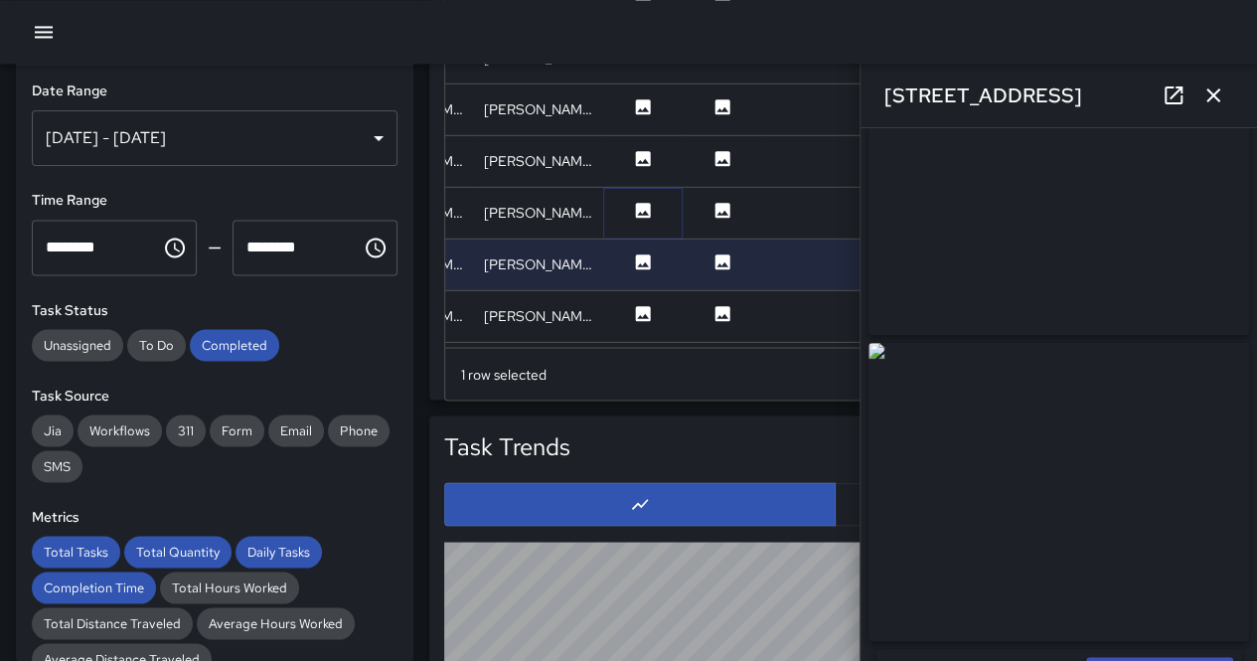
click at [644, 214] on icon at bounding box center [643, 209] width 15 height 15
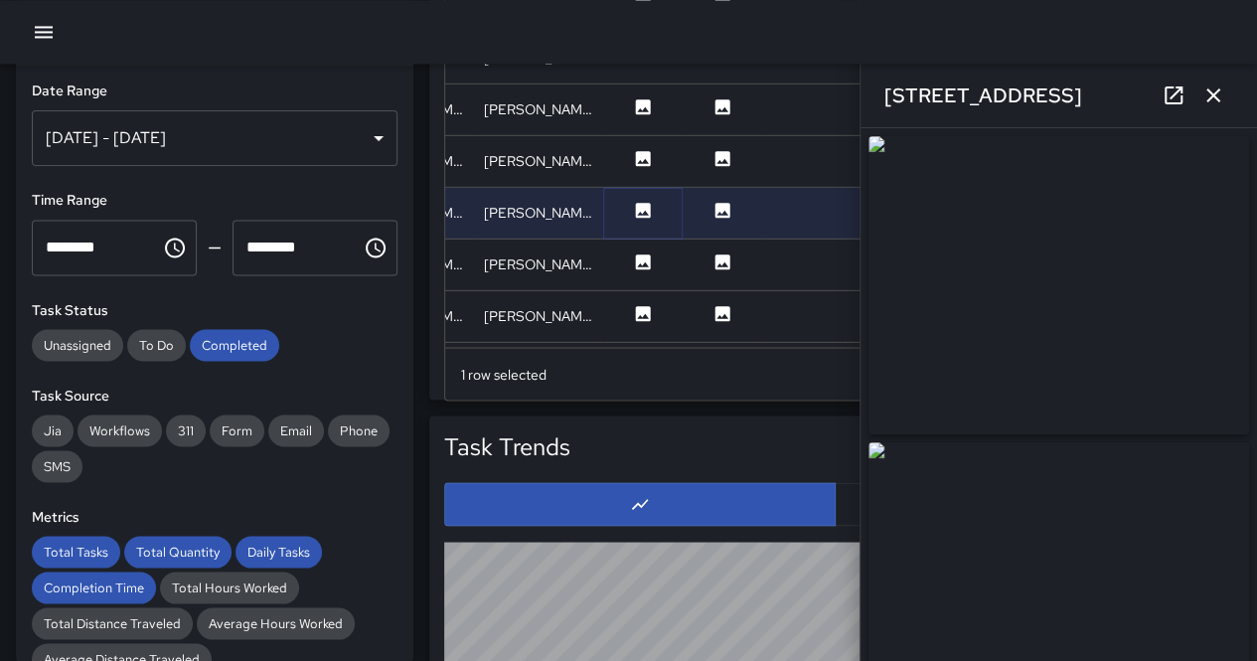
type input "**********"
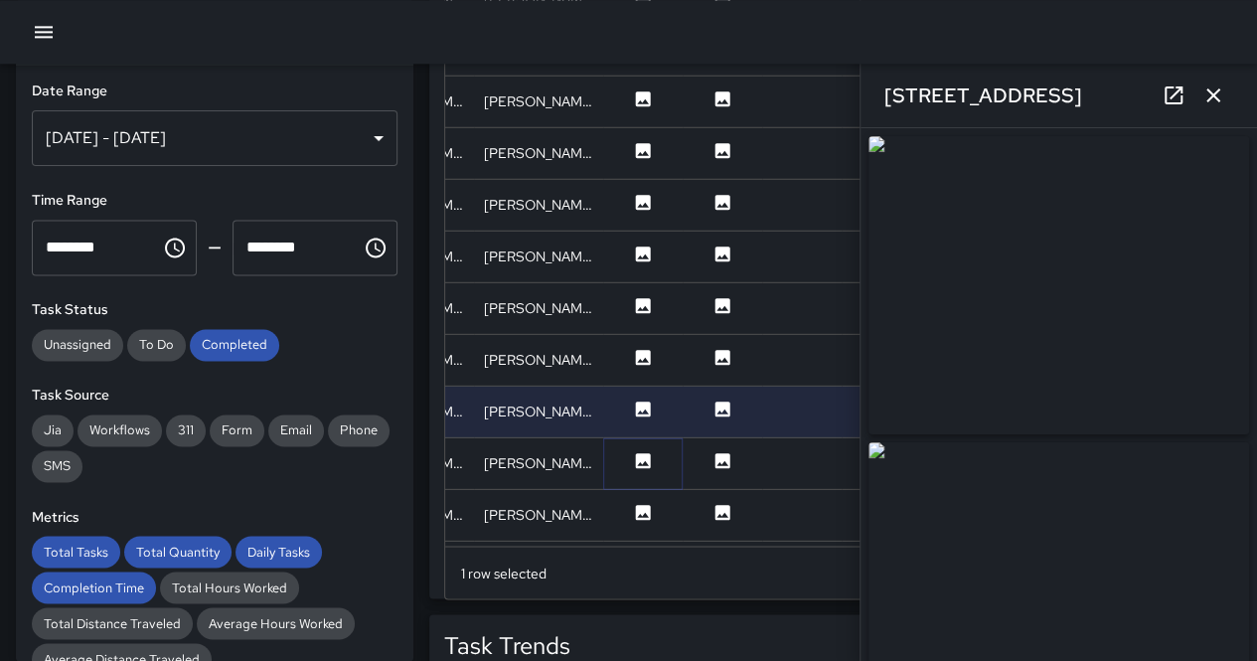
click at [639, 458] on icon at bounding box center [643, 459] width 15 height 15
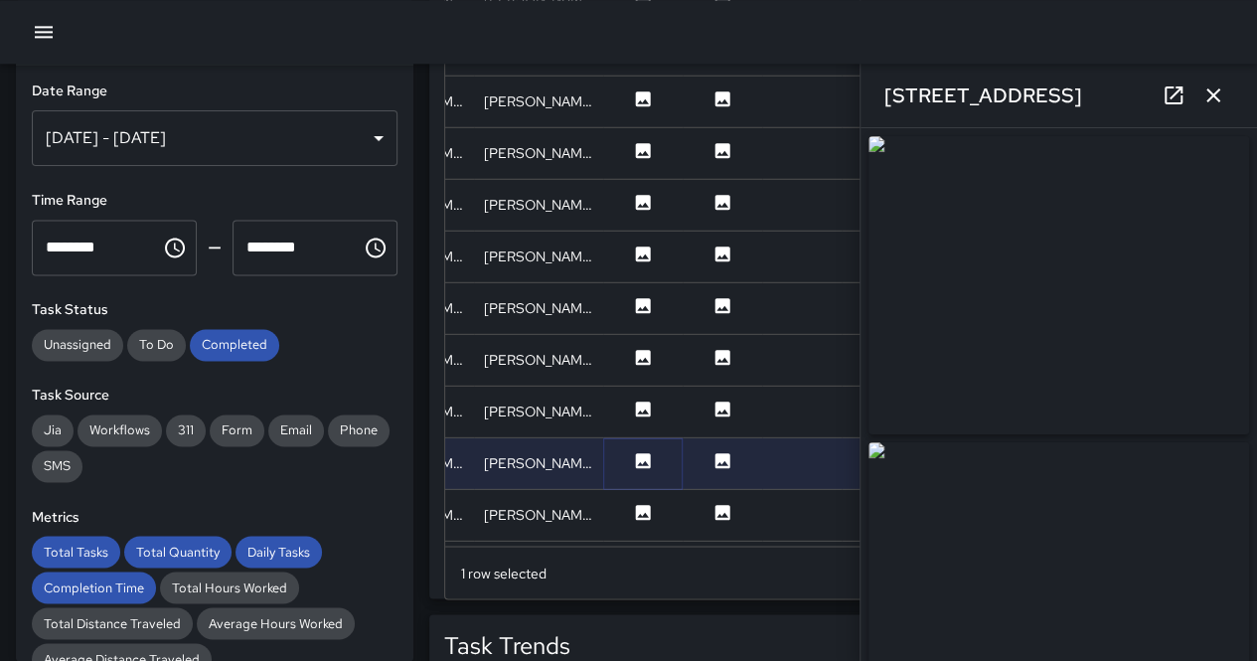
type input "**********"
click at [640, 506] on icon at bounding box center [643, 511] width 15 height 15
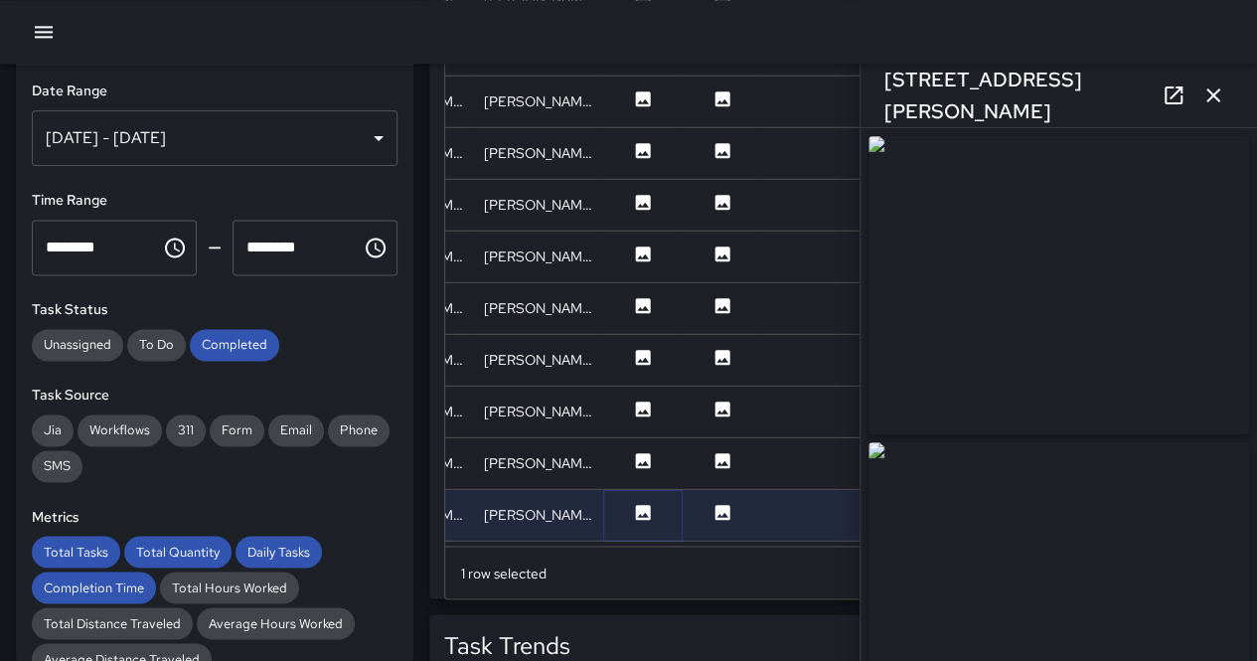
type input "**********"
click at [640, 350] on icon at bounding box center [643, 356] width 15 height 15
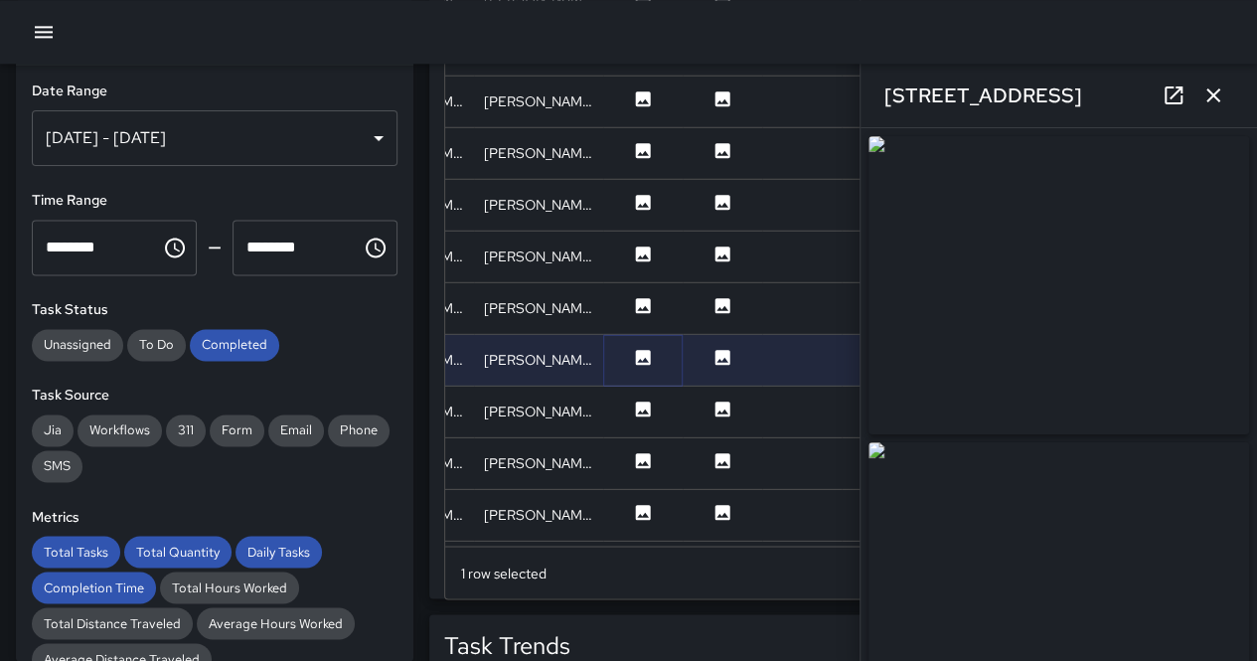
type input "**********"
click at [642, 301] on icon at bounding box center [643, 304] width 15 height 15
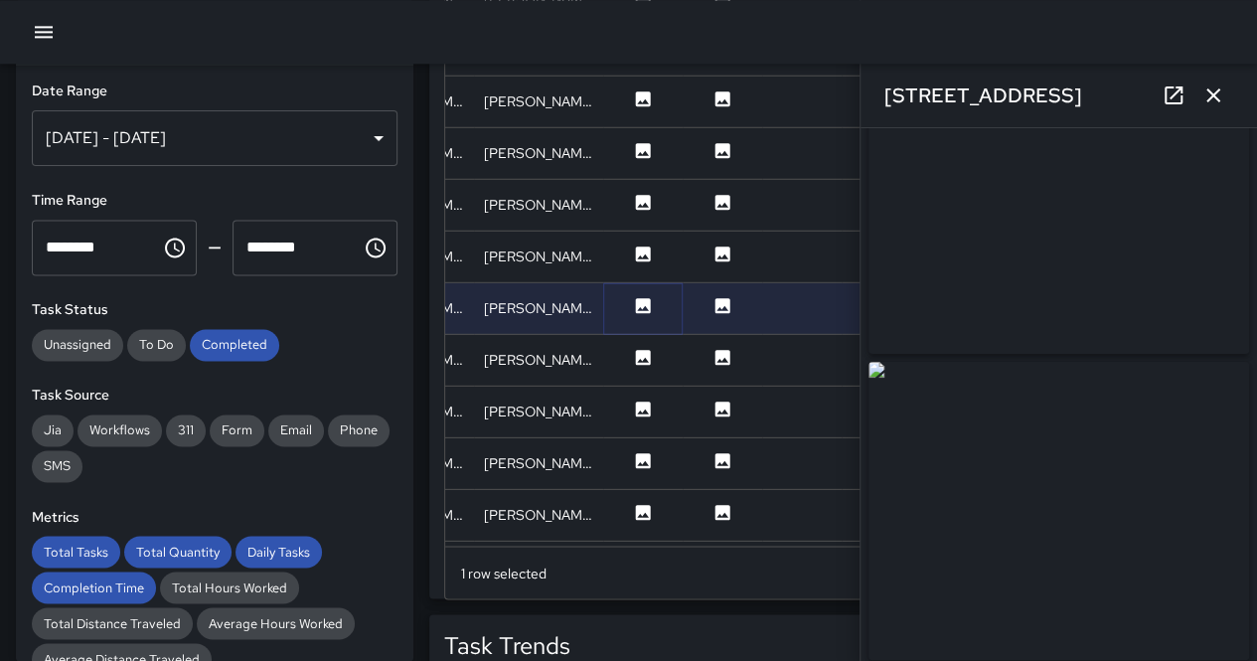
scroll to position [99, 0]
click at [1213, 88] on icon "button" at bounding box center [1213, 95] width 24 height 24
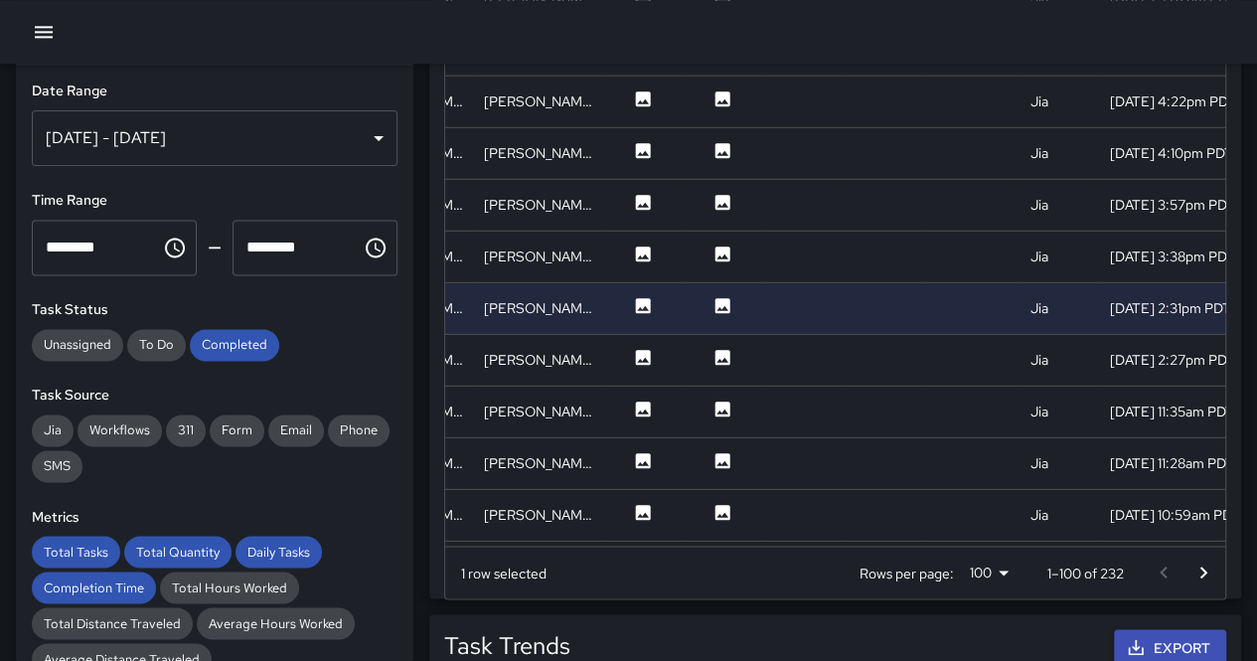
click at [1201, 556] on button "Go to next page" at bounding box center [1203, 572] width 40 height 40
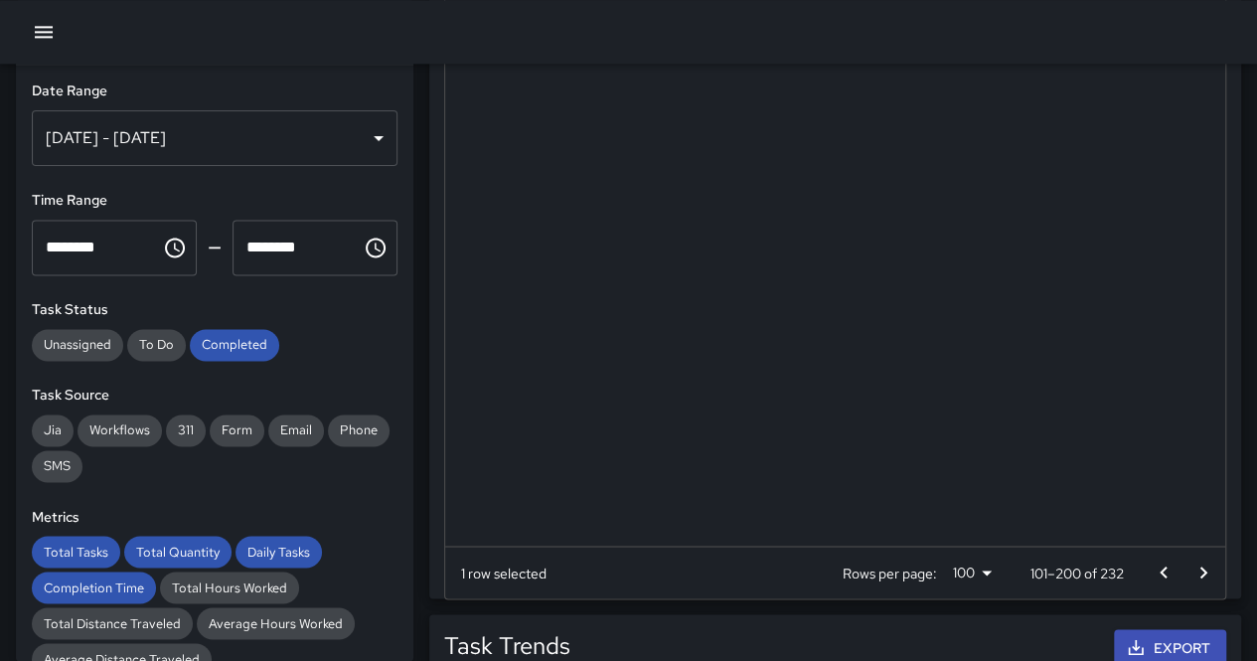
scroll to position [0, 562]
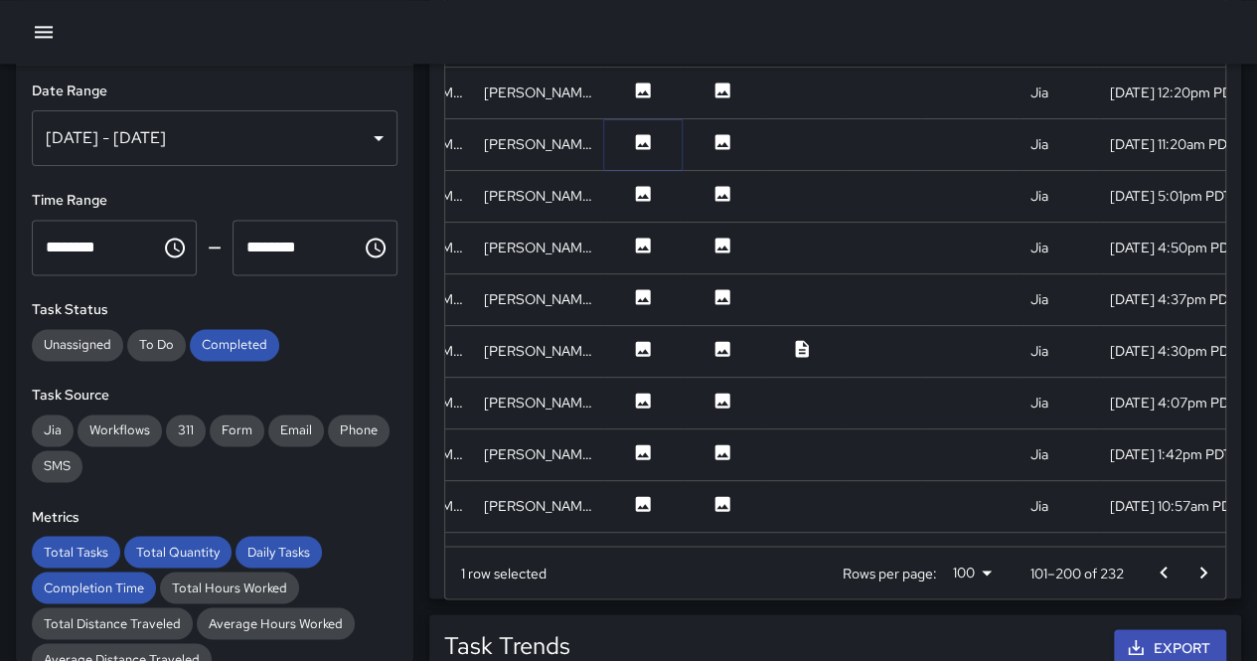
click at [642, 146] on icon at bounding box center [643, 141] width 15 height 15
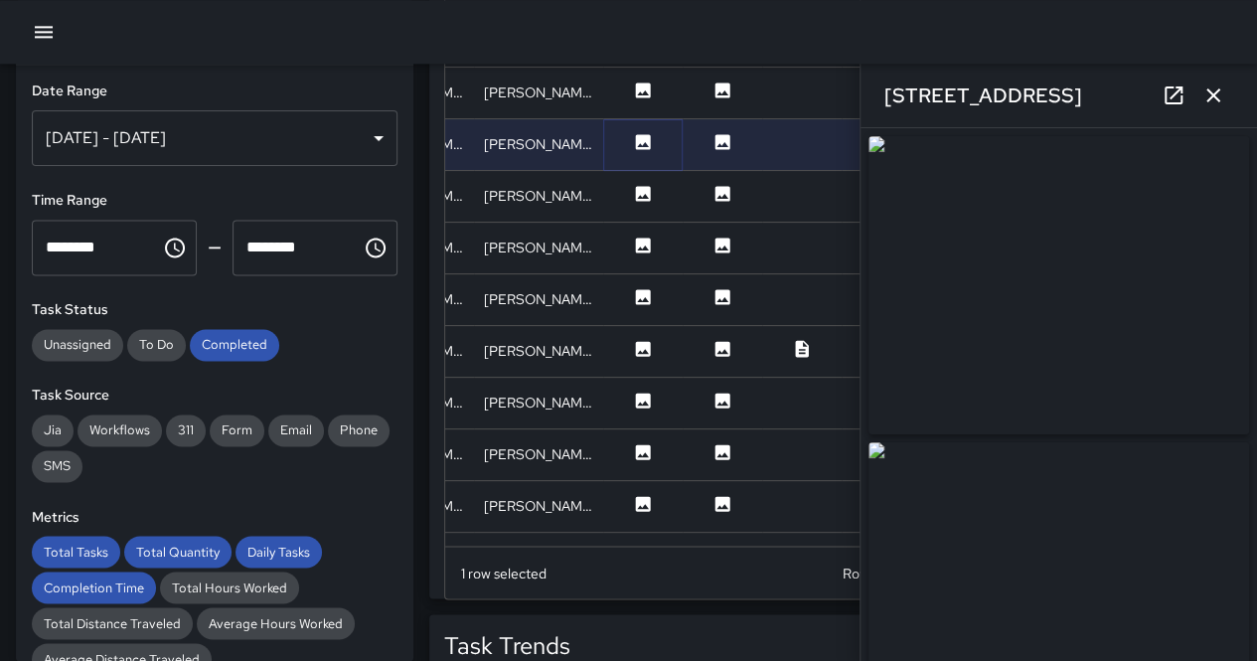
type input "**********"
click at [641, 186] on icon at bounding box center [643, 193] width 15 height 15
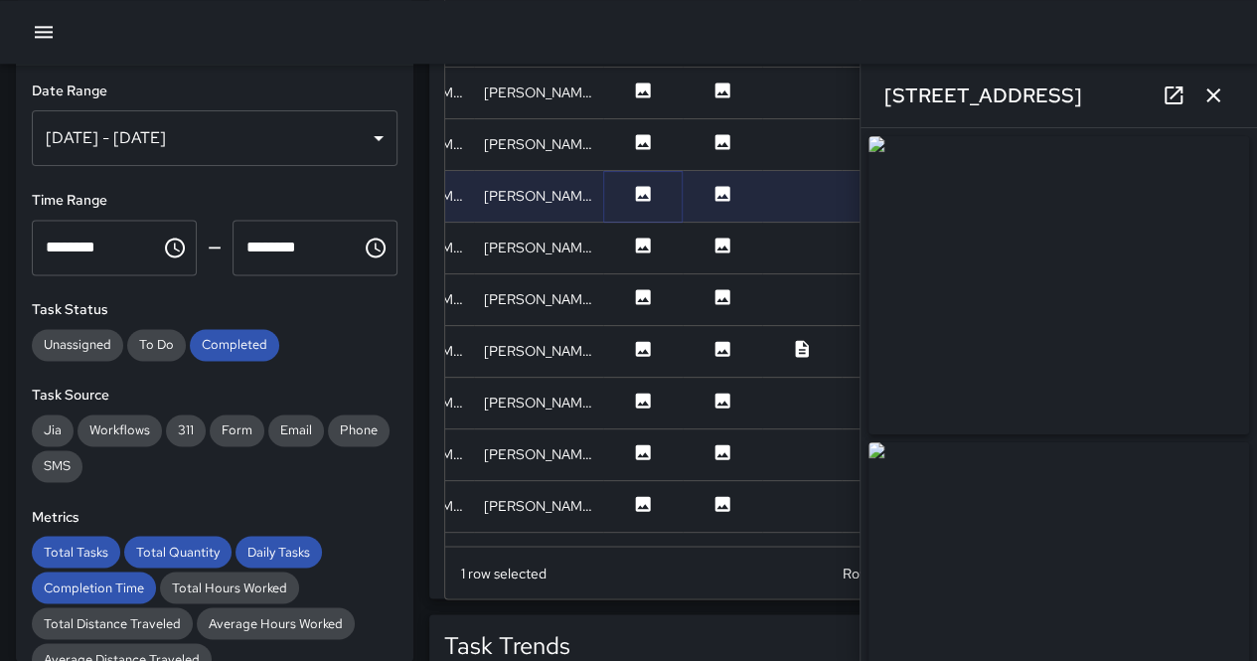
type input "**********"
click at [648, 242] on icon at bounding box center [643, 244] width 15 height 15
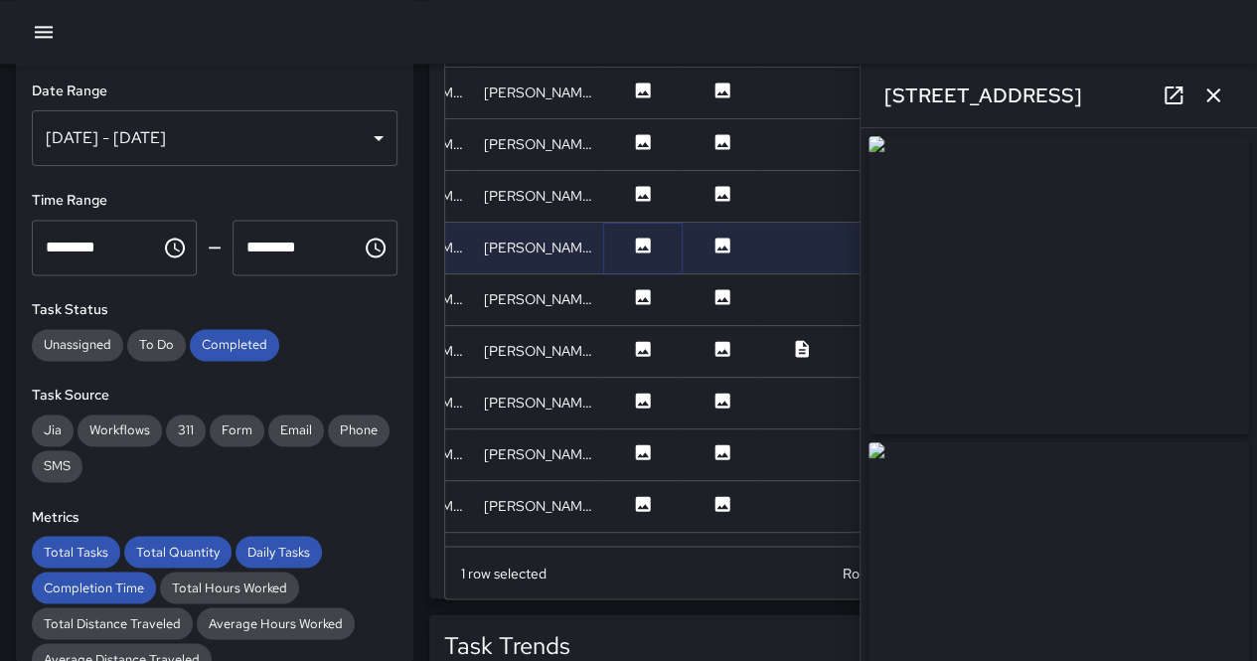
type input "**********"
click at [644, 292] on icon at bounding box center [643, 296] width 15 height 15
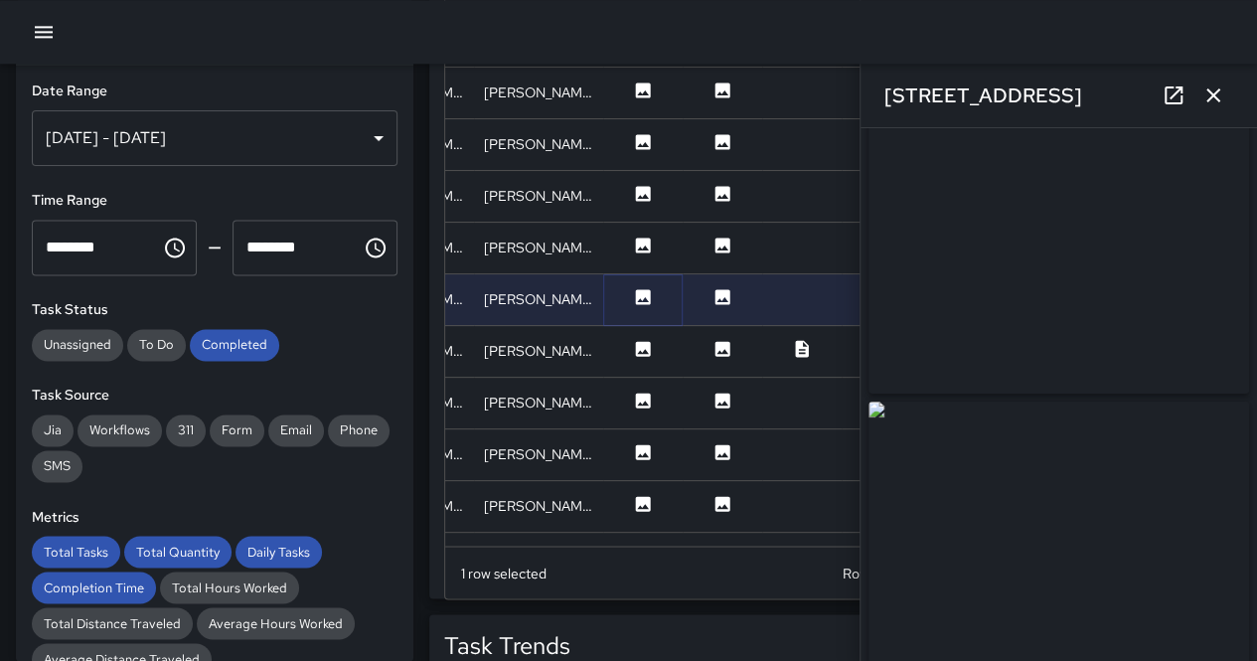
scroll to position [0, 0]
drag, startPoint x: 991, startPoint y: 265, endPoint x: 753, endPoint y: 148, distance: 265.7
click at [991, 265] on img at bounding box center [1058, 285] width 380 height 298
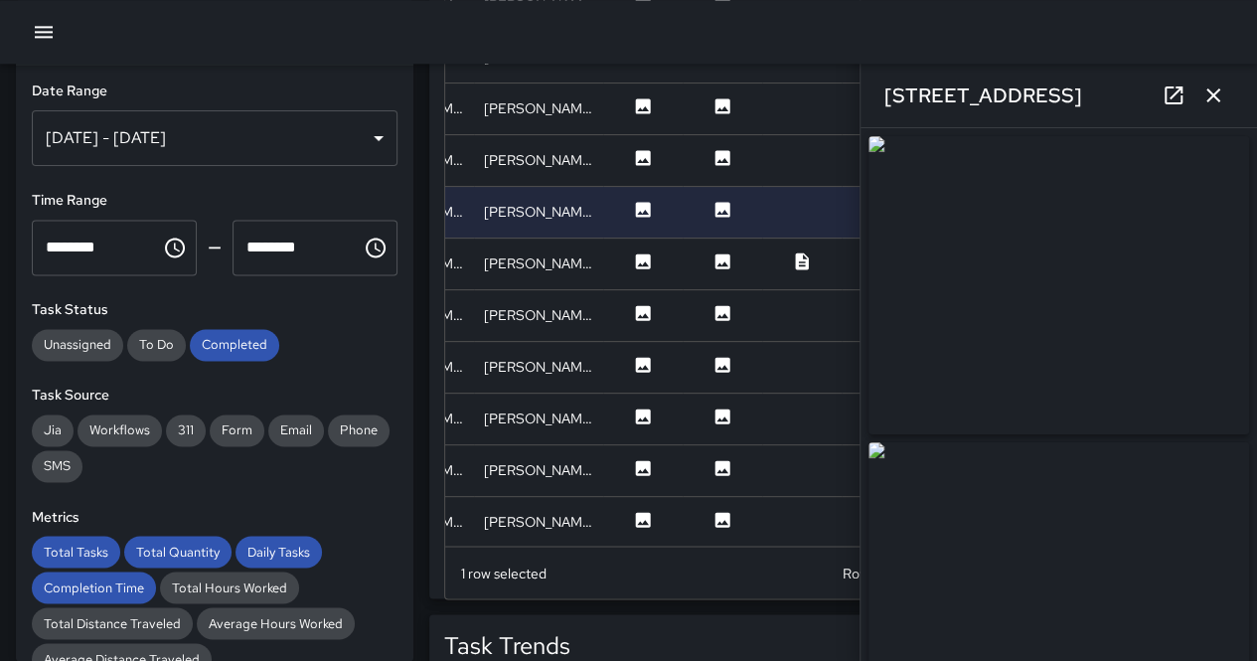
scroll to position [199, 562]
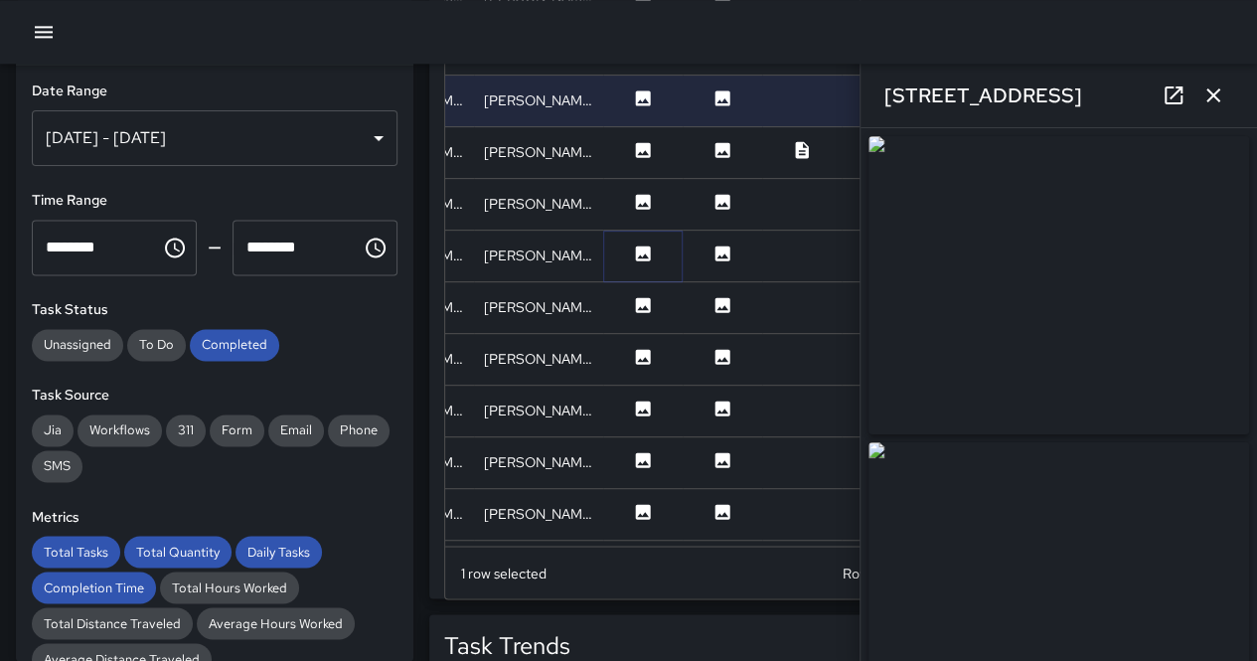
click at [639, 254] on icon at bounding box center [643, 253] width 20 height 20
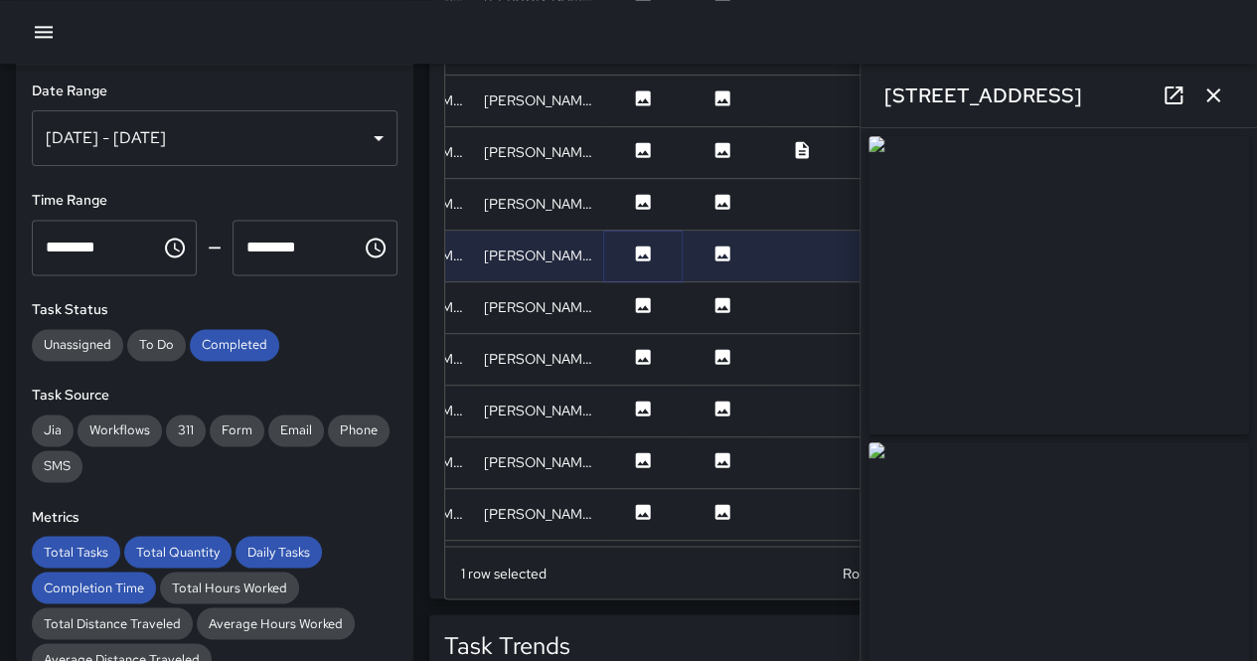
type input "**********"
click at [643, 302] on icon at bounding box center [643, 304] width 15 height 15
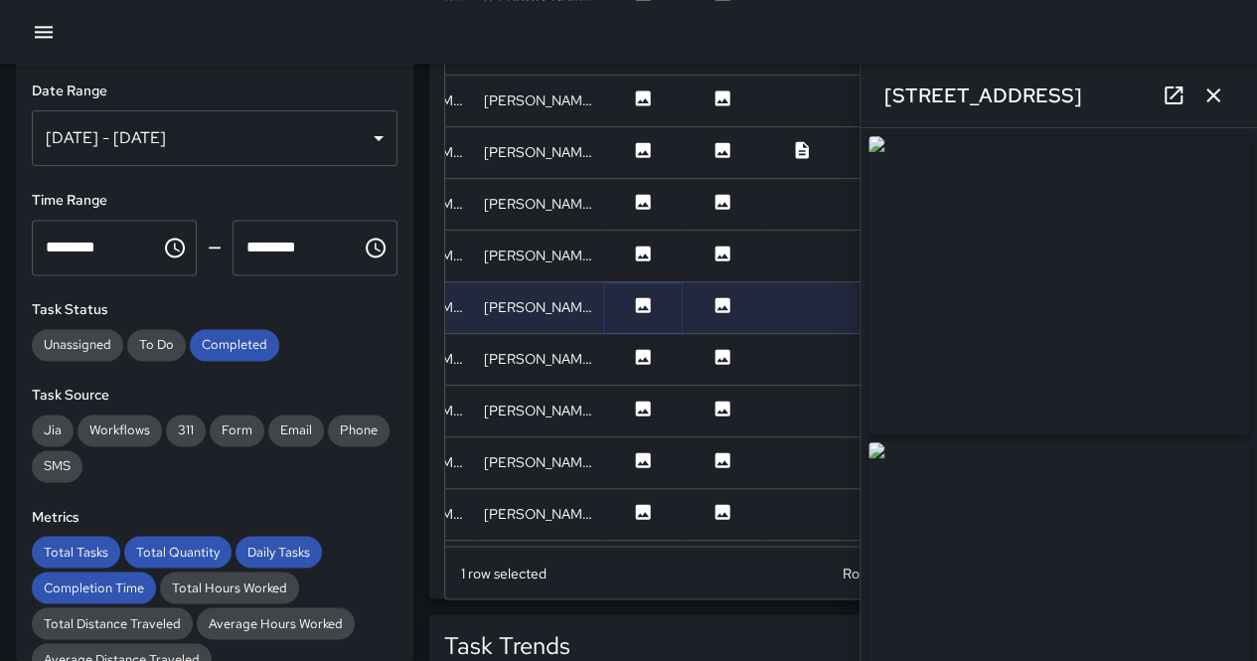
type input "**********"
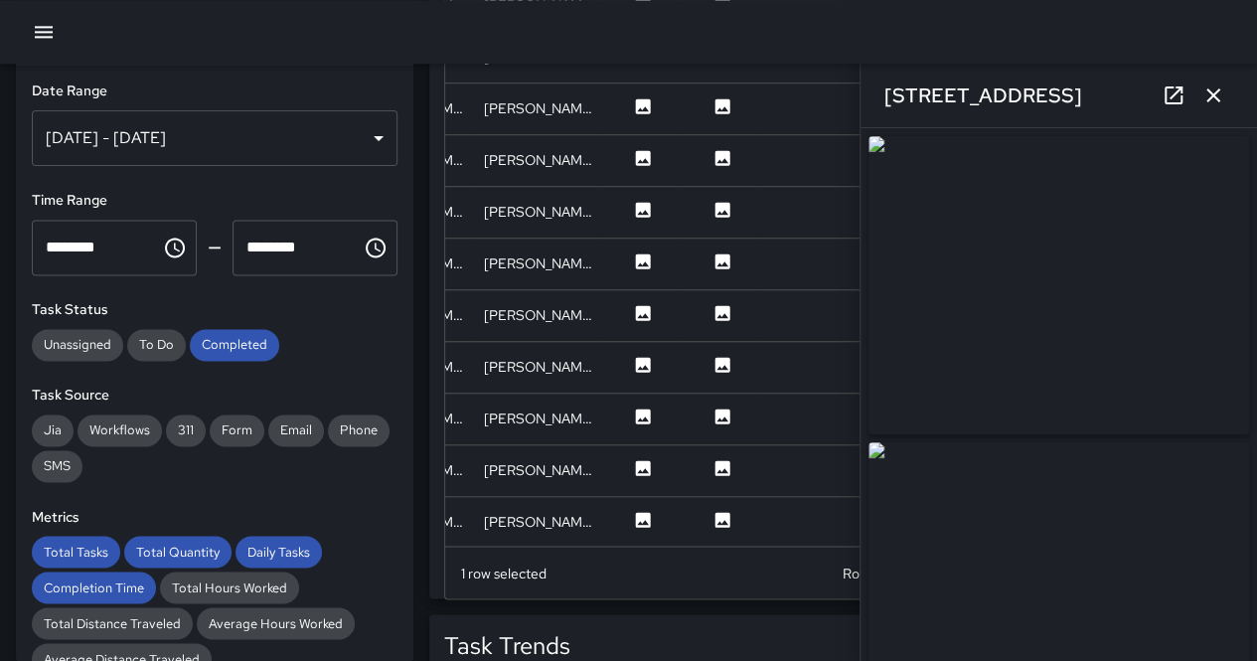
scroll to position [596, 562]
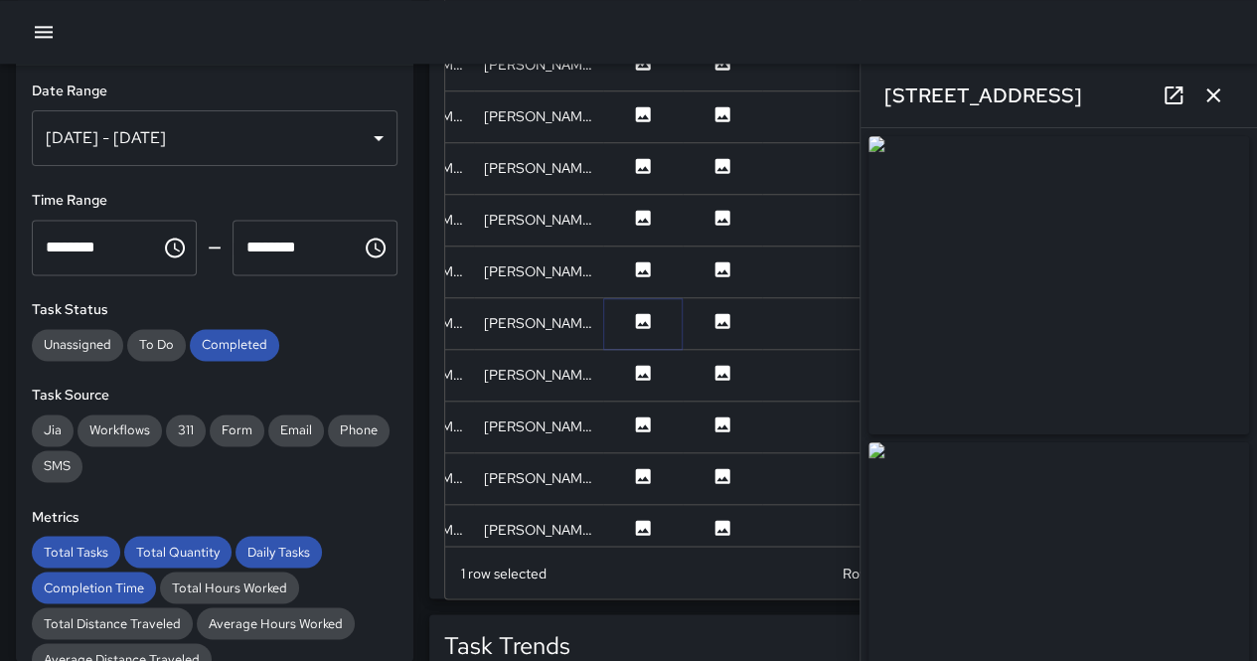
click at [633, 323] on icon at bounding box center [643, 321] width 20 height 20
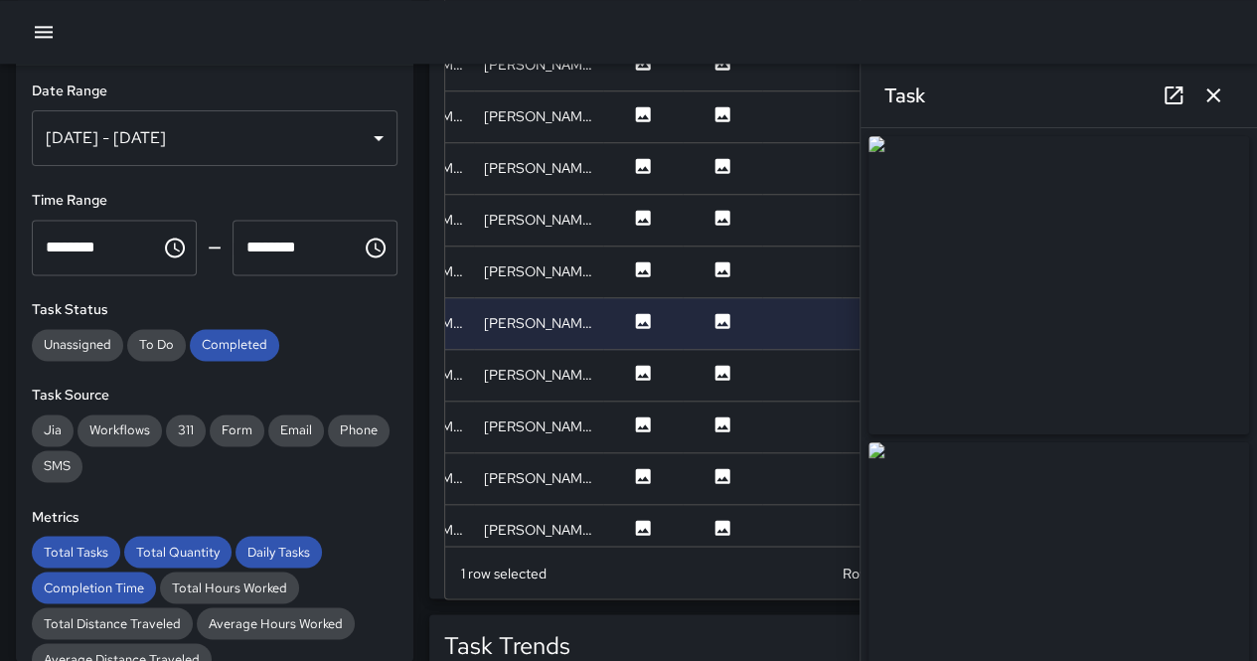
click at [954, 263] on img at bounding box center [1058, 285] width 380 height 298
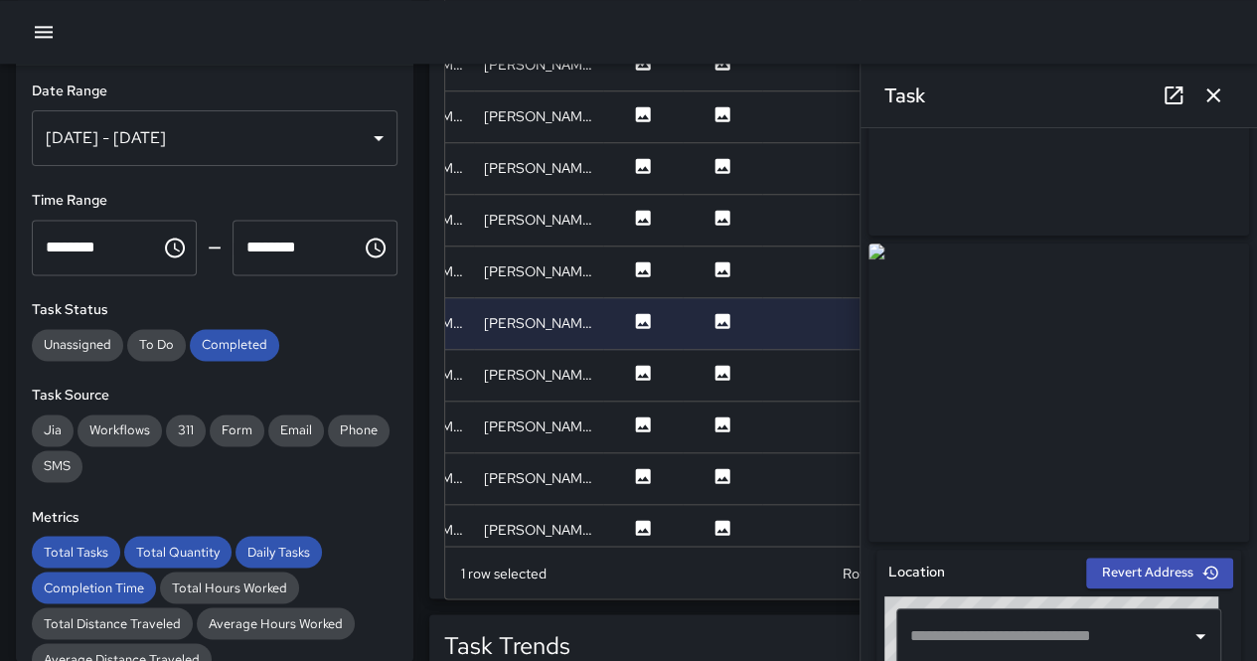
click at [1094, 340] on img at bounding box center [1058, 392] width 380 height 298
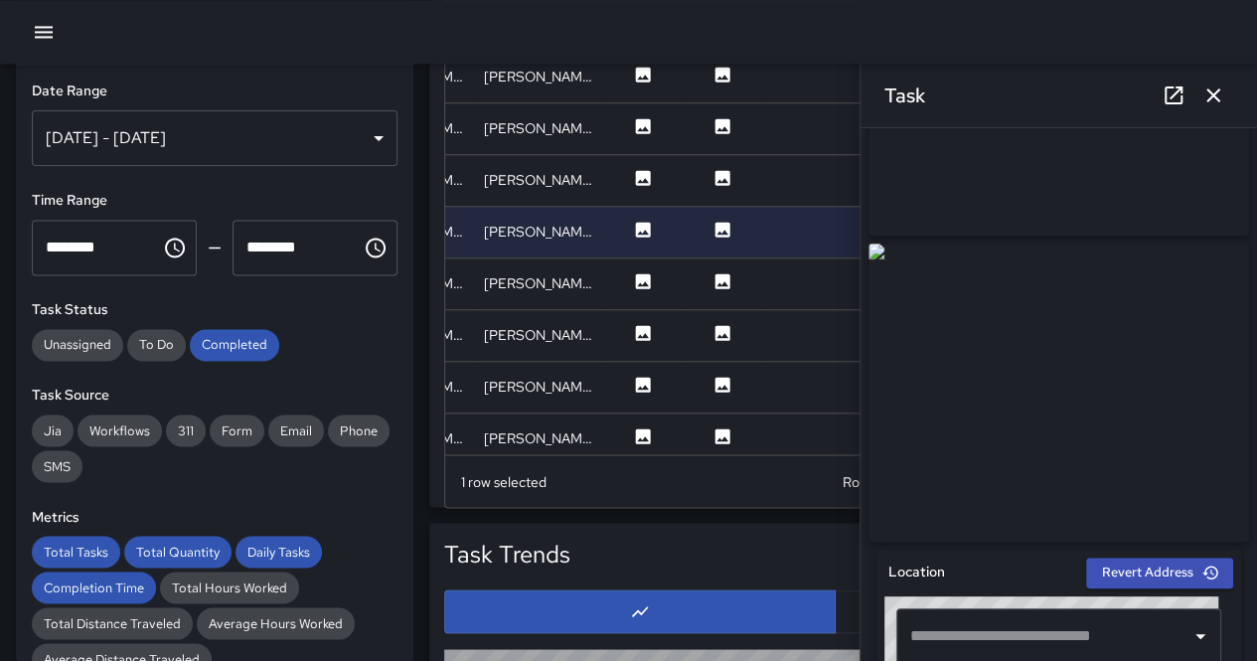
scroll to position [1590, 0]
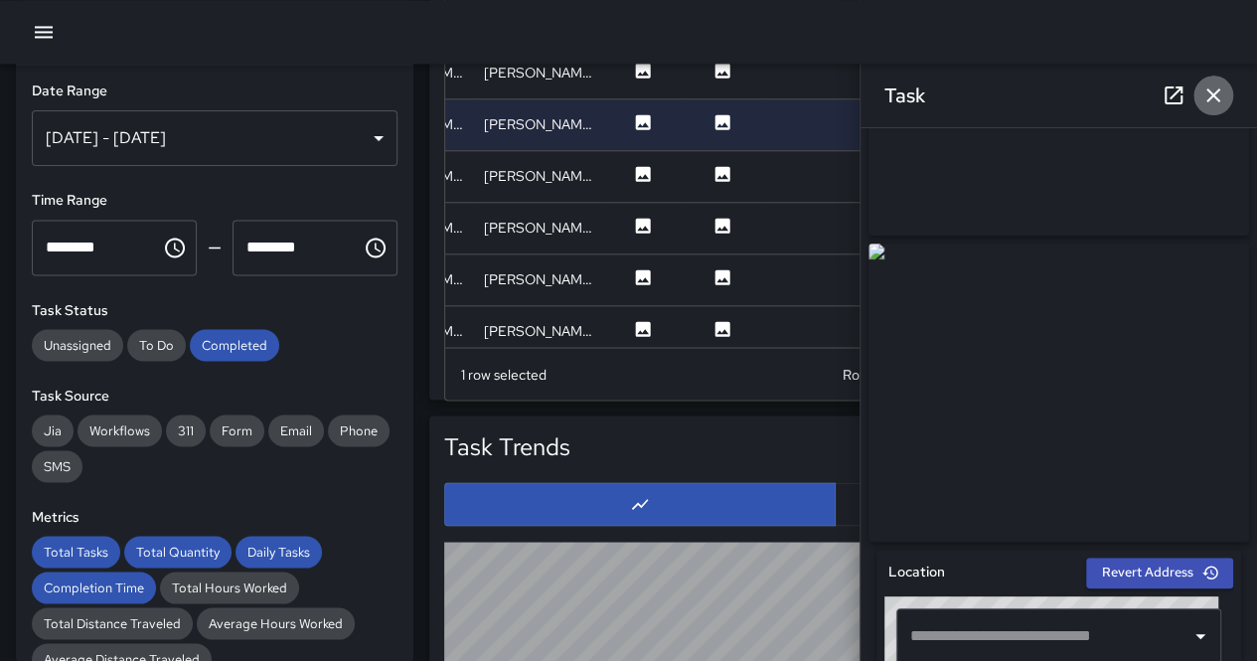
click at [1215, 95] on icon "button" at bounding box center [1213, 95] width 24 height 24
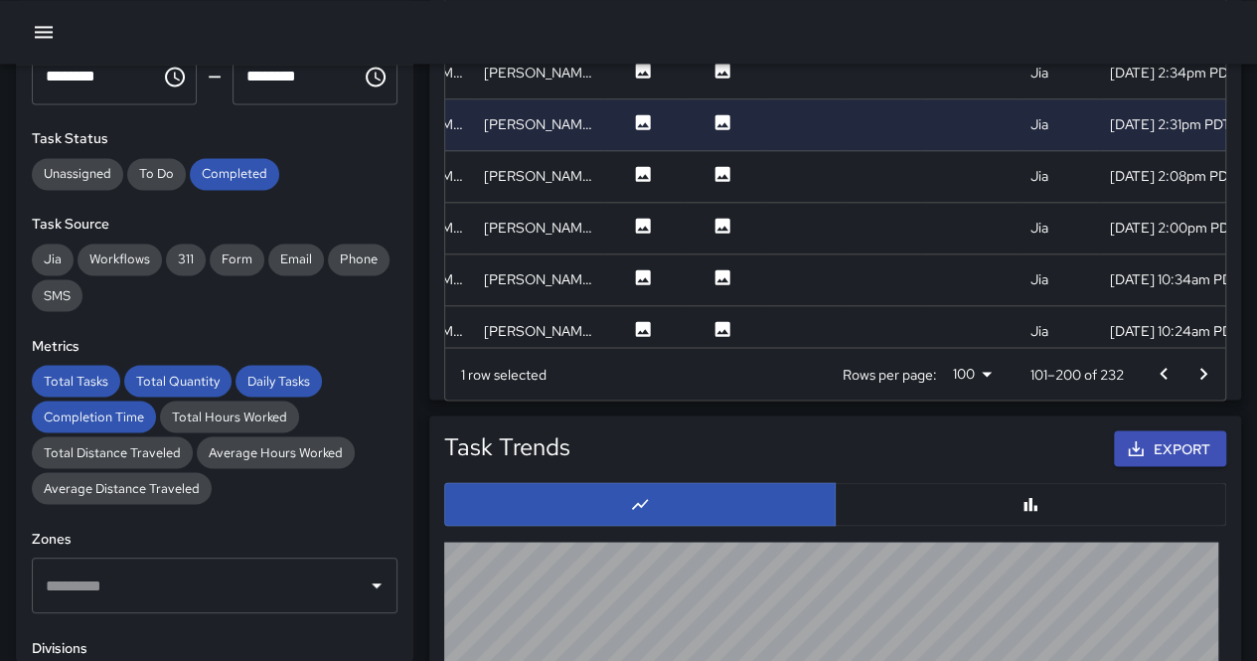
scroll to position [397, 0]
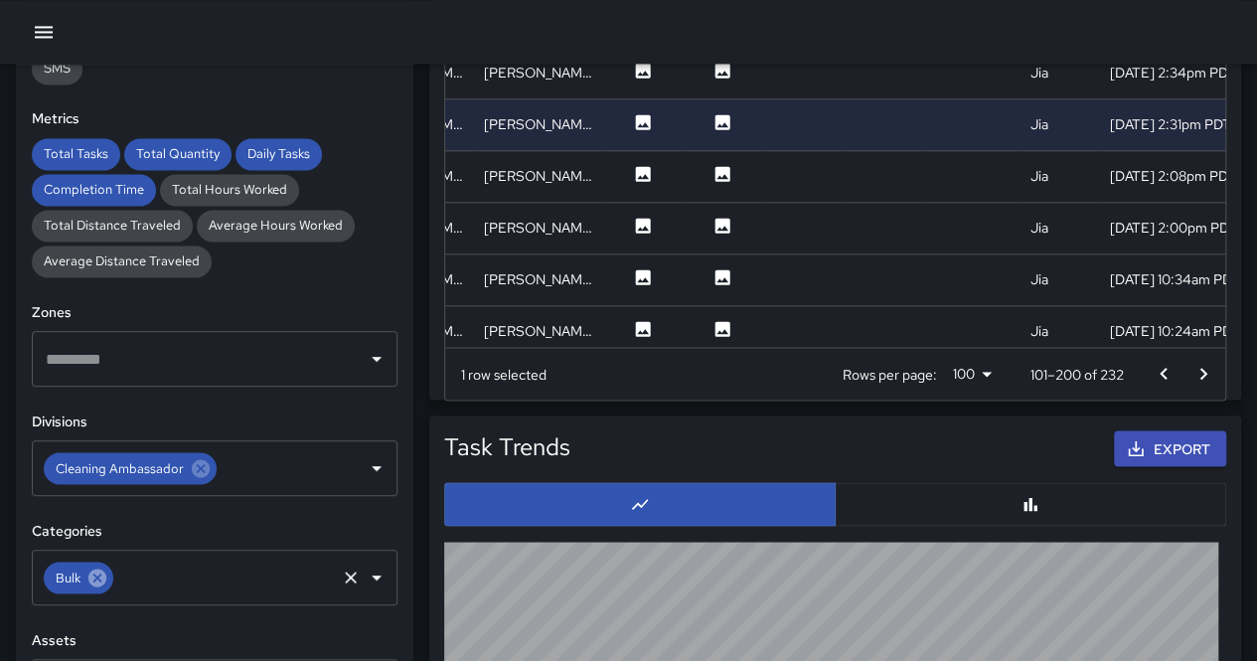
click at [98, 572] on icon at bounding box center [97, 577] width 18 height 18
click at [116, 572] on input "text" at bounding box center [224, 577] width 217 height 38
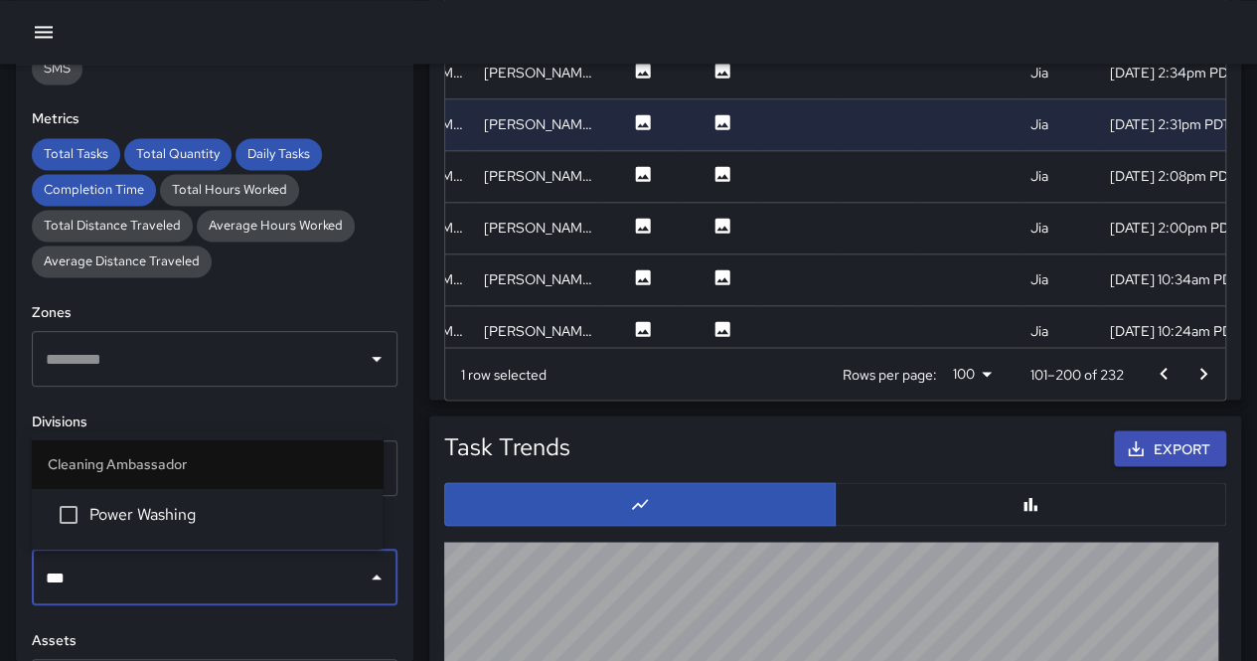
type input "****"
click at [306, 510] on span "Power Washing" at bounding box center [227, 514] width 277 height 24
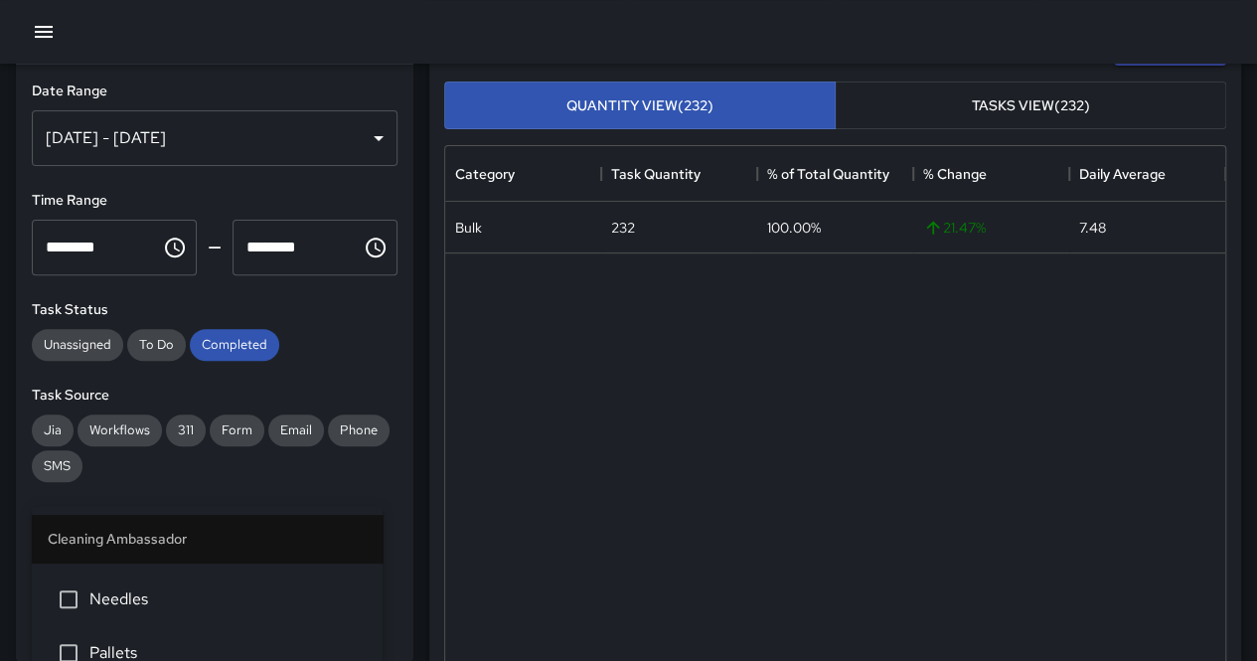
scroll to position [0, 0]
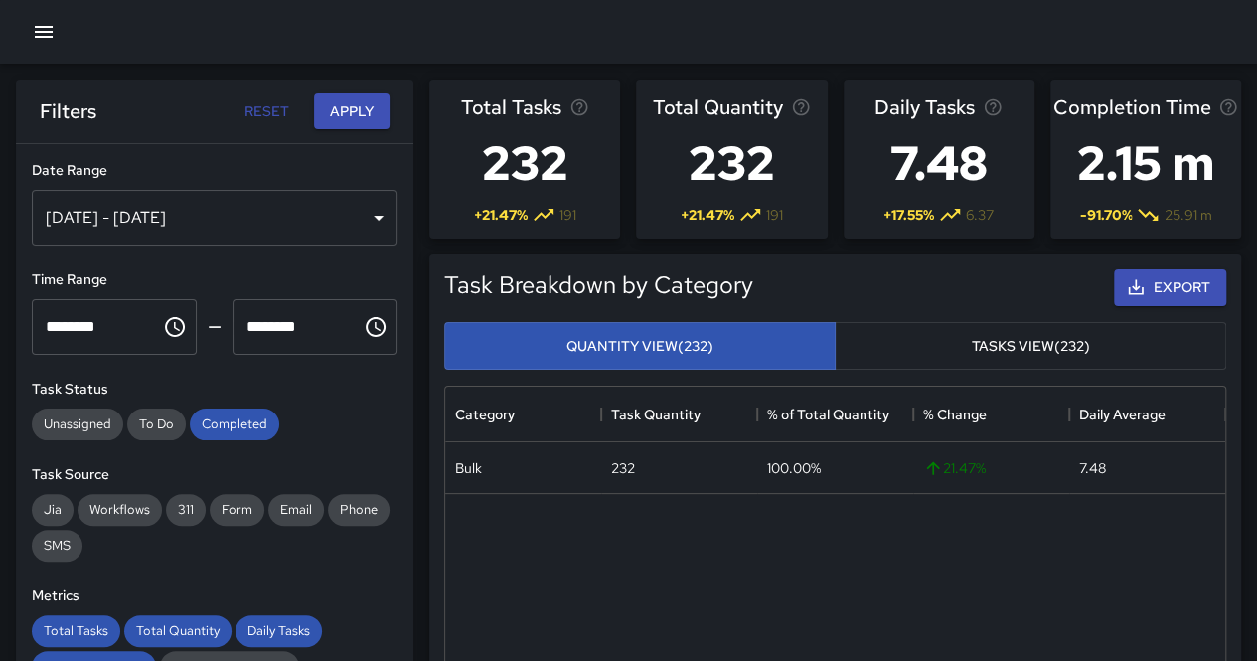
click at [372, 107] on button "Apply" at bounding box center [352, 111] width 76 height 37
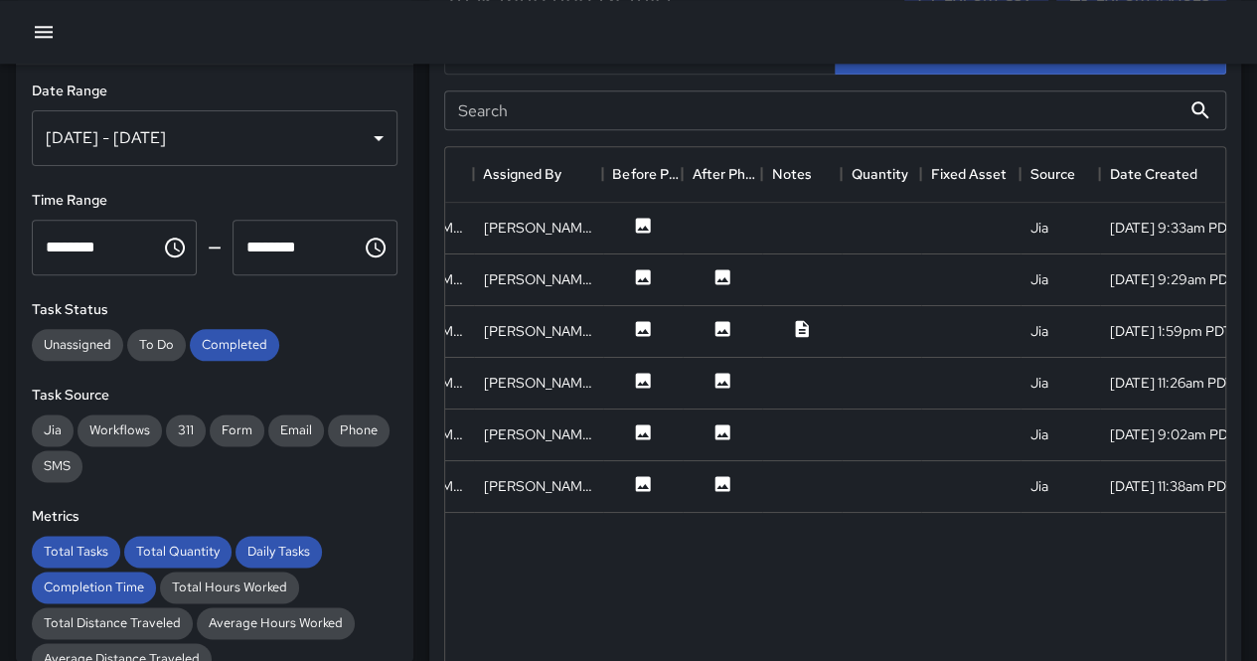
scroll to position [1093, 0]
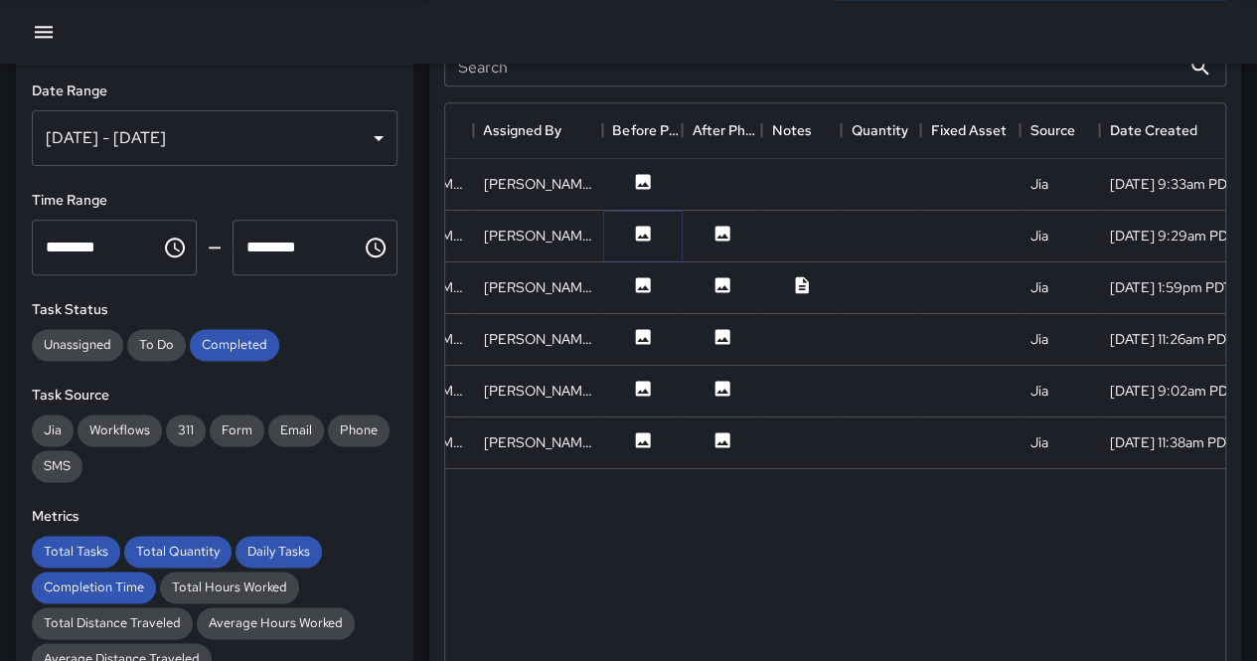
click at [628, 224] on button at bounding box center [643, 236] width 60 height 25
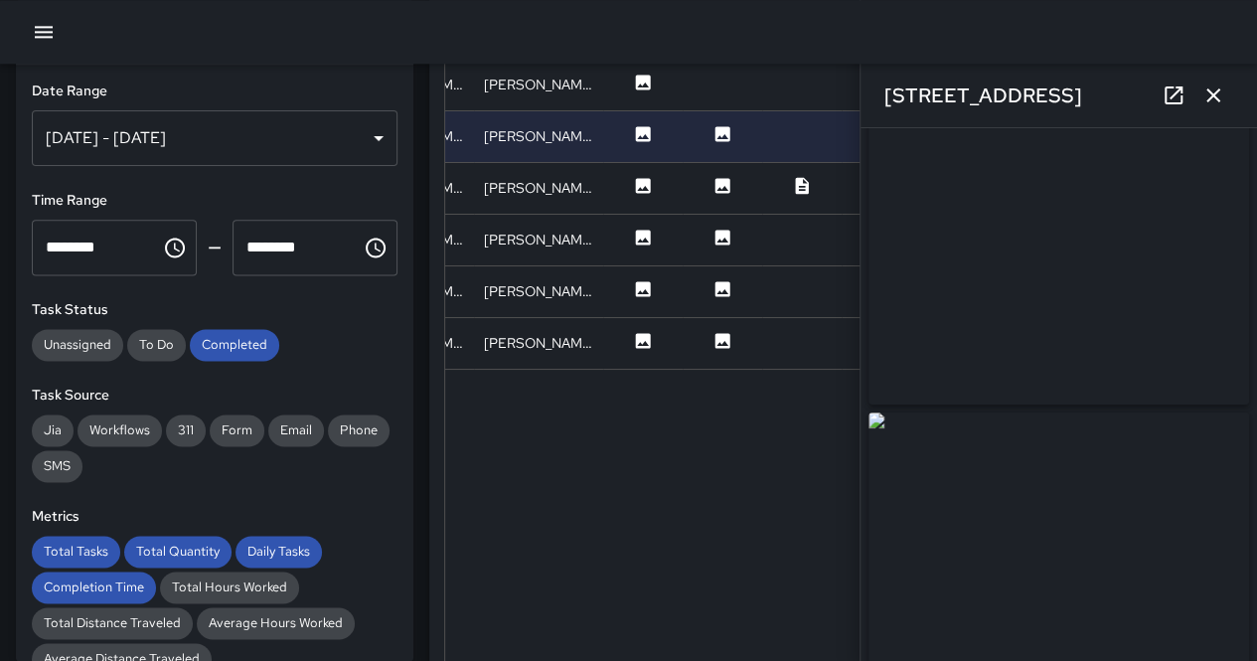
scroll to position [0, 0]
drag, startPoint x: 1019, startPoint y: 304, endPoint x: 787, endPoint y: 234, distance: 242.6
click at [1019, 303] on img at bounding box center [1058, 285] width 380 height 298
click at [1034, 253] on img at bounding box center [1058, 186] width 380 height 298
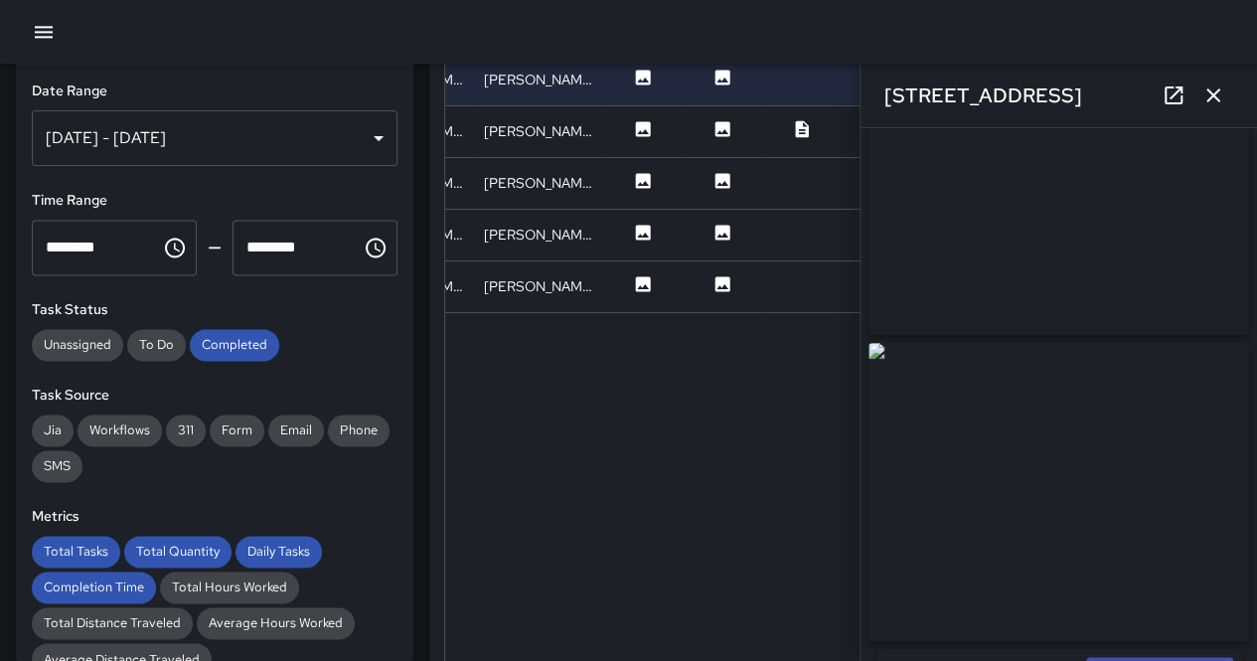
scroll to position [1292, 0]
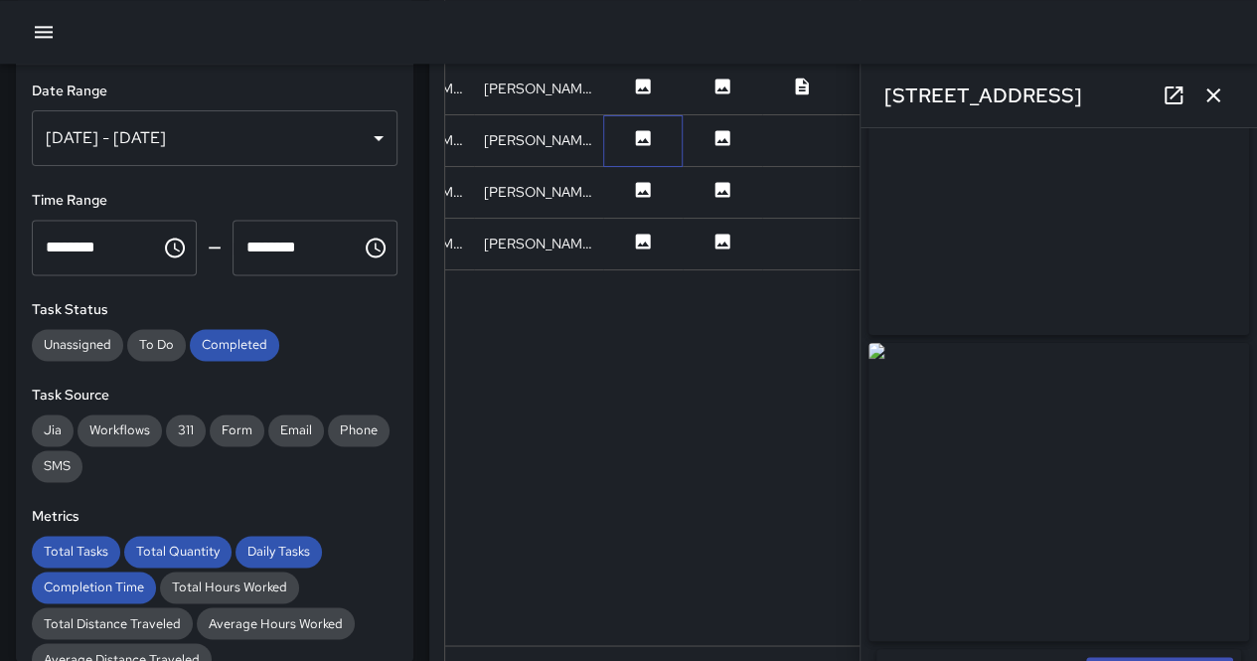
click at [636, 118] on div at bounding box center [642, 141] width 79 height 52
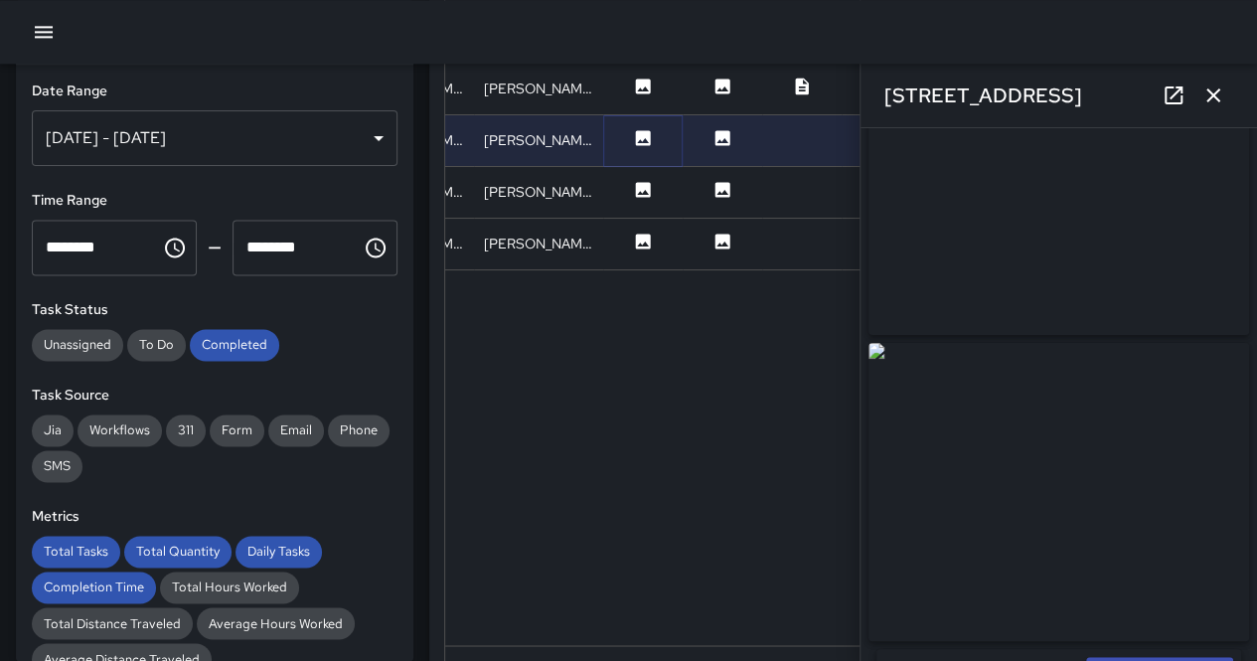
click at [636, 139] on icon at bounding box center [643, 137] width 15 height 15
type input "**********"
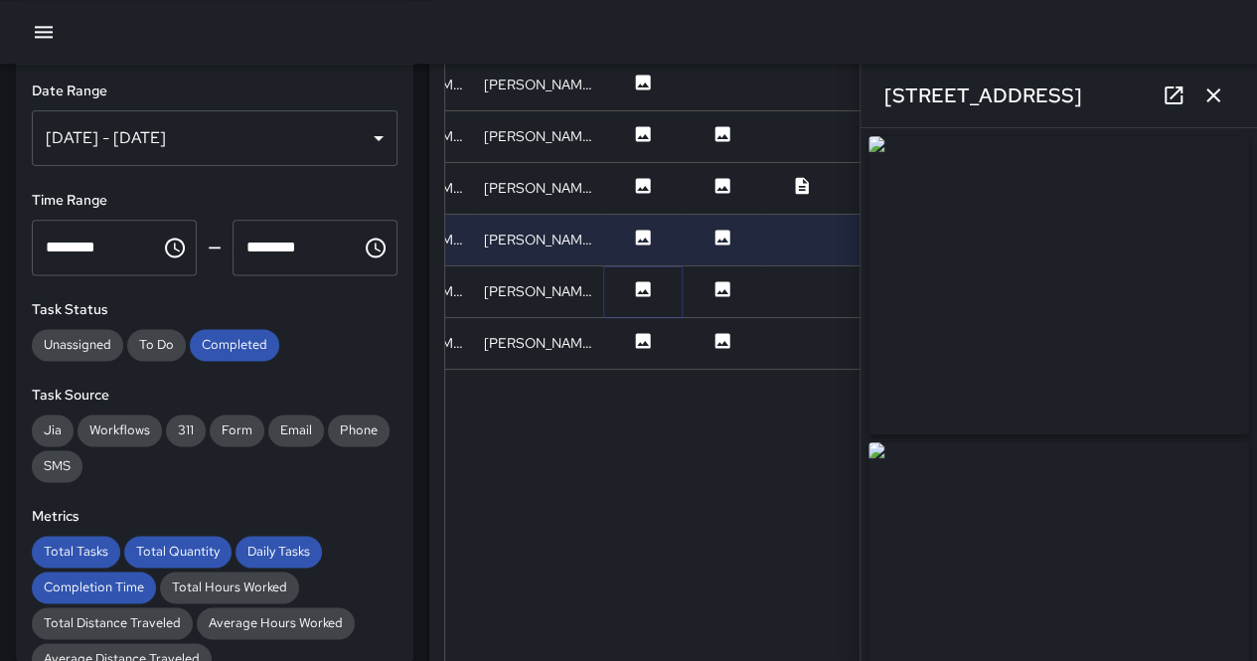
click at [642, 279] on icon at bounding box center [643, 289] width 20 height 20
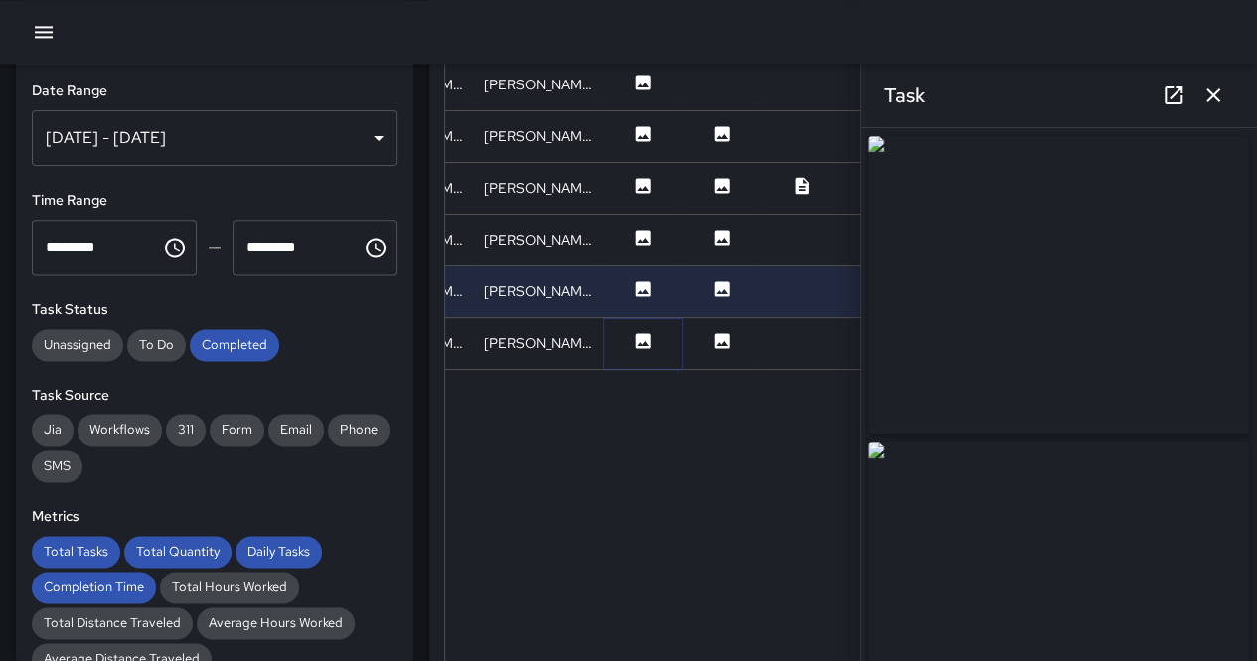
click at [642, 337] on icon at bounding box center [643, 340] width 15 height 15
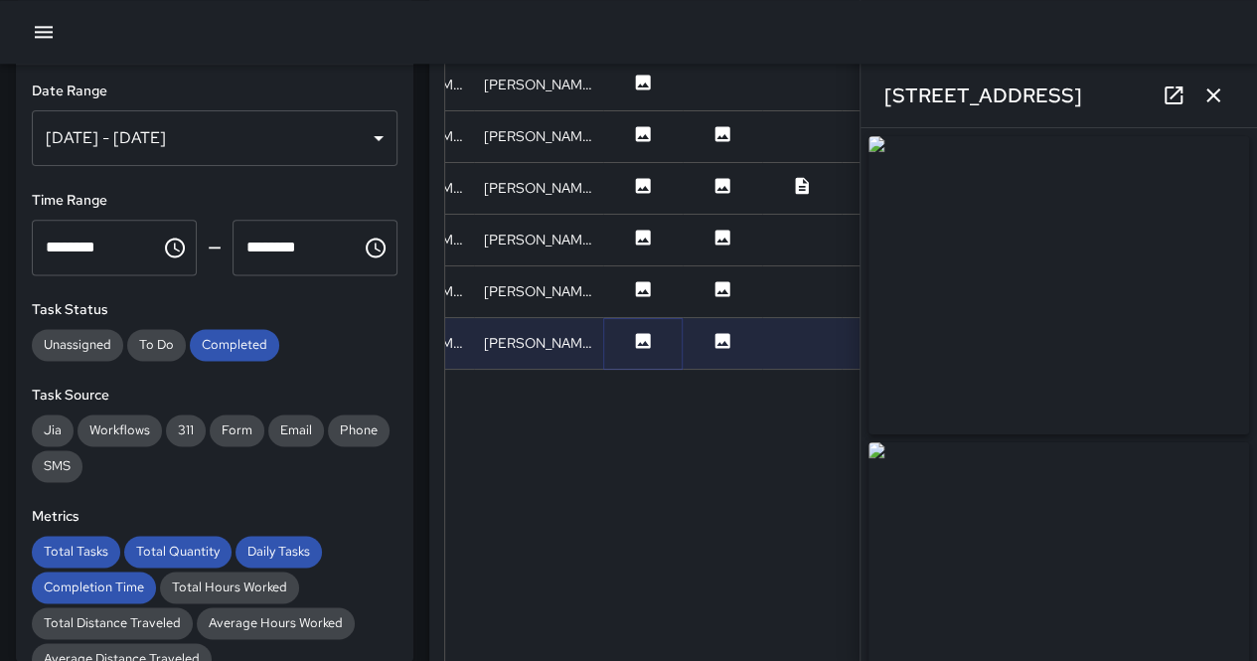
type input "**********"
click at [1025, 314] on img at bounding box center [1058, 285] width 380 height 298
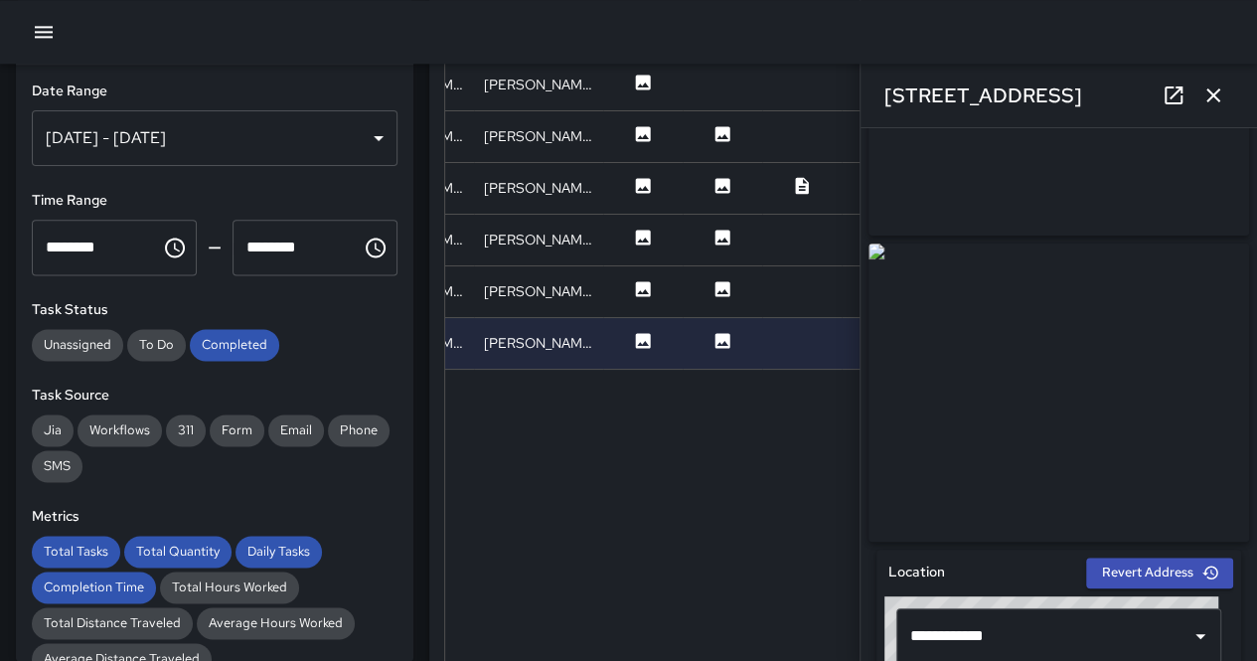
drag, startPoint x: 1010, startPoint y: 328, endPoint x: 997, endPoint y: 321, distance: 14.7
click at [1010, 328] on img at bounding box center [1058, 392] width 380 height 298
